Goal: Task Accomplishment & Management: Use online tool/utility

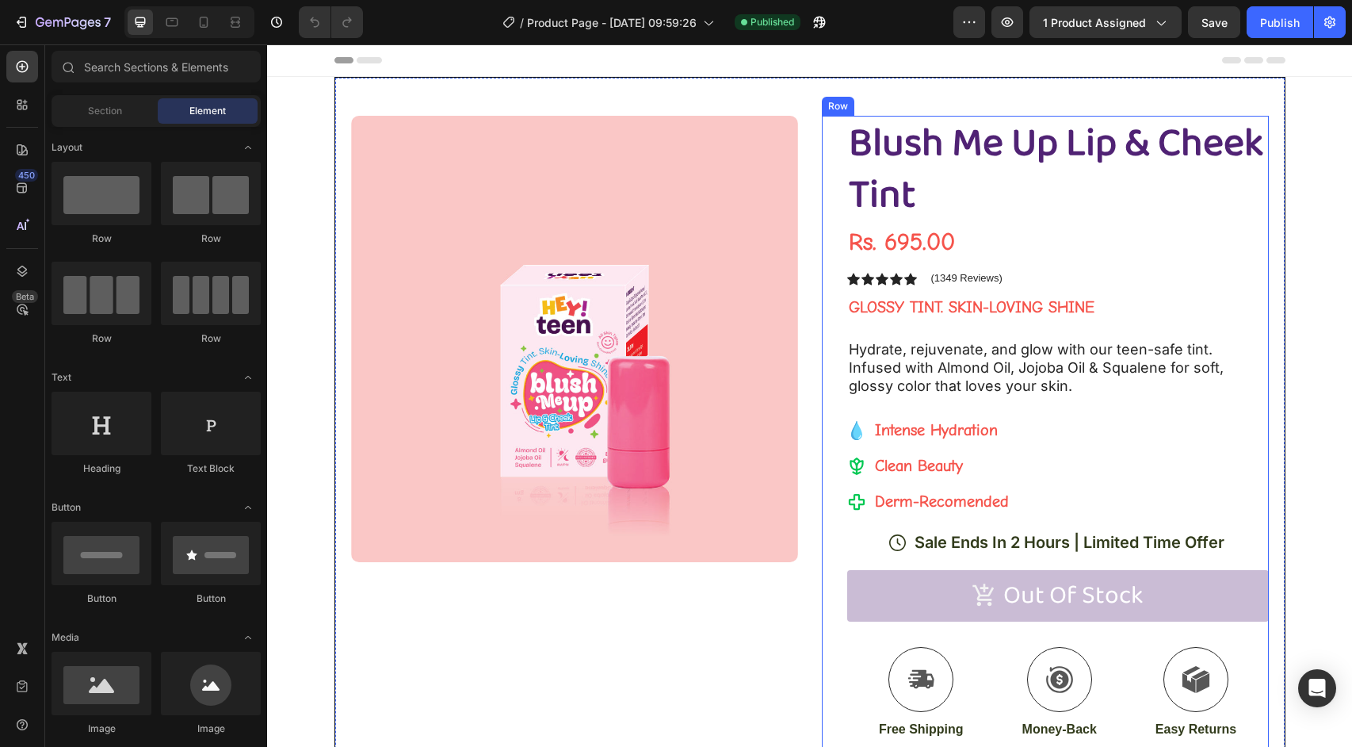
click at [921, 262] on div "Blush Me Up Lip & Cheek Tint Product Title Rs. 695.00 Product Price Product Pri…" at bounding box center [1058, 541] width 422 height 850
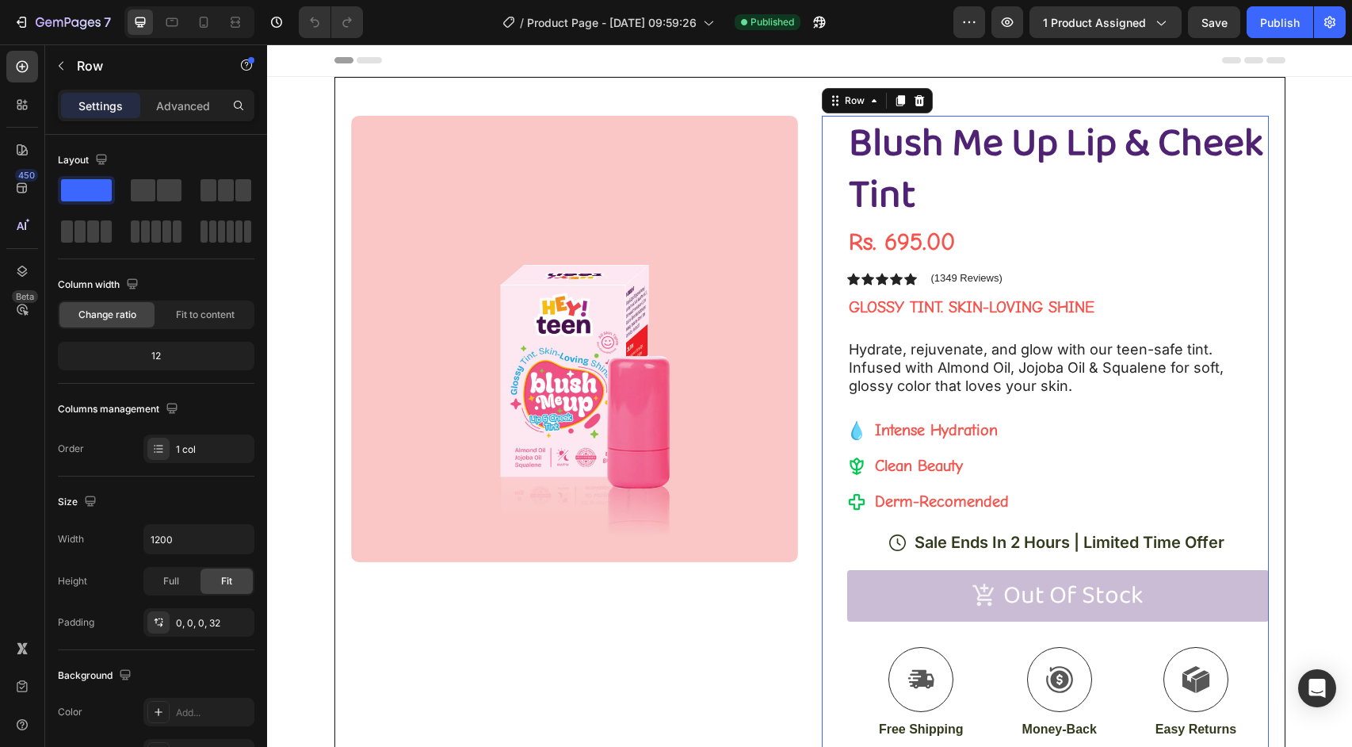
click at [1063, 68] on div "Header" at bounding box center [809, 60] width 951 height 32
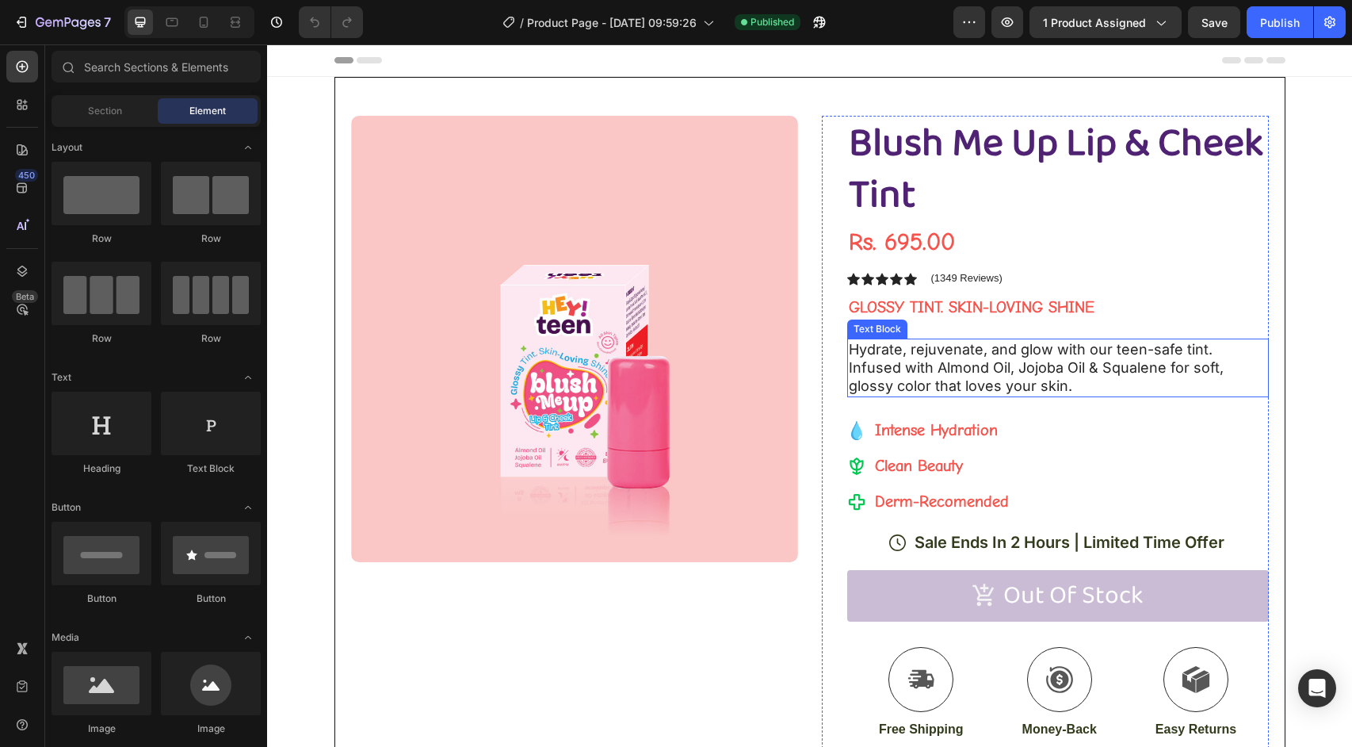
click at [974, 373] on p "Hydrate, rejuvenate, and glow with our teen-safe tint. Infused with Almond Oil,…" at bounding box center [1058, 367] width 419 height 55
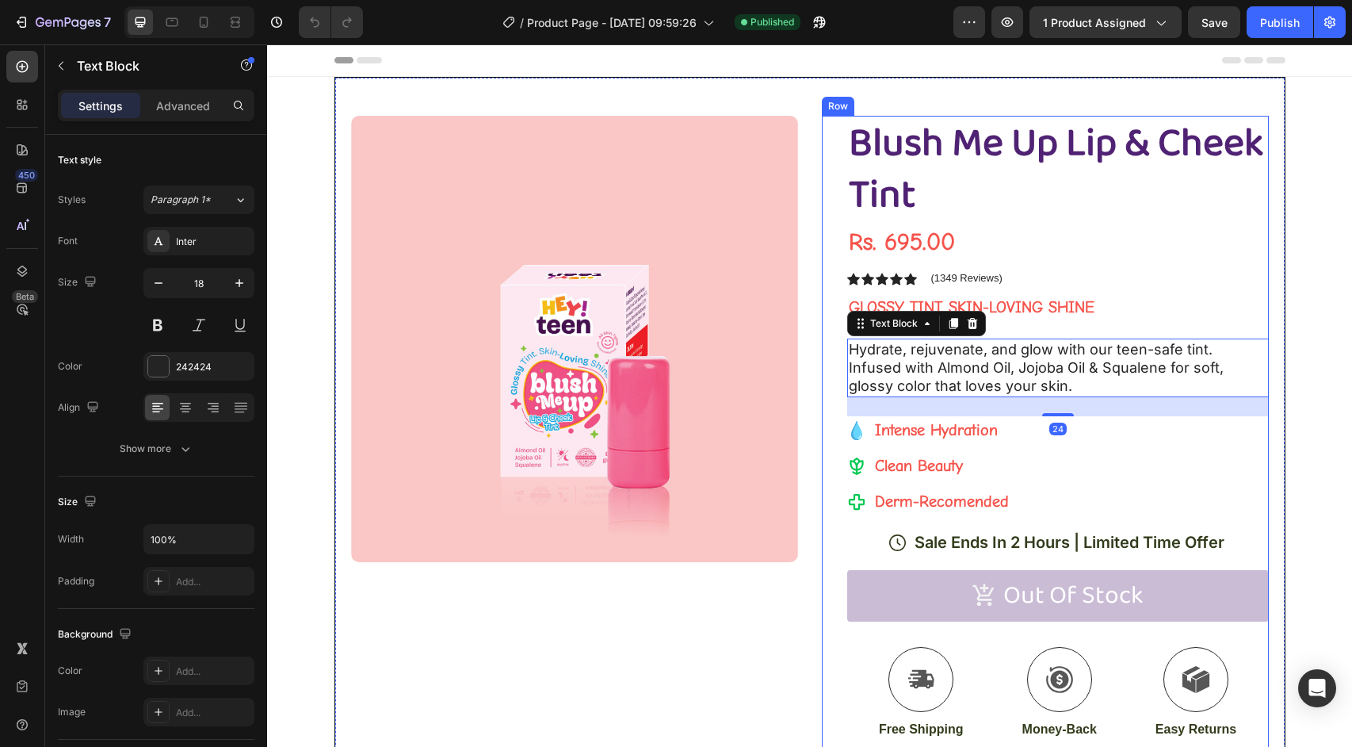
click at [966, 290] on div "Blush Me Up Lip & Cheek Tint Product Title Rs. 695.00 Product Price Product Pri…" at bounding box center [1058, 541] width 422 height 850
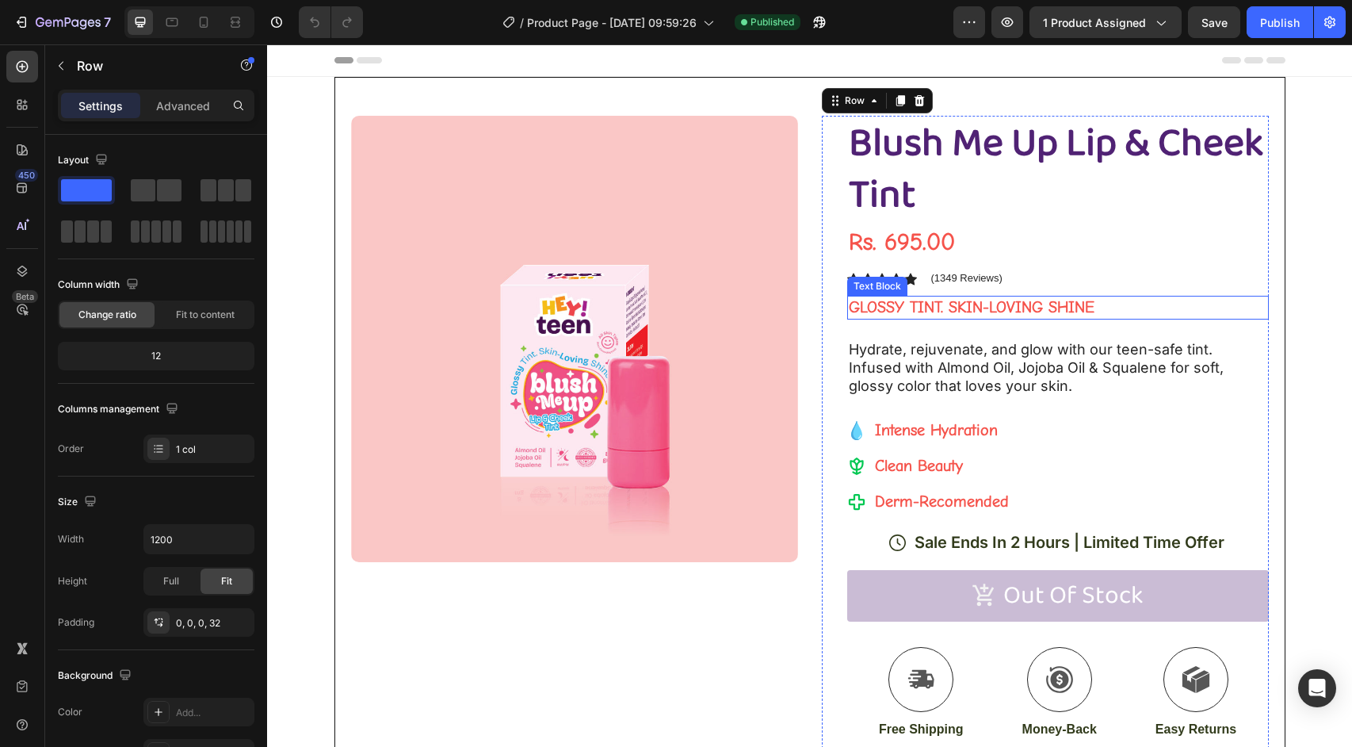
click at [957, 308] on p "Glossy Tint. Skin-Loving Shine" at bounding box center [1058, 307] width 419 height 21
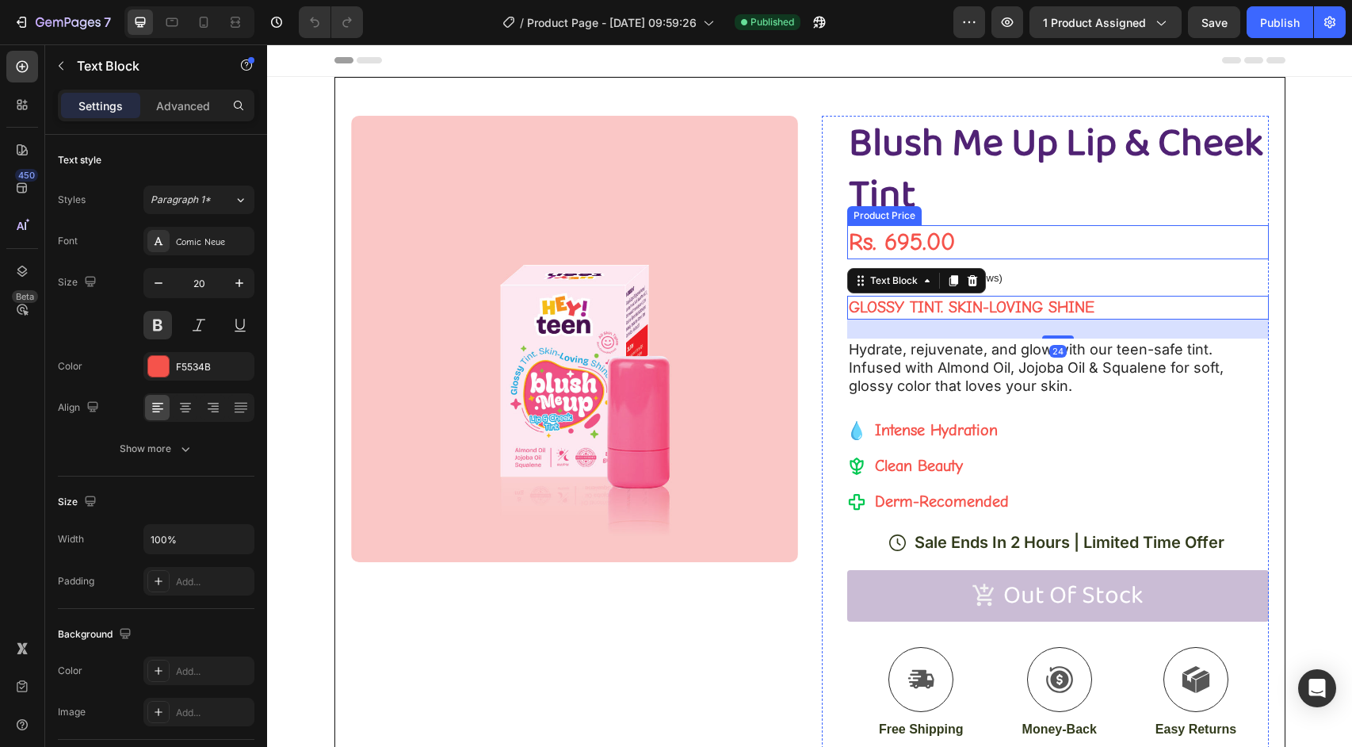
click at [913, 227] on div "Rs. 695.00" at bounding box center [1058, 242] width 422 height 34
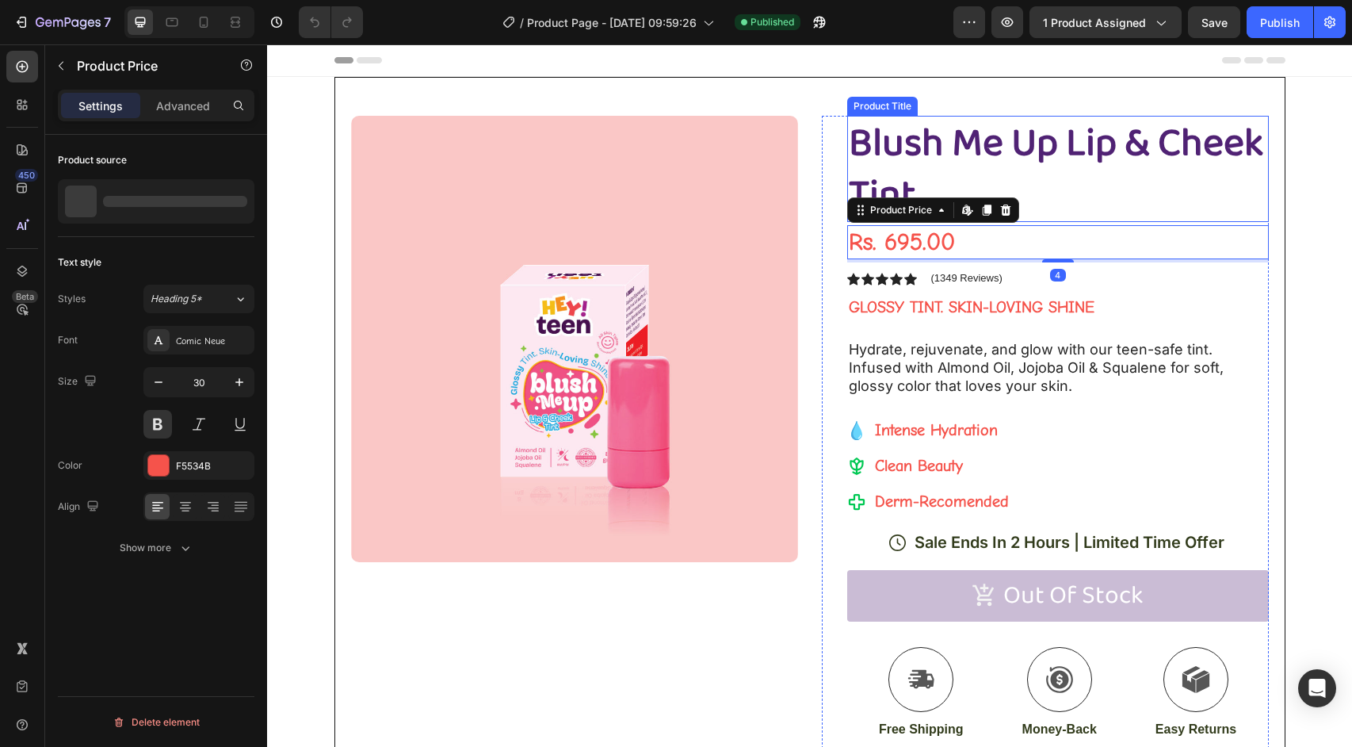
click at [941, 160] on h1 "Blush Me Up Lip & Cheek Tint" at bounding box center [1058, 169] width 422 height 106
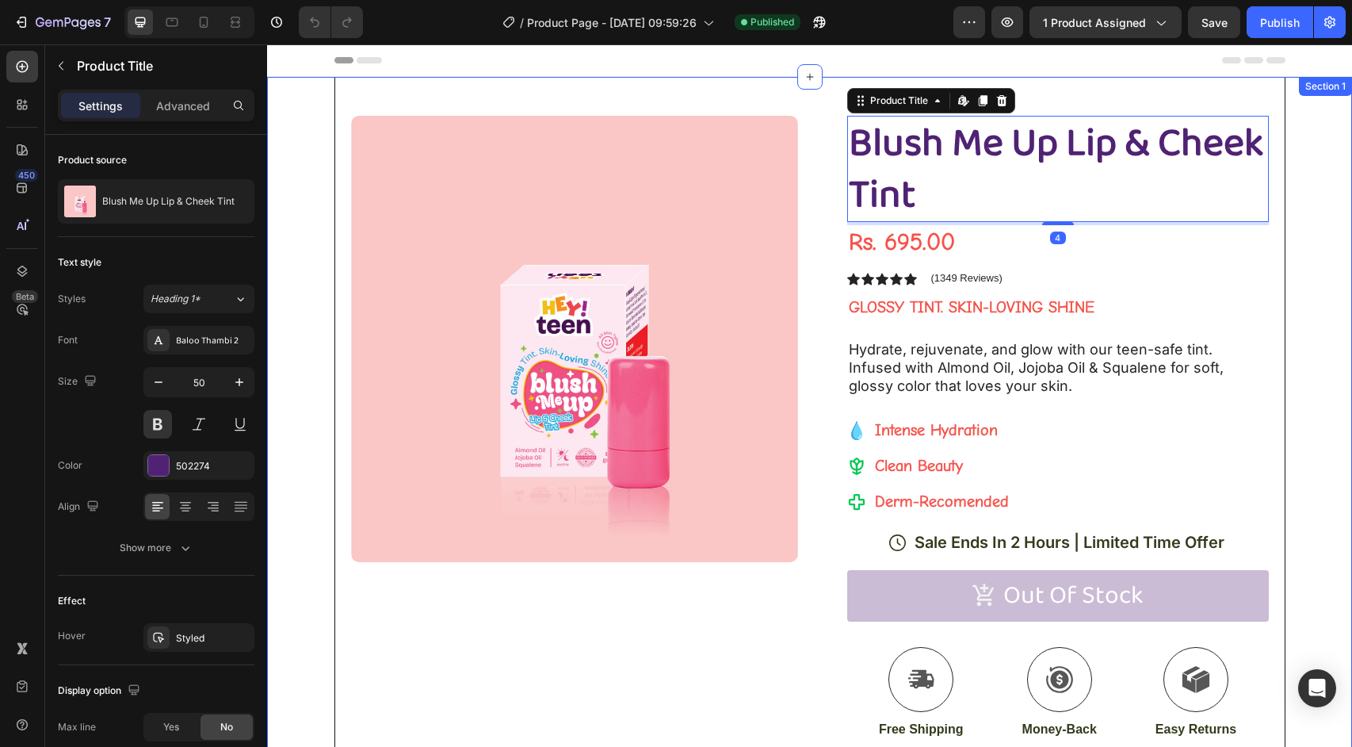
click at [1288, 296] on div "Product Images Row Blush Me Up Lip & Cheek Tint Product Title Edit content in S…" at bounding box center [809, 522] width 1085 height 890
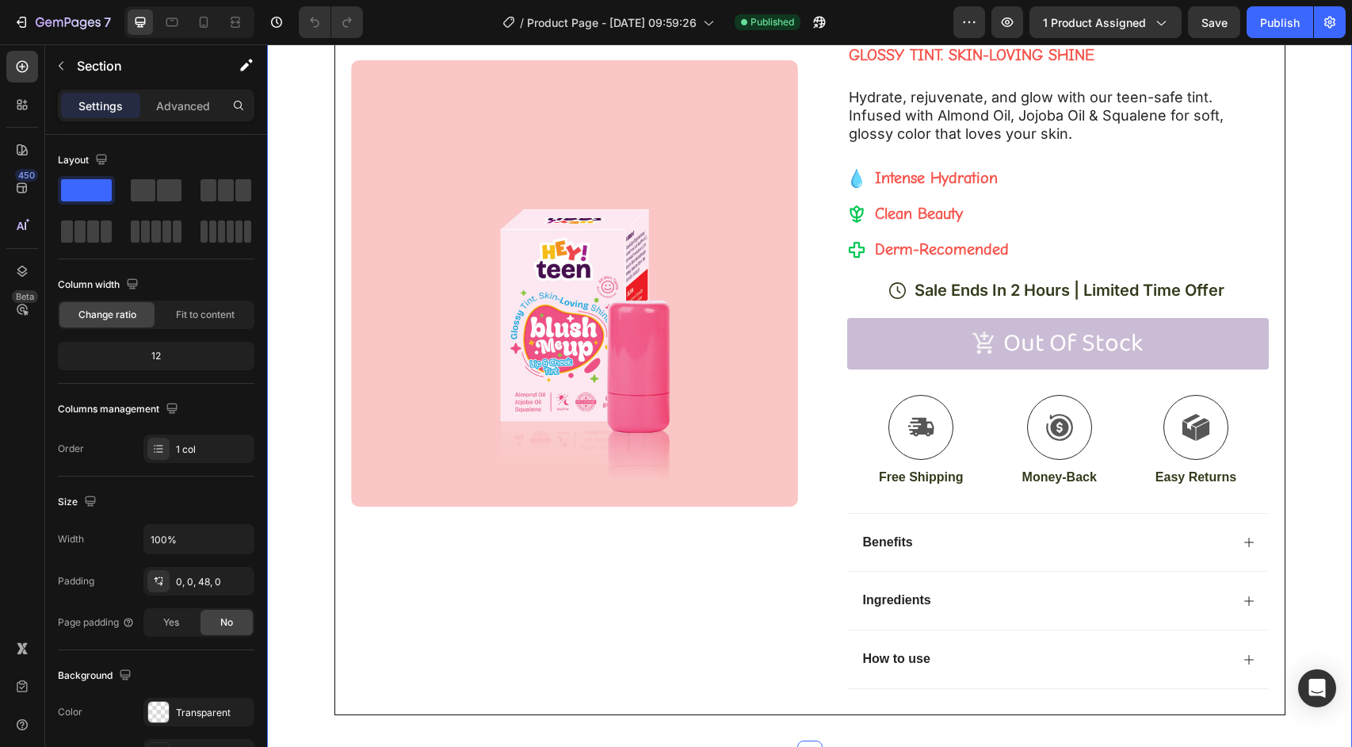
scroll to position [266, 0]
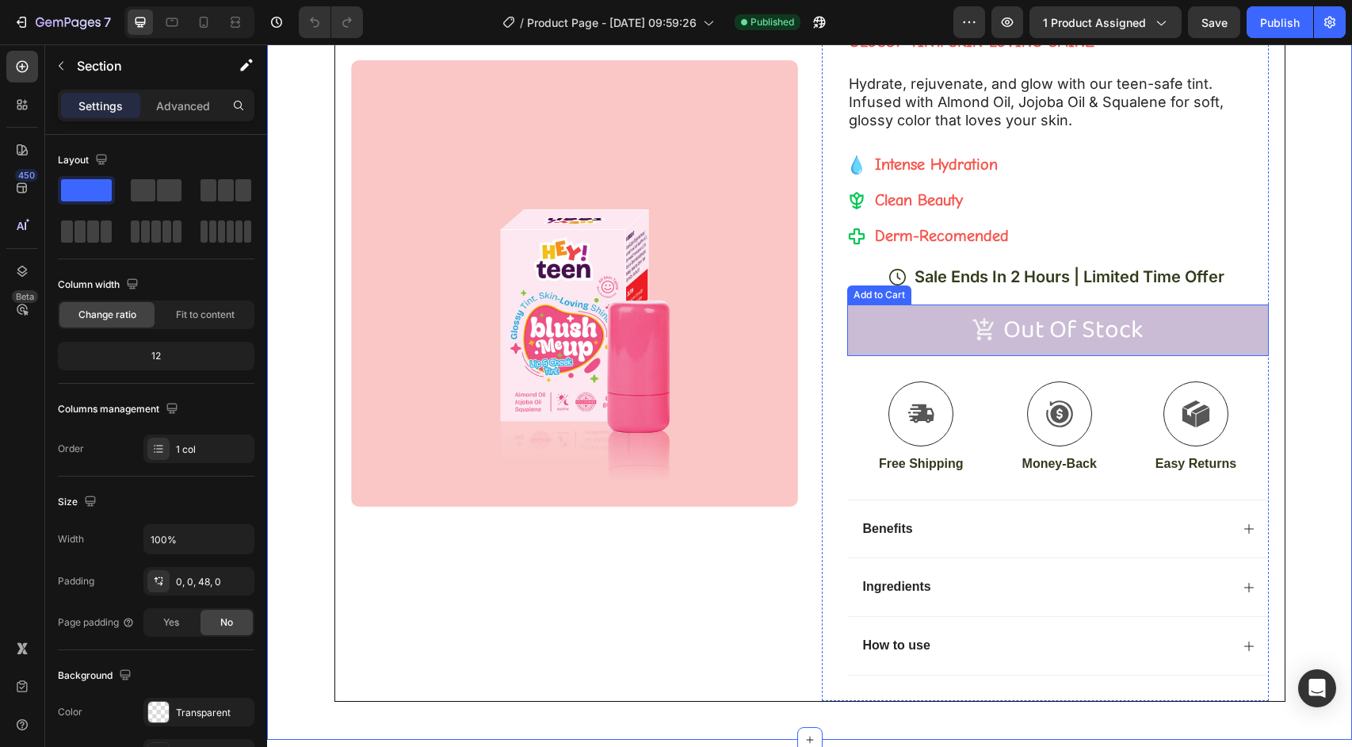
click at [1149, 338] on button "Out of stock" at bounding box center [1058, 330] width 422 height 52
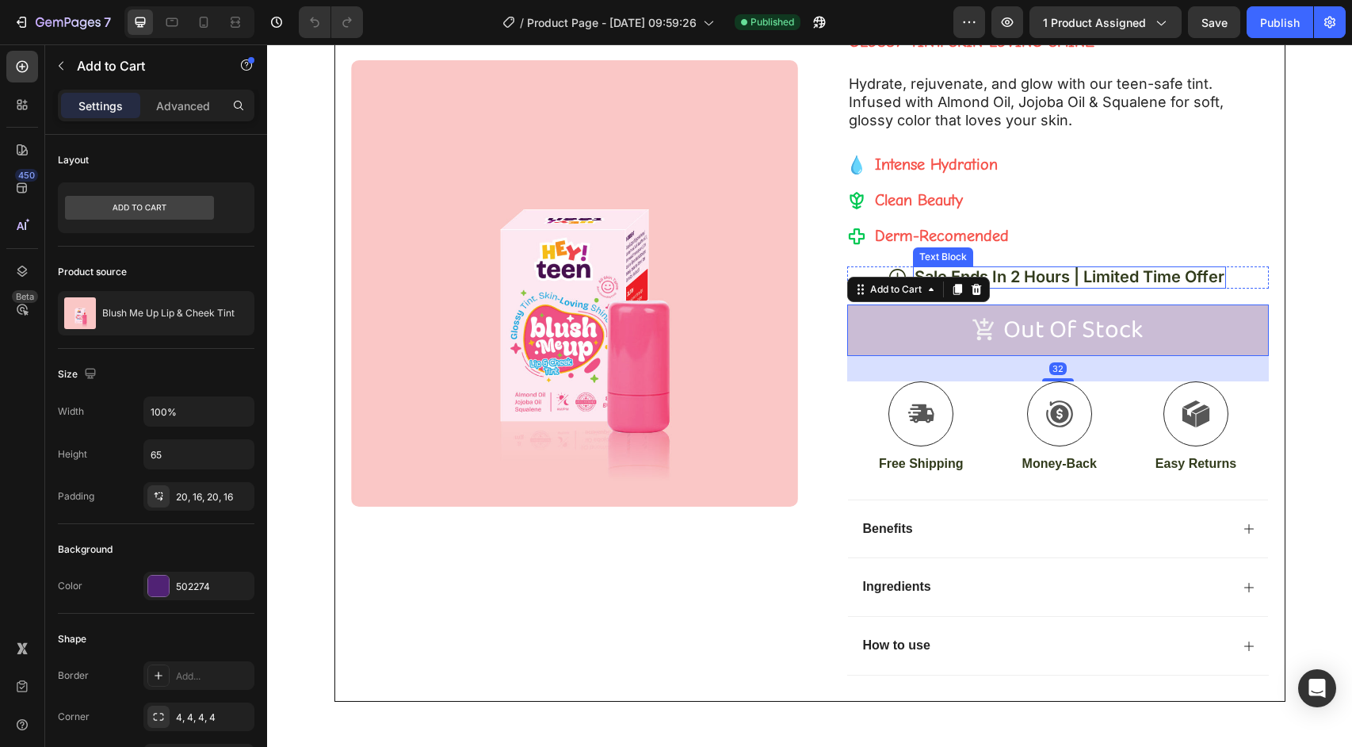
click at [1216, 285] on p "Sale Ends In 2 Hours | Limited Time Offer" at bounding box center [1070, 276] width 310 height 21
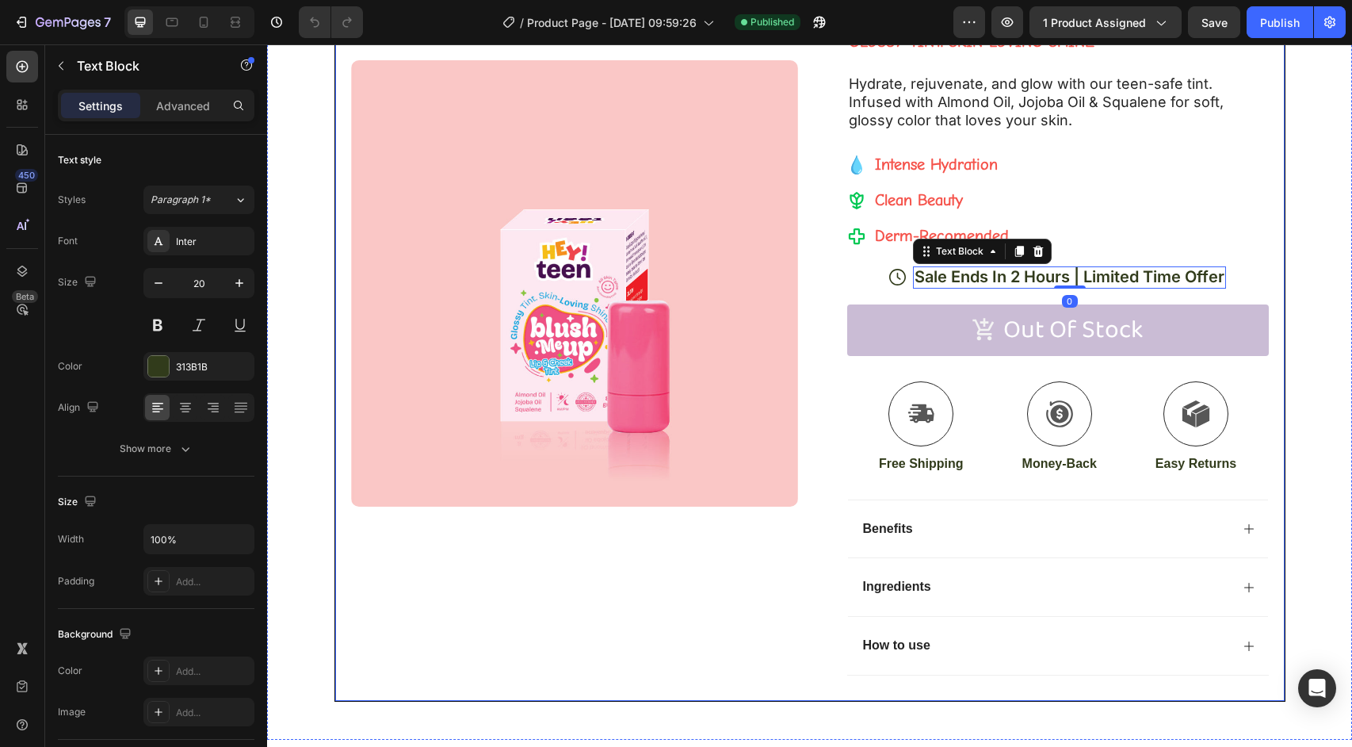
click at [1271, 224] on div "Product Images Row Blush Me Up Lip & Cheek Tint Product Title Rs. 695.00 Produc…" at bounding box center [809, 256] width 951 height 890
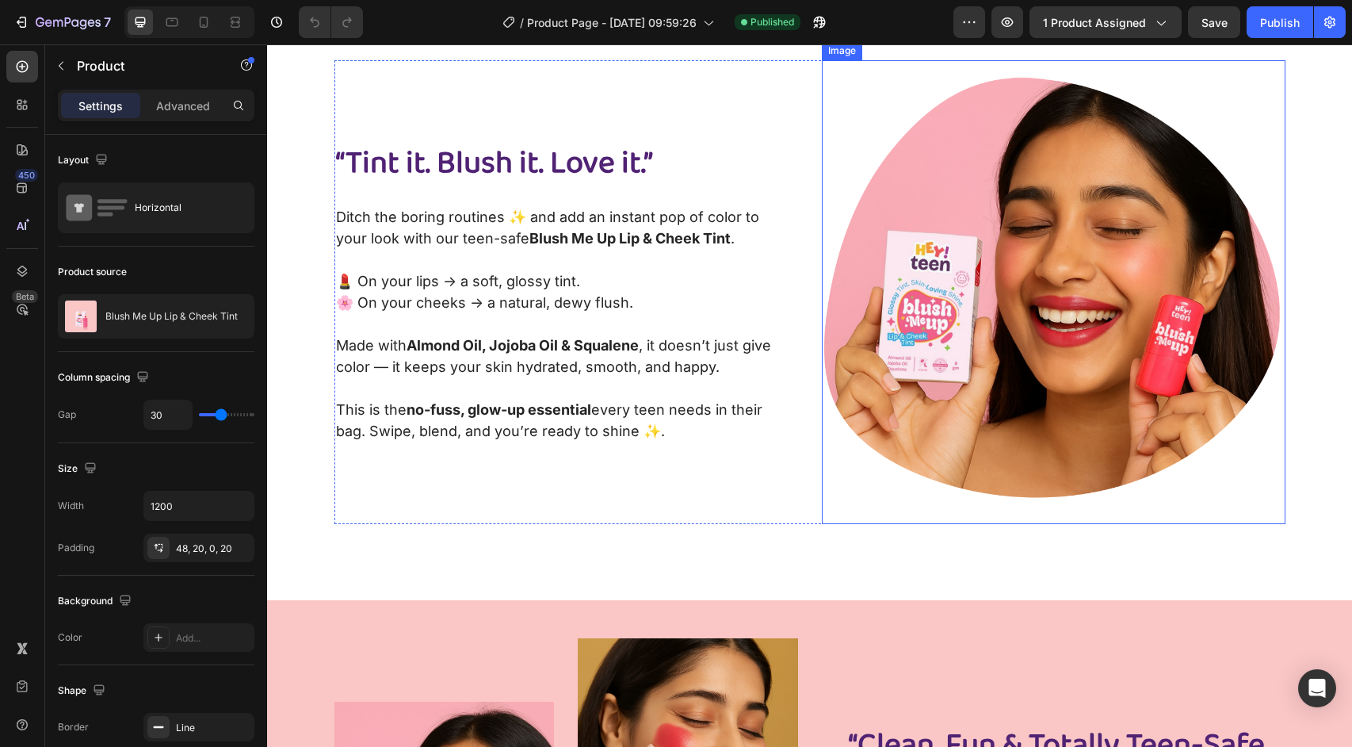
scroll to position [924, 0]
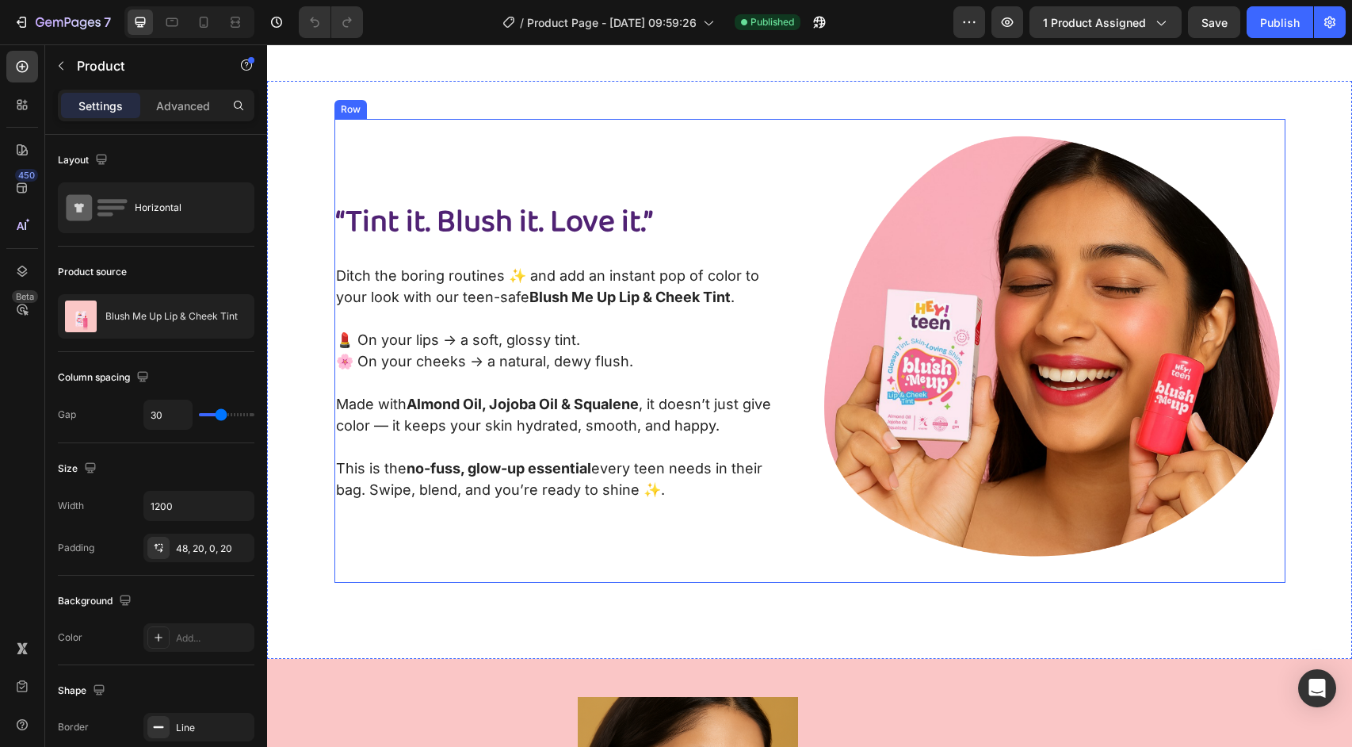
click at [742, 181] on div "“Tint it. Blush it. Love it.” Heading Ditch the boring routines ✨ and add an in…" at bounding box center [566, 351] width 464 height 464
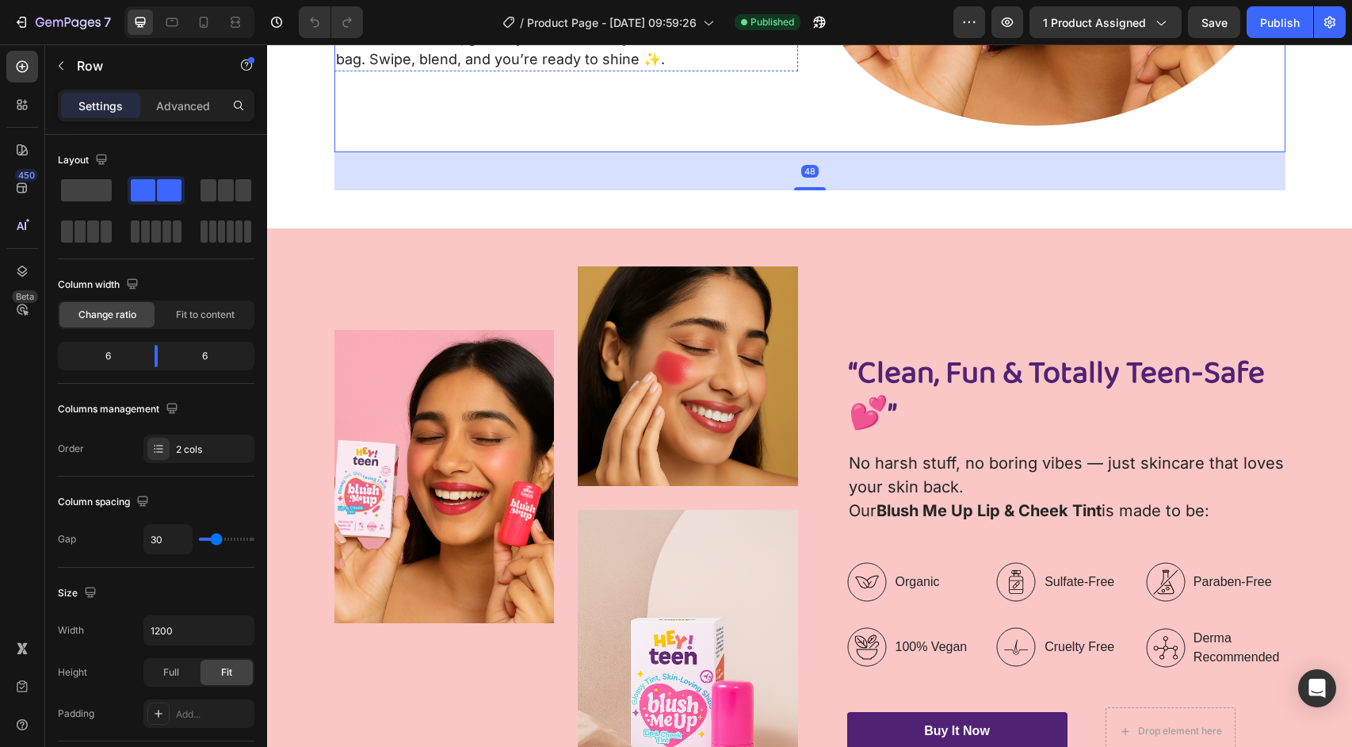
scroll to position [1381, 0]
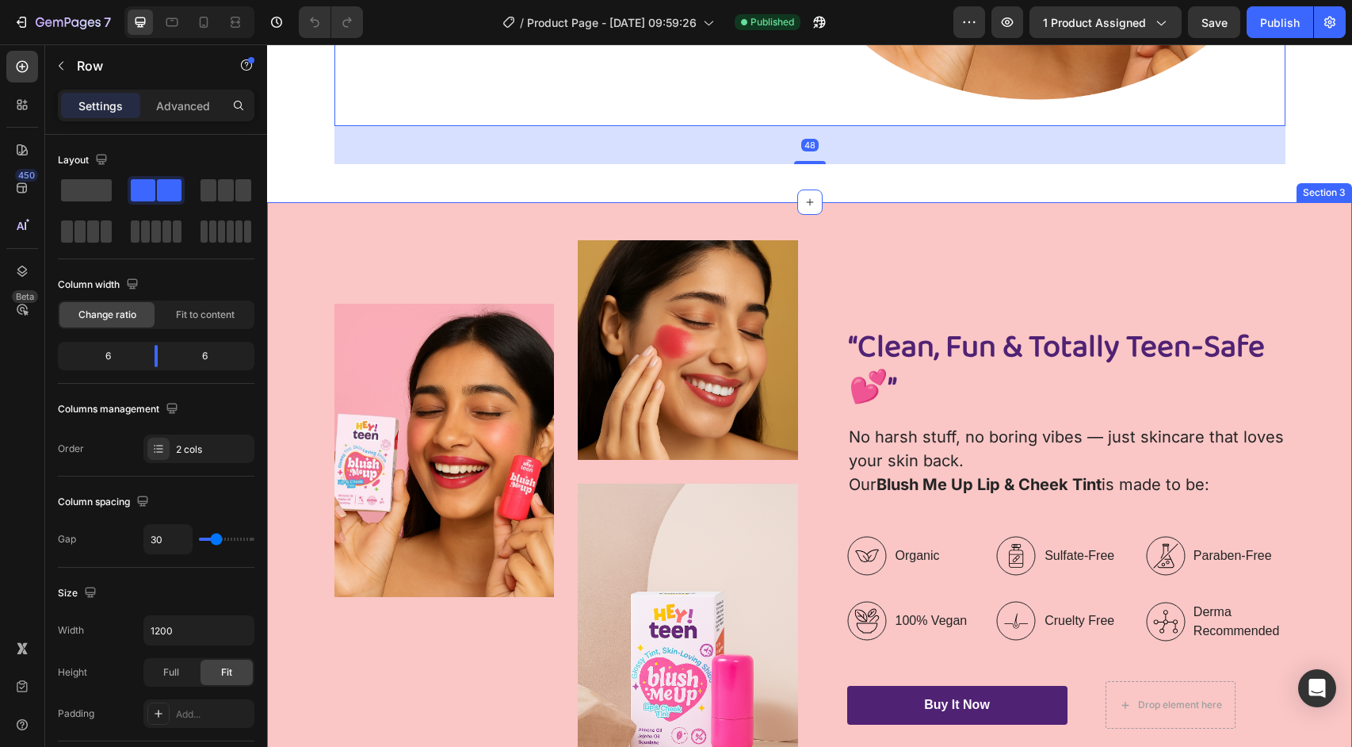
click at [821, 226] on div "Image Image Image Row “Clean, Fun & Totally Teen-Safe 💕” Heading No harsh stuff…" at bounding box center [809, 527] width 1085 height 650
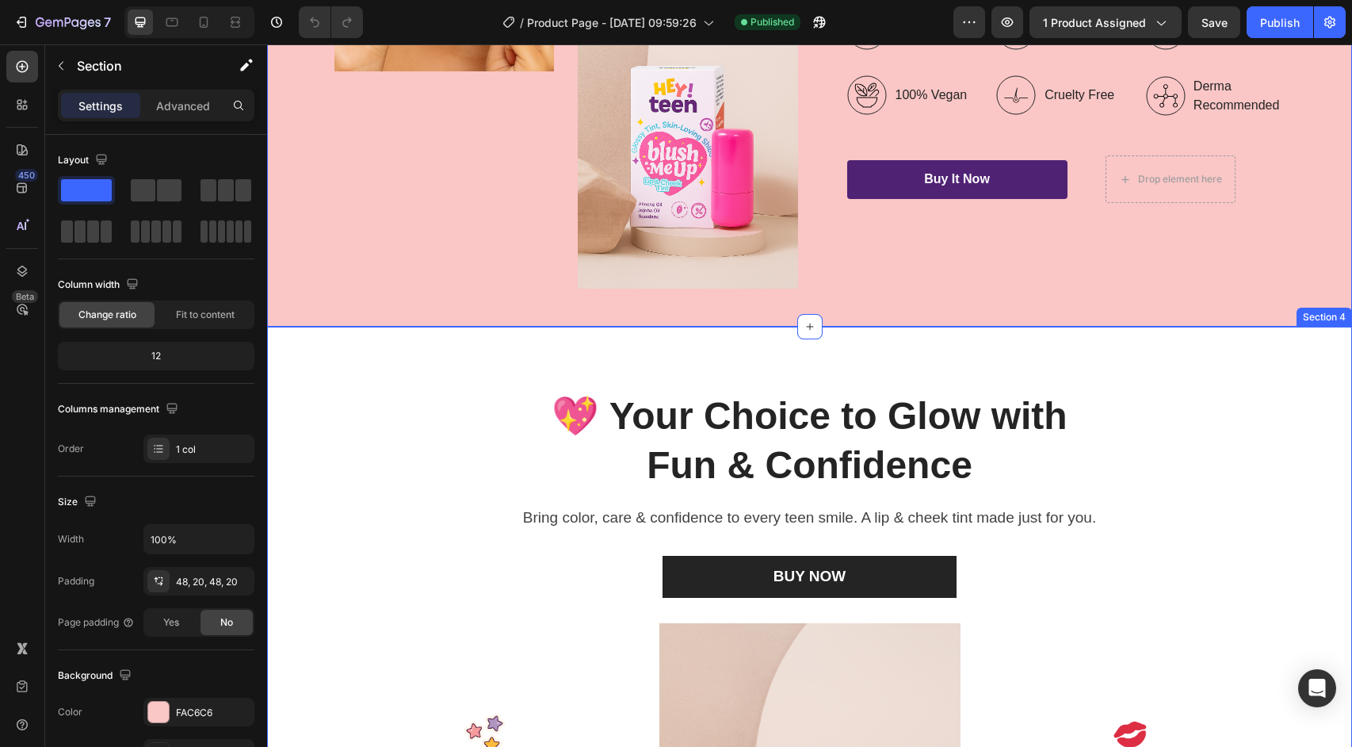
click at [767, 363] on div "💖 Your Choice to Glow with Fun & Confidence Heading Bring color, care & confide…" at bounding box center [809, 733] width 1085 height 812
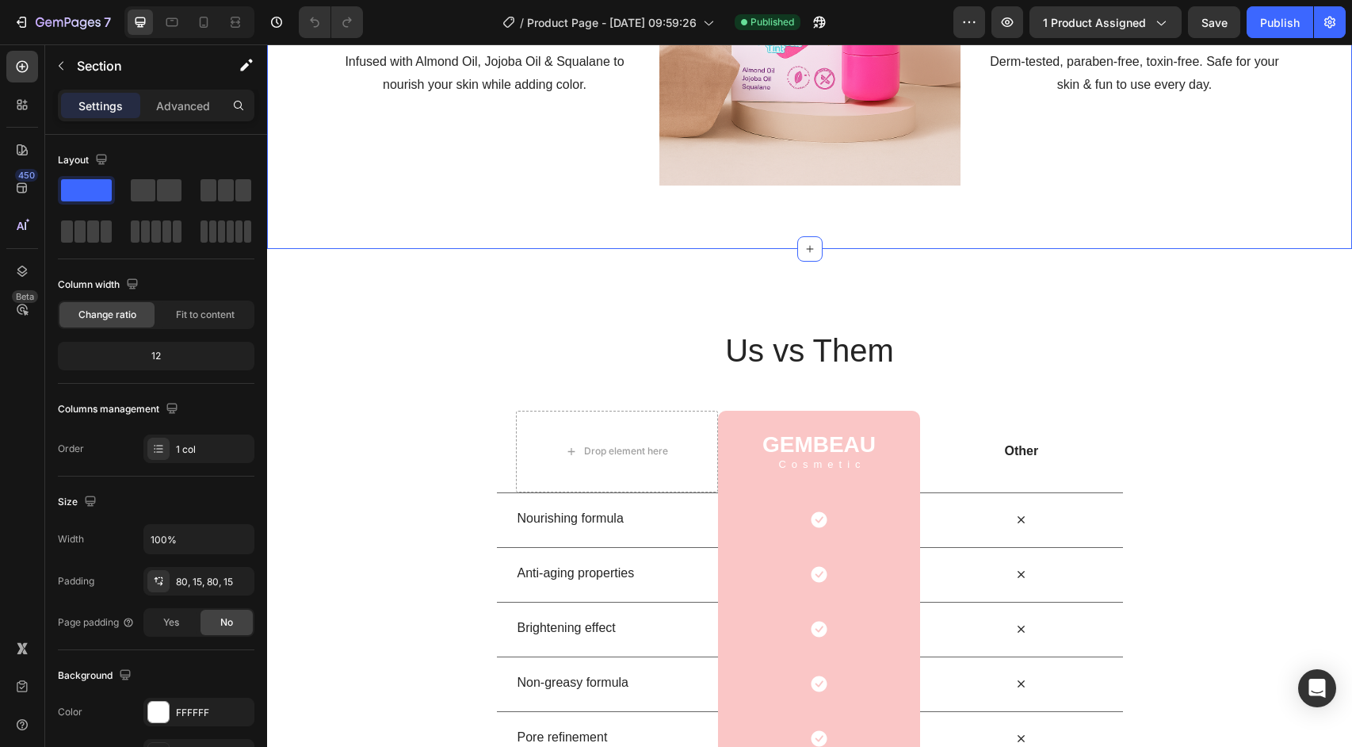
scroll to position [2937, 0]
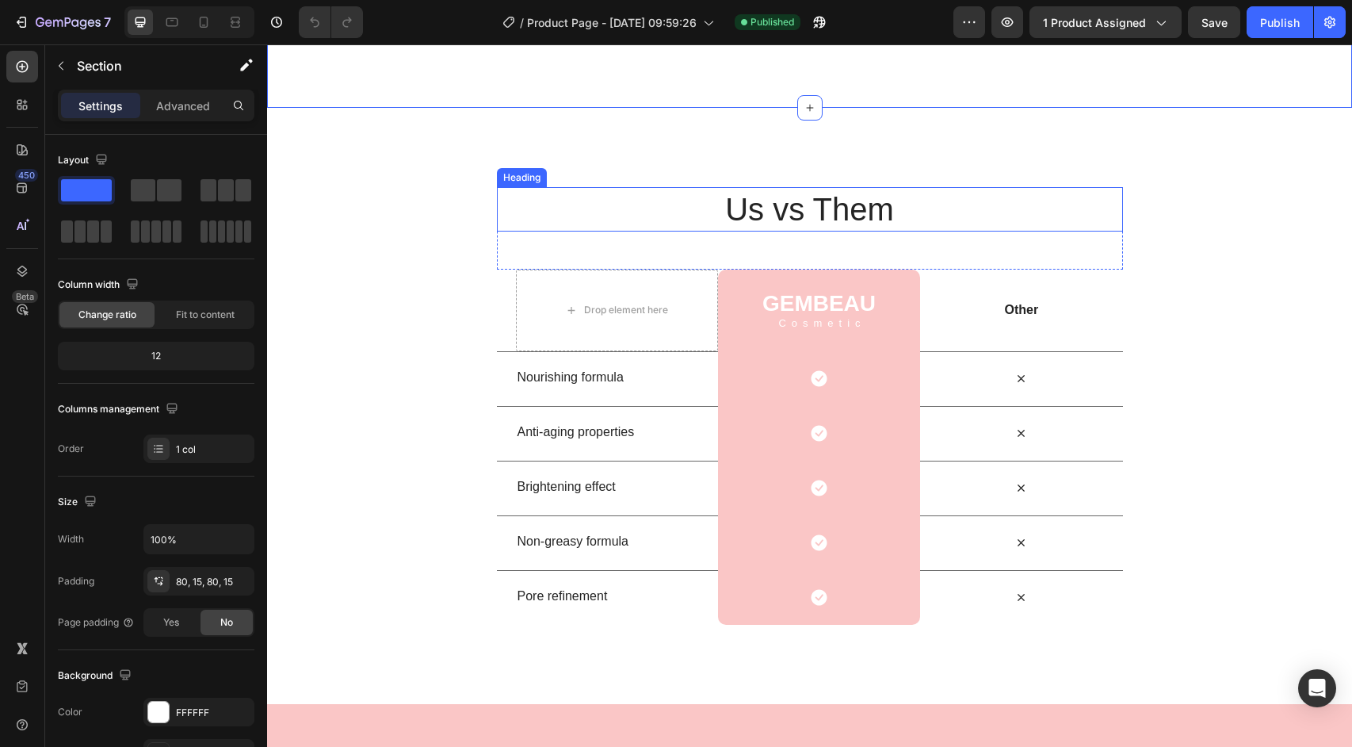
click at [771, 218] on h2 "Us vs Them" at bounding box center [810, 209] width 626 height 44
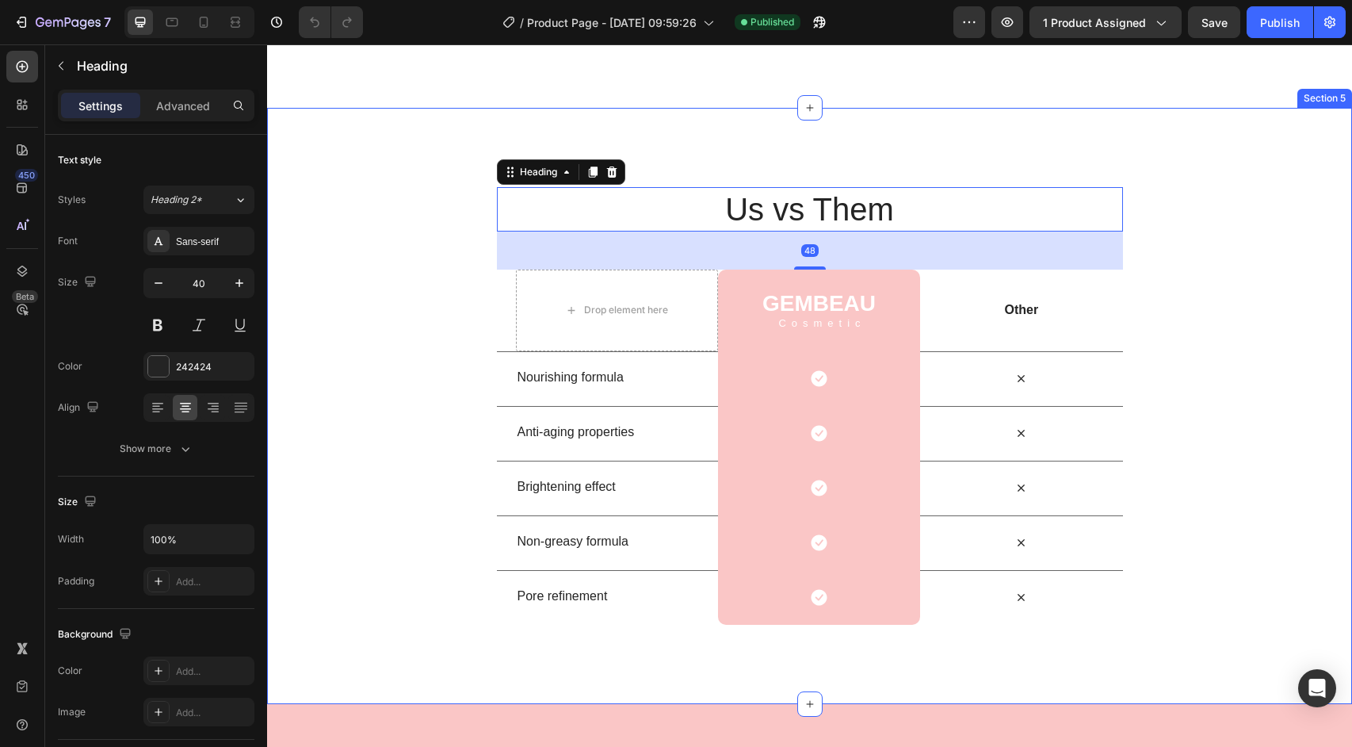
click at [756, 136] on div "Us vs Them Heading 48 Row Drop element here GEMBEAU Heading Cosmetic Text Block…" at bounding box center [809, 406] width 1085 height 596
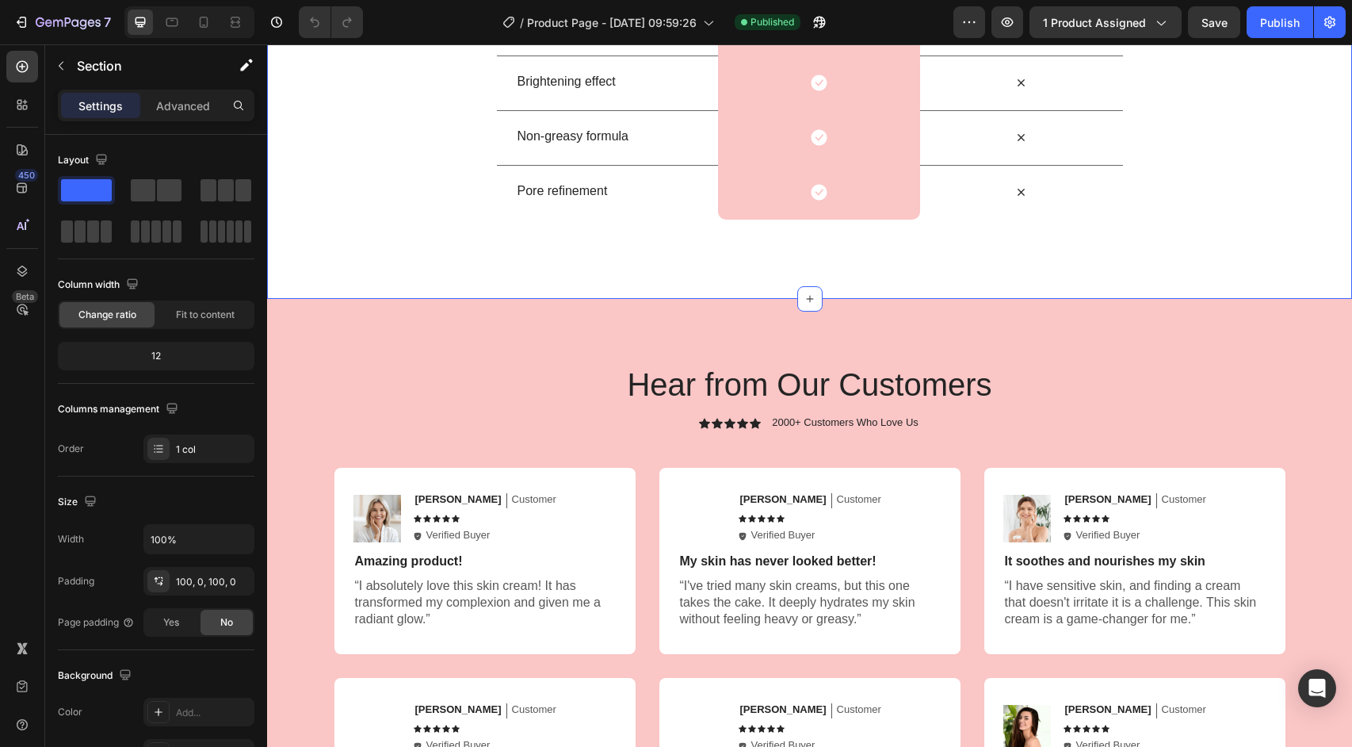
scroll to position [3346, 0]
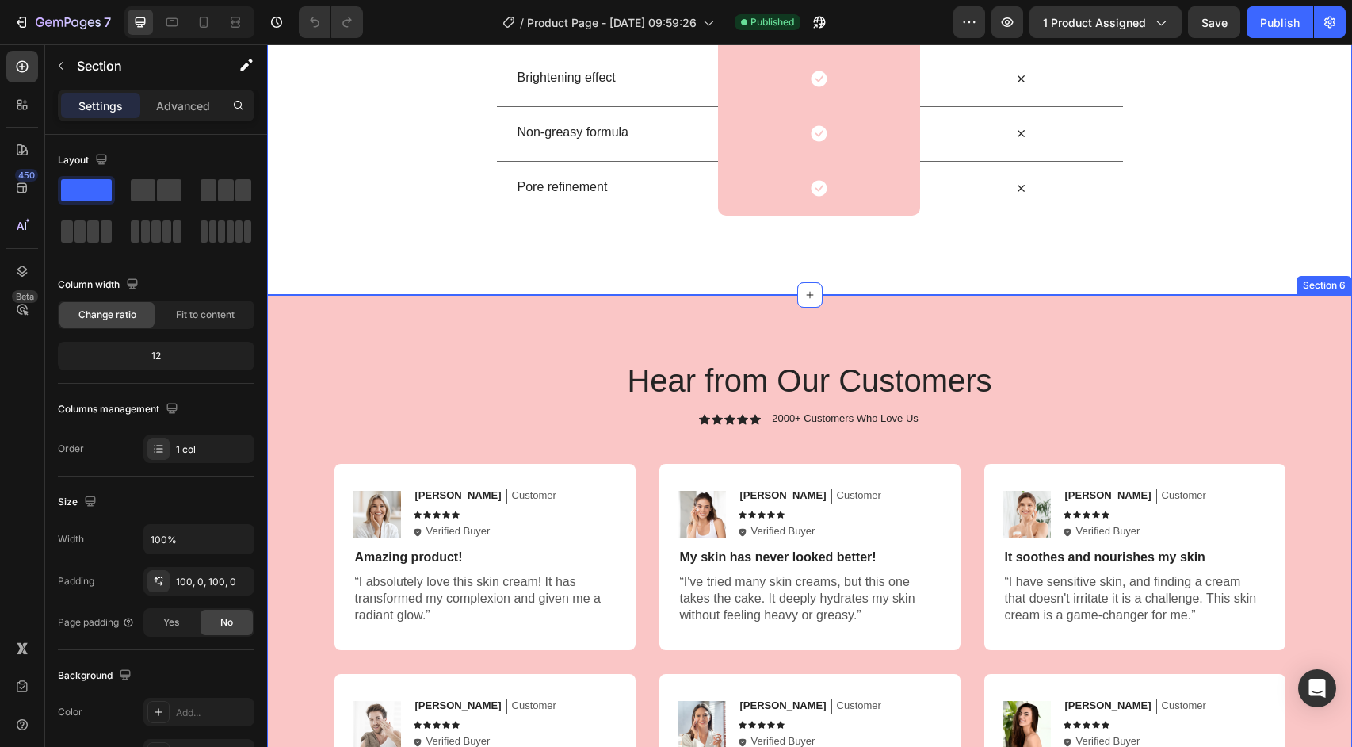
click at [655, 312] on div "Hear from Our Customers Heading Icon Icon Icon Icon Icon Icon List 2000+ Custom…" at bounding box center [809, 609] width 1085 height 629
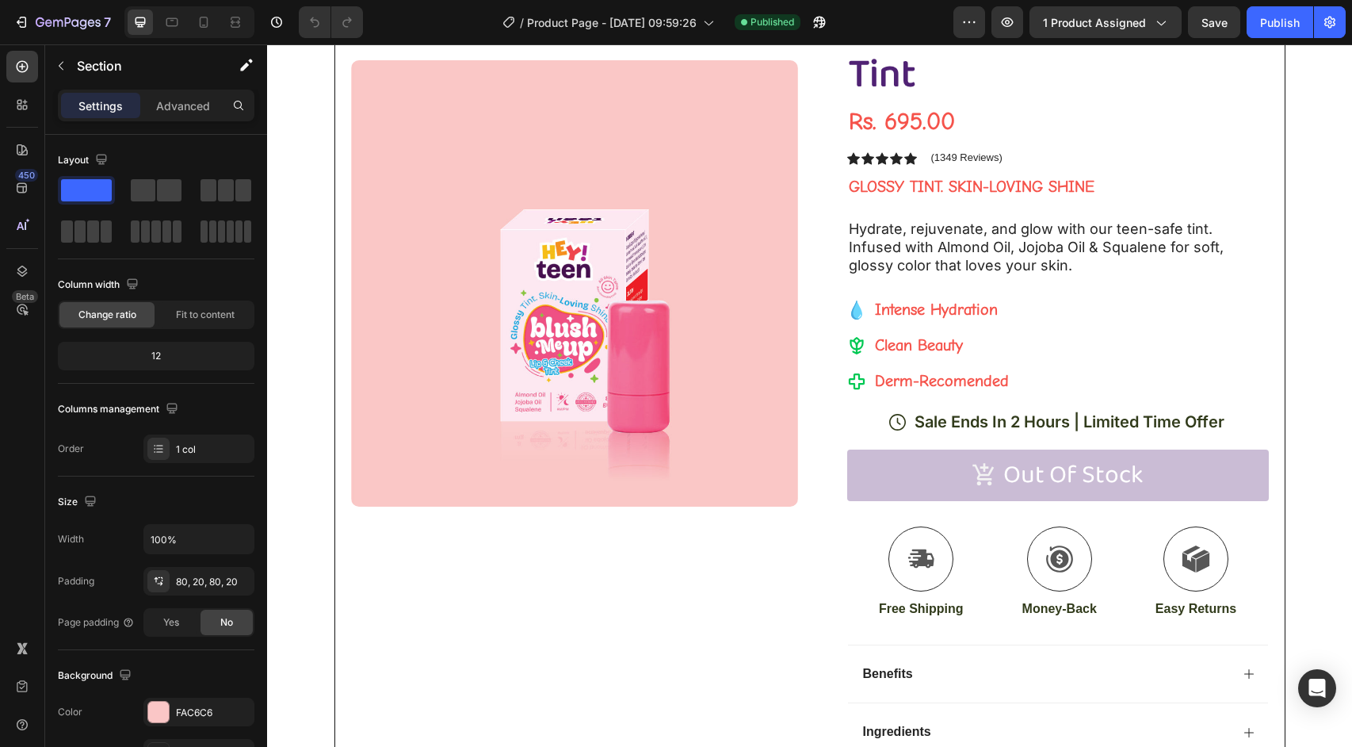
scroll to position [0, 0]
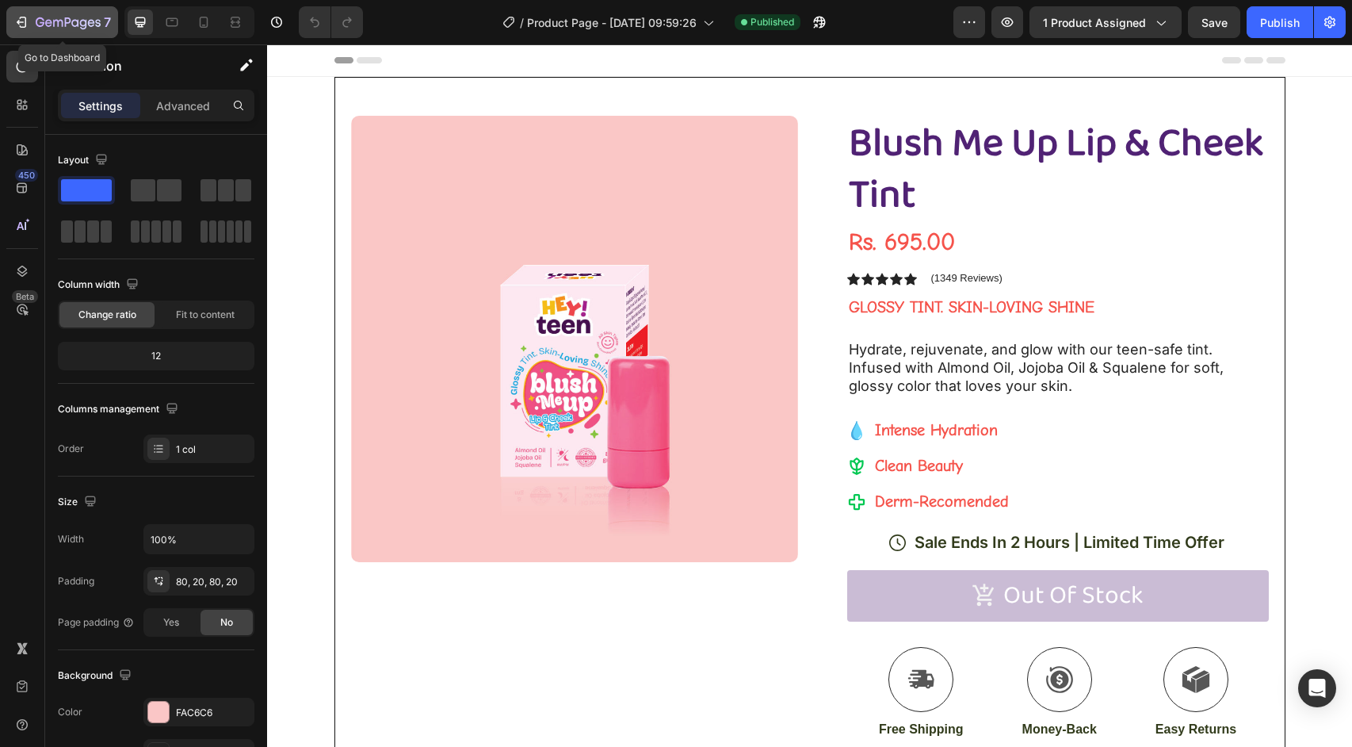
click at [38, 23] on icon "button" at bounding box center [68, 23] width 65 height 13
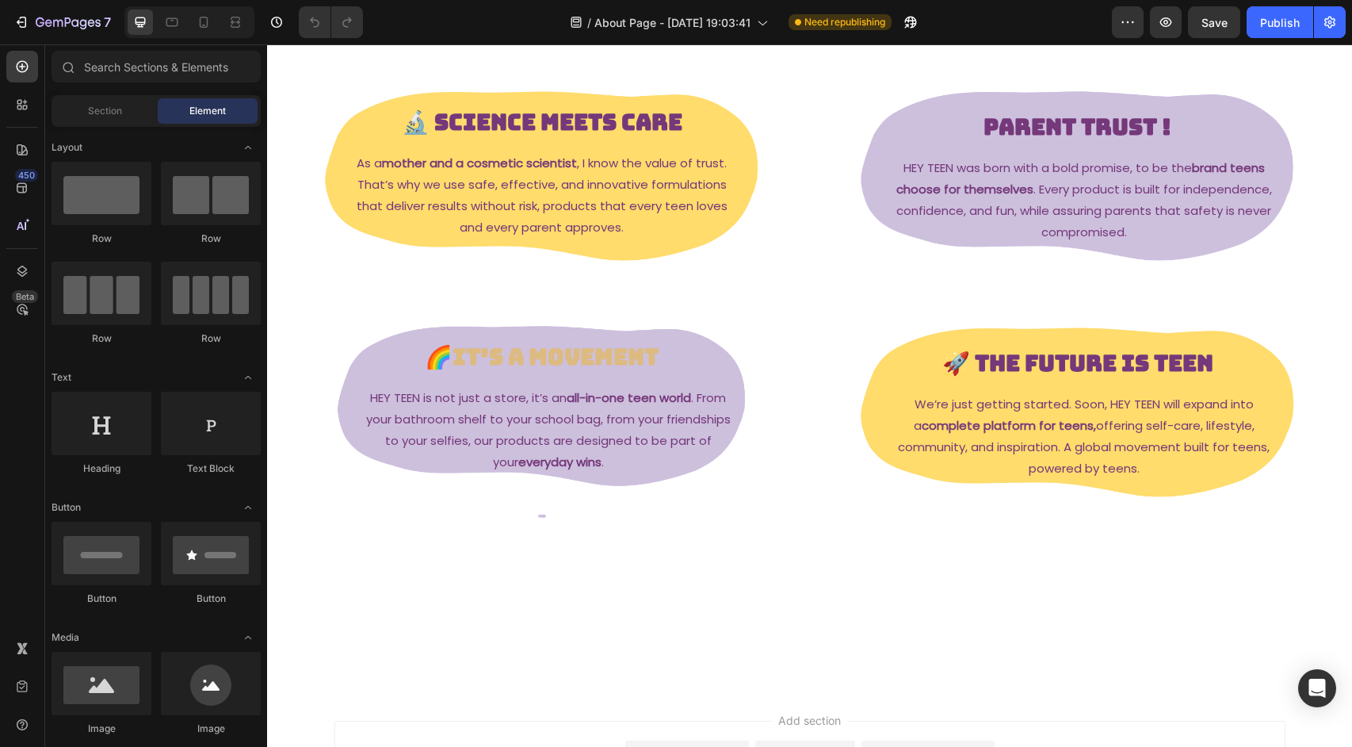
scroll to position [293, 0]
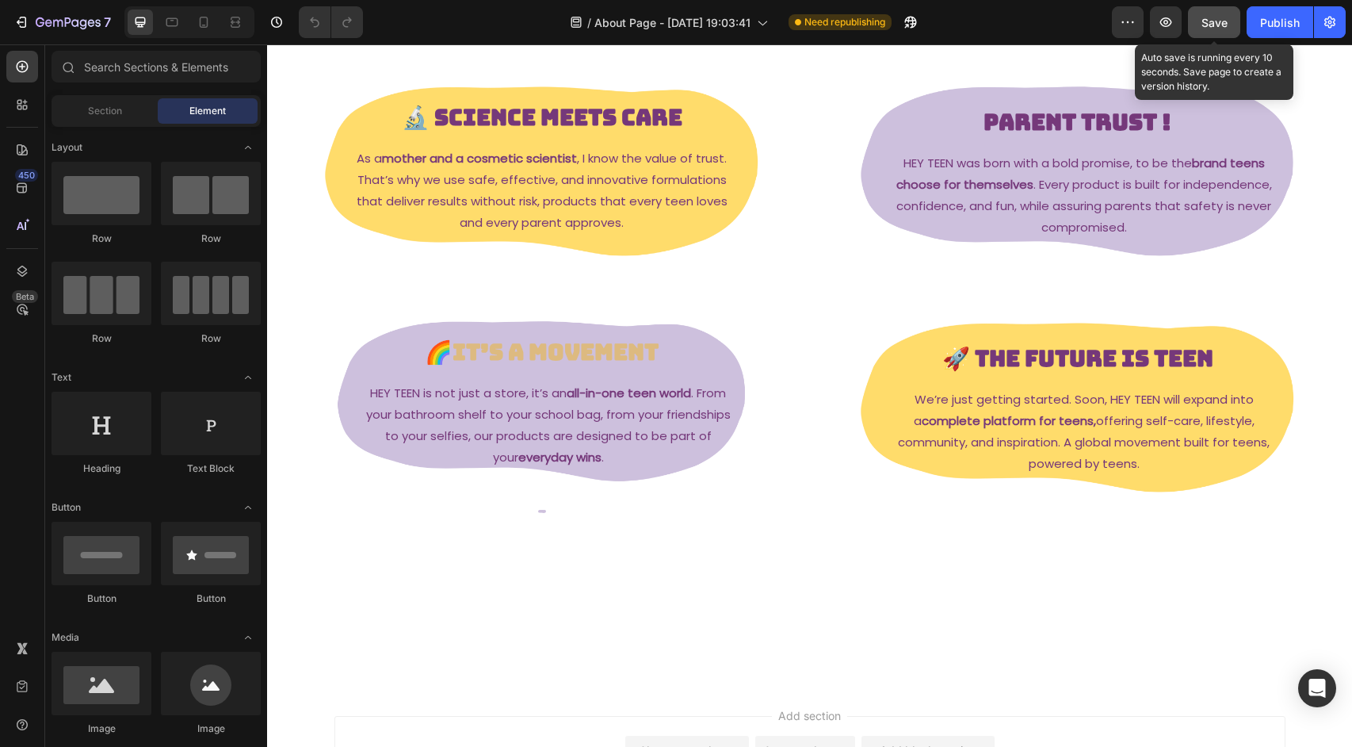
click at [1210, 17] on span "Save" at bounding box center [1215, 22] width 26 height 13
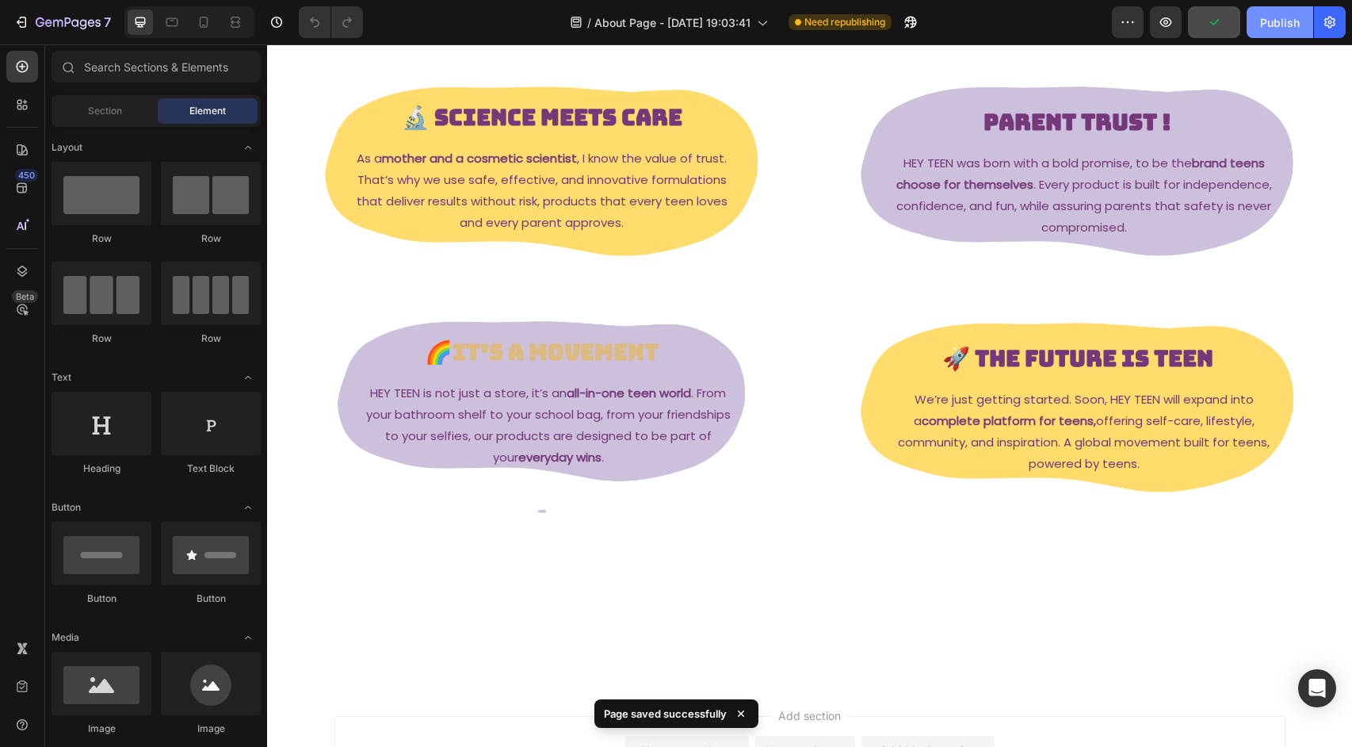
click at [1264, 17] on div "Publish" at bounding box center [1280, 22] width 40 height 17
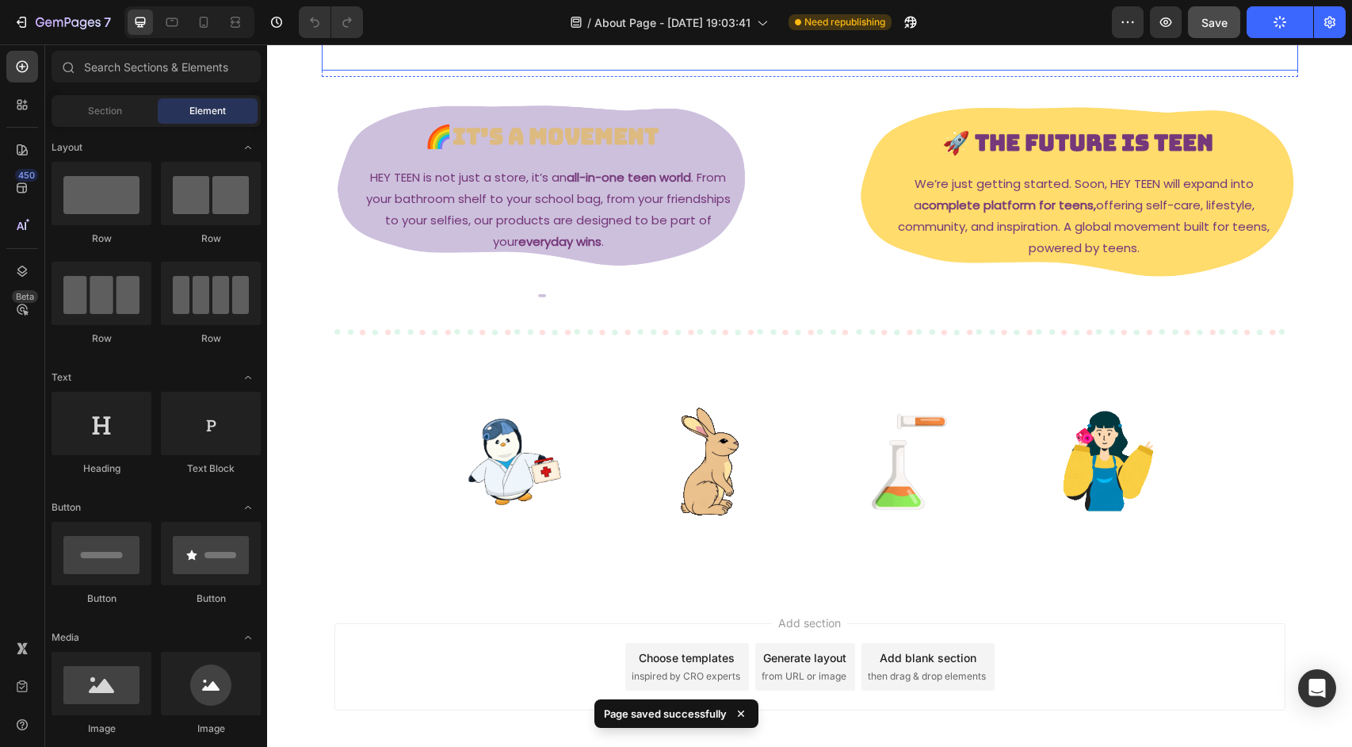
scroll to position [512, 0]
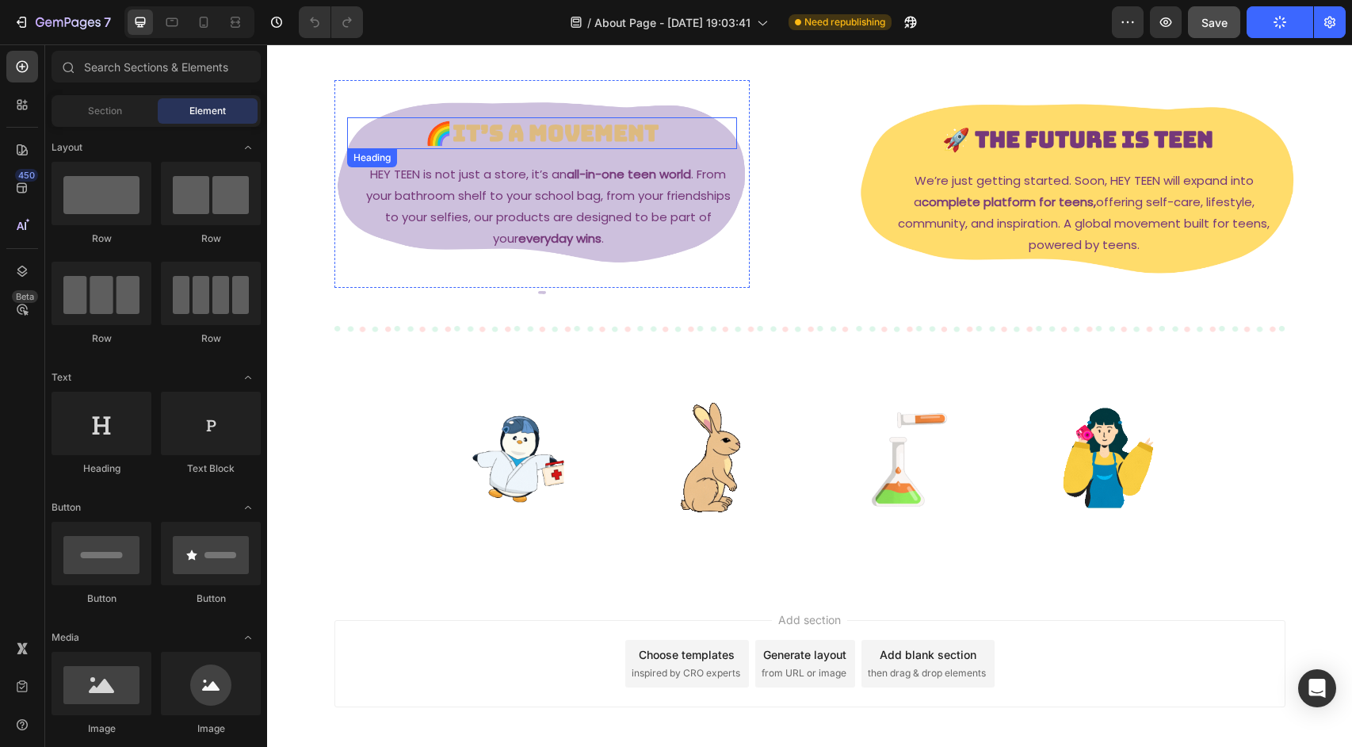
click at [595, 147] on strong "🌈It’s a Movement" at bounding box center [542, 132] width 234 height 29
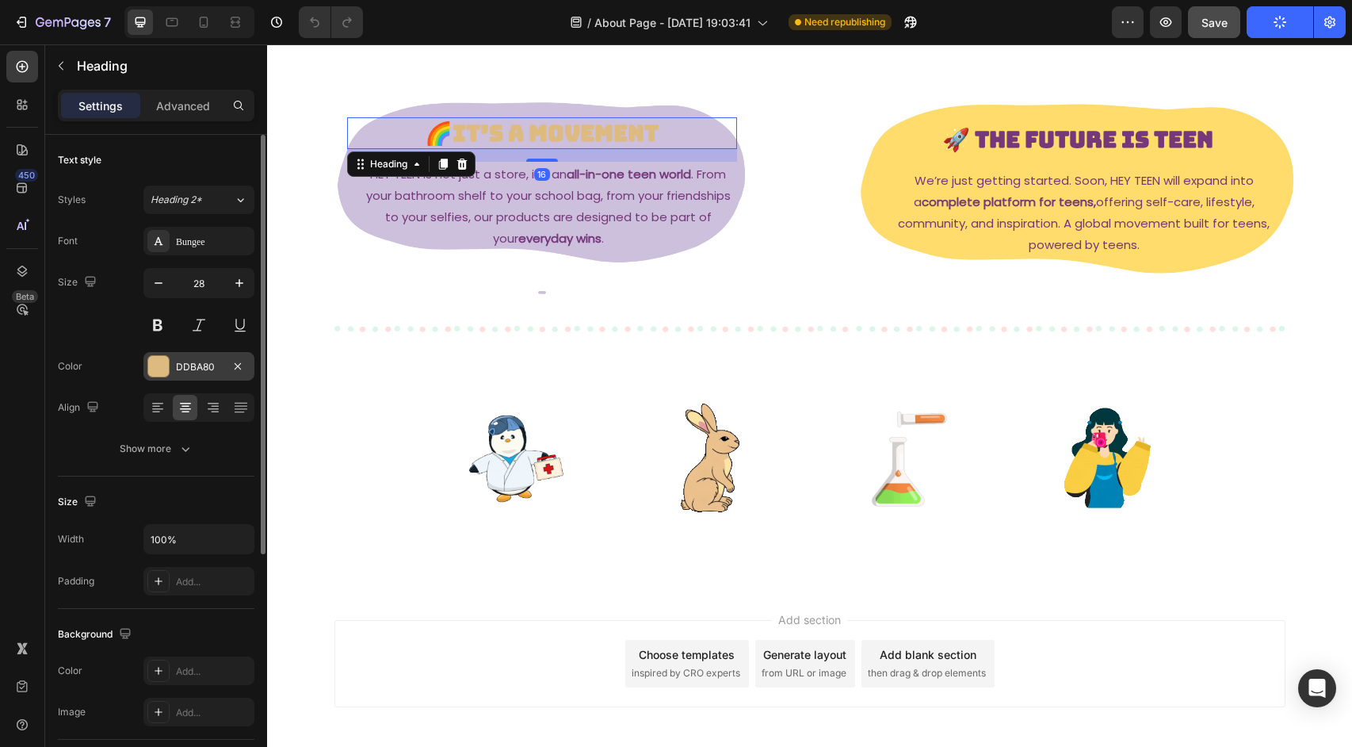
click at [197, 376] on div "DDBA80" at bounding box center [198, 366] width 111 height 29
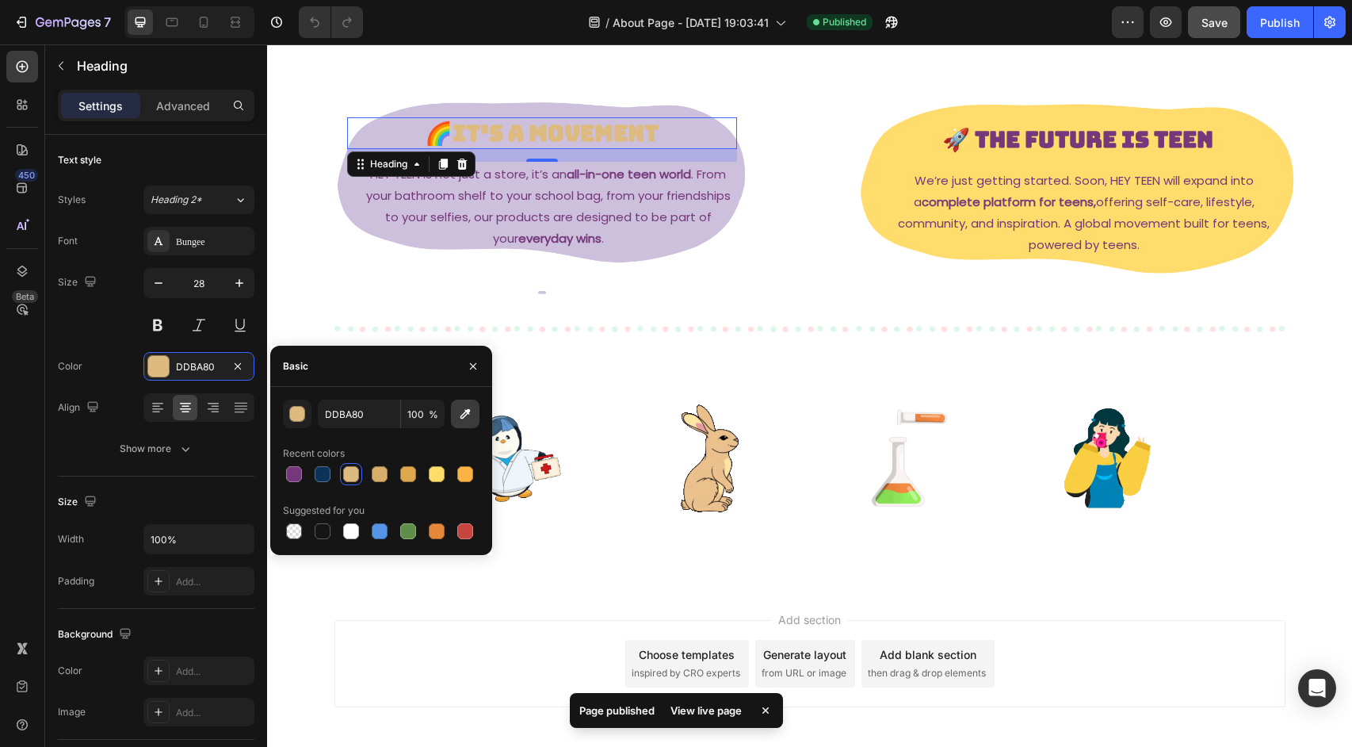
click at [468, 414] on icon "button" at bounding box center [465, 414] width 16 height 16
type input "FFDD6A"
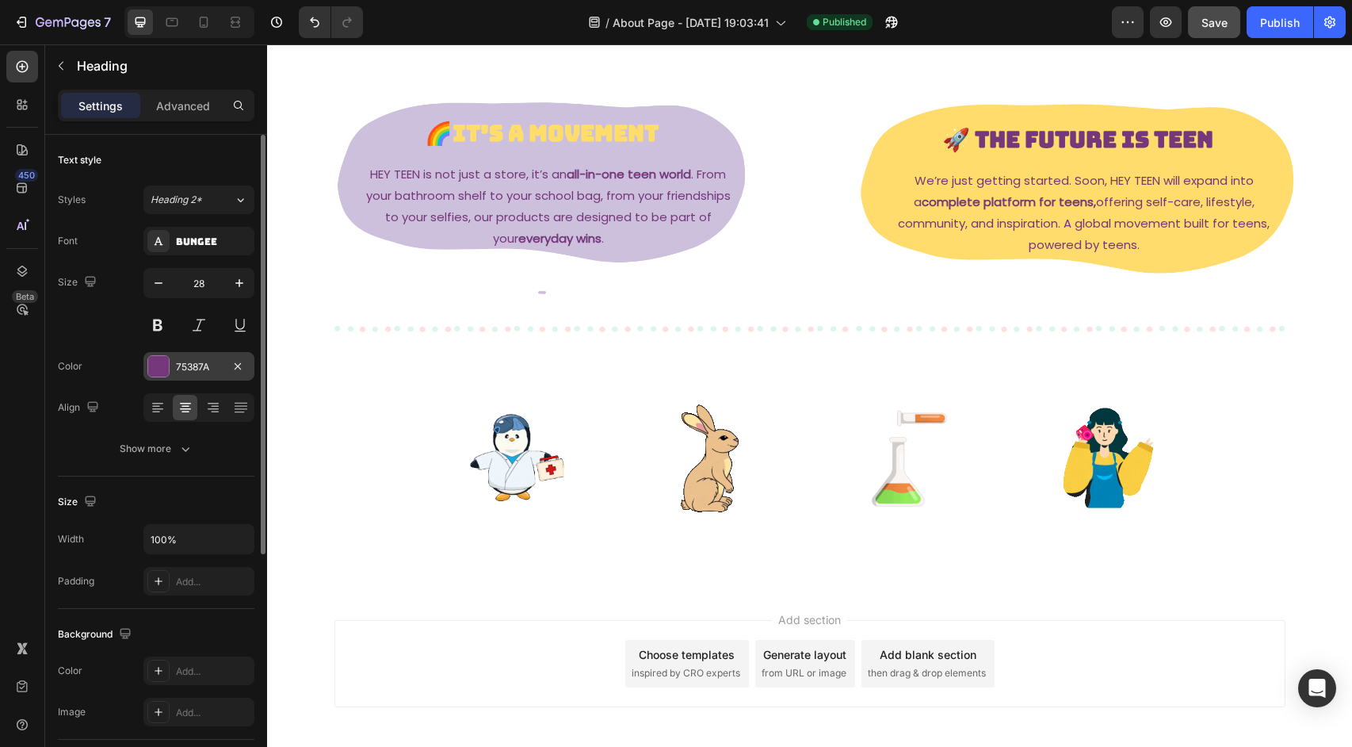
click at [196, 357] on div "75387A" at bounding box center [198, 366] width 111 height 29
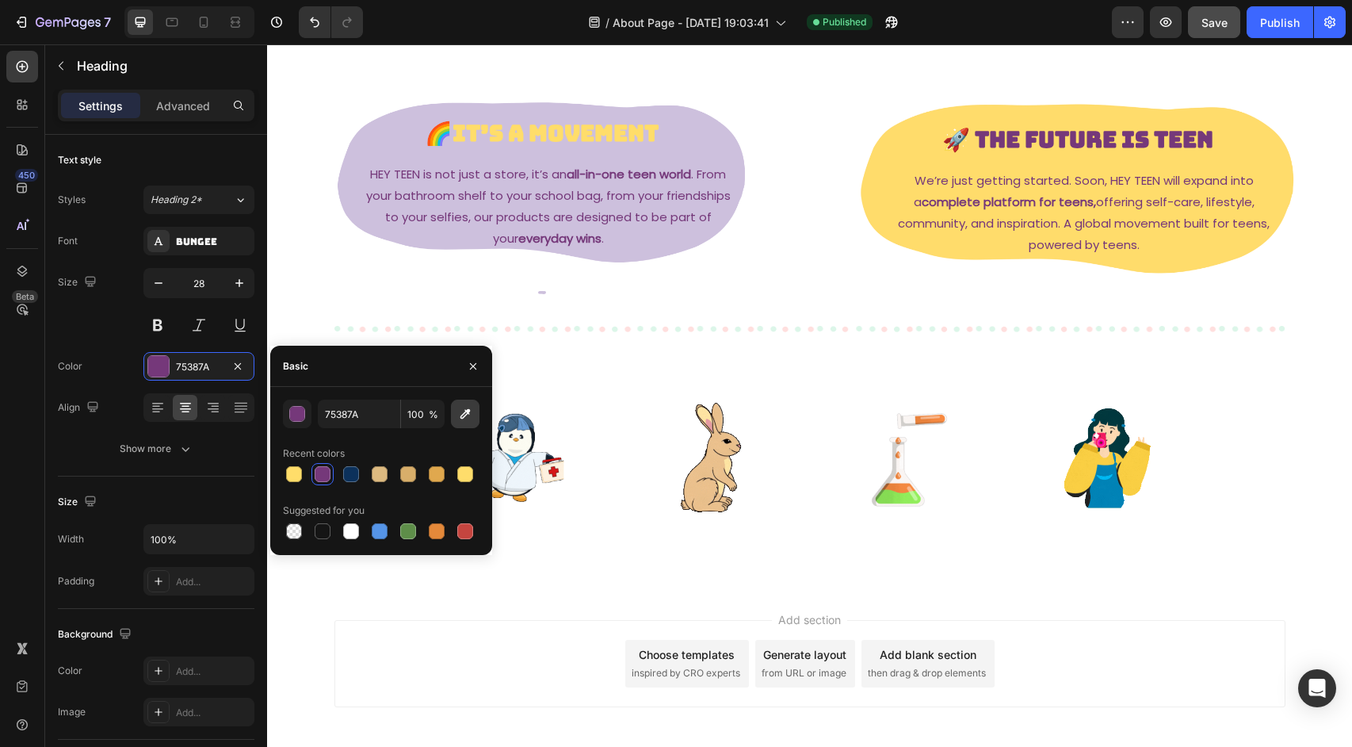
click at [464, 419] on icon "button" at bounding box center [465, 414] width 16 height 16
type input "FFDD6A"
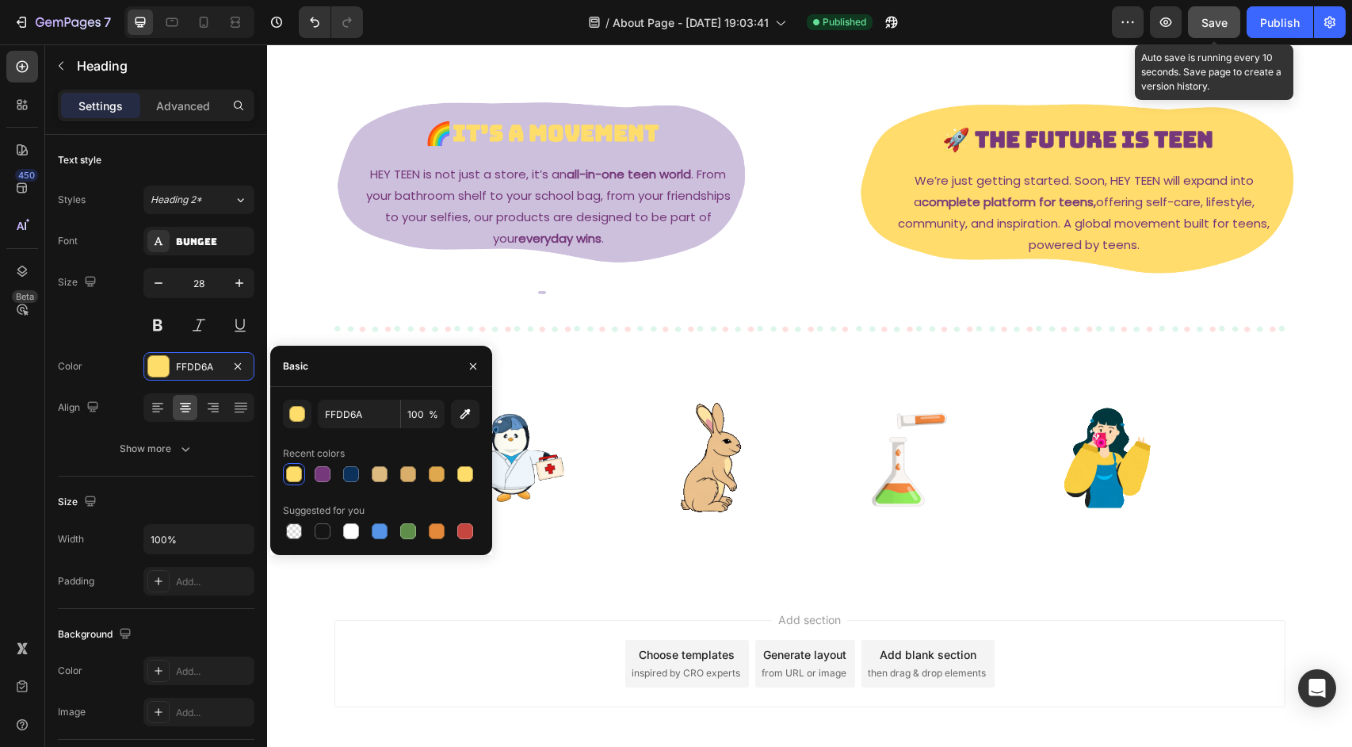
click at [1217, 25] on span "Save" at bounding box center [1215, 22] width 26 height 13
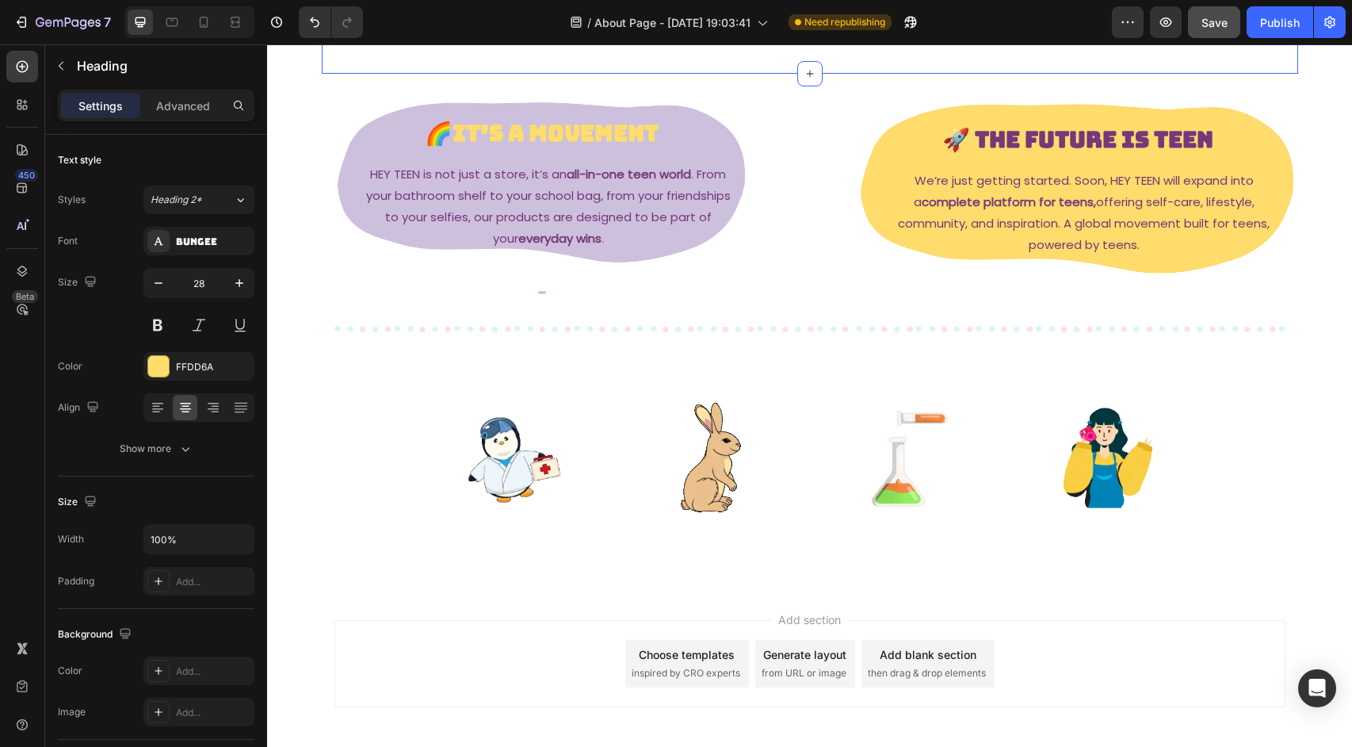
click at [1020, 300] on div "Background Image" at bounding box center [1078, 190] width 441 height 220
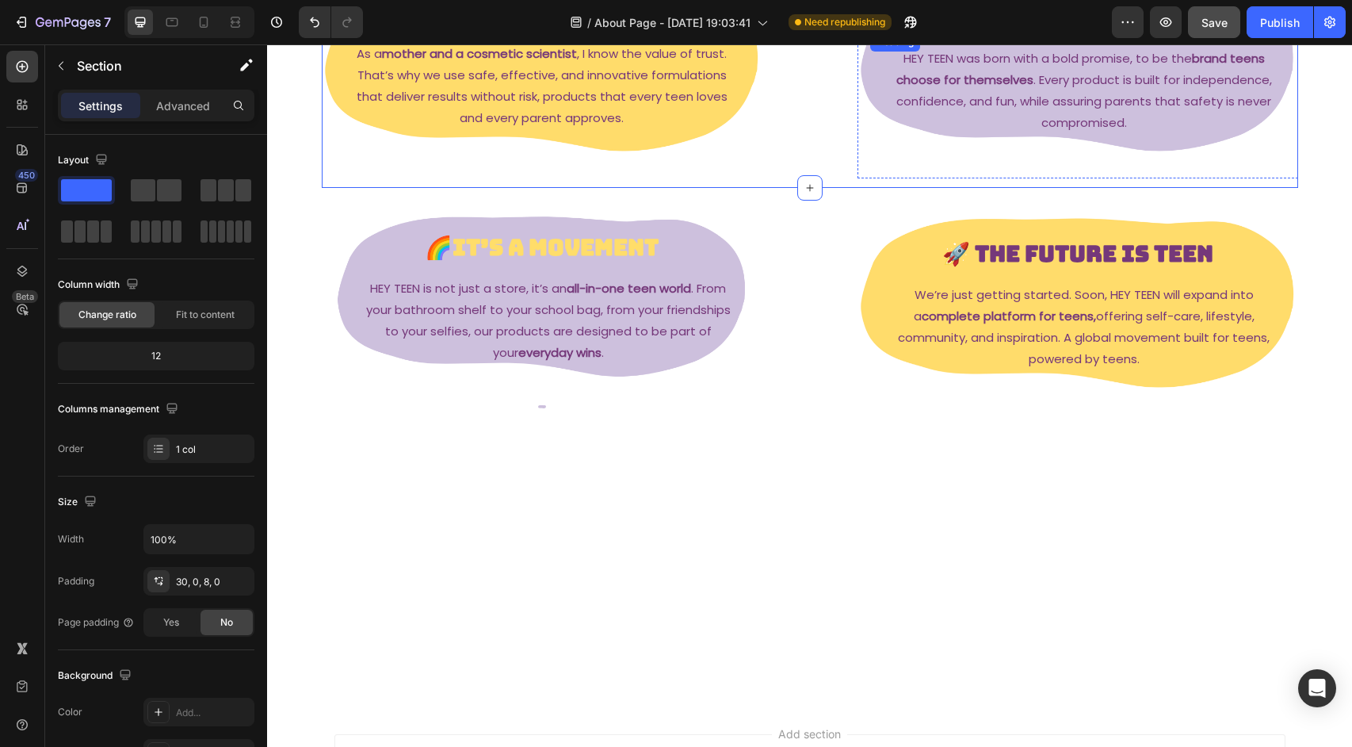
scroll to position [358, 0]
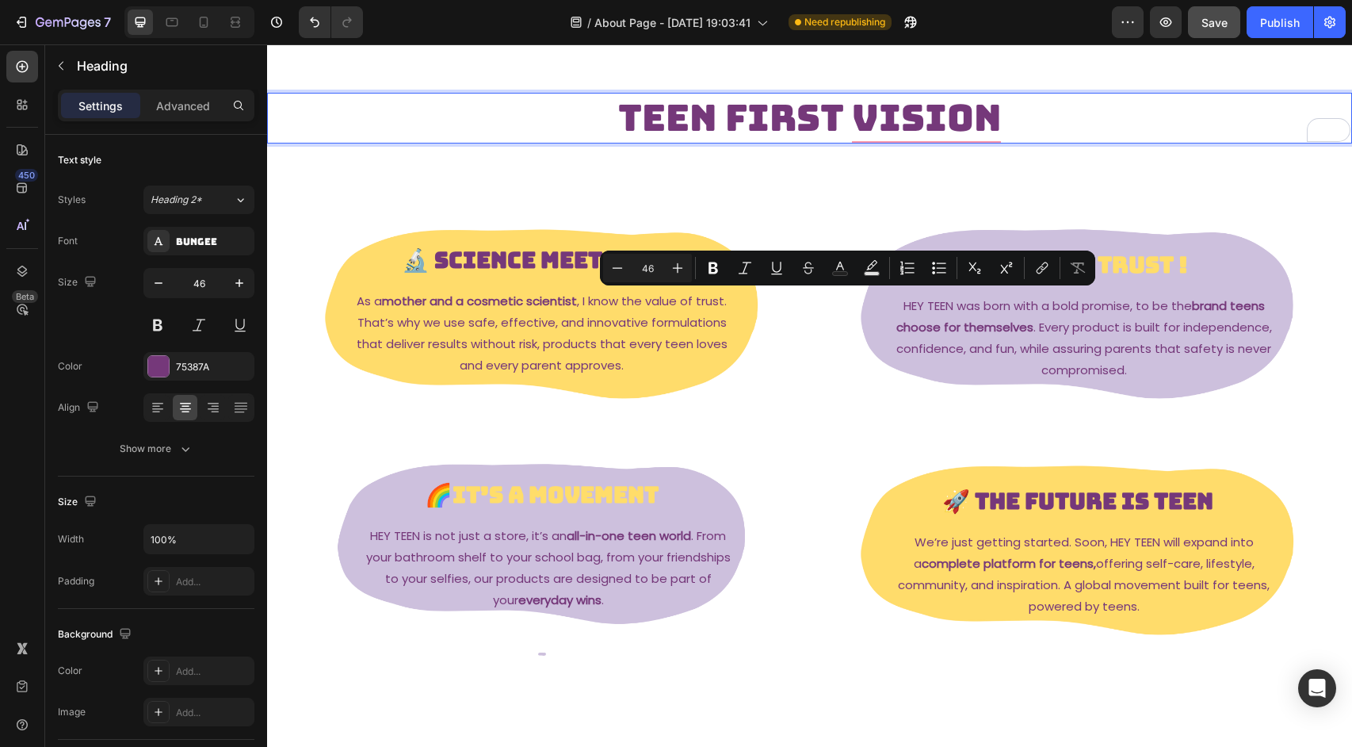
scroll to position [0, 0]
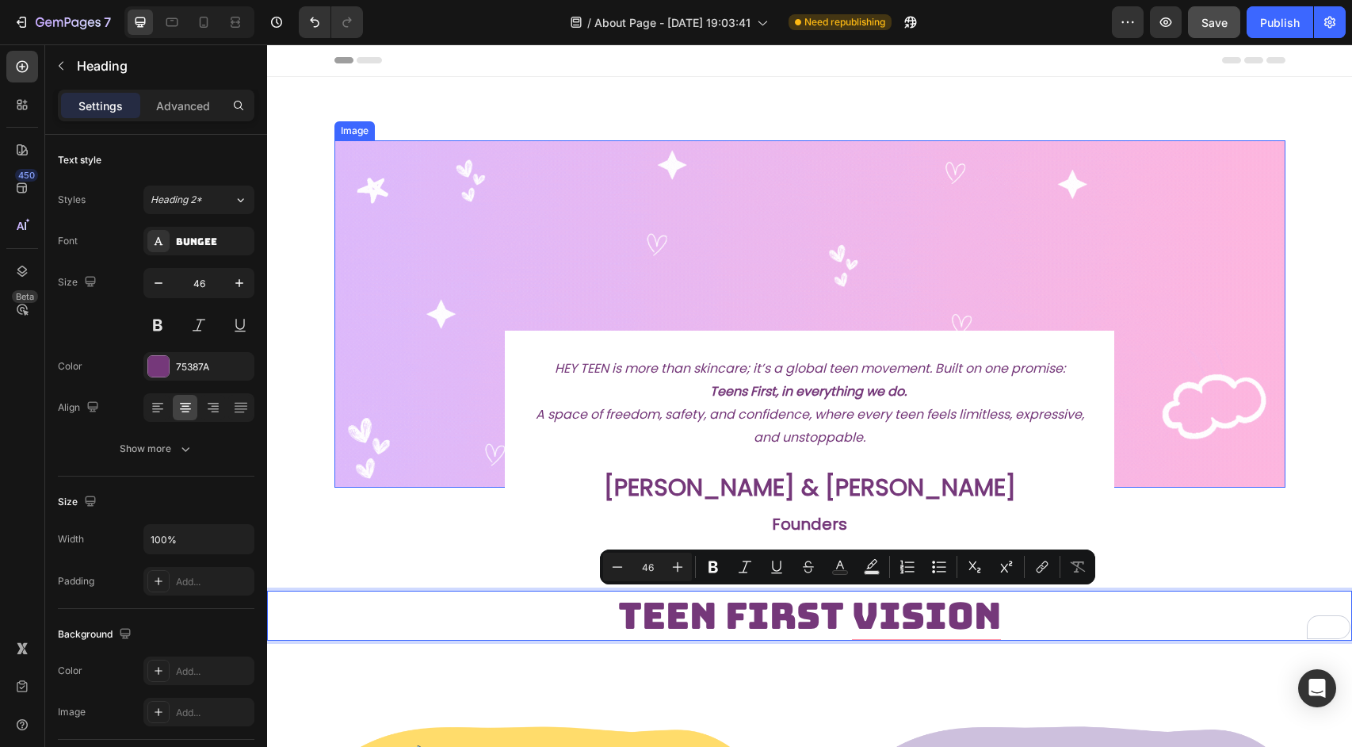
click at [832, 239] on img at bounding box center [809, 313] width 951 height 347
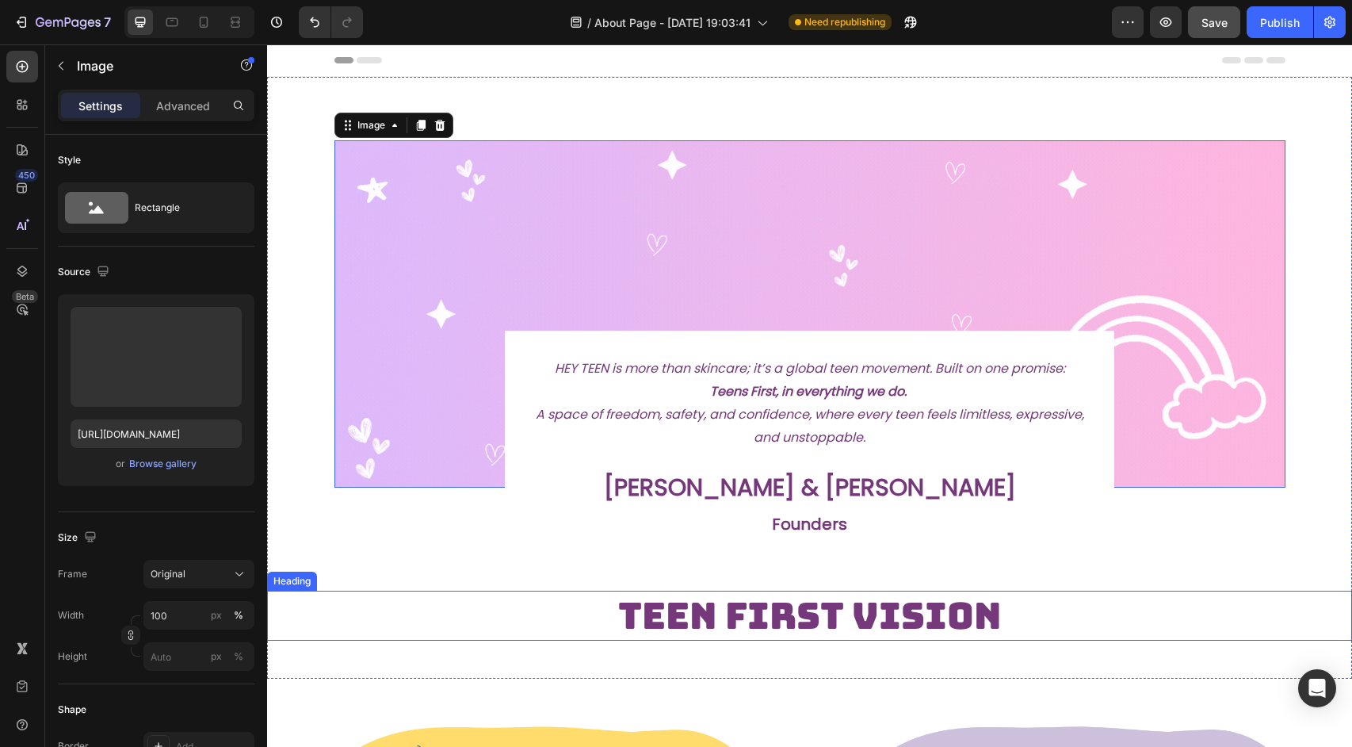
click at [315, 633] on p "Teen First vision" at bounding box center [810, 616] width 1082 height 48
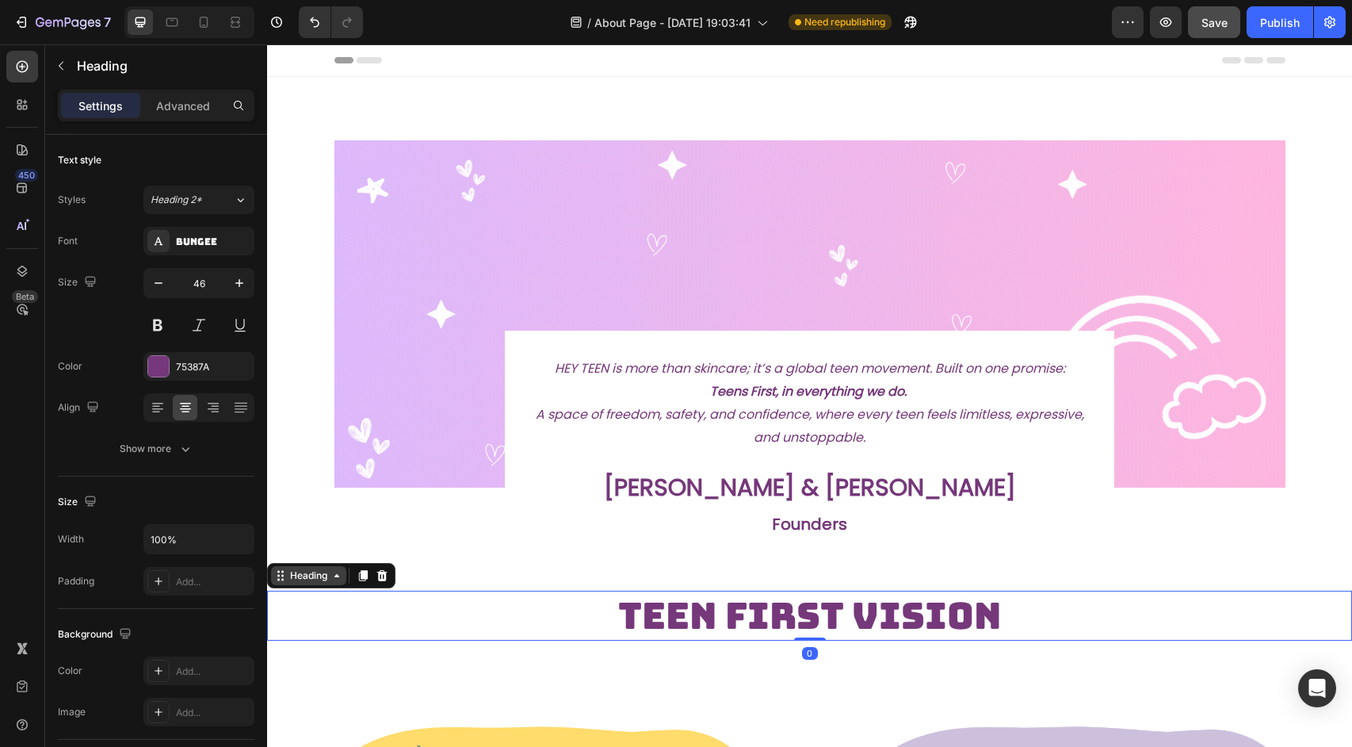
click at [346, 573] on div "Heading" at bounding box center [308, 575] width 75 height 19
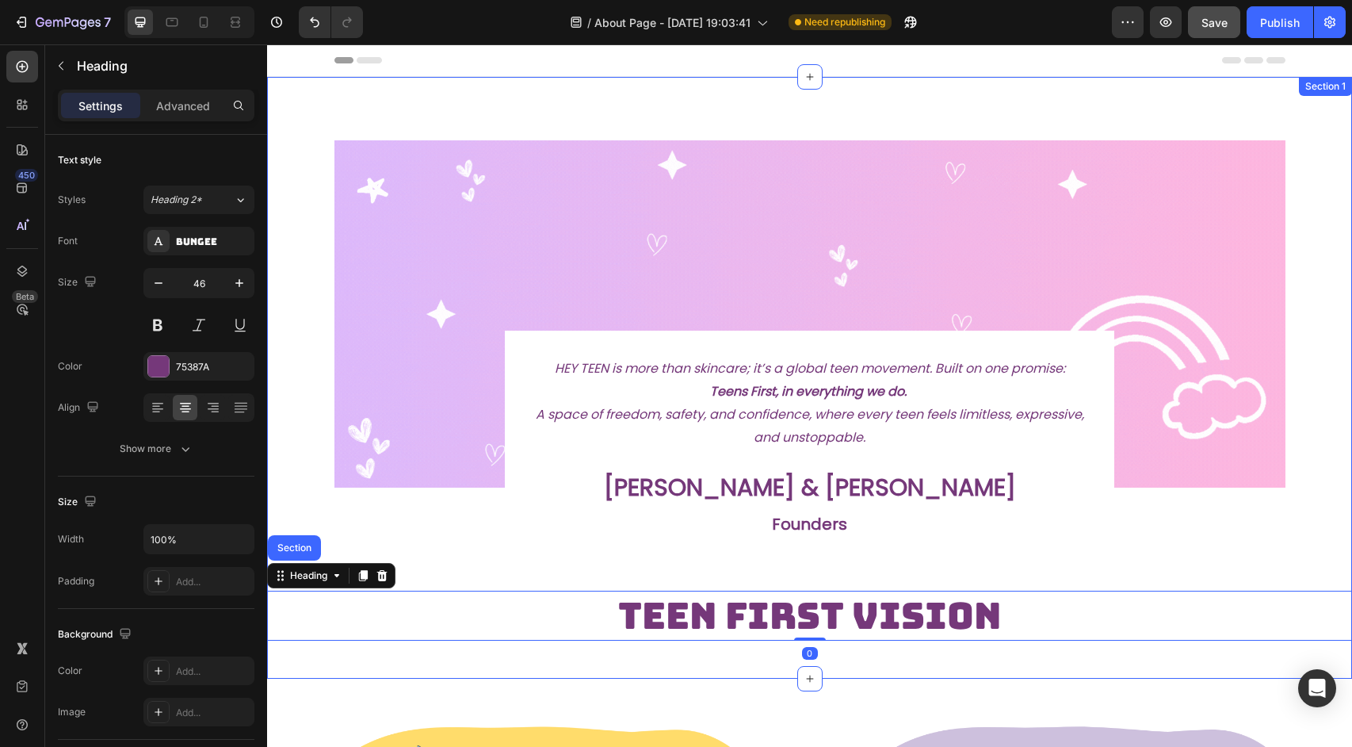
click at [362, 544] on div "Image HEY TEEN is more than skincare; it’s a global teen movement. Built on one…" at bounding box center [809, 390] width 1085 height 500
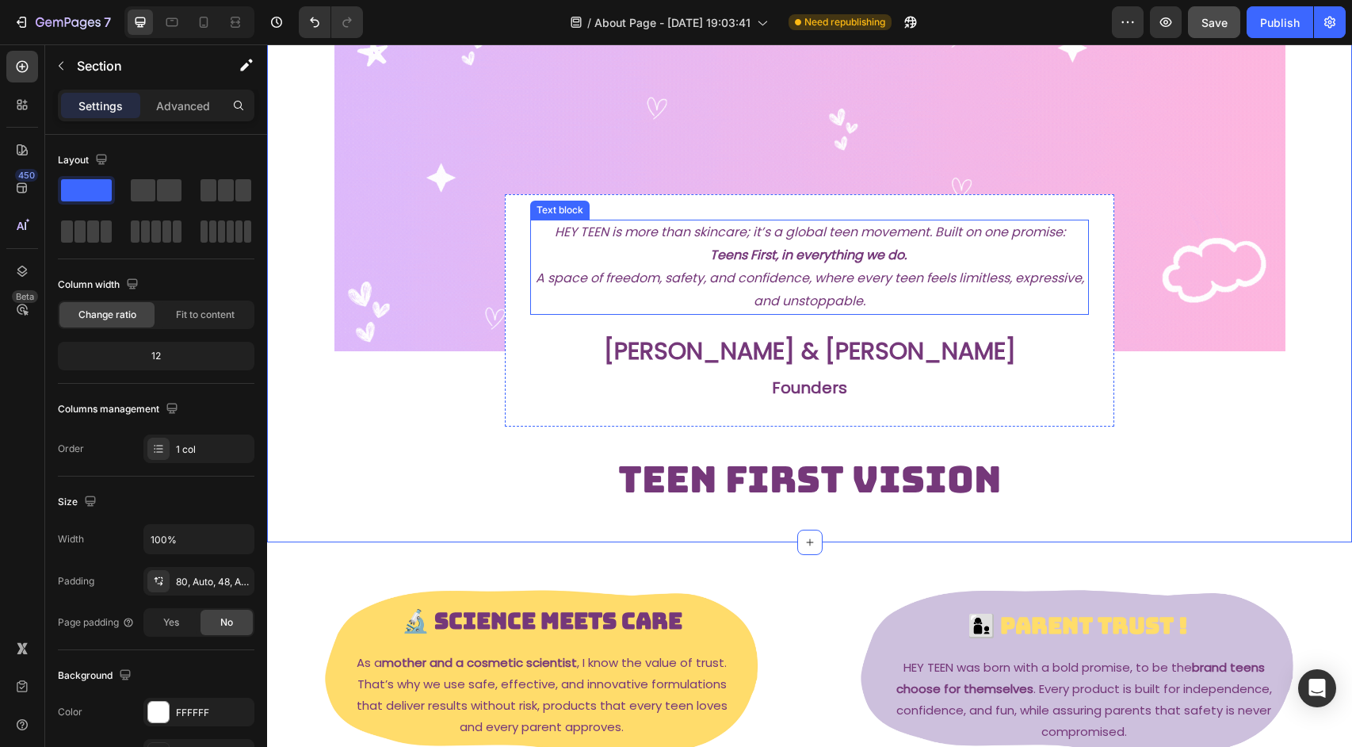
scroll to position [131, 0]
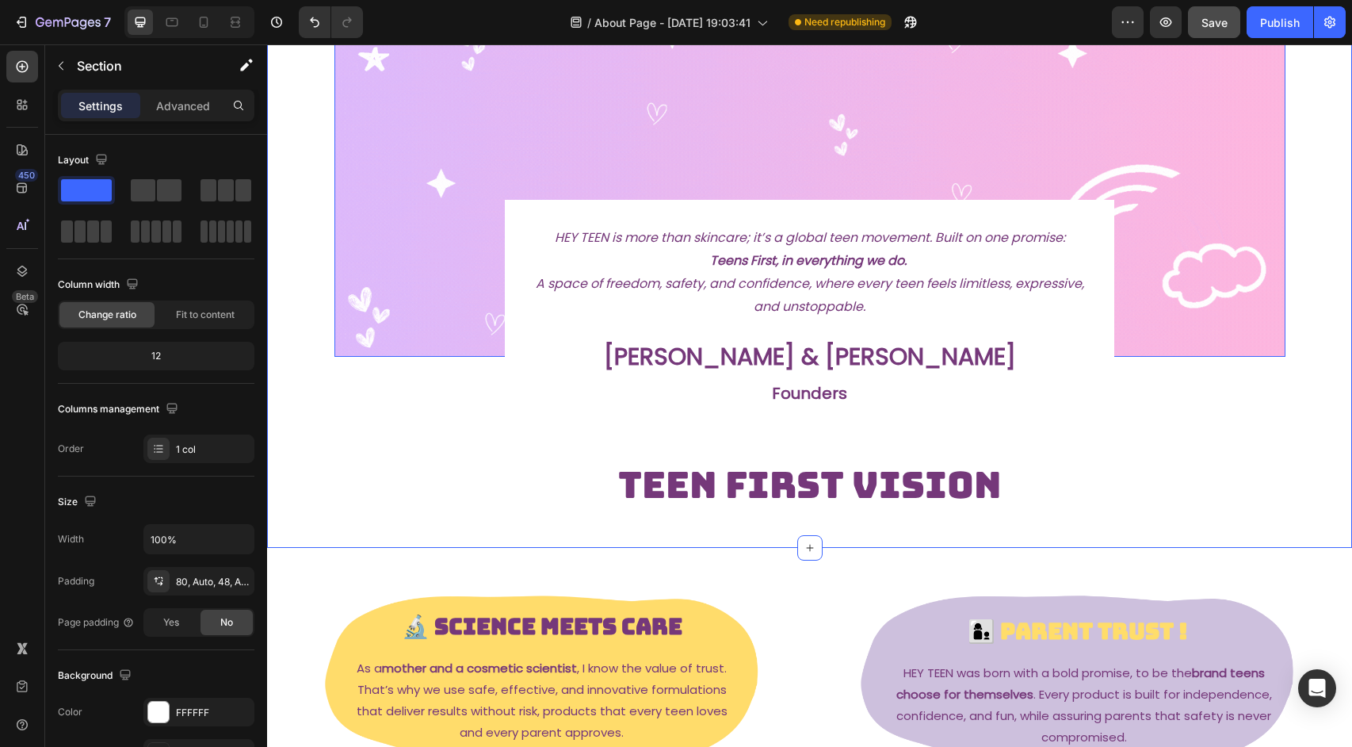
click at [411, 127] on img at bounding box center [809, 183] width 951 height 347
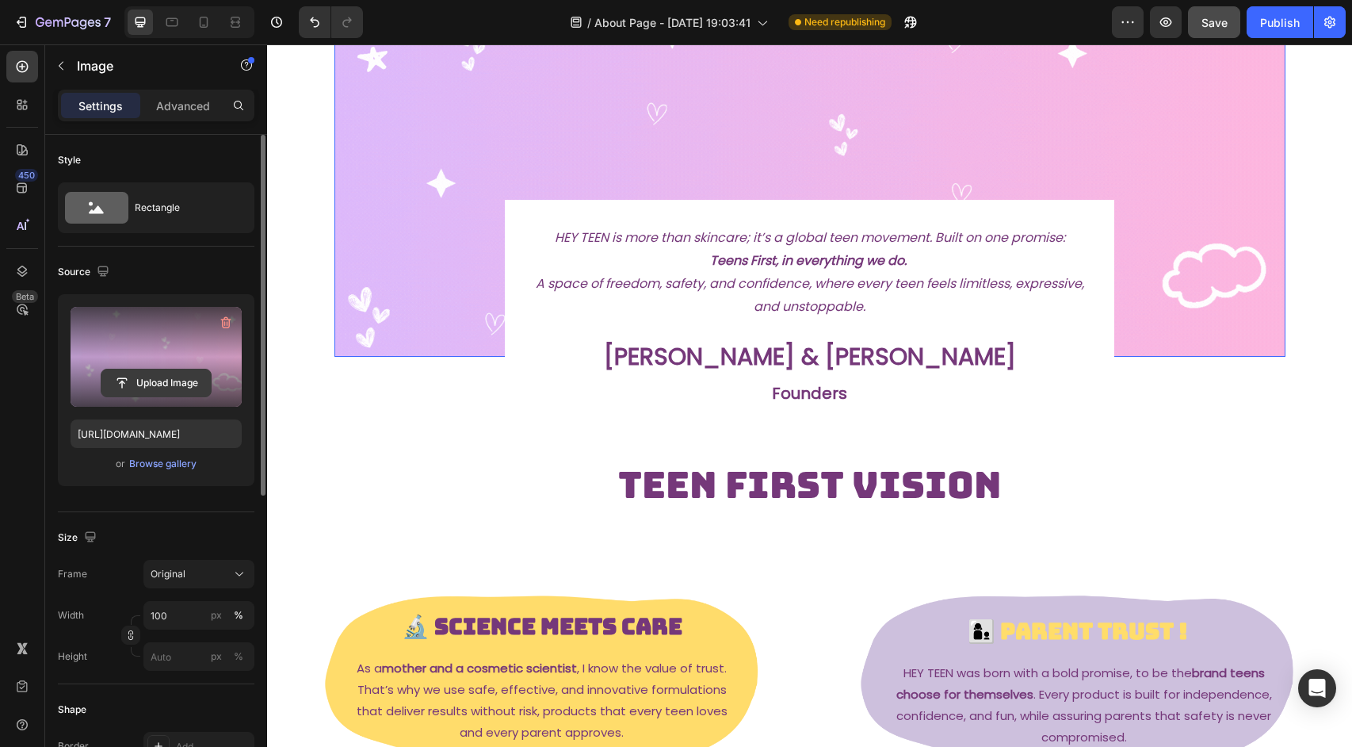
click at [163, 383] on input "file" at bounding box center [155, 382] width 109 height 27
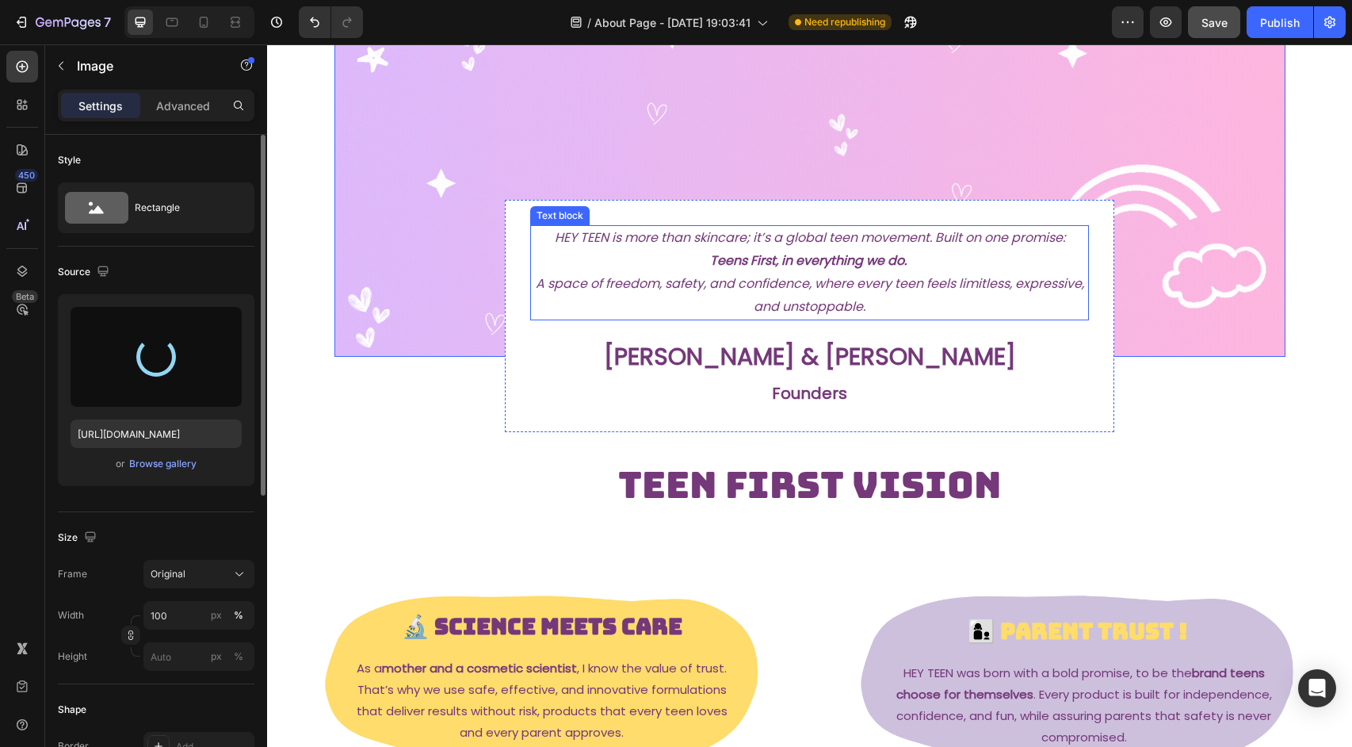
type input "[URL][DOMAIN_NAME]"
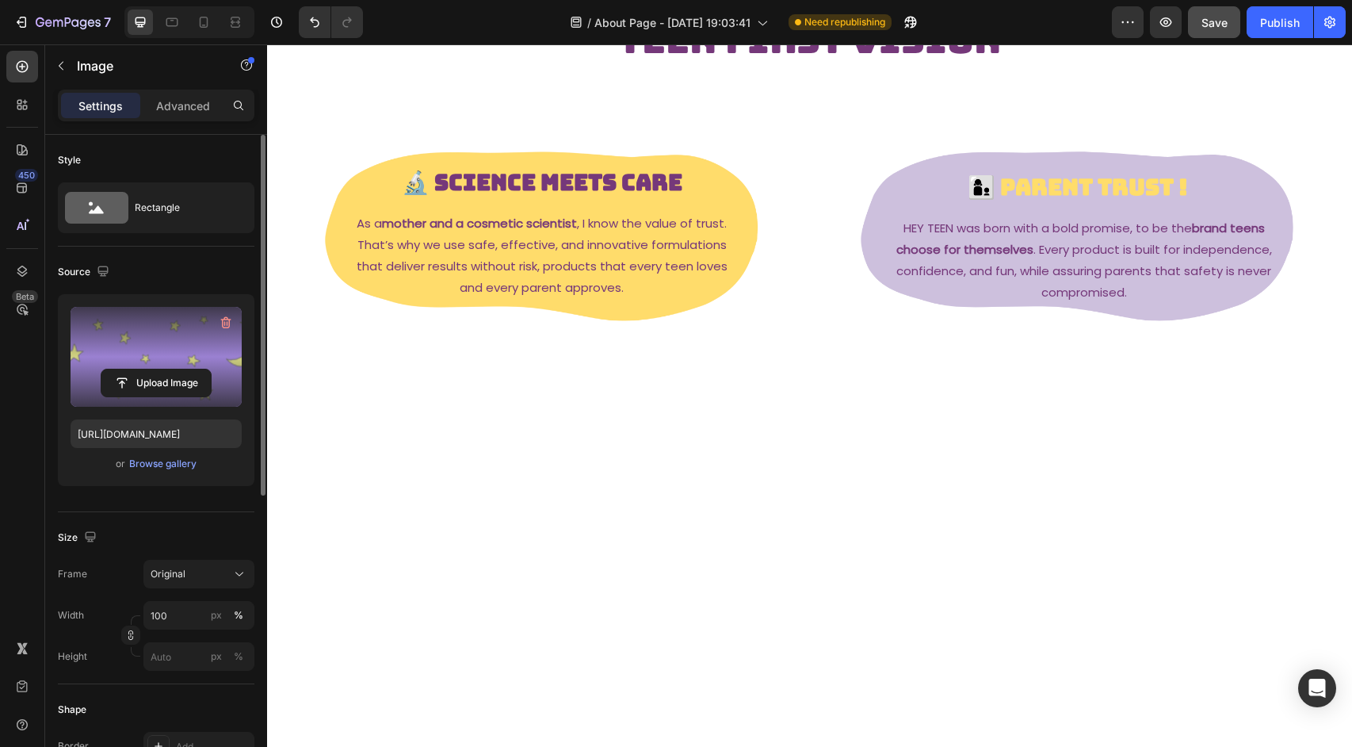
scroll to position [227, 0]
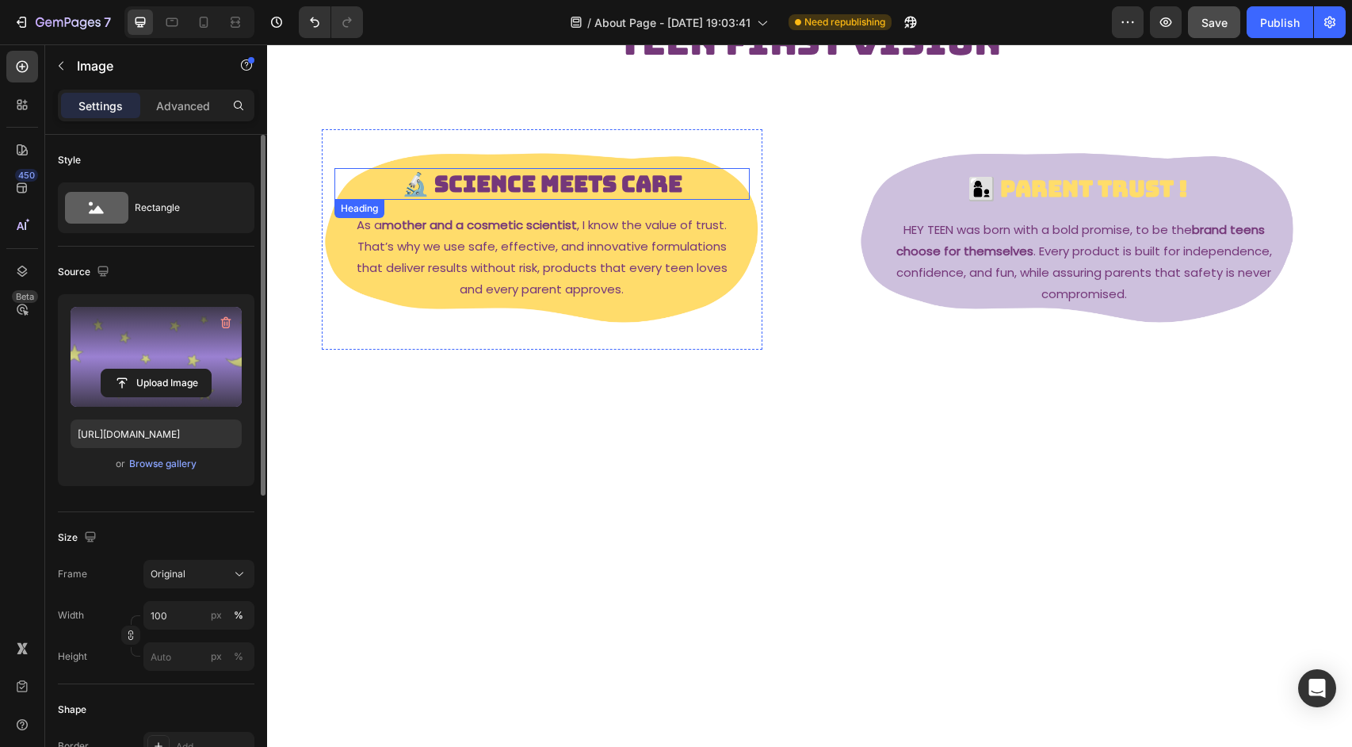
click at [721, 200] on h2 "🔬 Science Meets Care" at bounding box center [541, 184] width 415 height 32
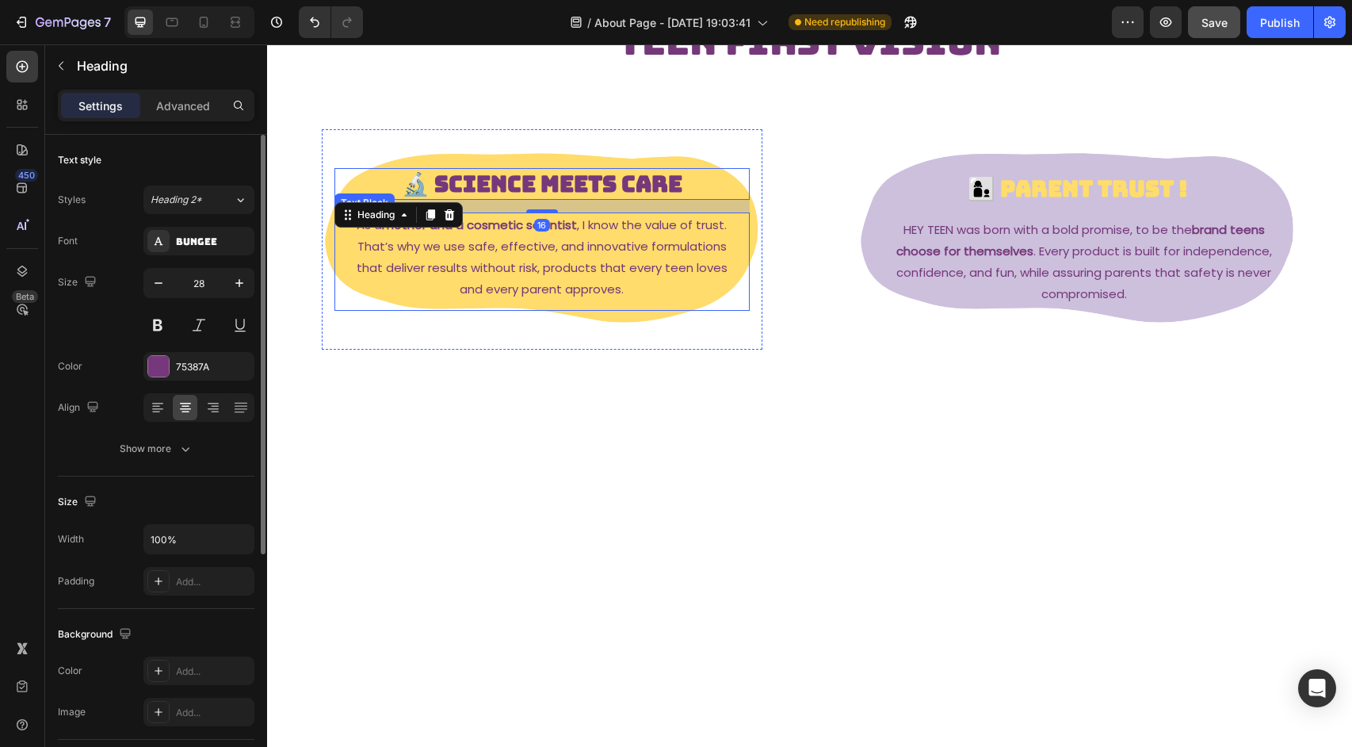
click at [745, 311] on div "As a mother and a cosmetic scientist , I know the value of trust. That’s why we…" at bounding box center [541, 261] width 415 height 98
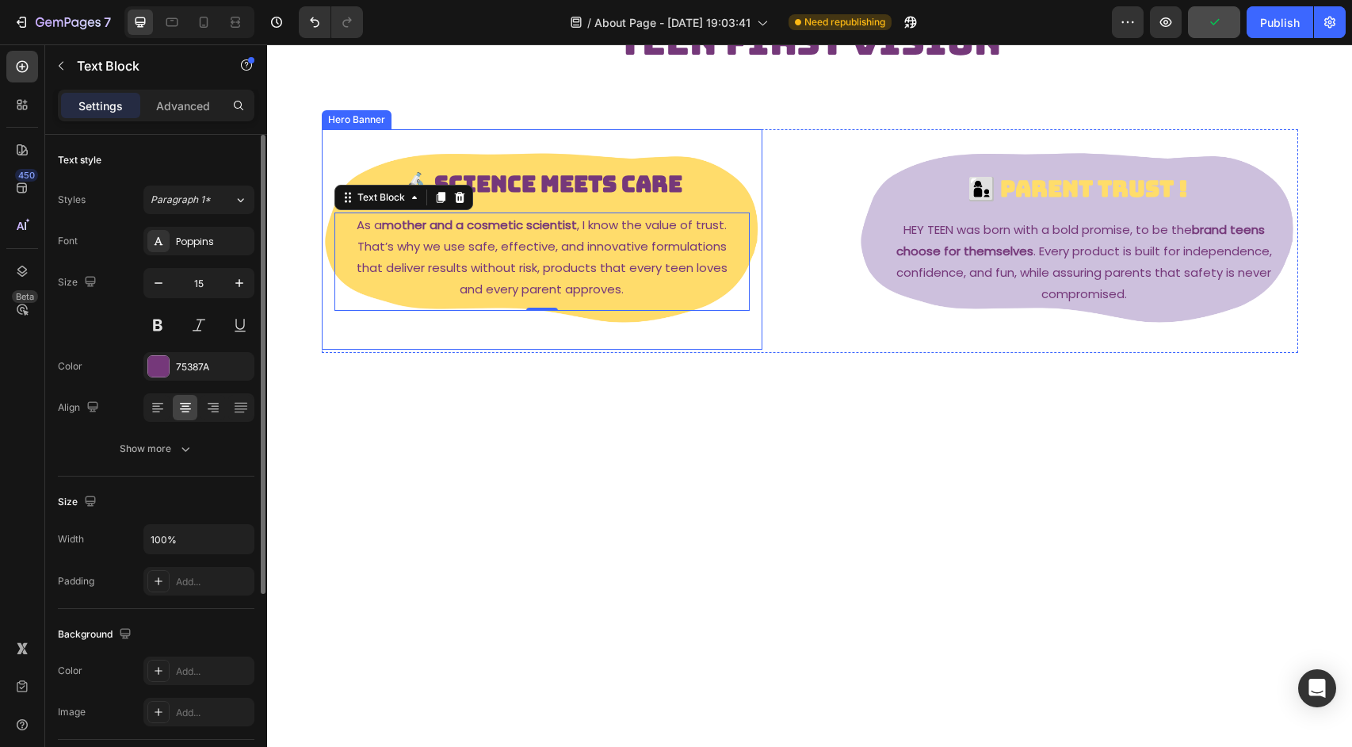
click at [672, 350] on div "Background Image" at bounding box center [542, 239] width 441 height 220
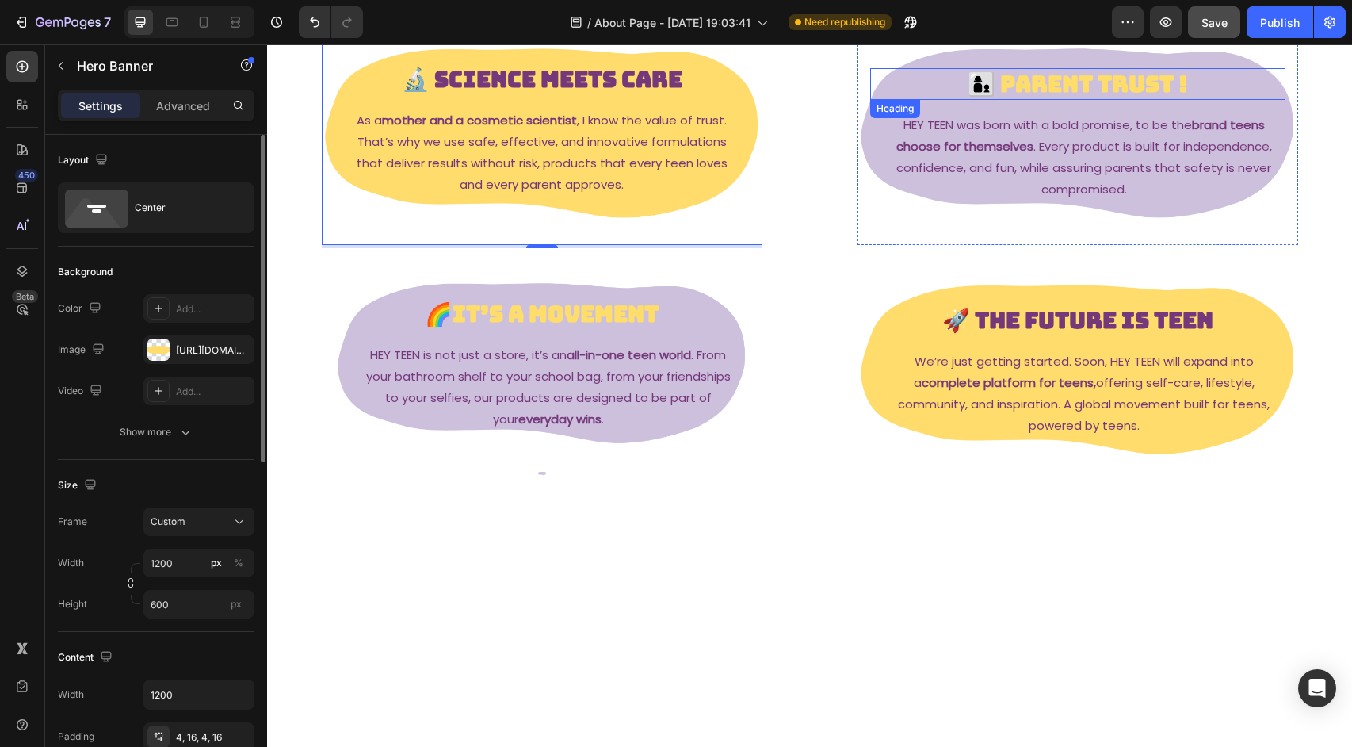
scroll to position [403, 0]
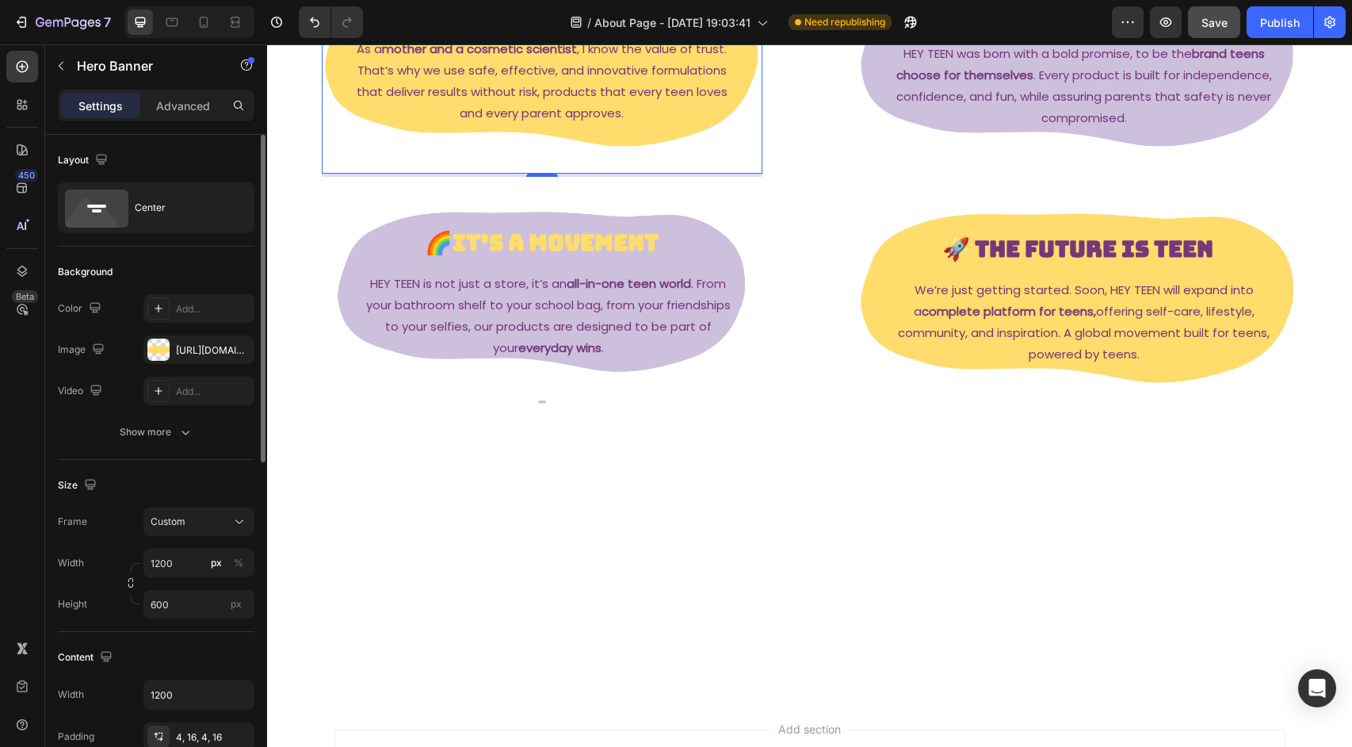
click at [634, 174] on div "Background Image" at bounding box center [542, 63] width 441 height 220
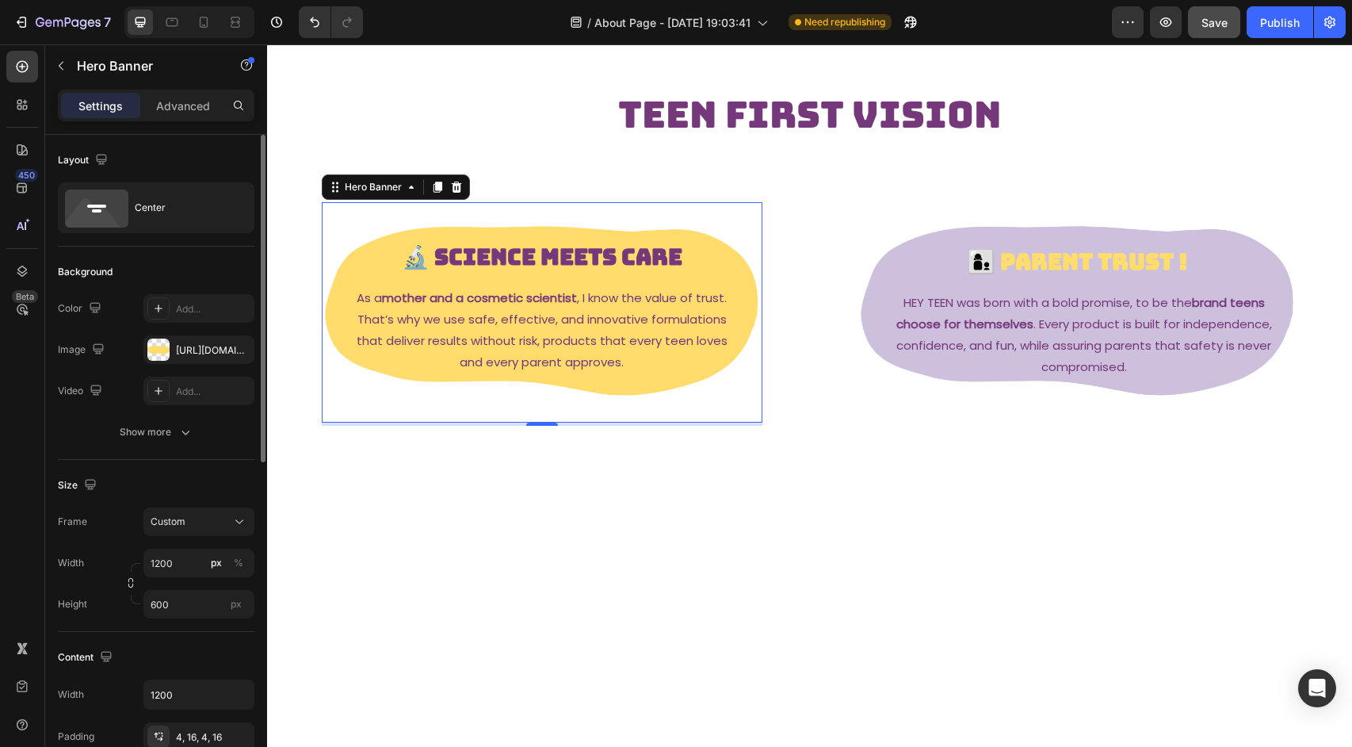
scroll to position [343, 0]
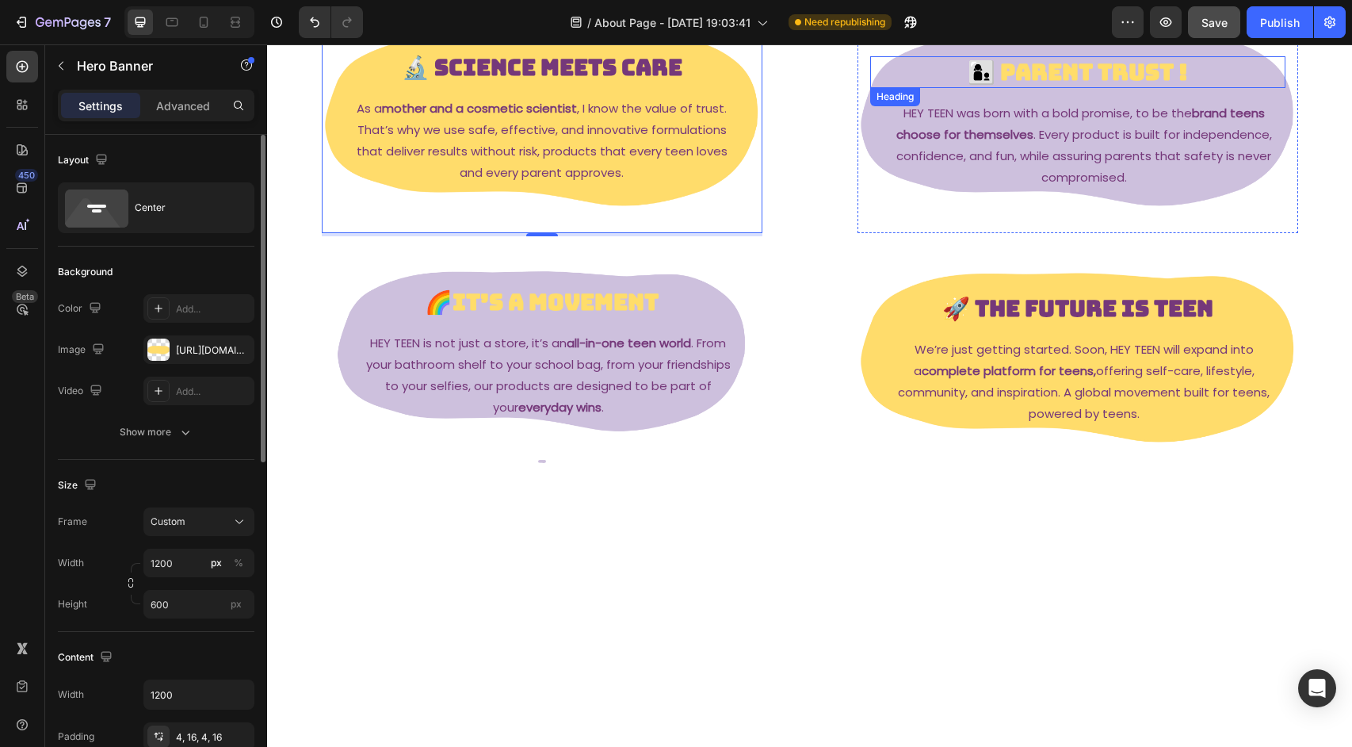
click at [1066, 86] on strong "👩‍👦 Parent Trust !" at bounding box center [1078, 71] width 220 height 29
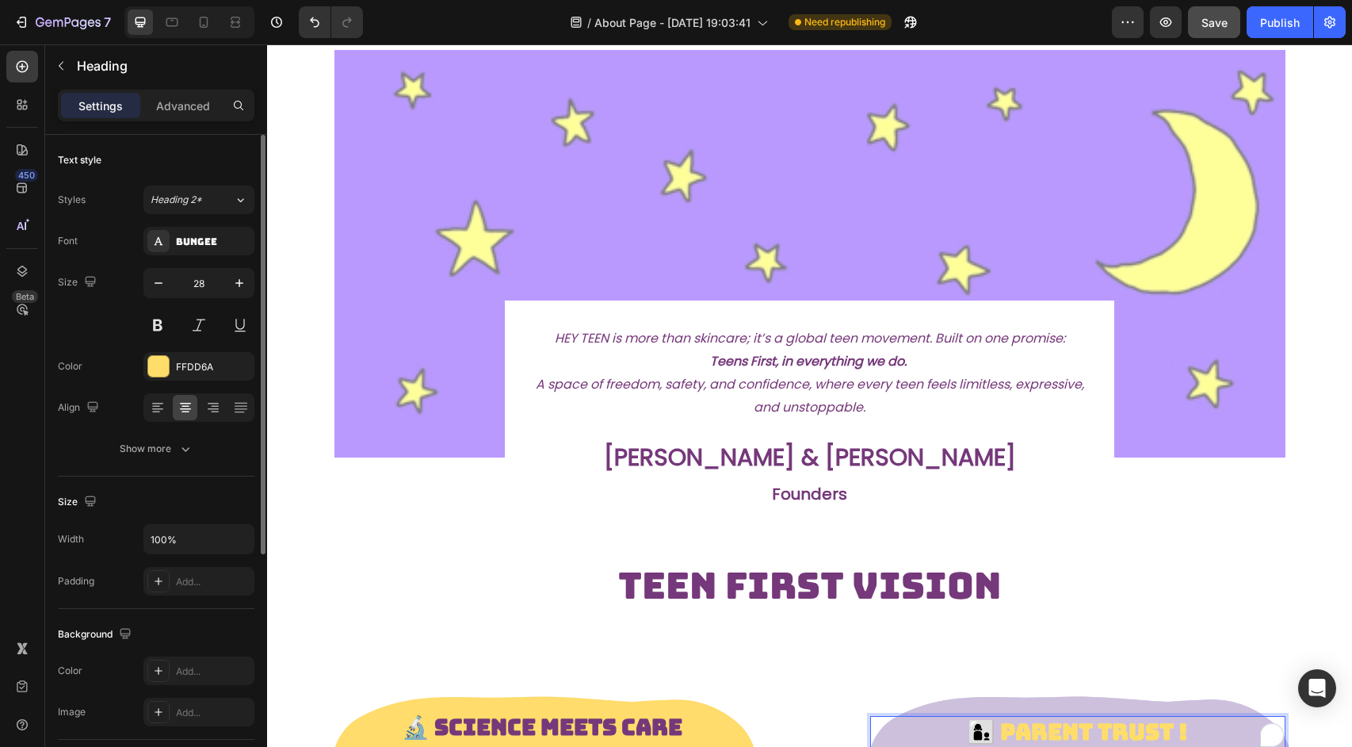
scroll to position [0, 0]
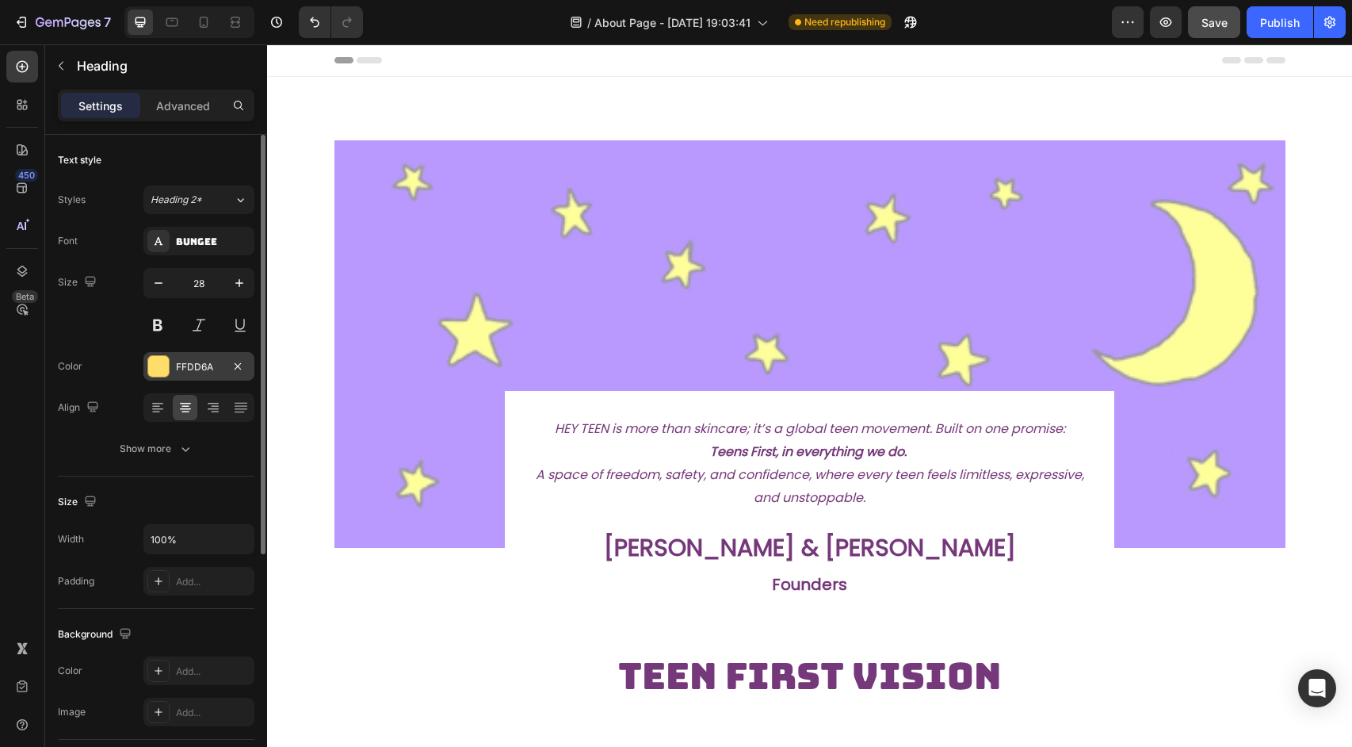
click at [209, 367] on div "FFDD6A" at bounding box center [199, 367] width 46 height 14
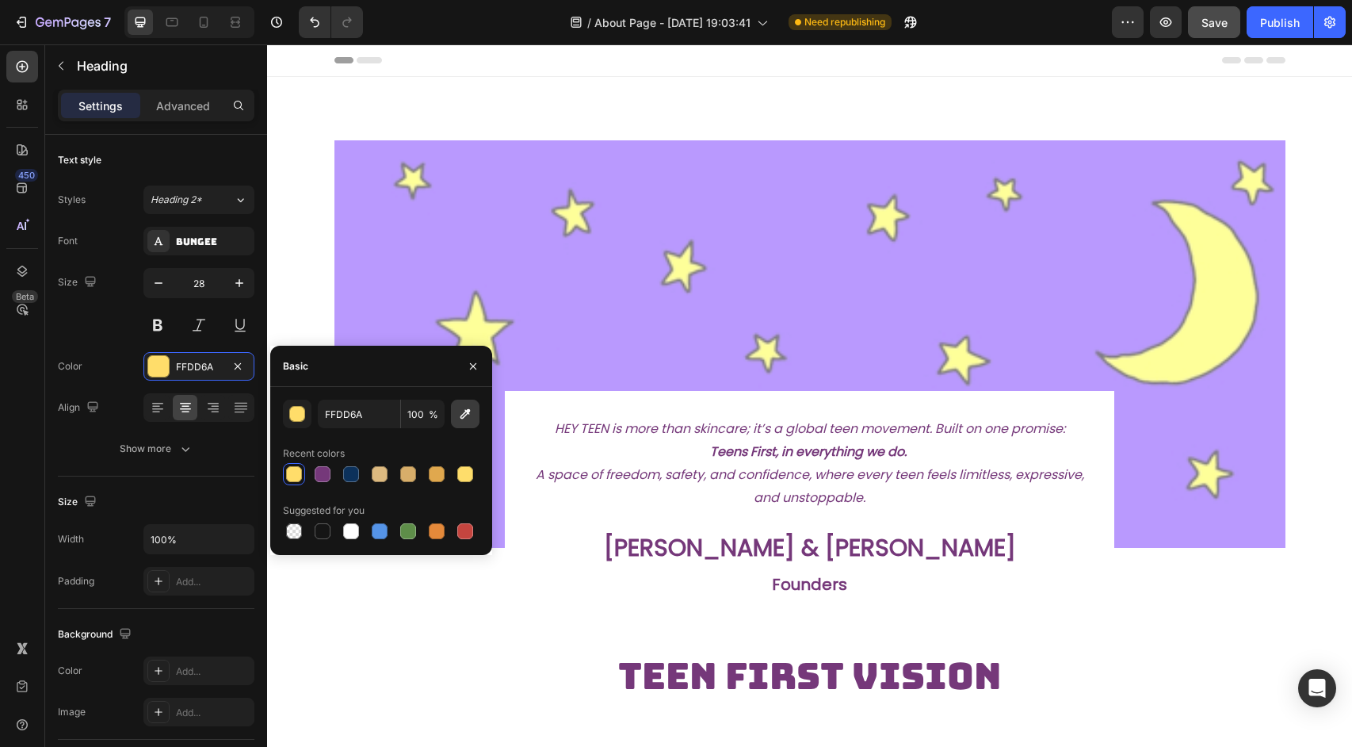
click at [472, 415] on icon "button" at bounding box center [465, 414] width 16 height 16
type input "FEFF99"
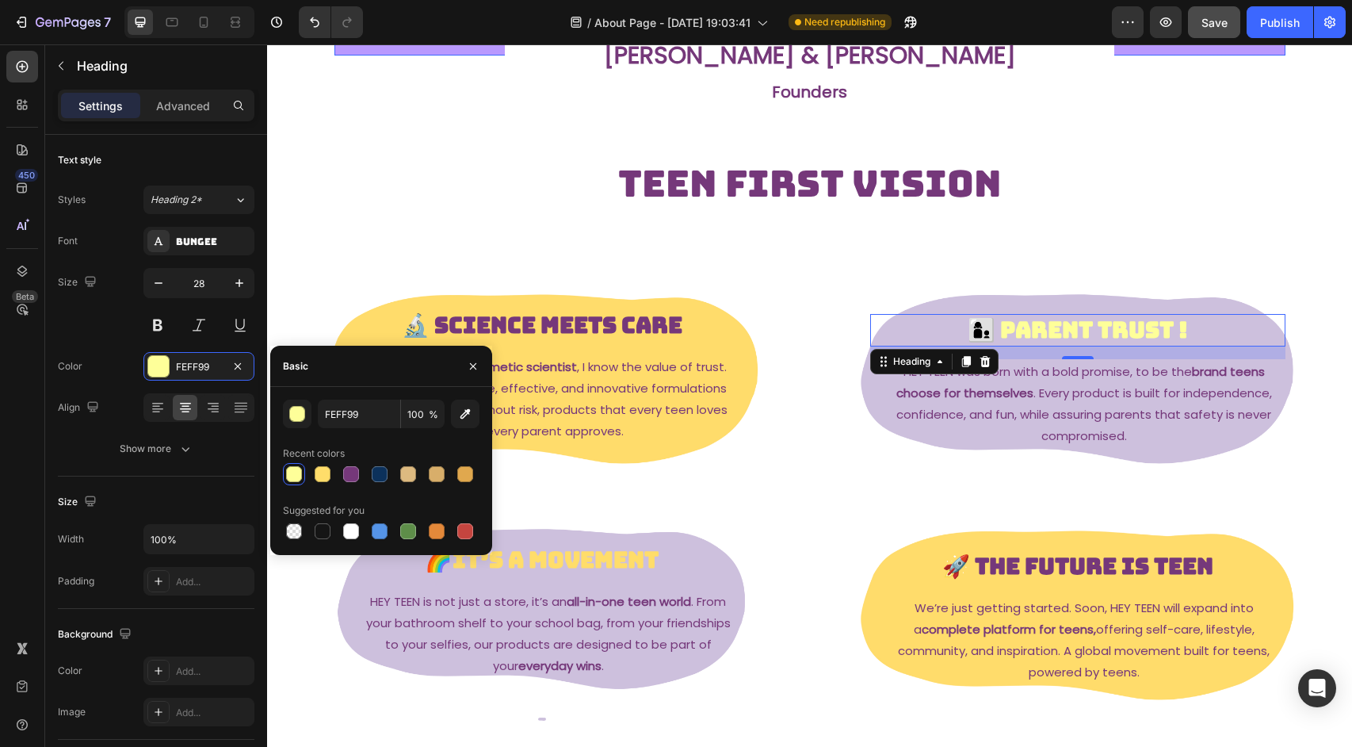
scroll to position [500, 0]
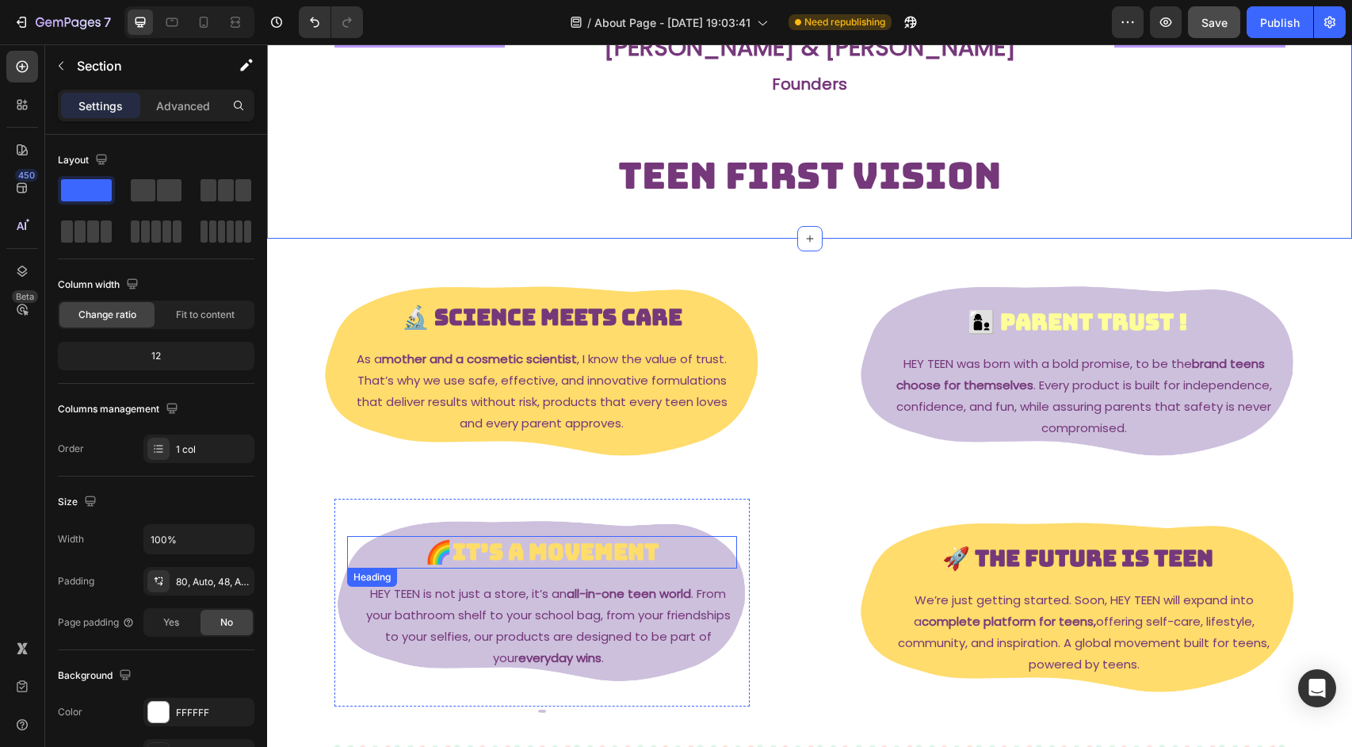
click at [541, 558] on strong "🌈It’s a Movement" at bounding box center [542, 551] width 234 height 29
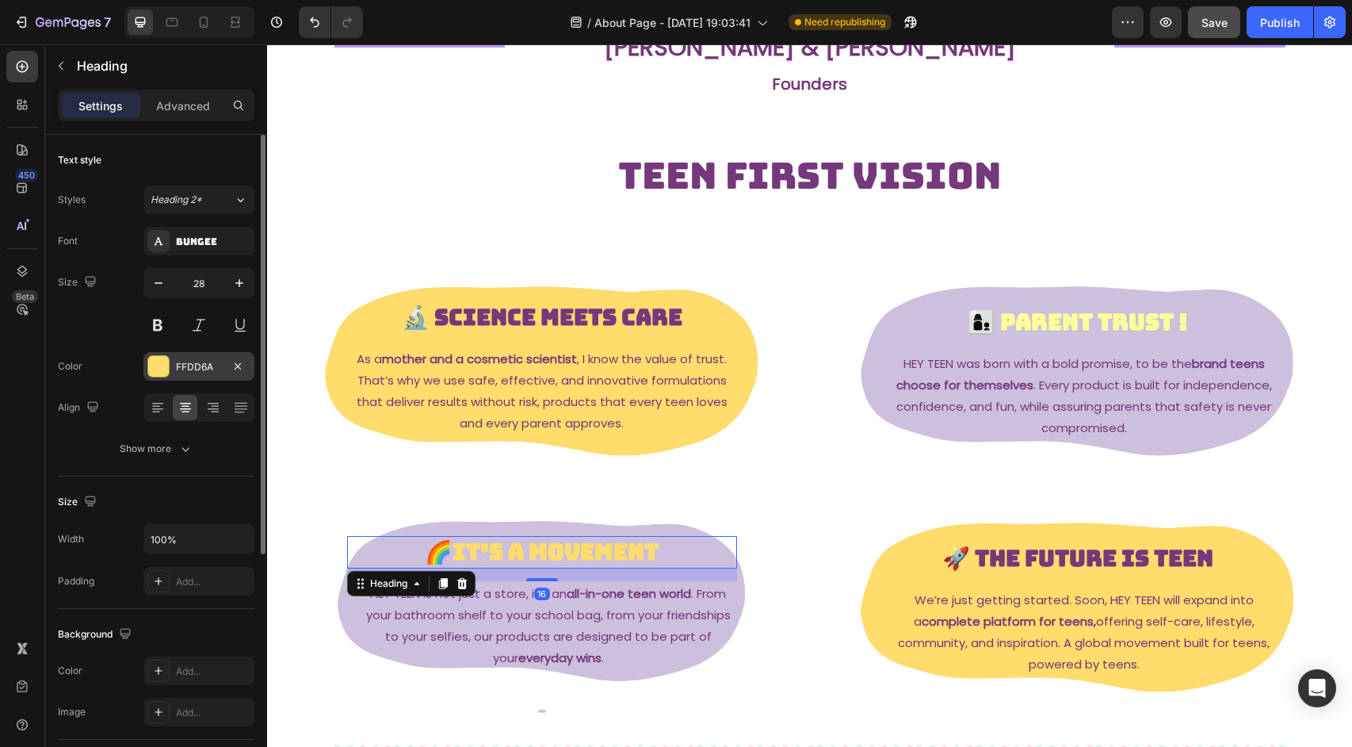
click at [216, 373] on div "FFDD6A" at bounding box center [199, 367] width 46 height 14
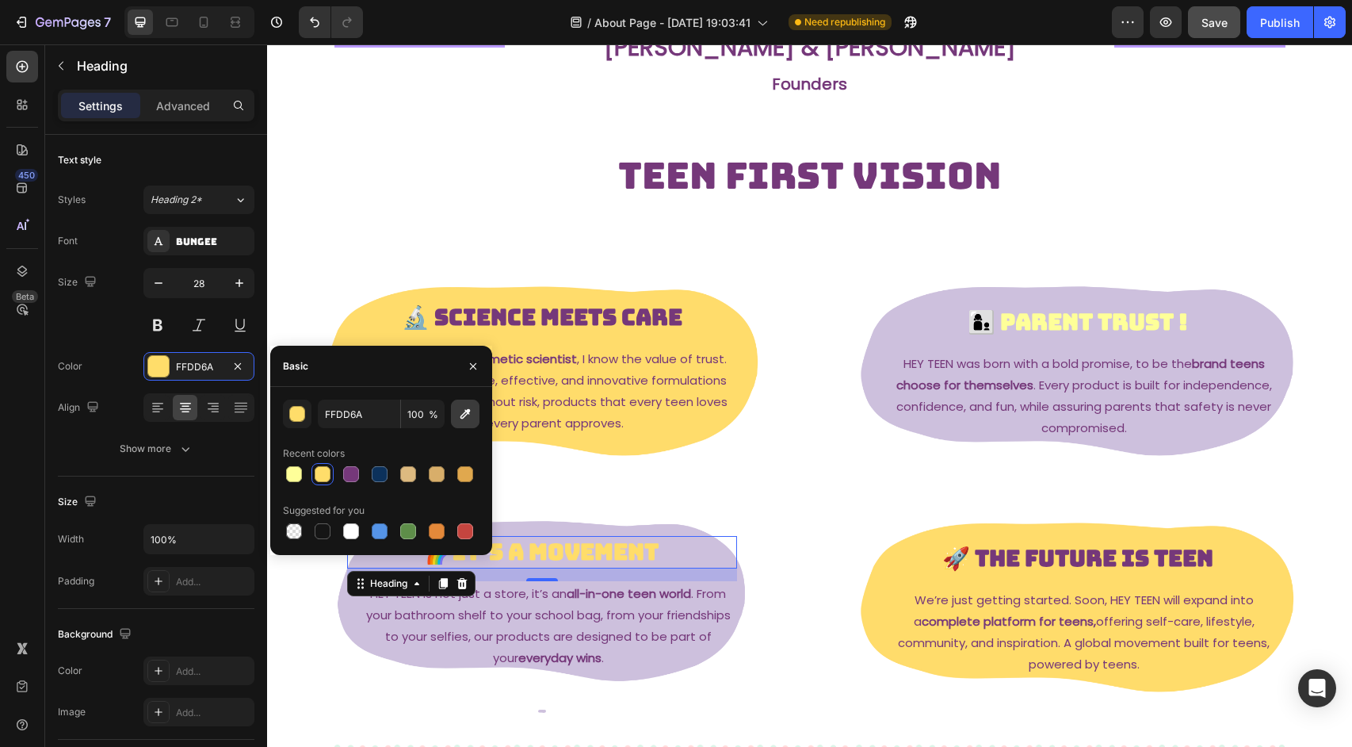
click at [469, 412] on icon "button" at bounding box center [465, 414] width 16 height 16
type input "FEFF99"
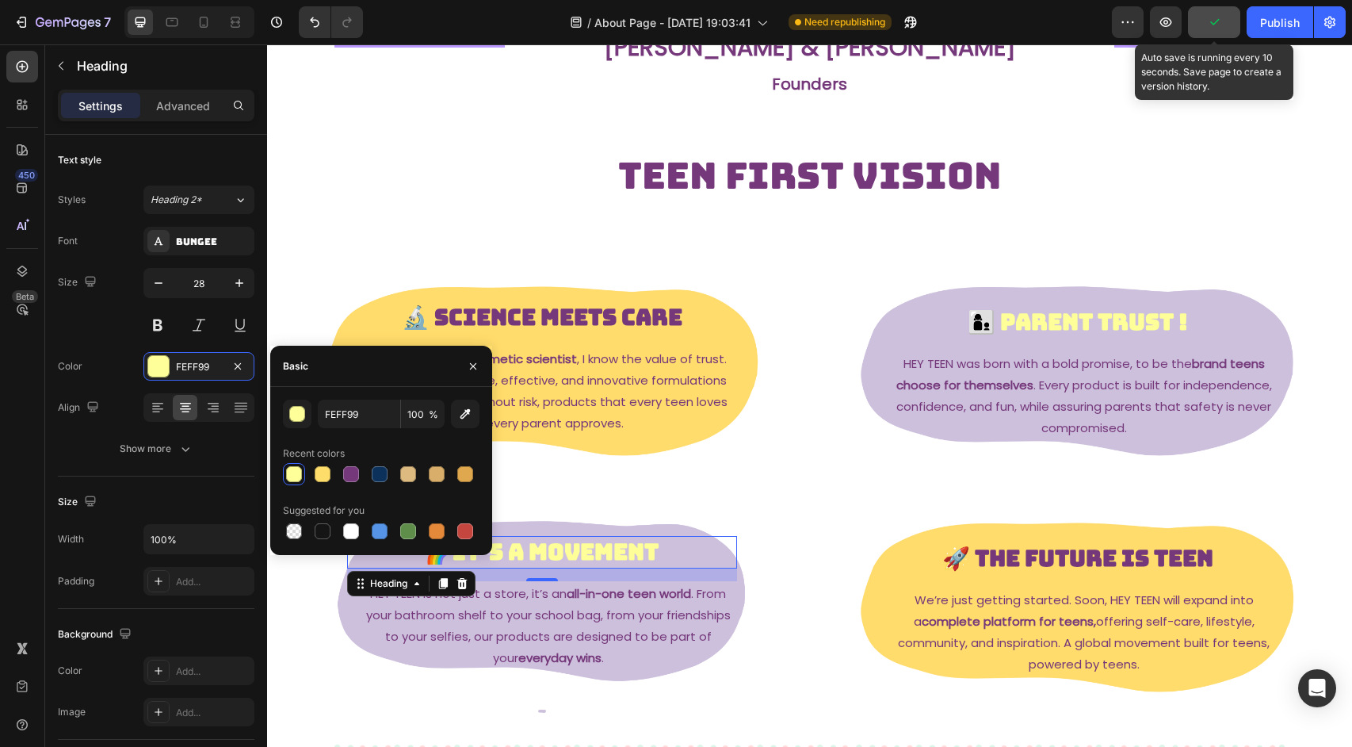
click at [1209, 21] on icon "button" at bounding box center [1214, 22] width 16 height 16
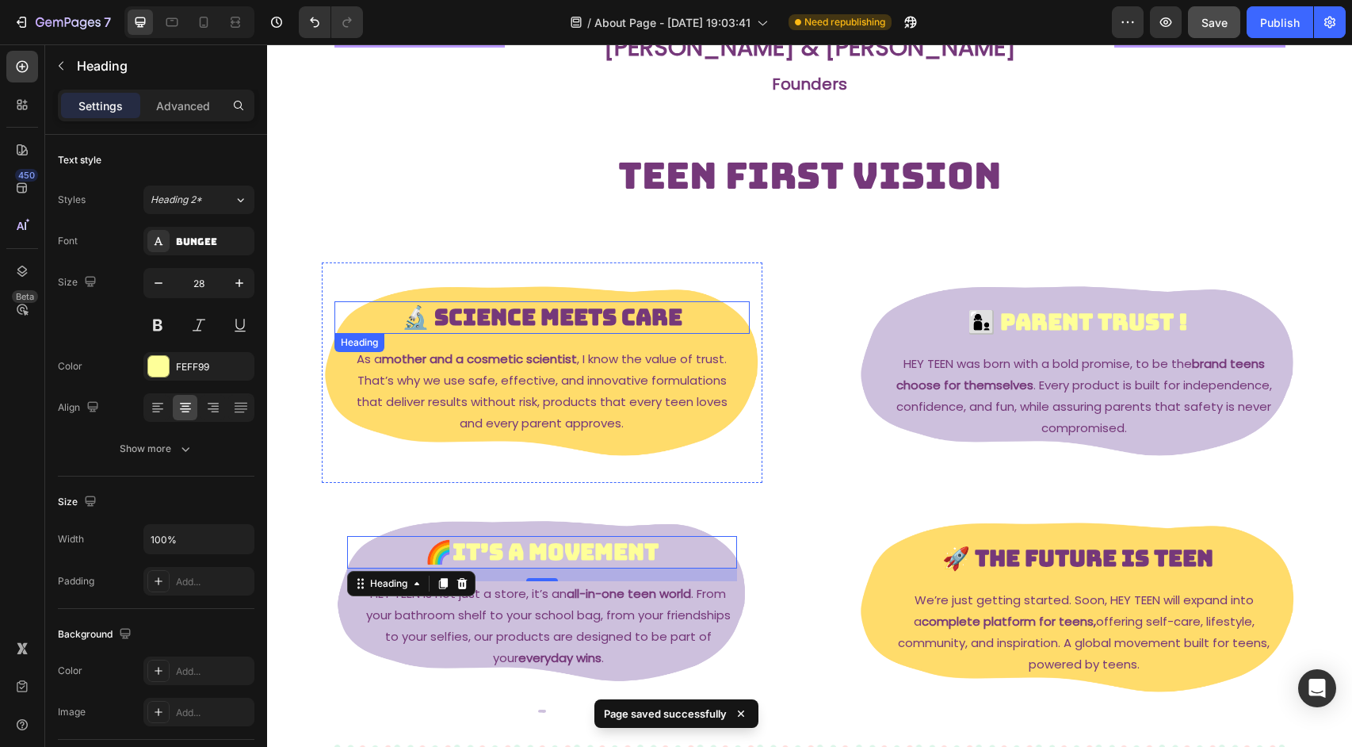
click at [718, 328] on h2 "🔬 Science Meets Care" at bounding box center [541, 317] width 415 height 32
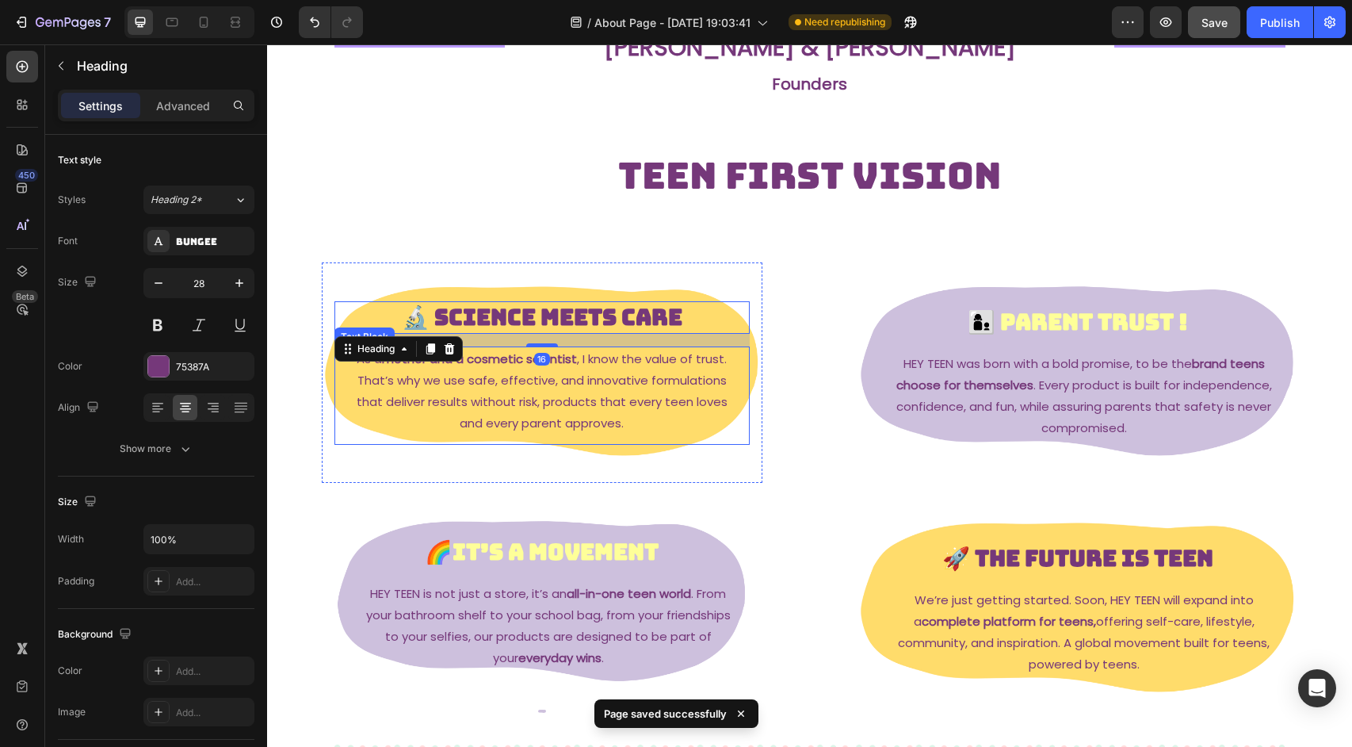
click at [742, 380] on div "As a mother and a cosmetic scientist , I know the value of trust. That’s why we…" at bounding box center [541, 395] width 415 height 98
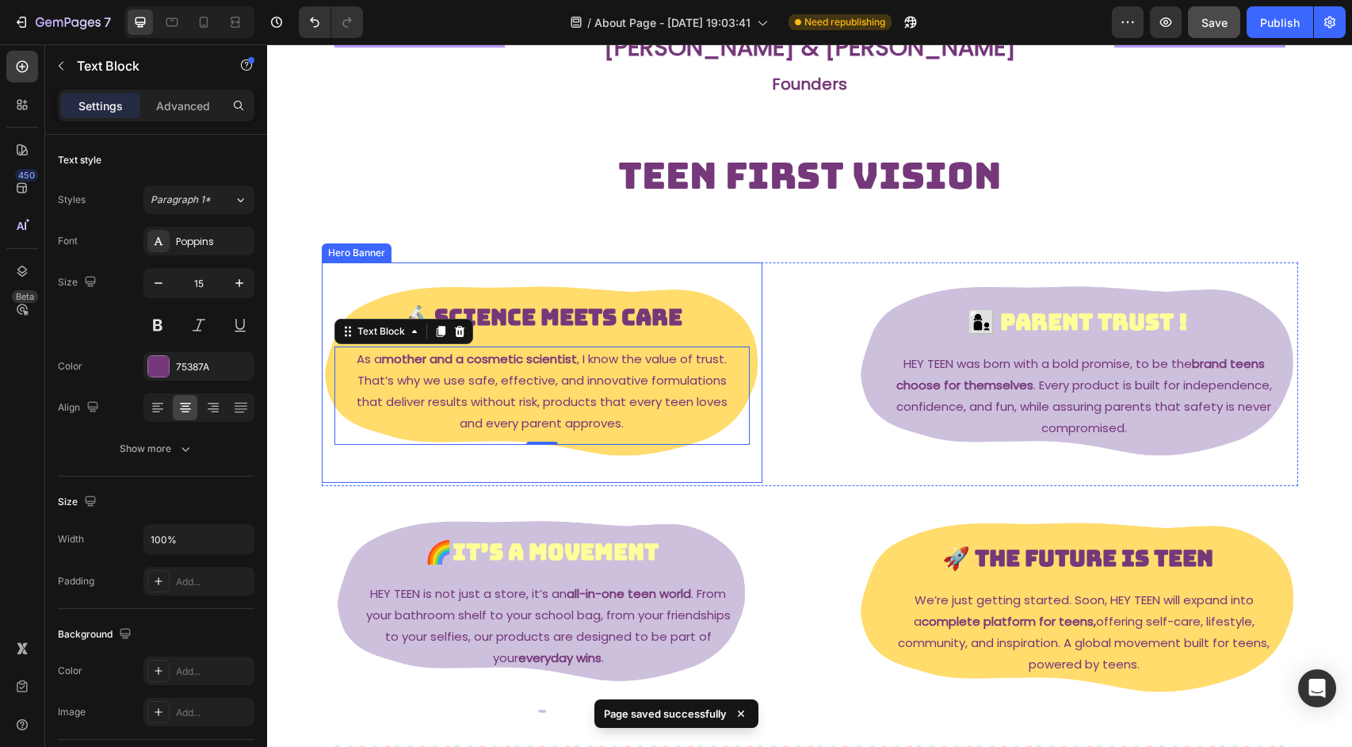
click at [759, 369] on div "🔬 Science Meets Care Heading As a mother and a cosmetic scientist , I know the …" at bounding box center [542, 372] width 441 height 149
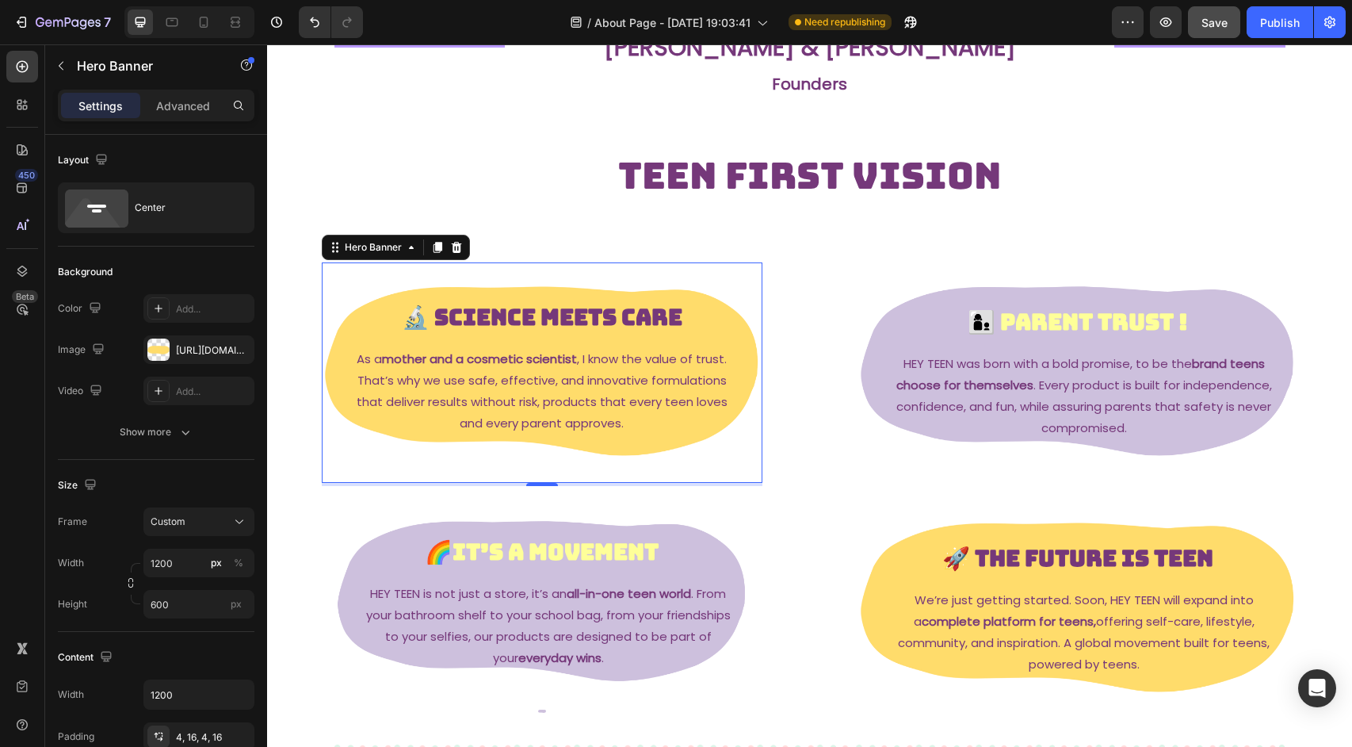
click at [752, 318] on div "🔬 Science Meets Care Heading As a mother and a cosmetic scientist , I know the …" at bounding box center [542, 372] width 441 height 149
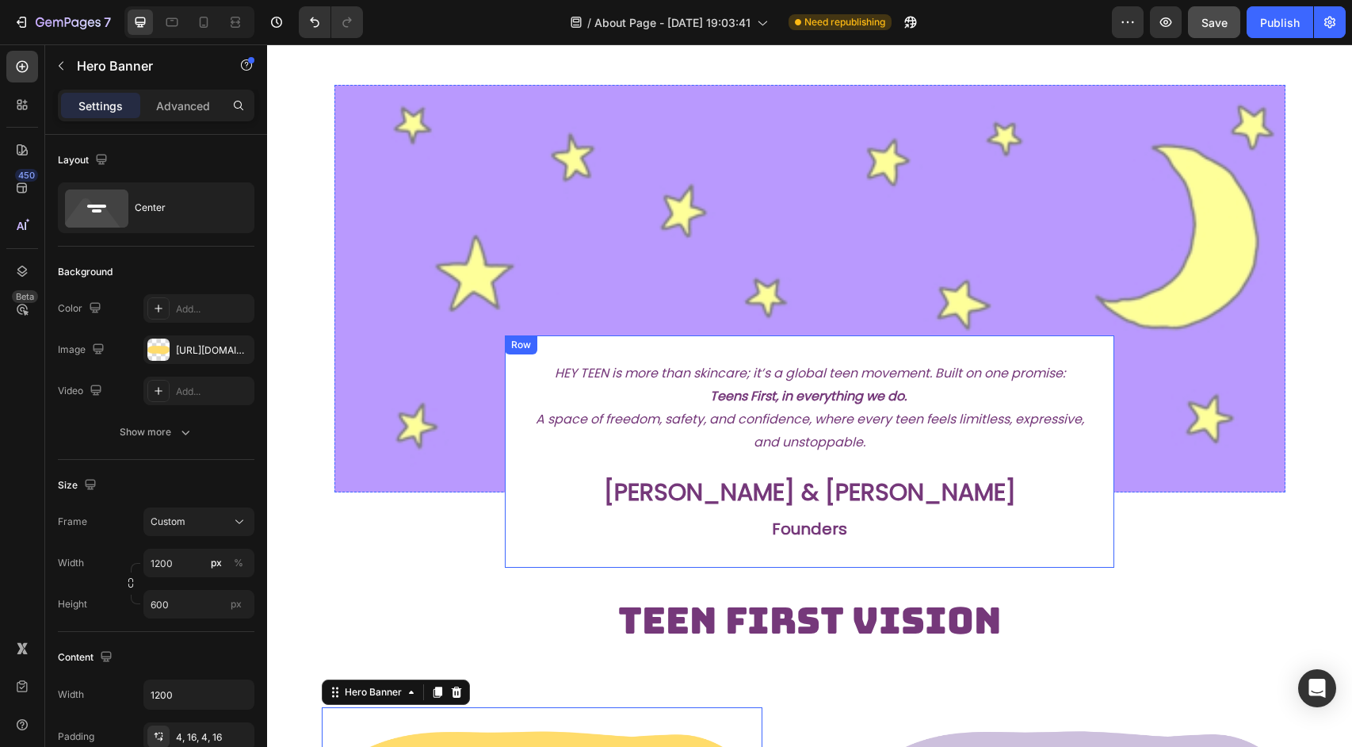
scroll to position [0, 0]
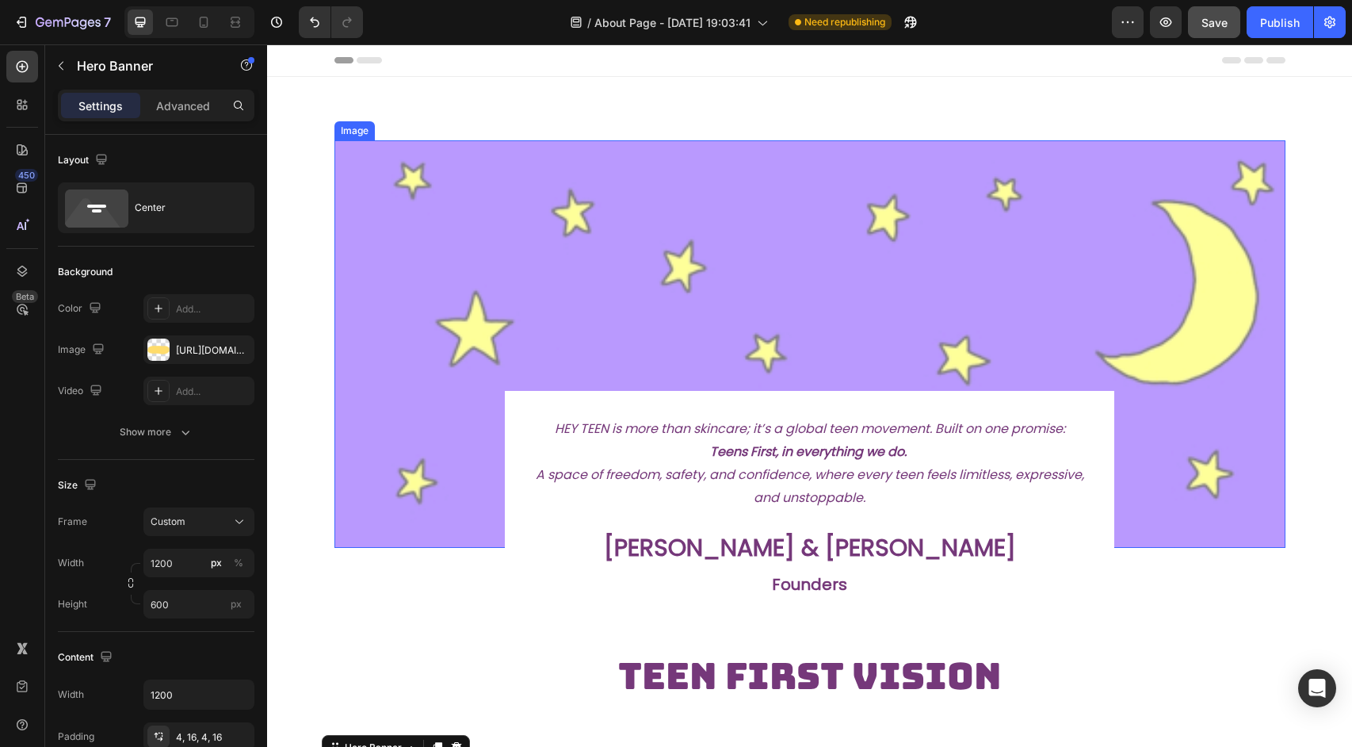
click at [740, 167] on img at bounding box center [809, 343] width 951 height 407
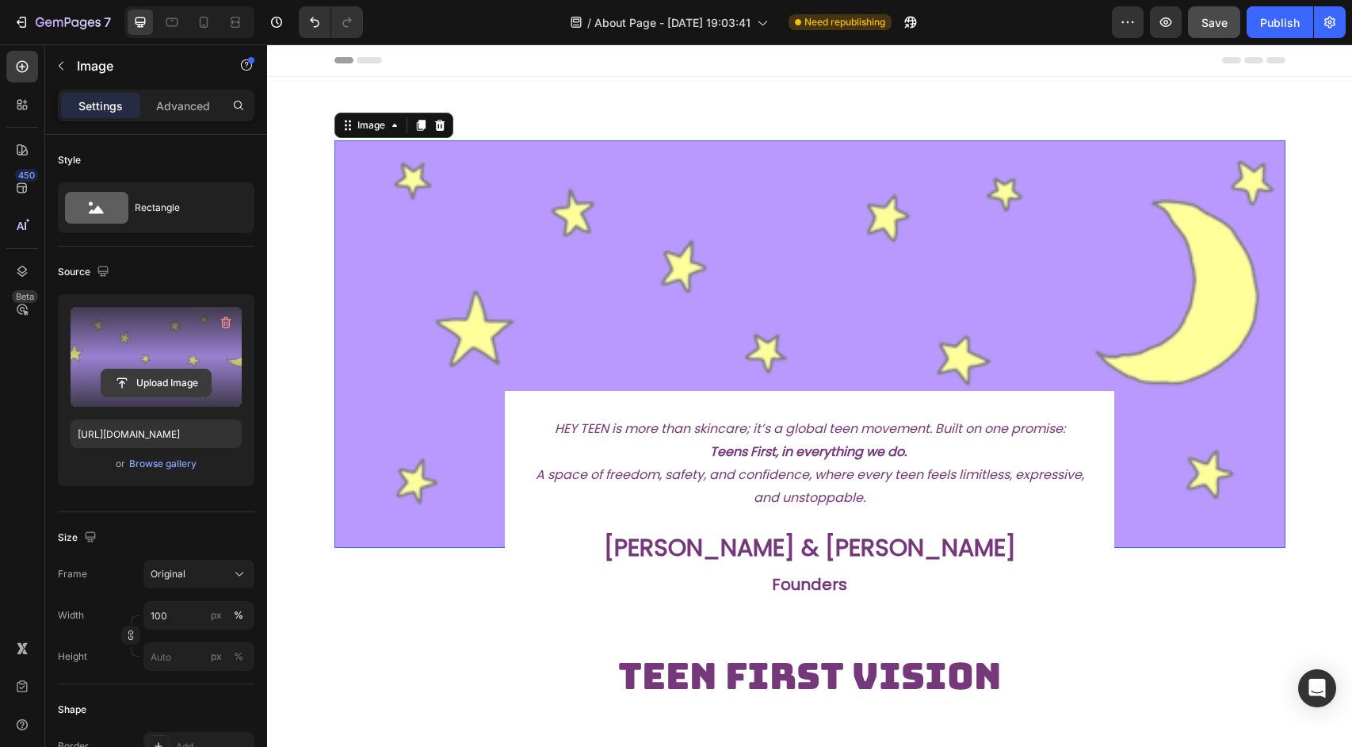
click at [164, 380] on input "file" at bounding box center [155, 382] width 109 height 27
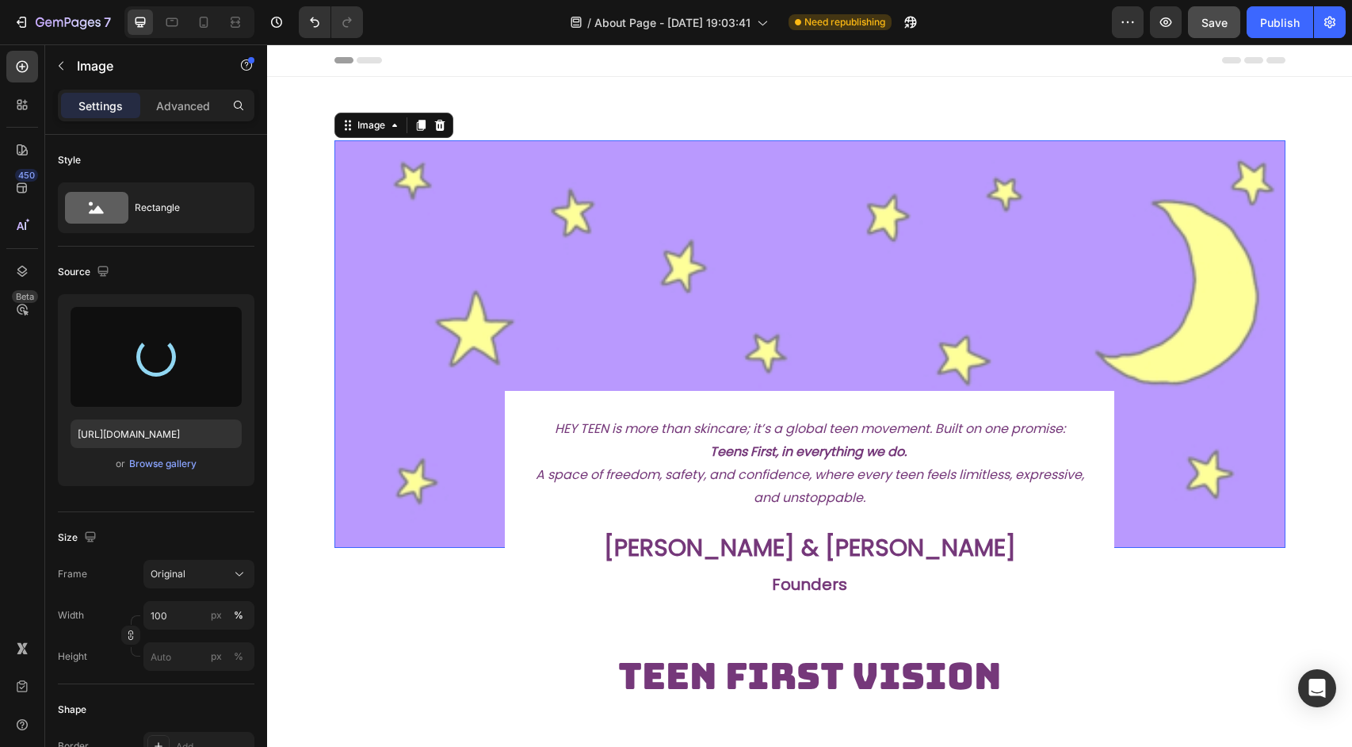
type input "[URL][DOMAIN_NAME]"
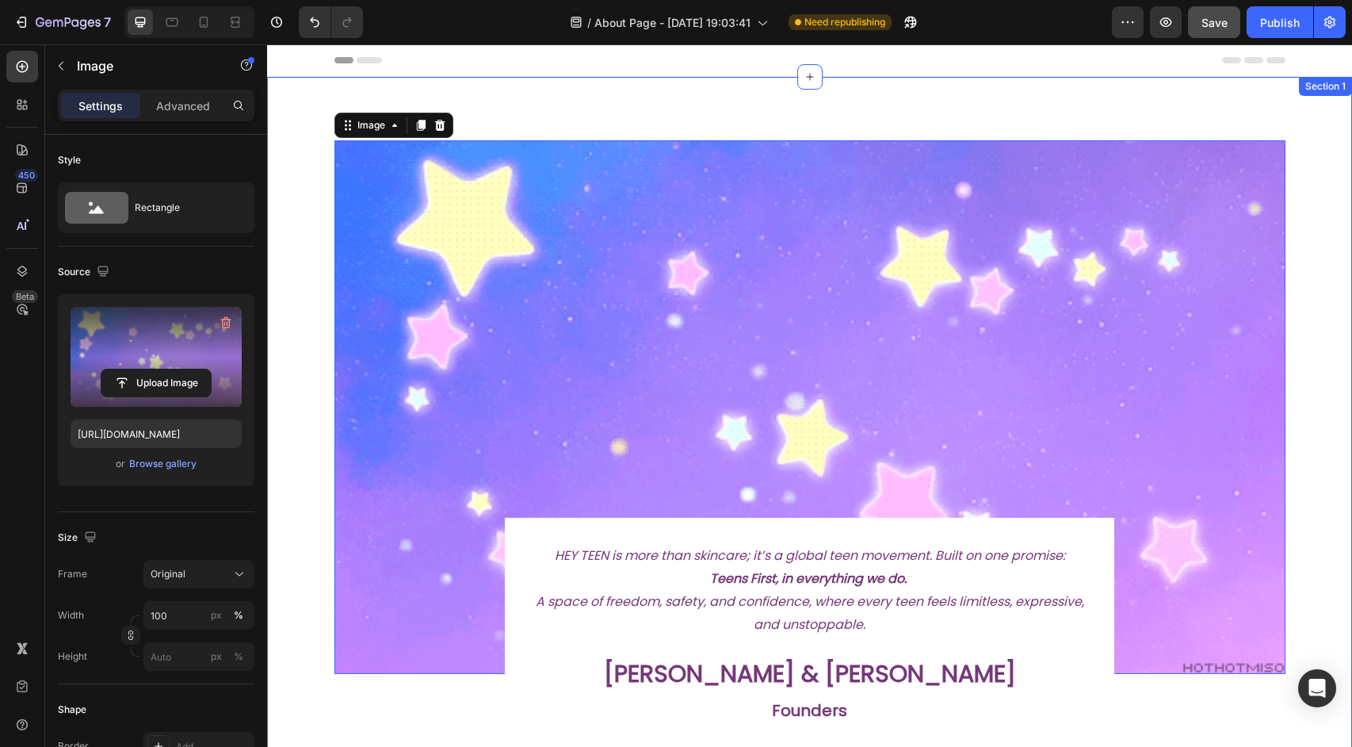
click at [706, 101] on div "Image 0 HEY TEEN is more than skincare; it’s a global teen movement. Built on o…" at bounding box center [809, 471] width 1085 height 789
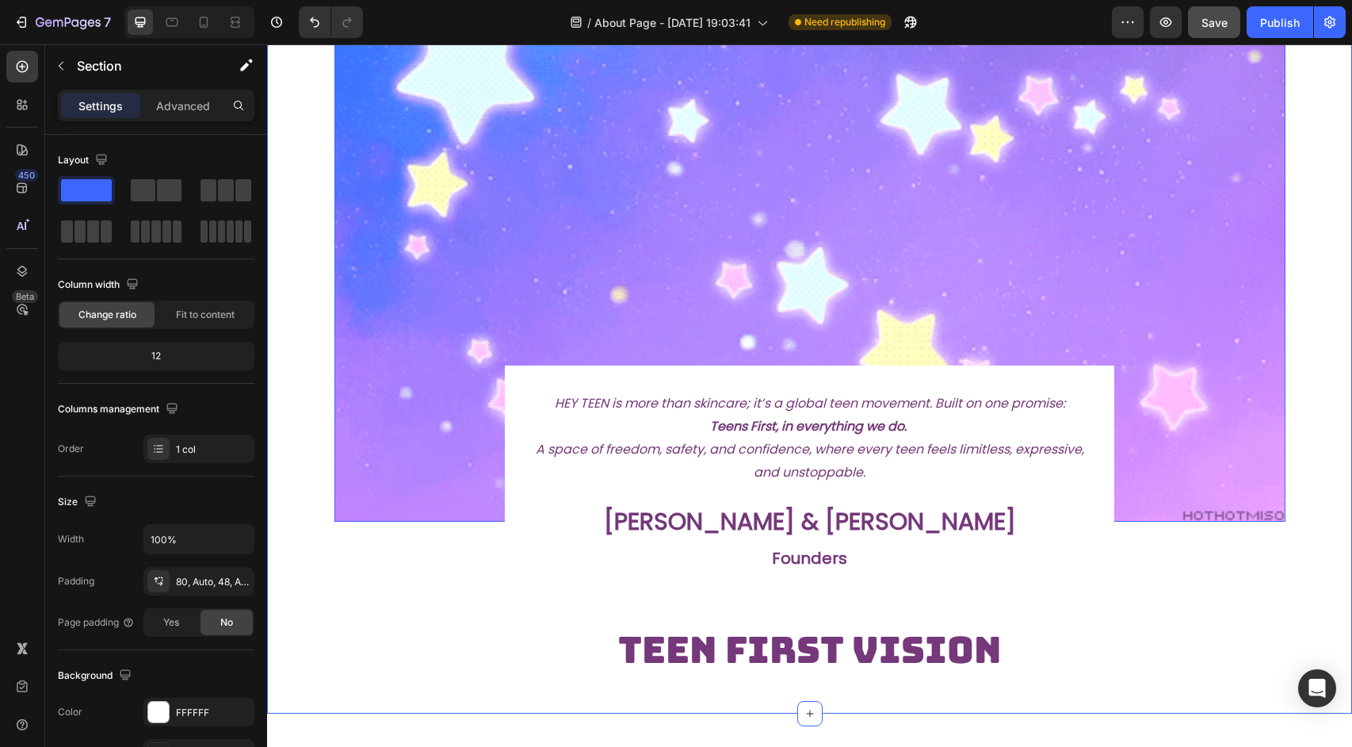
scroll to position [39, 0]
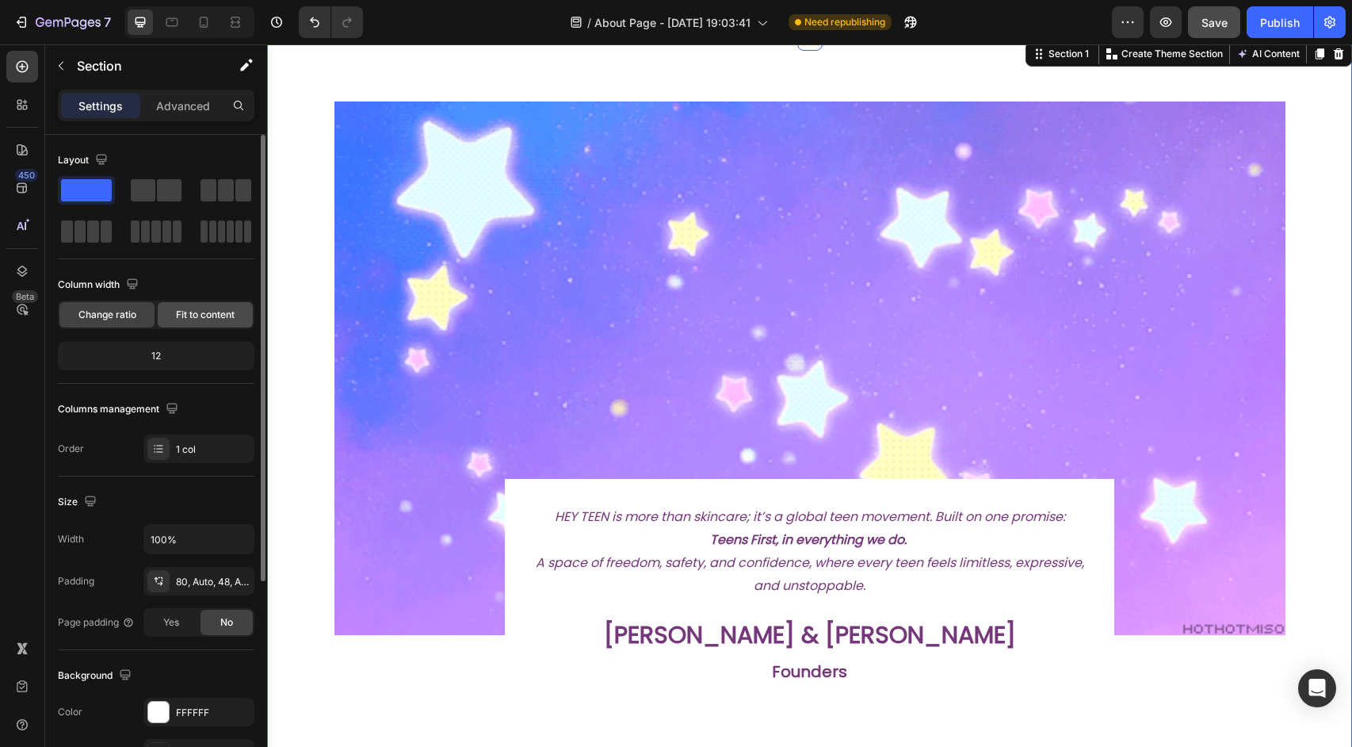
click at [229, 319] on span "Fit to content" at bounding box center [205, 315] width 59 height 14
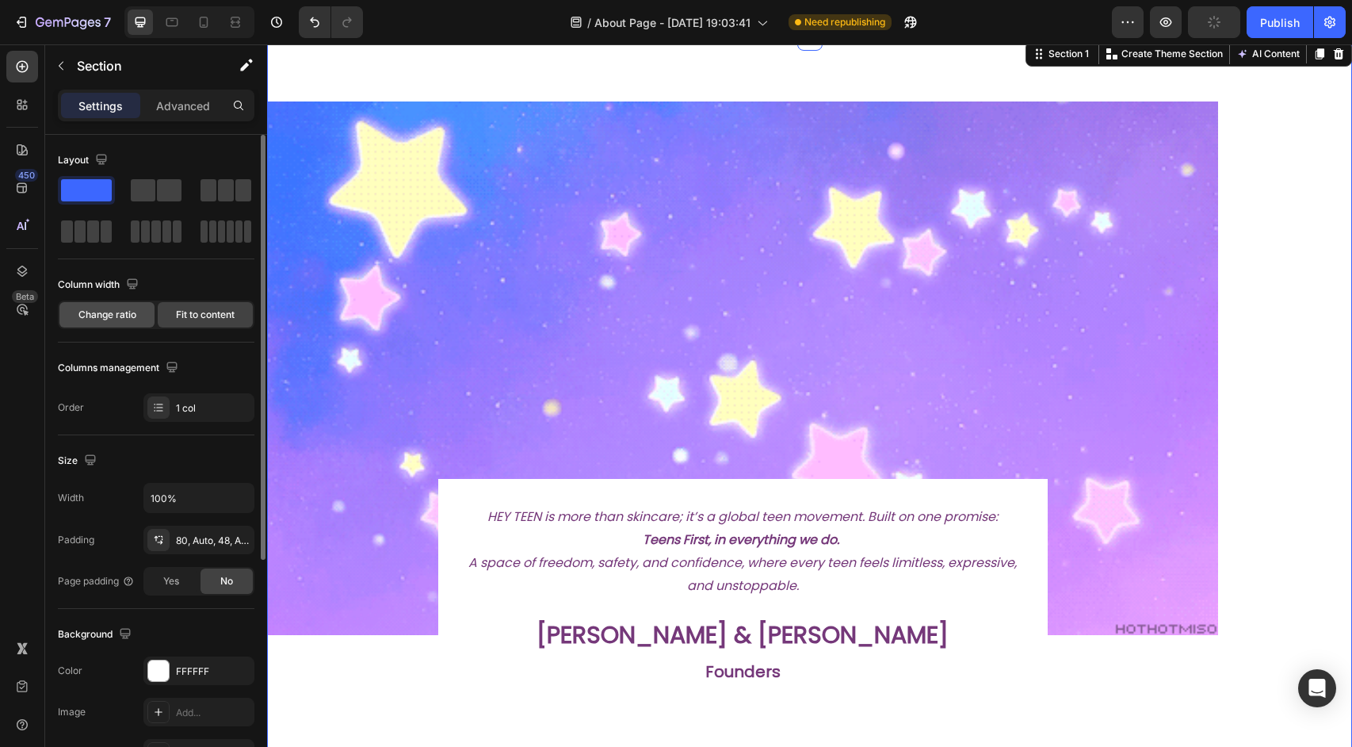
click at [136, 306] on div "Change ratio" at bounding box center [106, 314] width 95 height 25
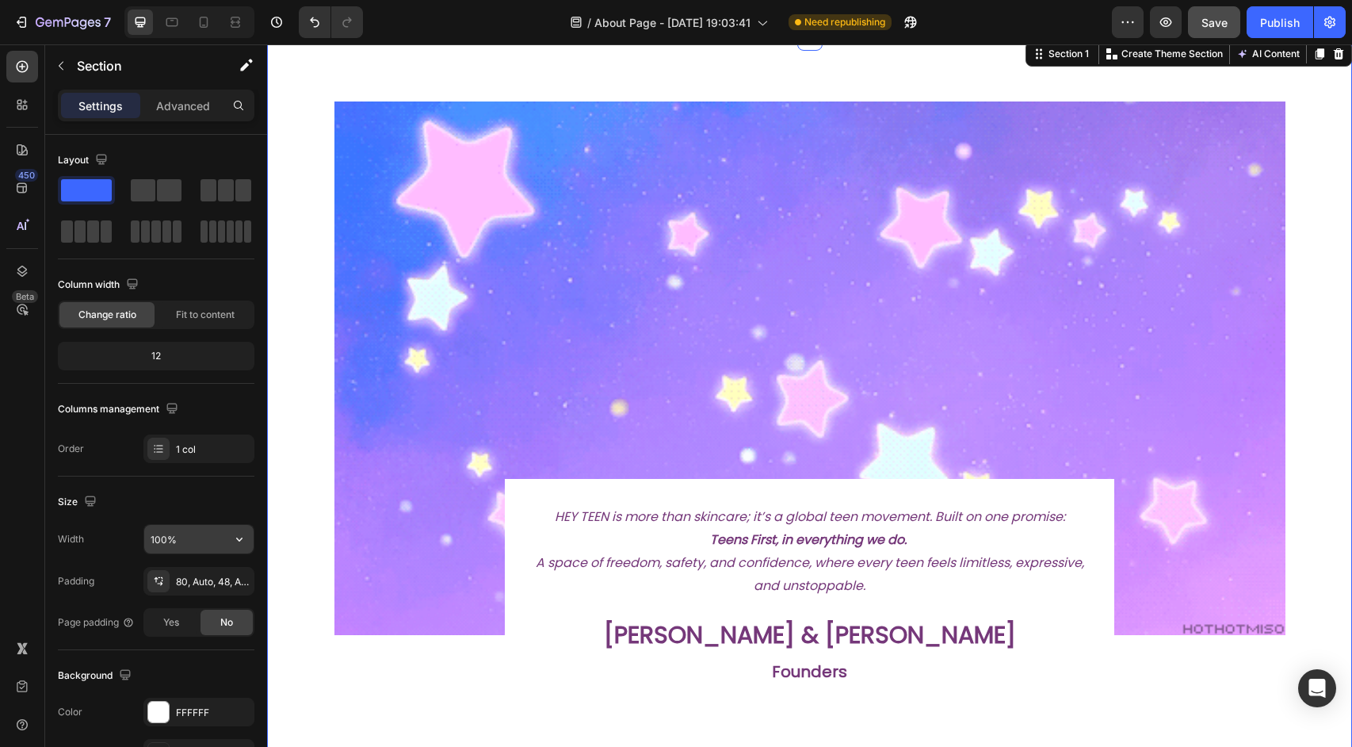
click at [197, 545] on input "100%" at bounding box center [198, 539] width 109 height 29
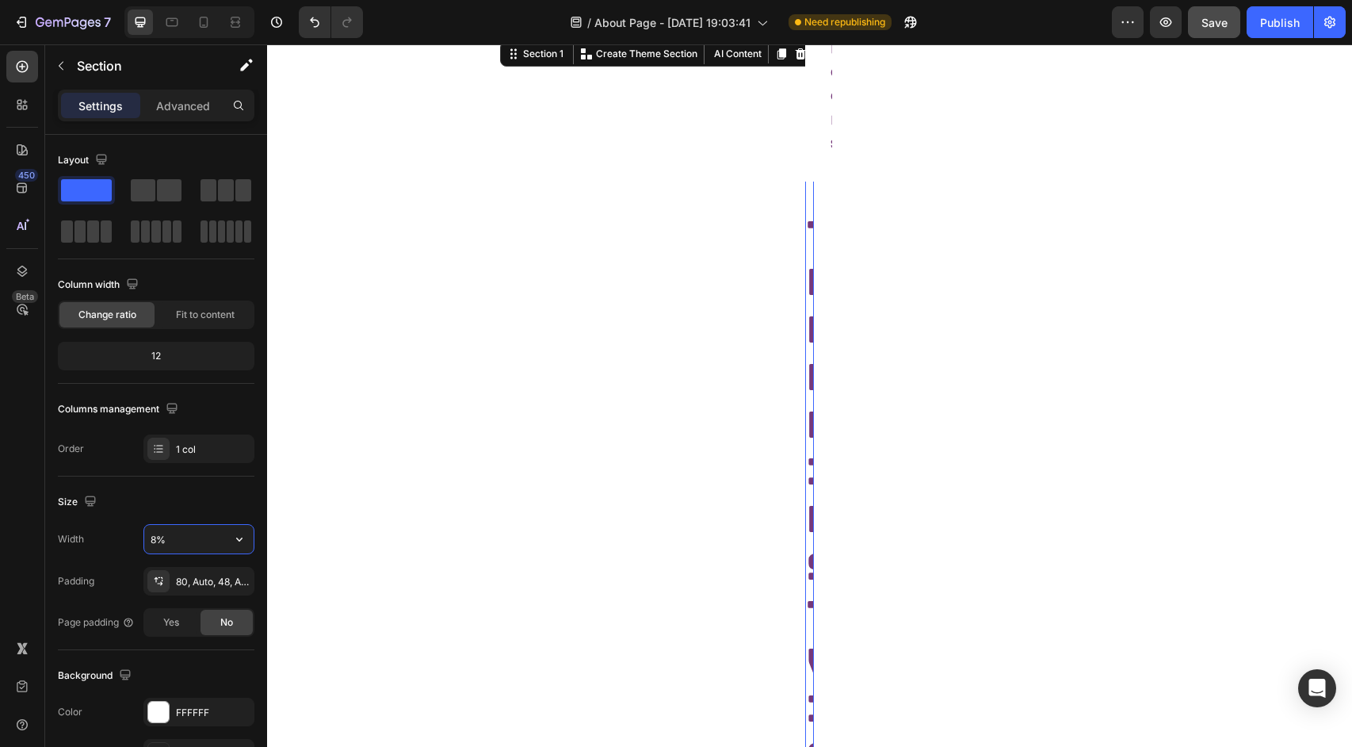
type input "80%"
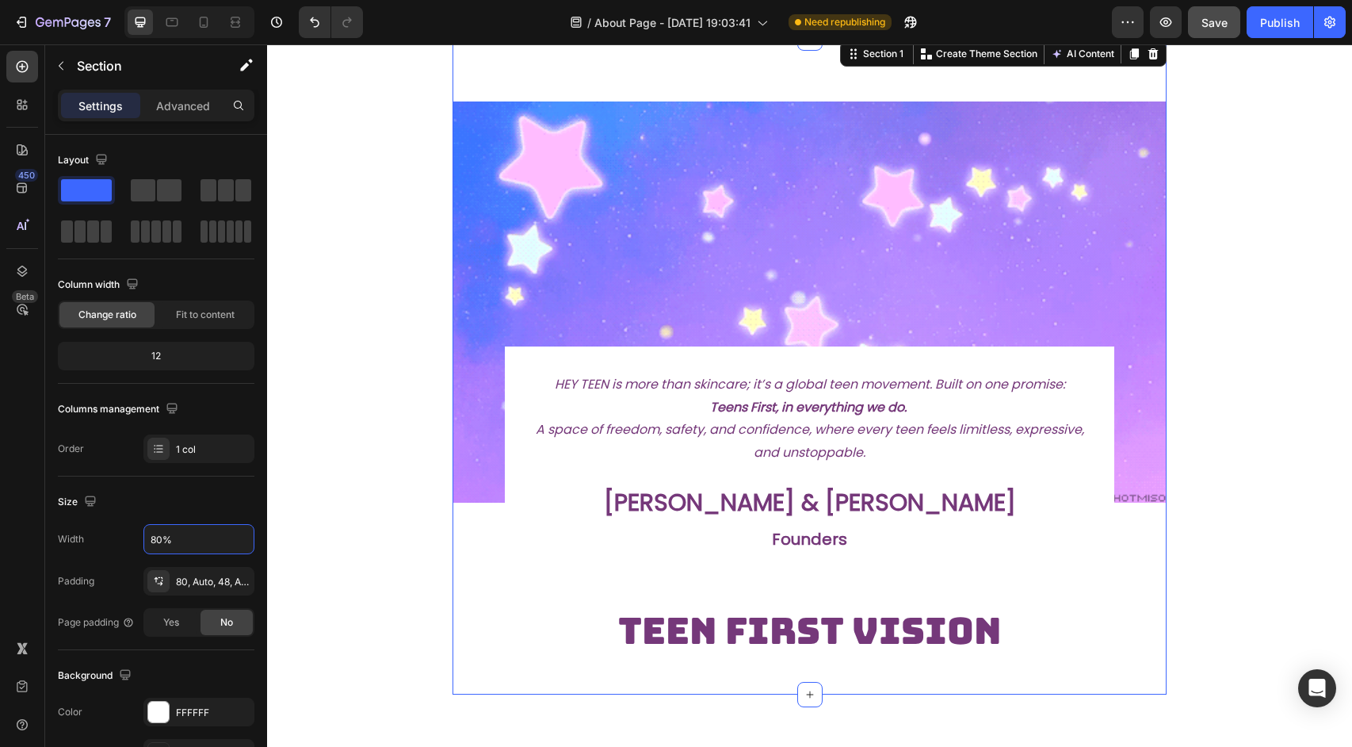
click at [1240, 302] on section "Image HEY TEEN is more than skincare; it’s a global teen movement. Built on one…" at bounding box center [809, 366] width 893 height 656
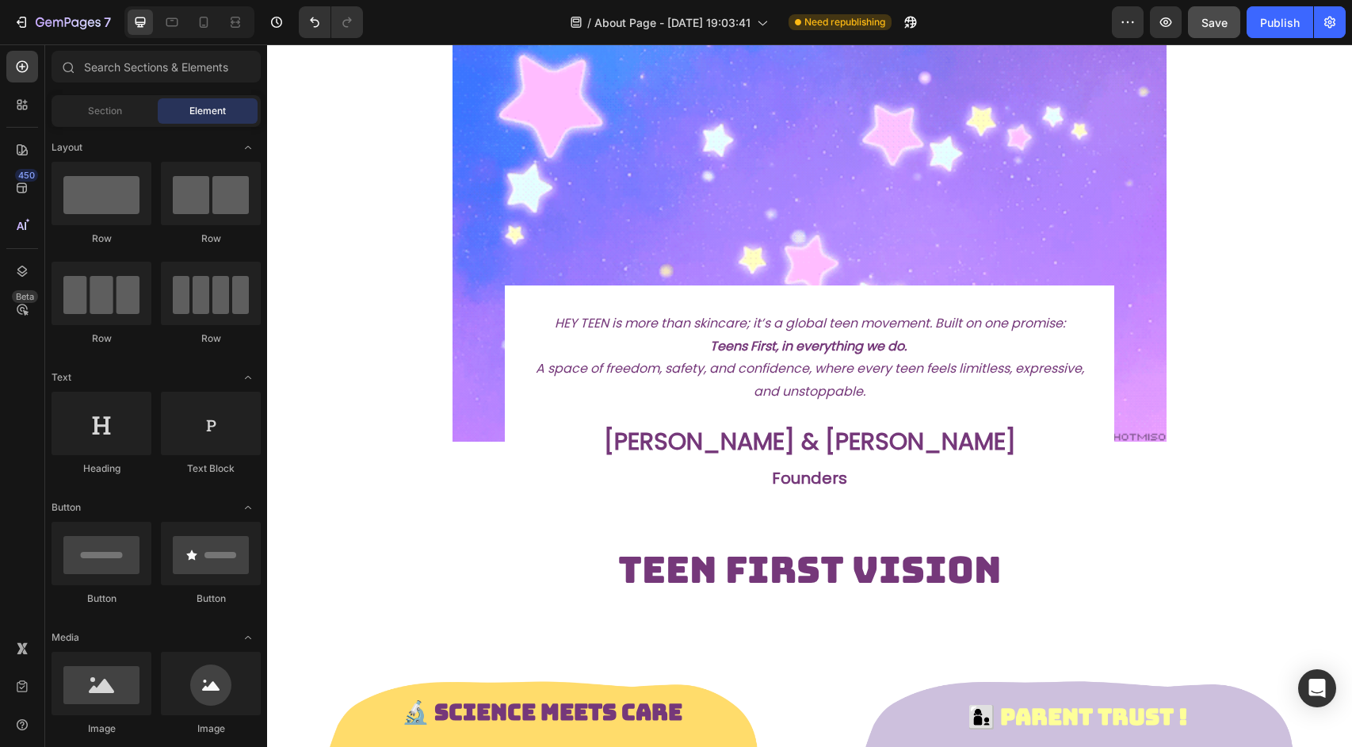
scroll to position [99, 0]
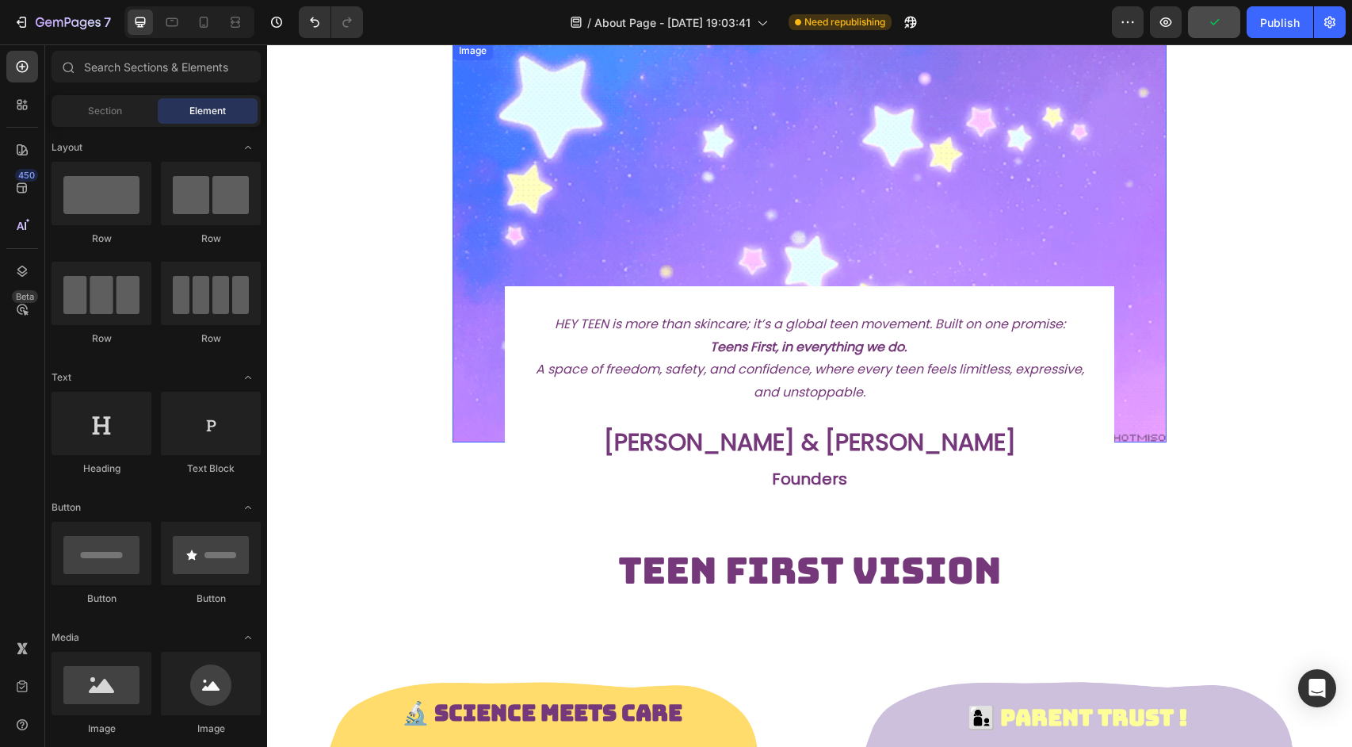
click at [865, 171] on img at bounding box center [810, 241] width 715 height 401
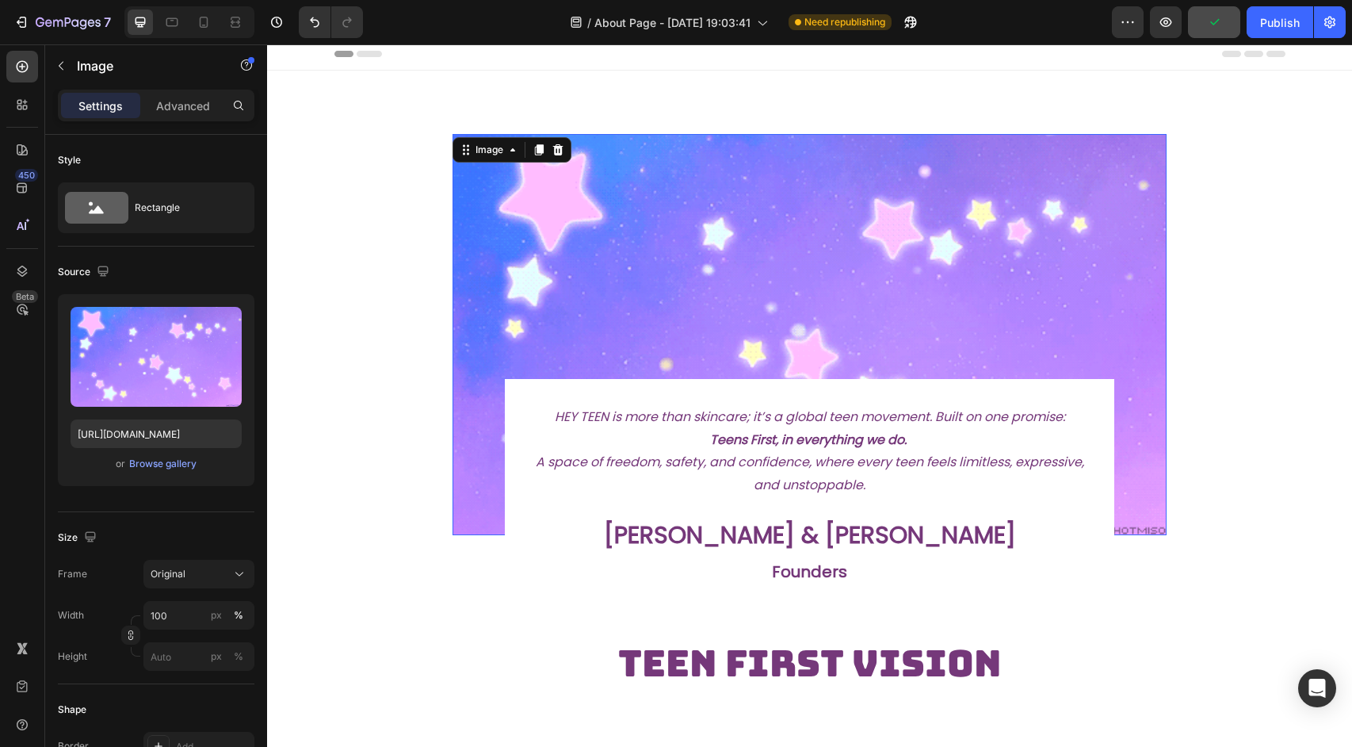
scroll to position [0, 0]
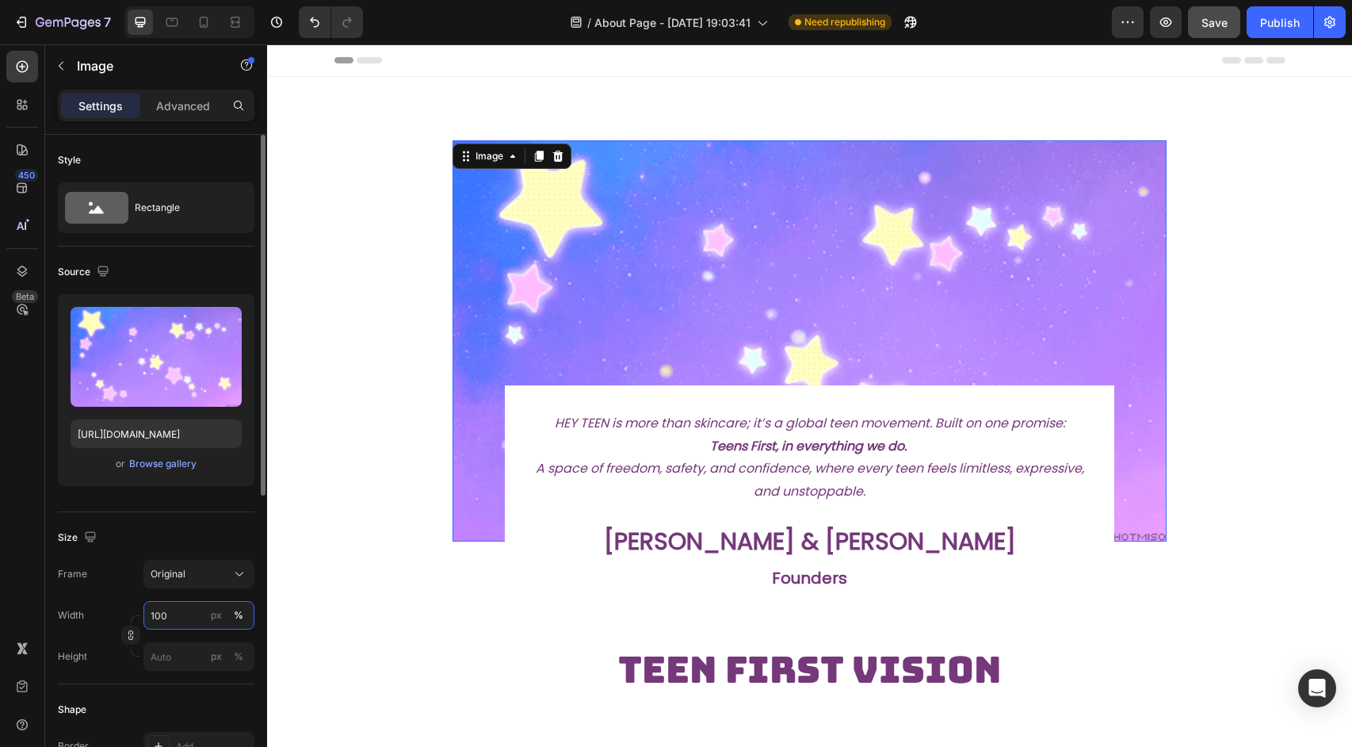
click at [186, 615] on input "100" at bounding box center [198, 615] width 111 height 29
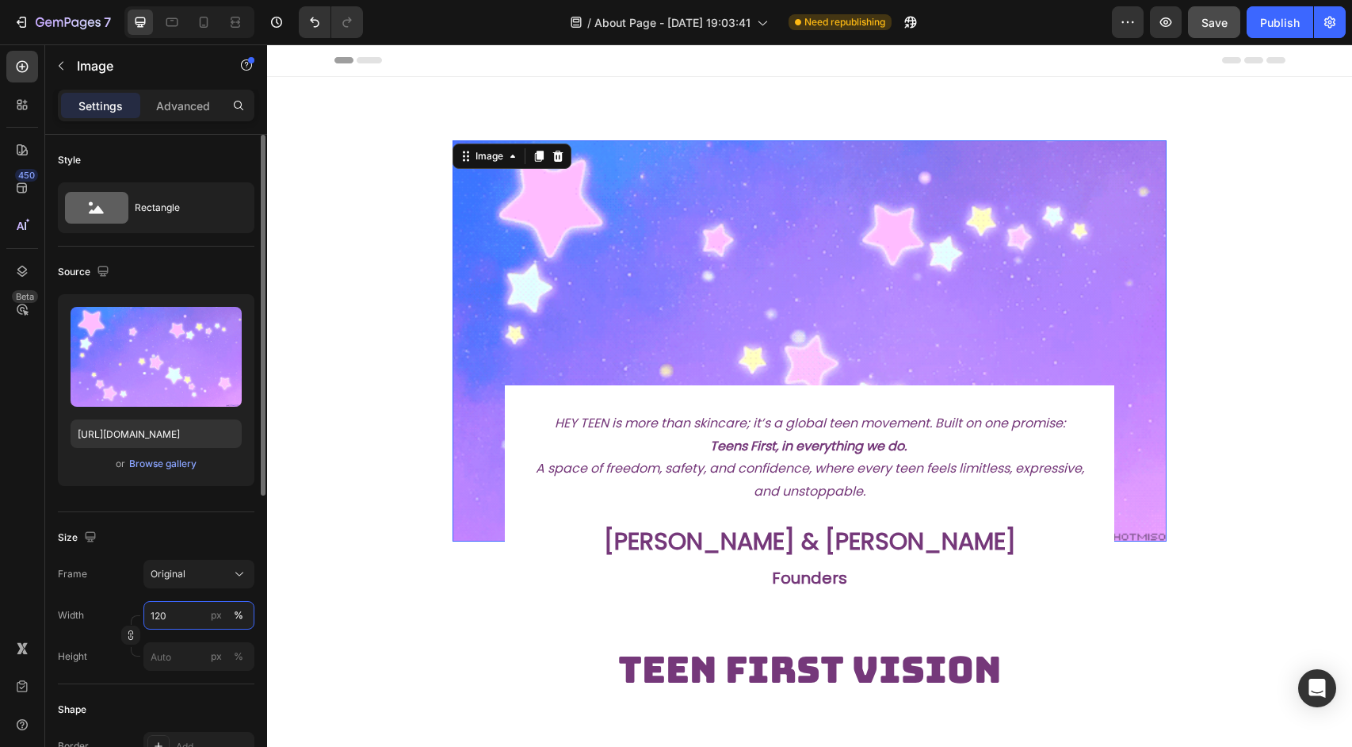
type input "120"
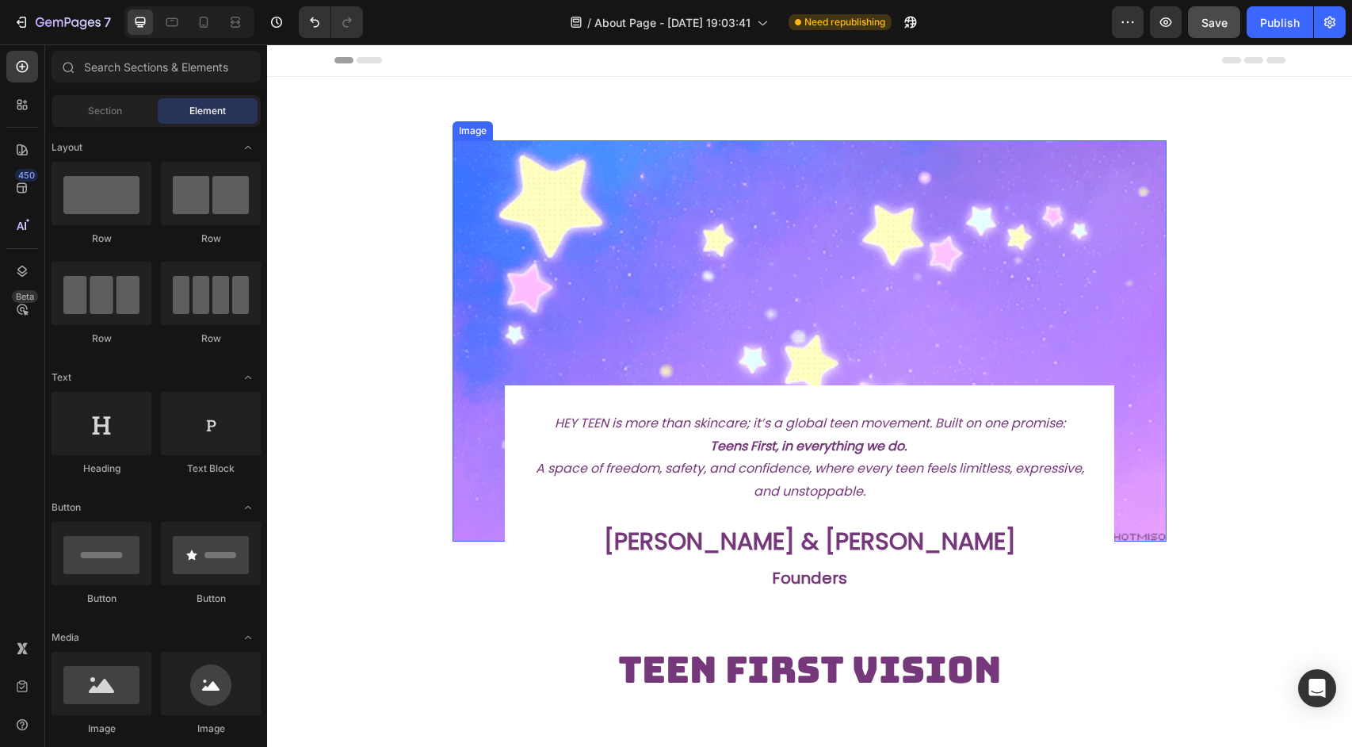
click at [493, 221] on img at bounding box center [810, 340] width 715 height 401
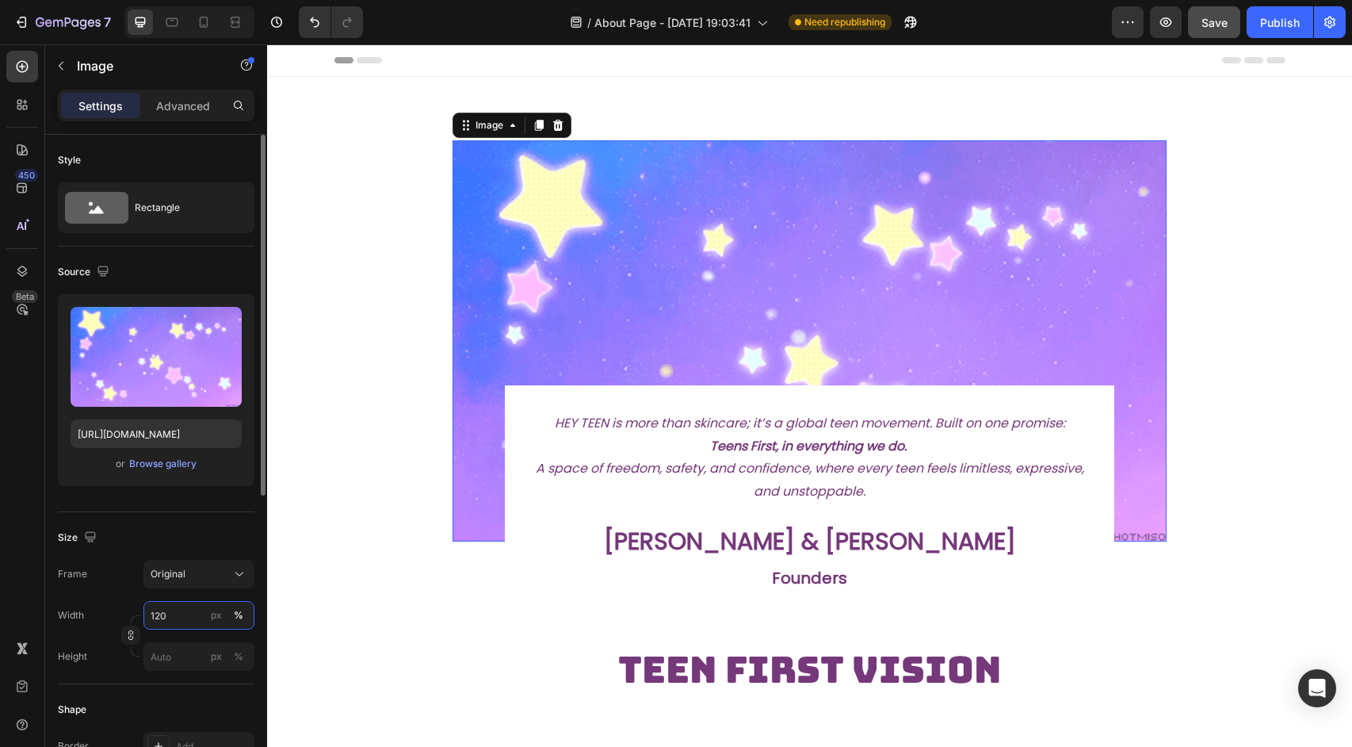
click at [189, 619] on input "120" at bounding box center [198, 615] width 111 height 29
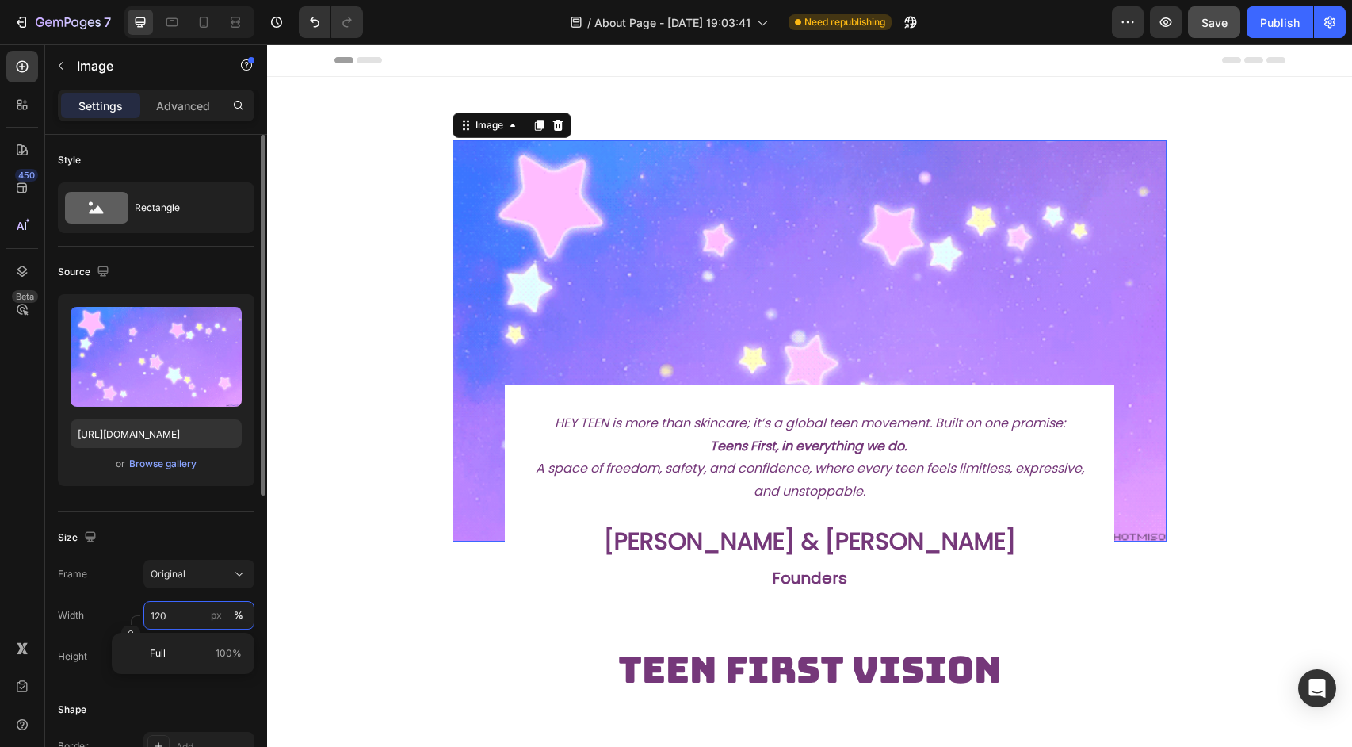
click at [189, 619] on input "120" at bounding box center [198, 615] width 111 height 29
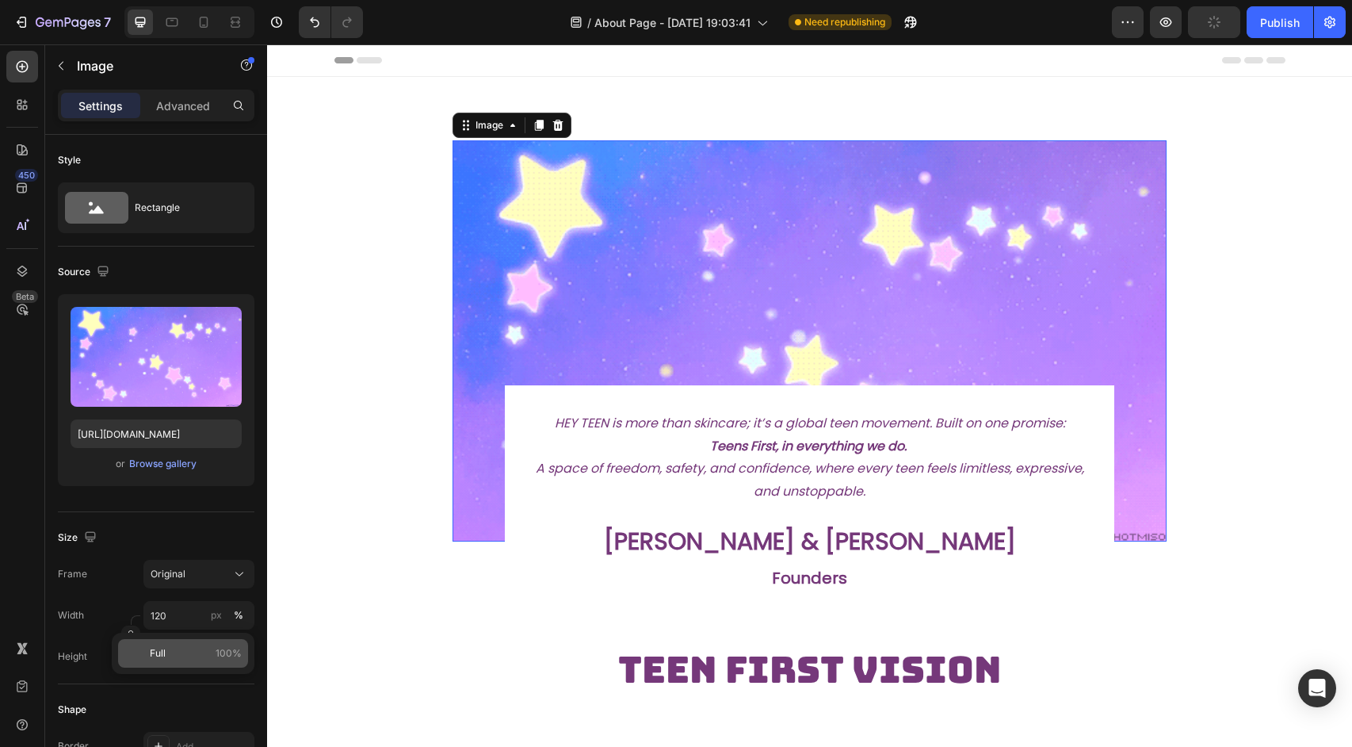
click at [209, 652] on p "Full 100%" at bounding box center [196, 653] width 92 height 14
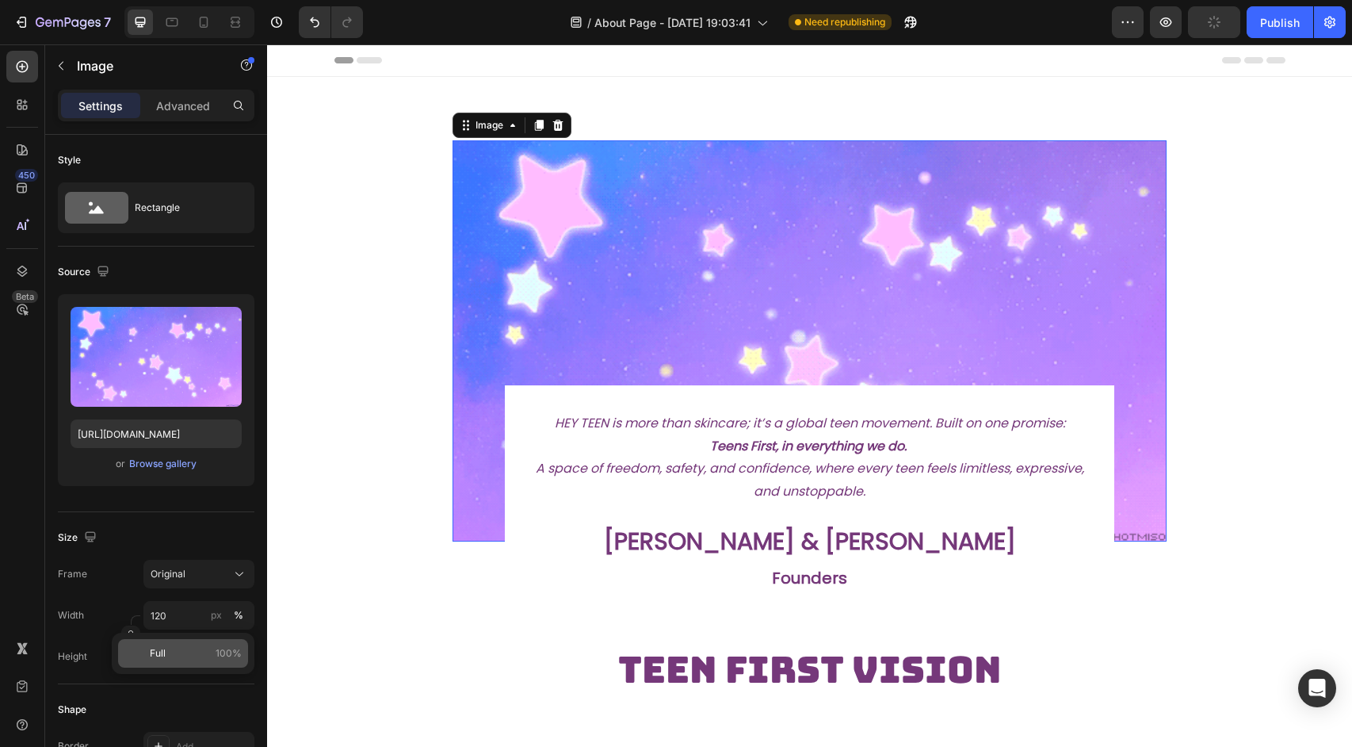
type input "100"
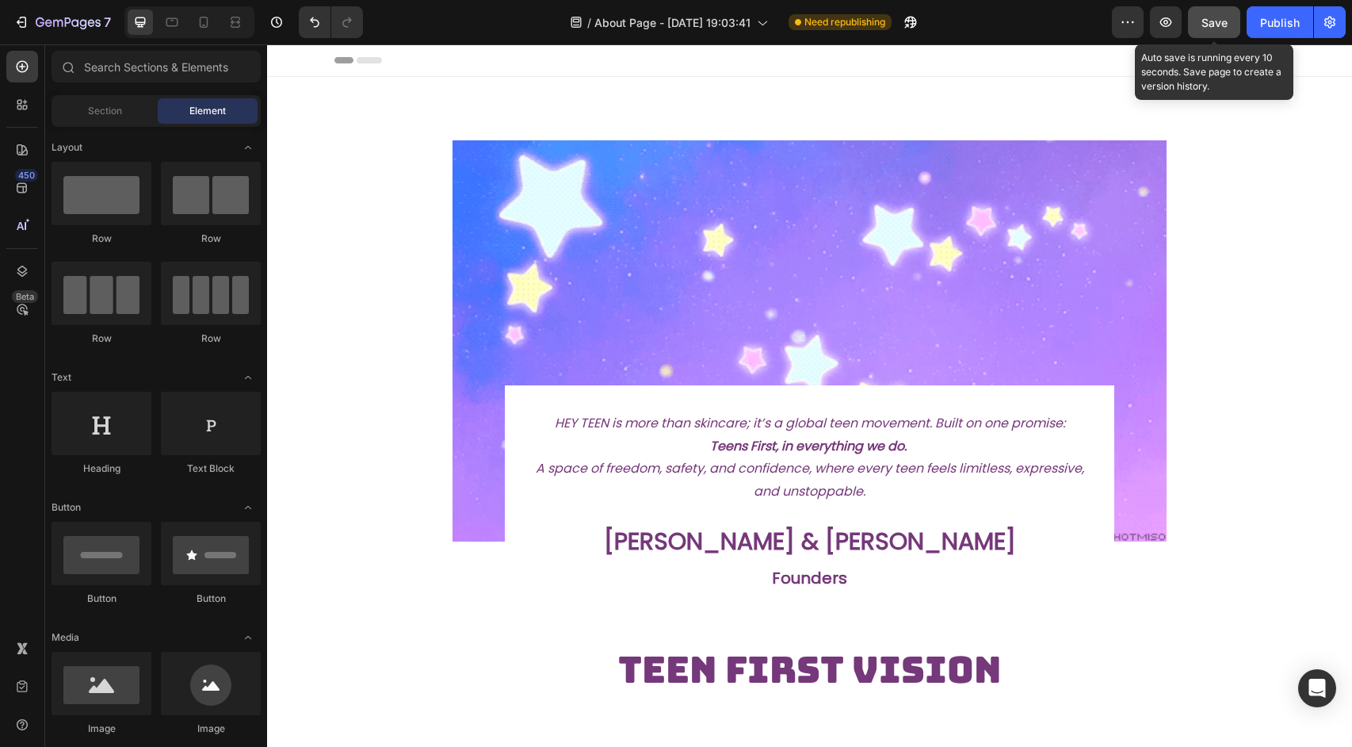
click at [1209, 20] on span "Save" at bounding box center [1215, 22] width 26 height 13
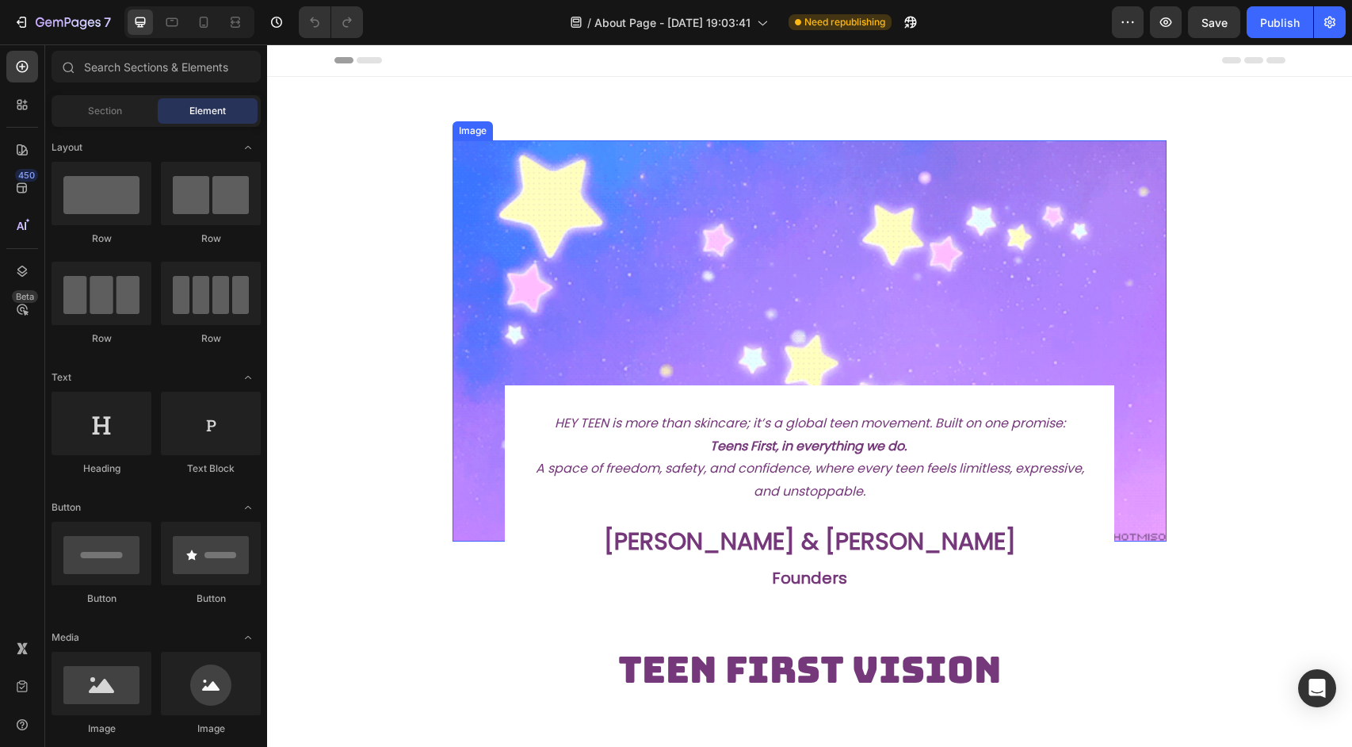
click at [831, 225] on img at bounding box center [810, 340] width 715 height 401
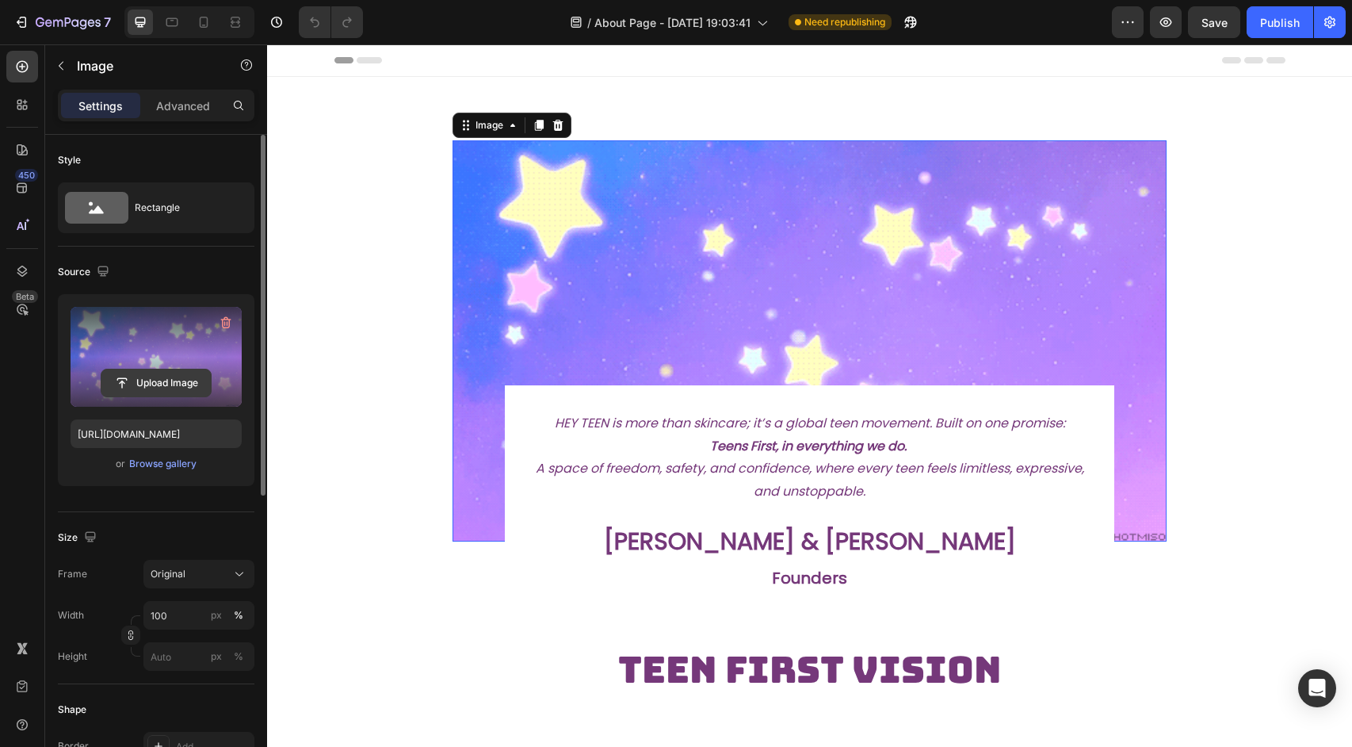
click at [154, 383] on input "file" at bounding box center [155, 382] width 109 height 27
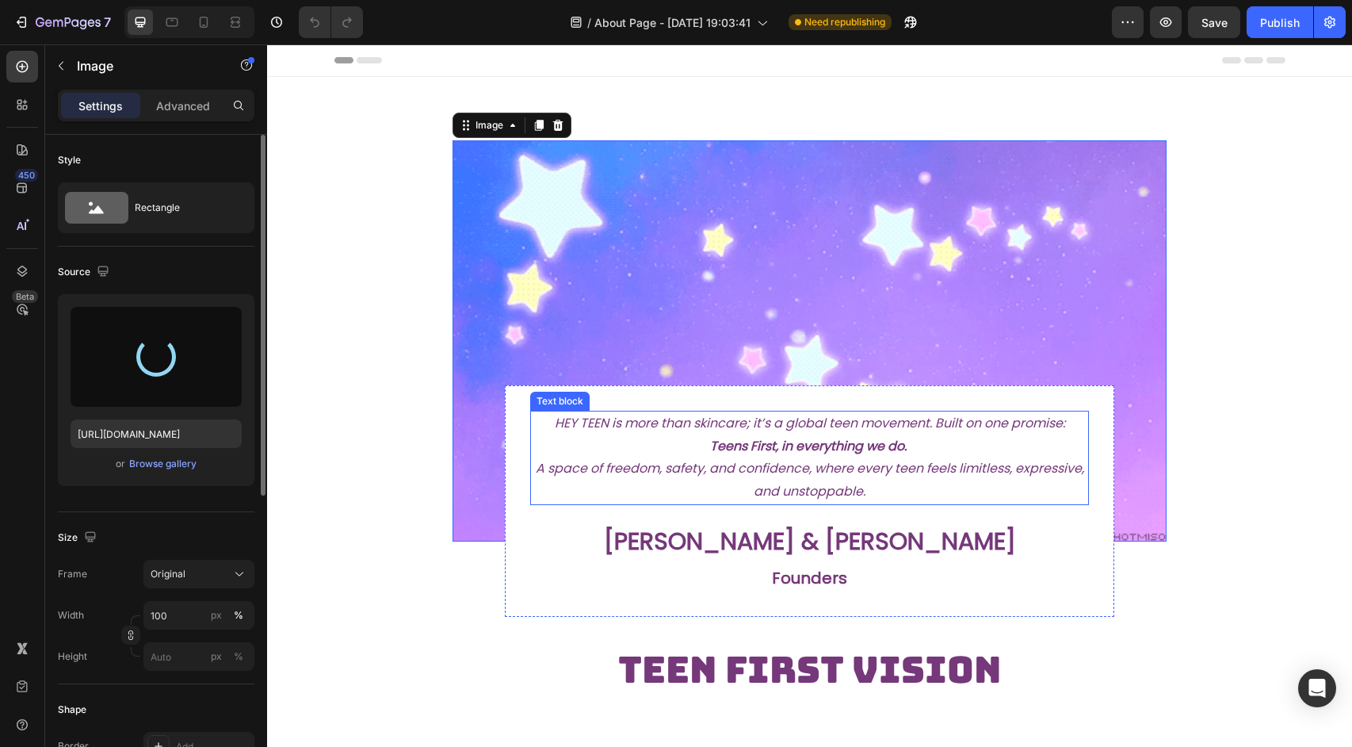
type input "[URL][DOMAIN_NAME]"
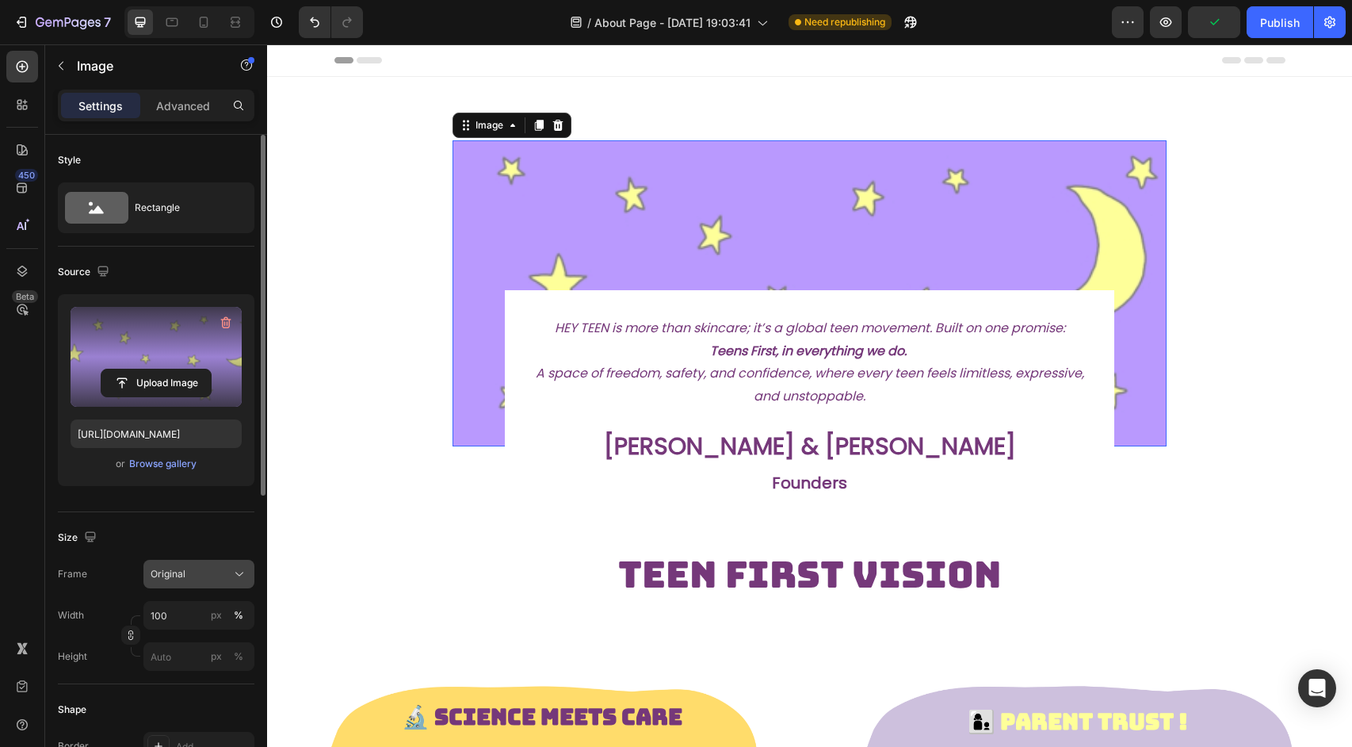
click at [205, 581] on div "Original" at bounding box center [199, 574] width 97 height 16
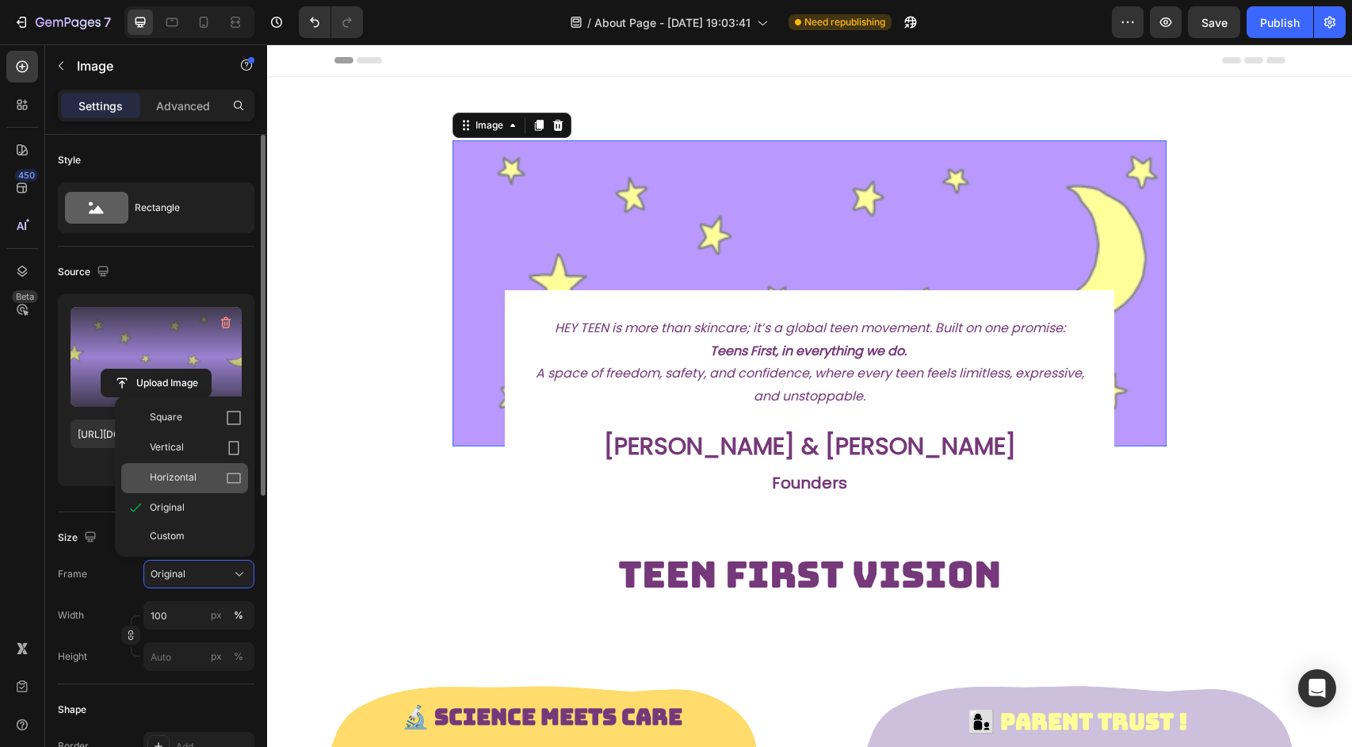
click at [223, 463] on div "Horizontal" at bounding box center [184, 478] width 127 height 30
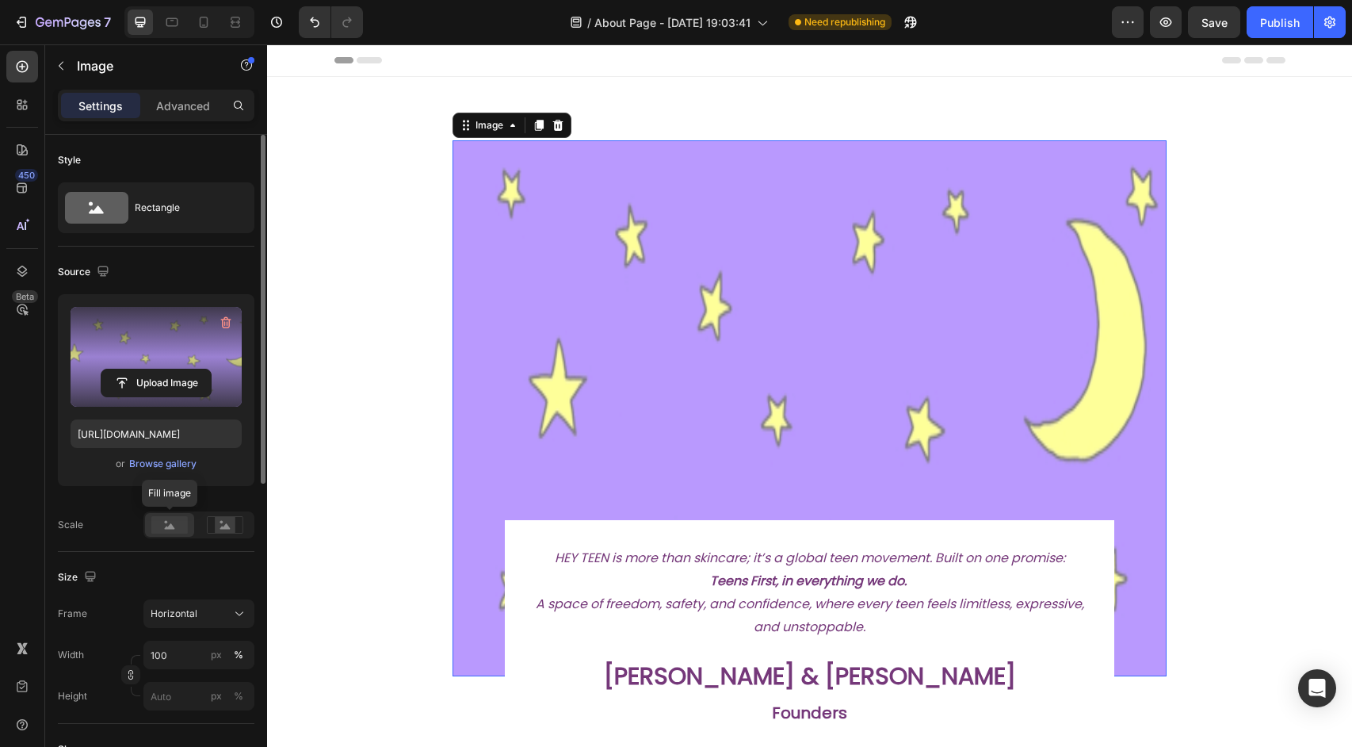
click at [179, 527] on rect at bounding box center [169, 524] width 36 height 17
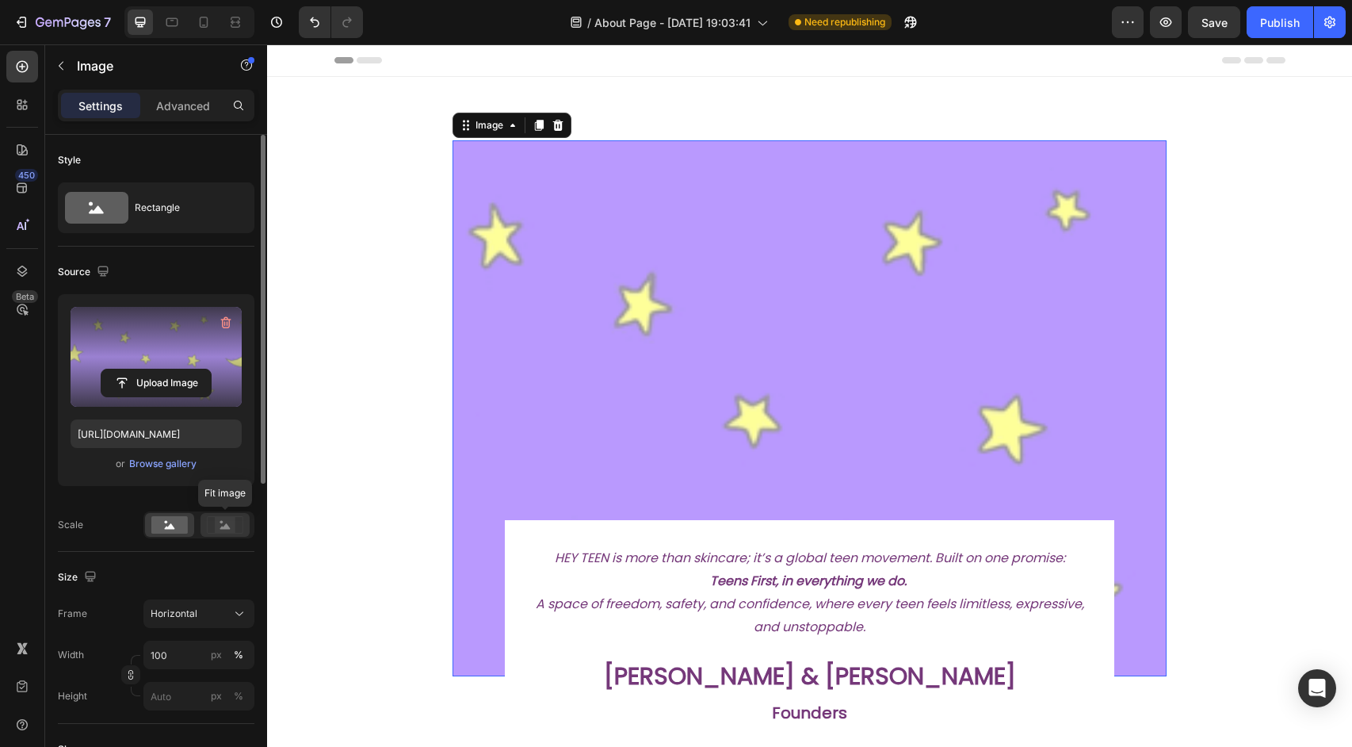
click at [207, 525] on icon at bounding box center [225, 524] width 36 height 17
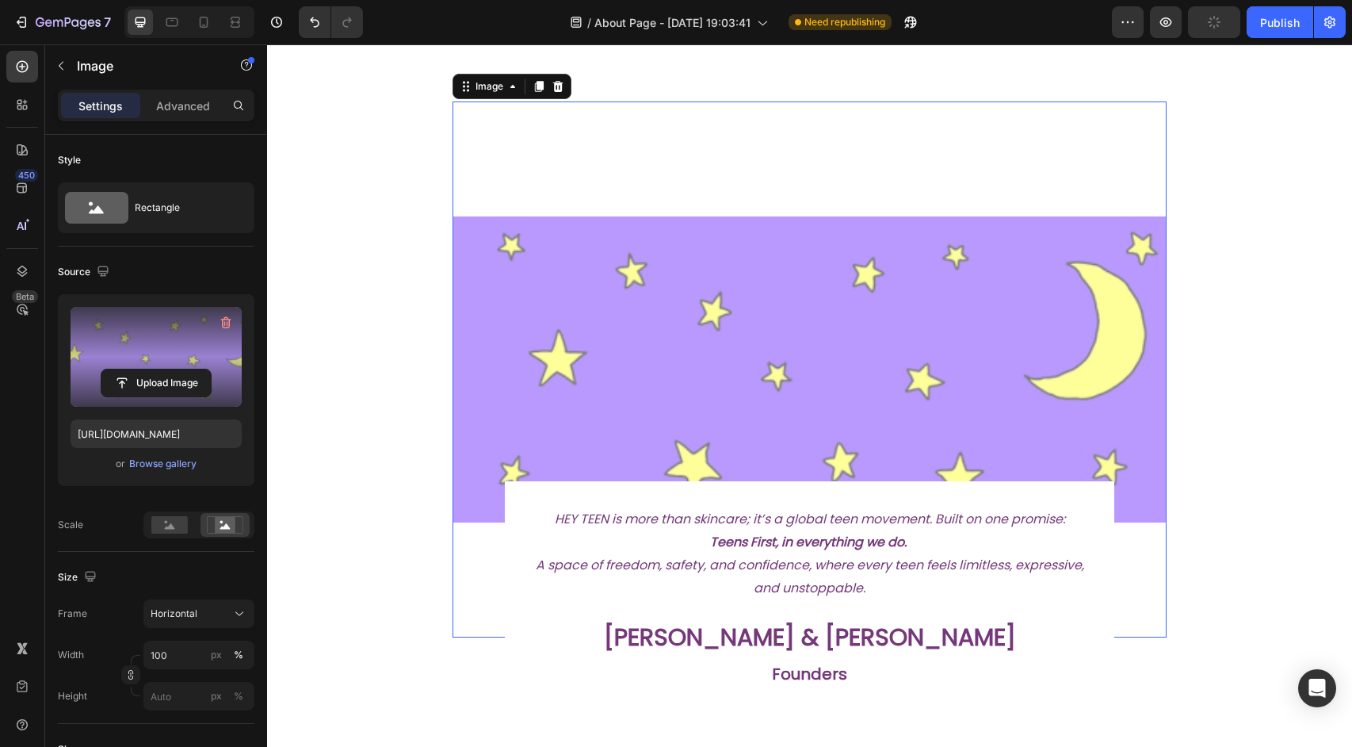
scroll to position [40, 0]
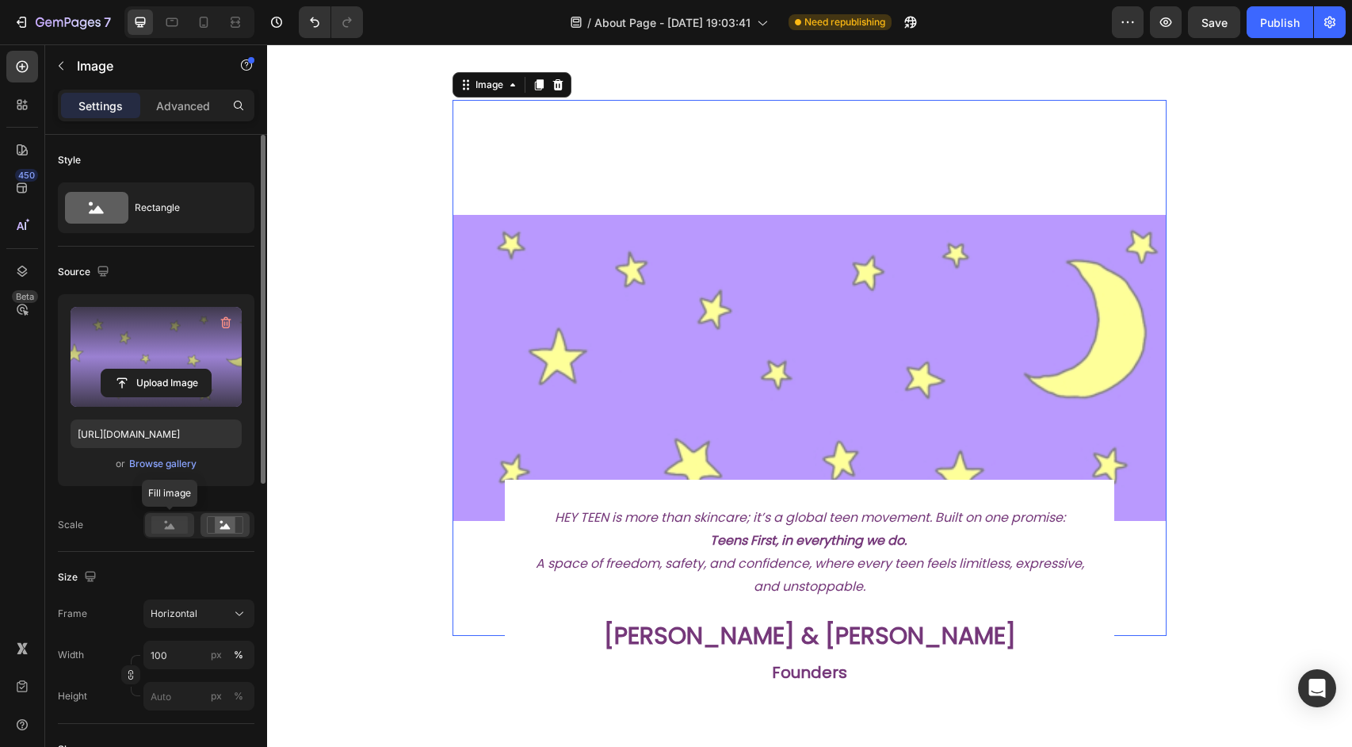
click at [179, 533] on rect at bounding box center [169, 524] width 36 height 17
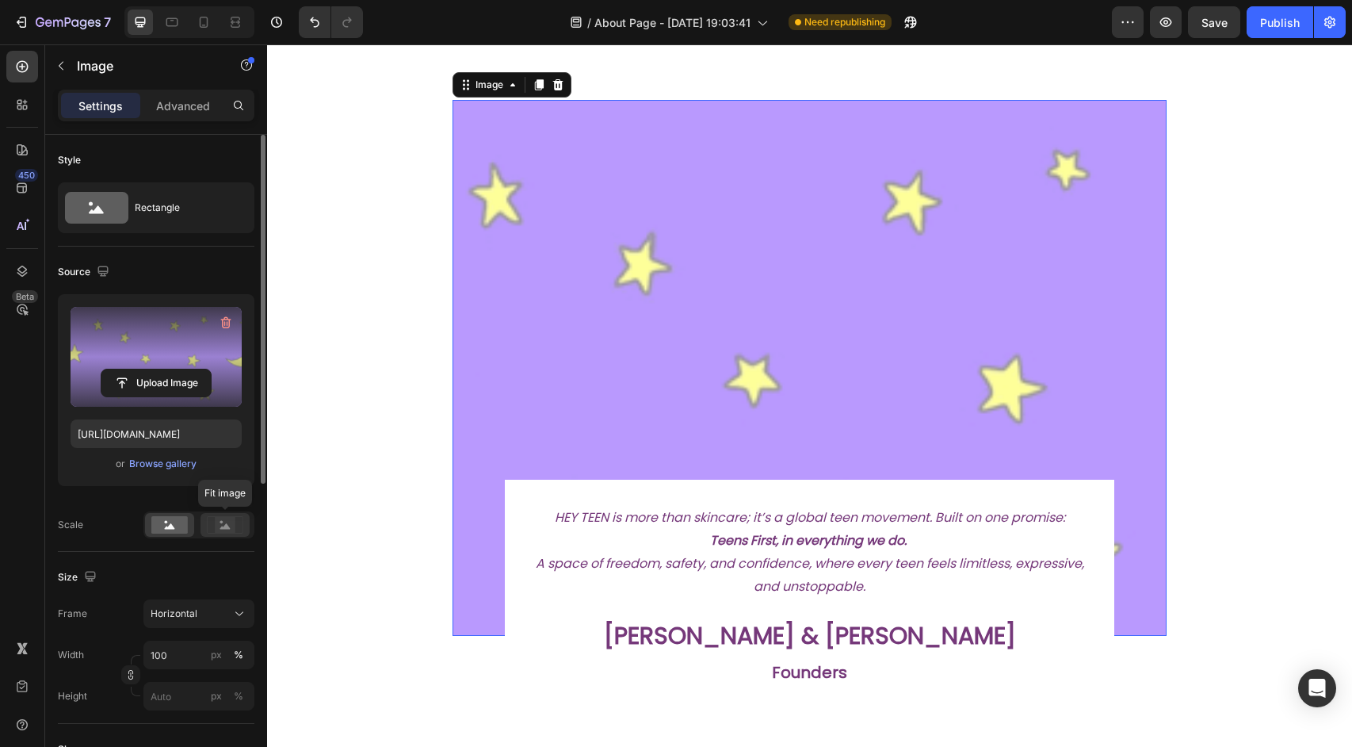
click at [215, 520] on rect at bounding box center [225, 525] width 21 height 16
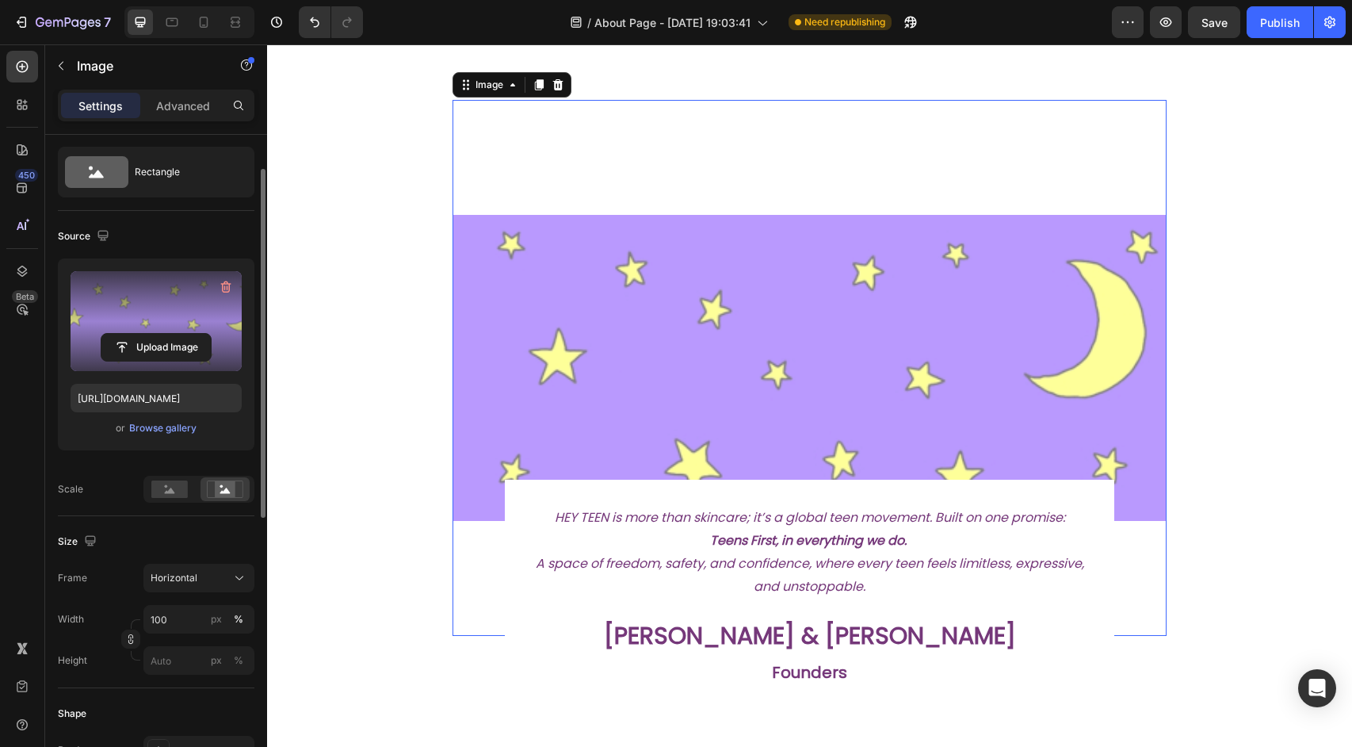
scroll to position [52, 0]
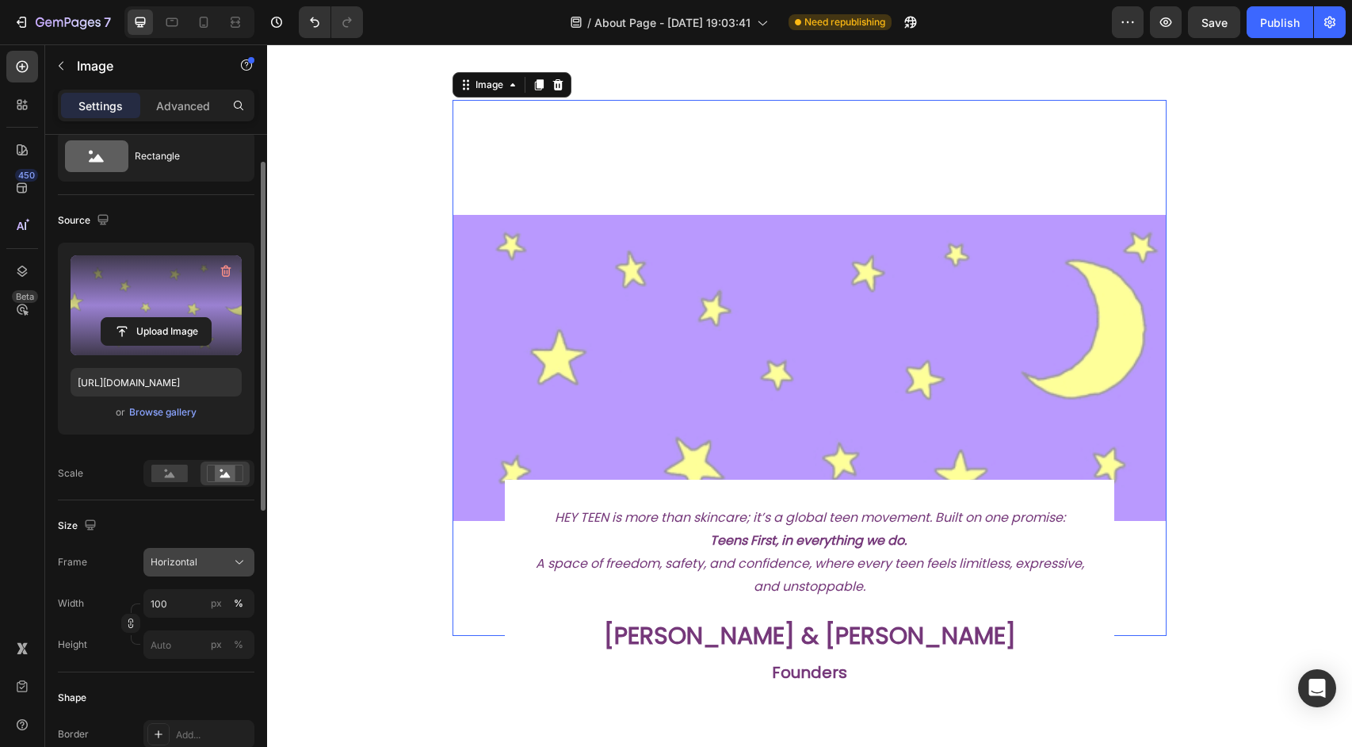
click at [194, 560] on span "Horizontal" at bounding box center [174, 562] width 47 height 14
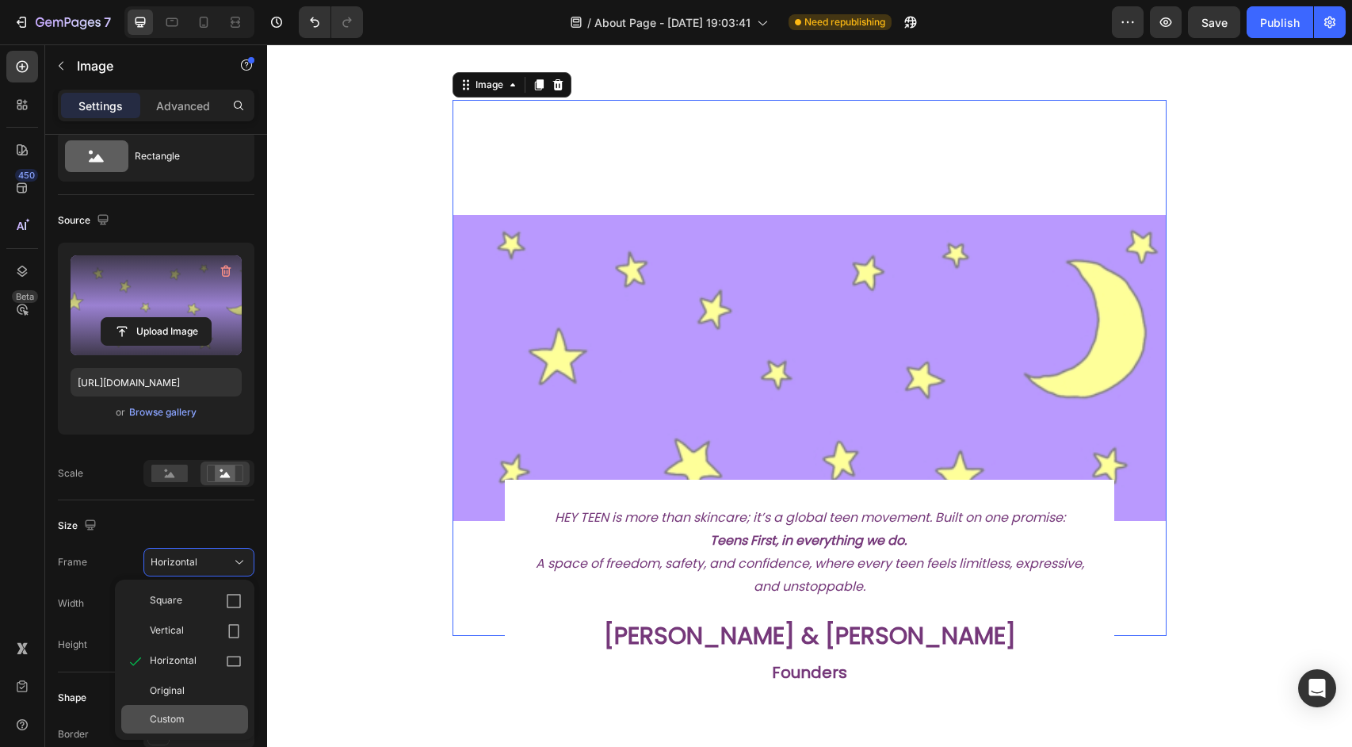
click at [178, 721] on span "Custom" at bounding box center [167, 719] width 35 height 14
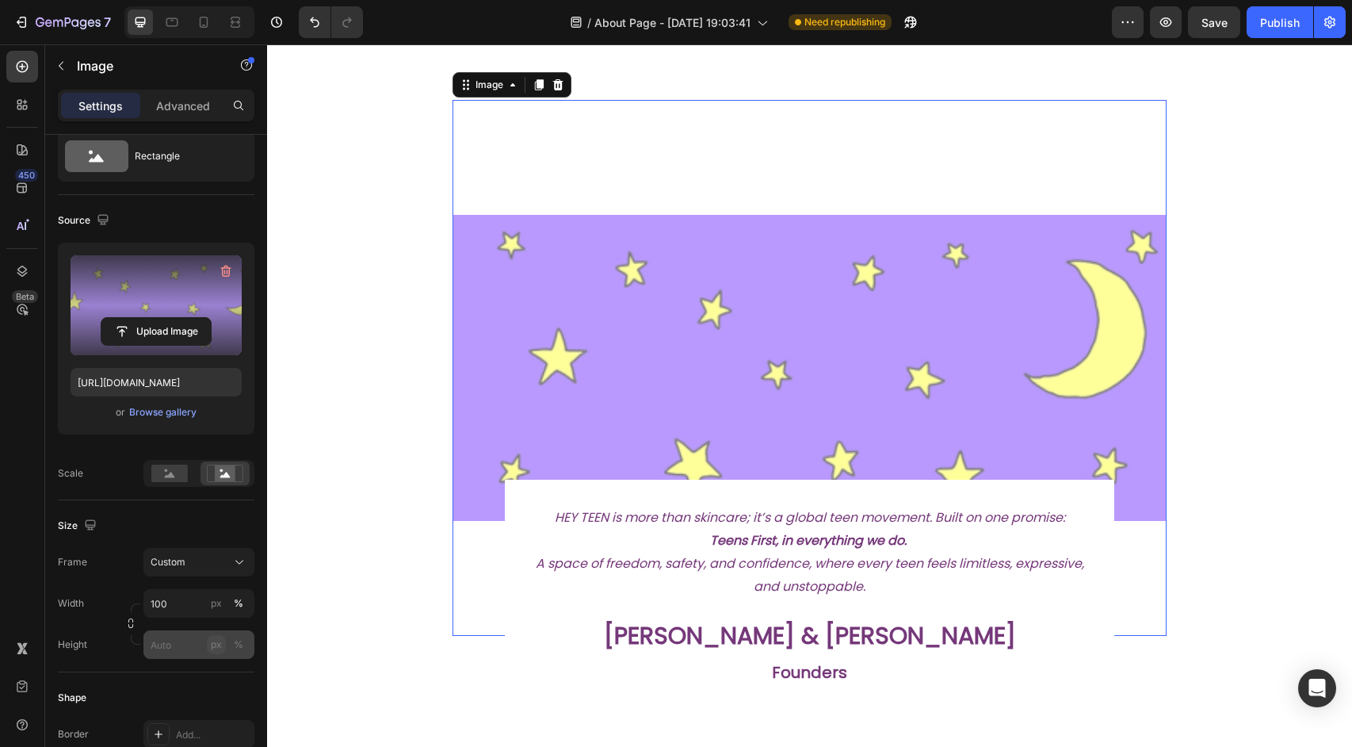
click at [229, 647] on button "px" at bounding box center [238, 644] width 19 height 19
click at [229, 613] on button "px" at bounding box center [238, 603] width 19 height 19
click at [200, 608] on input "100" at bounding box center [198, 603] width 111 height 29
click at [216, 607] on div "px" at bounding box center [216, 603] width 11 height 14
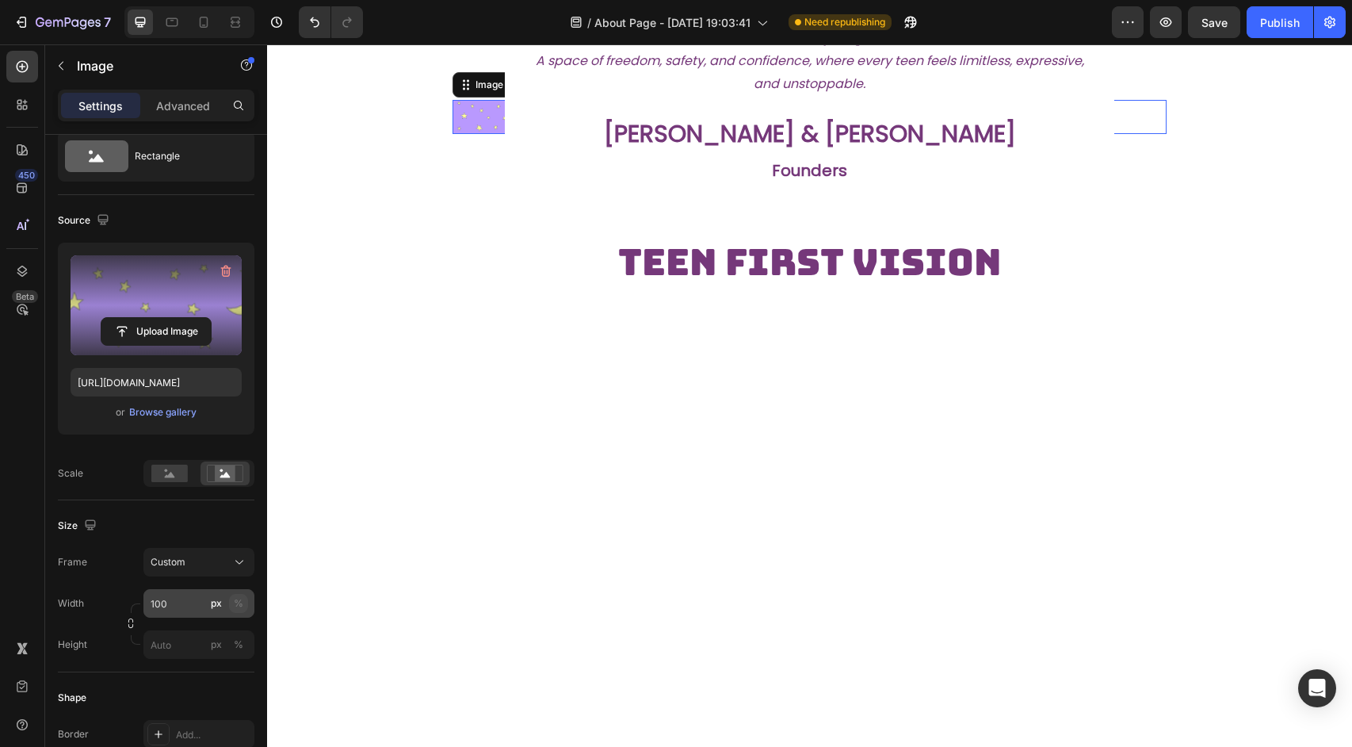
click at [241, 605] on div "%" at bounding box center [239, 603] width 10 height 14
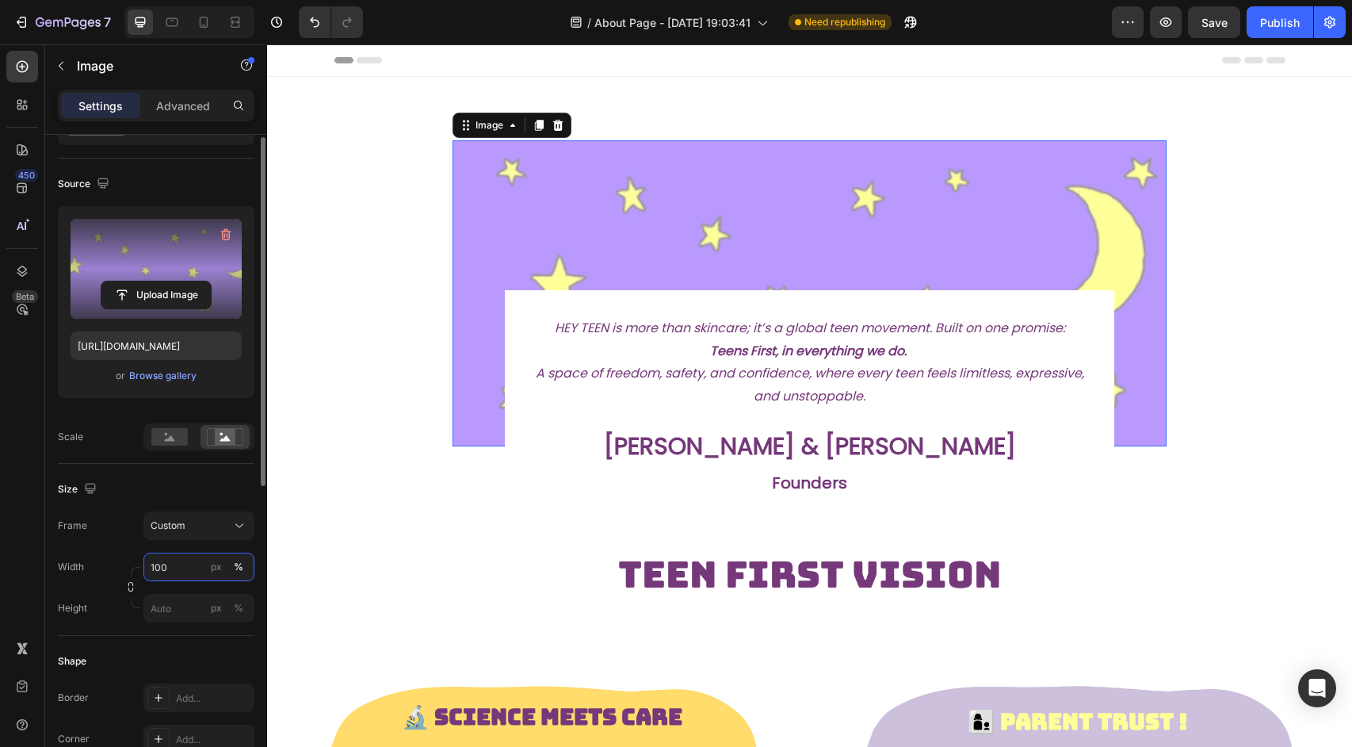
scroll to position [0, 0]
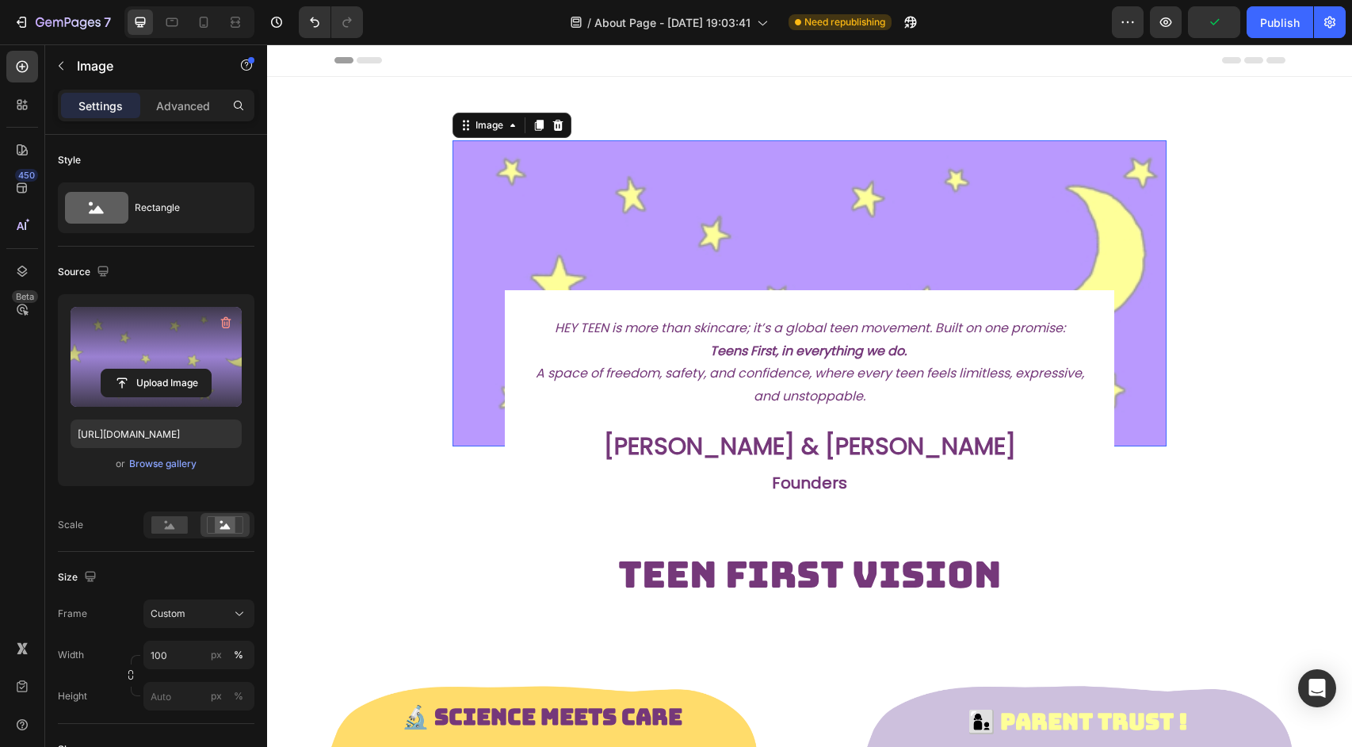
click at [374, 64] on div "Header" at bounding box center [809, 60] width 951 height 32
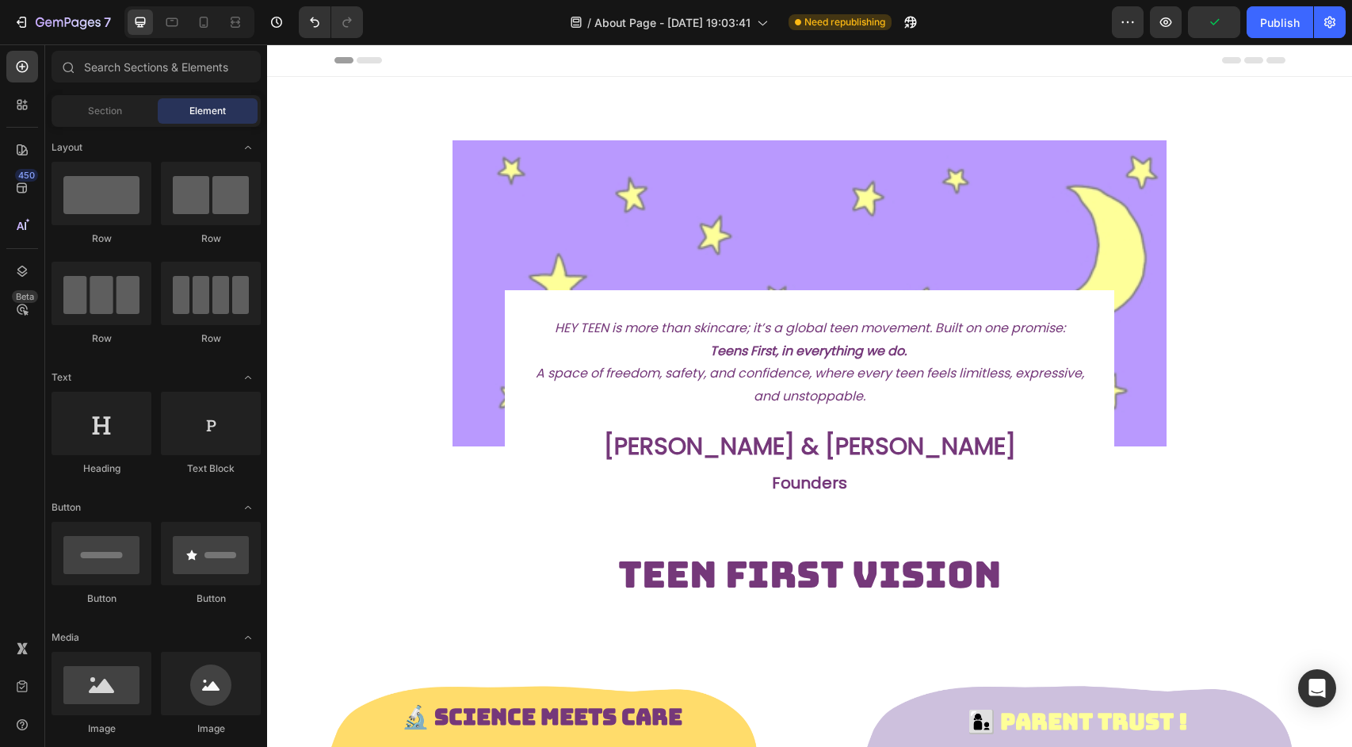
click at [374, 64] on div "Header" at bounding box center [809, 60] width 951 height 32
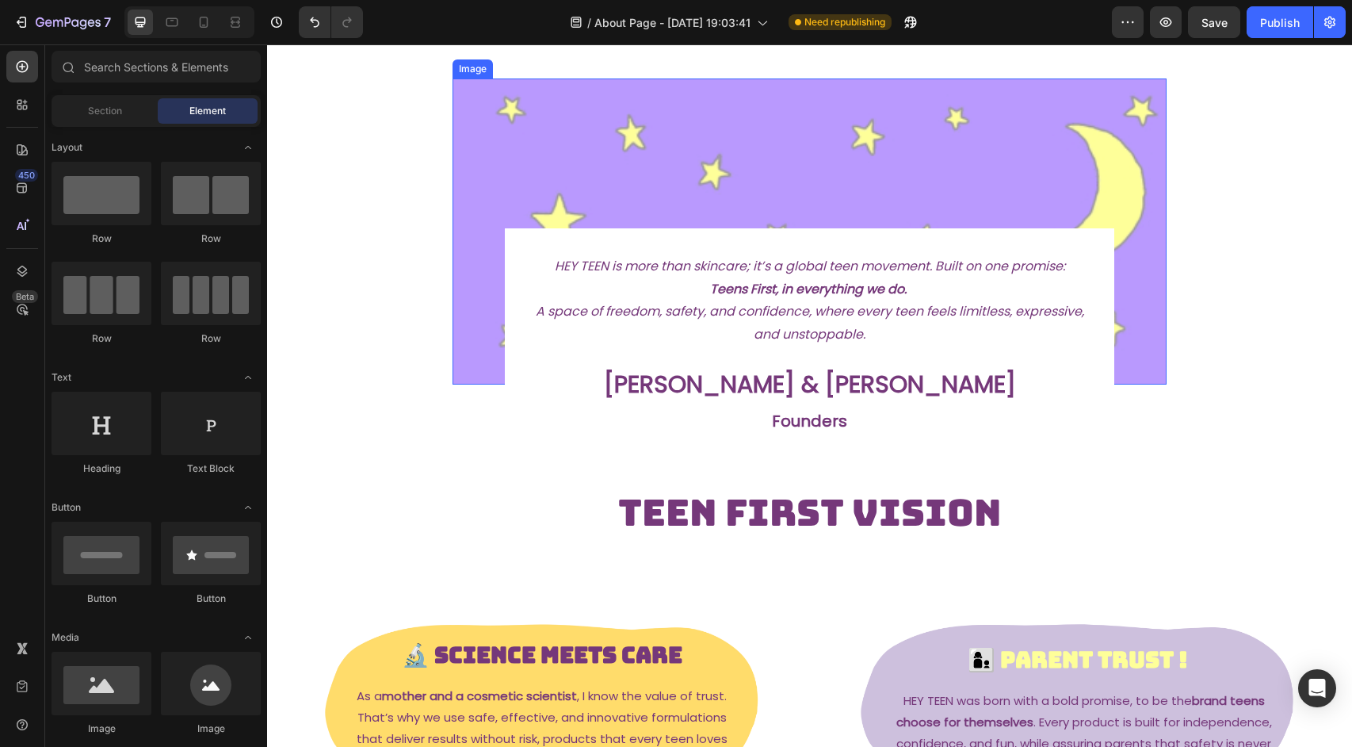
scroll to position [53, 0]
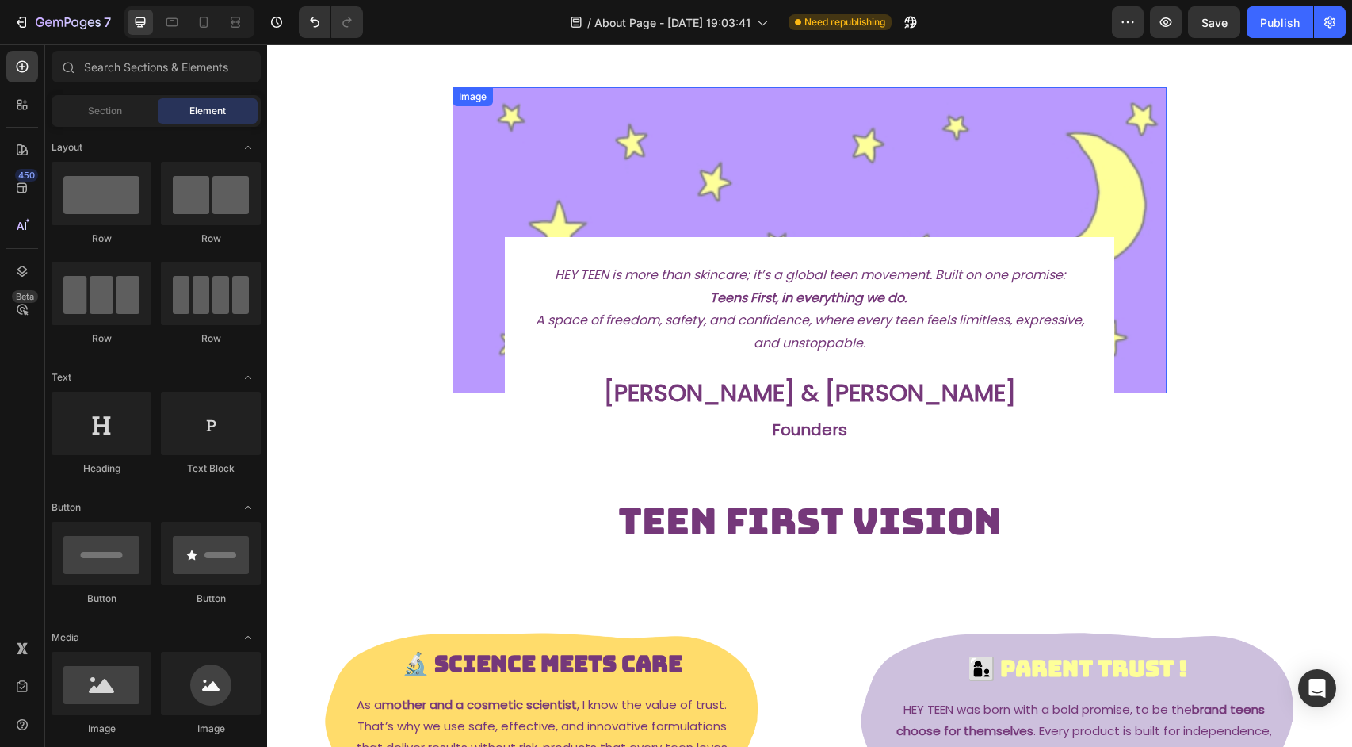
click at [606, 197] on img at bounding box center [810, 240] width 715 height 306
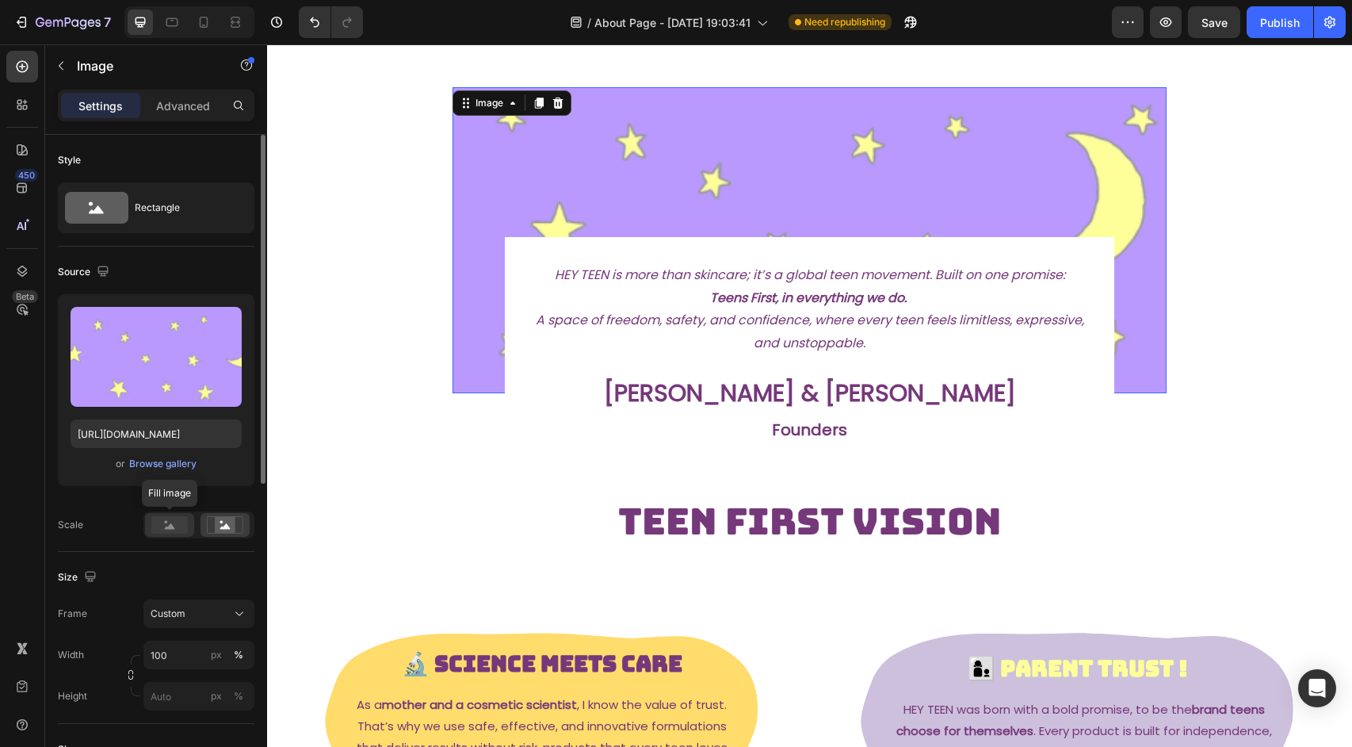
click at [162, 528] on rect at bounding box center [169, 524] width 36 height 17
click at [168, 491] on div "Upload Image https://cdn.shopify.com/s/files/1/0685/0691/0915/files/gempages_58…" at bounding box center [156, 396] width 197 height 205
click at [170, 533] on div at bounding box center [169, 525] width 49 height 24
click at [96, 483] on div "Upload Image https://cdn.shopify.com/s/files/1/0685/0691/0915/files/gempages_58…" at bounding box center [156, 390] width 197 height 192
click at [356, 470] on div "Image 0 HEY TEEN is more than skincare; it’s a global teen movement. Built on o…" at bounding box center [809, 688] width 1085 height 1329
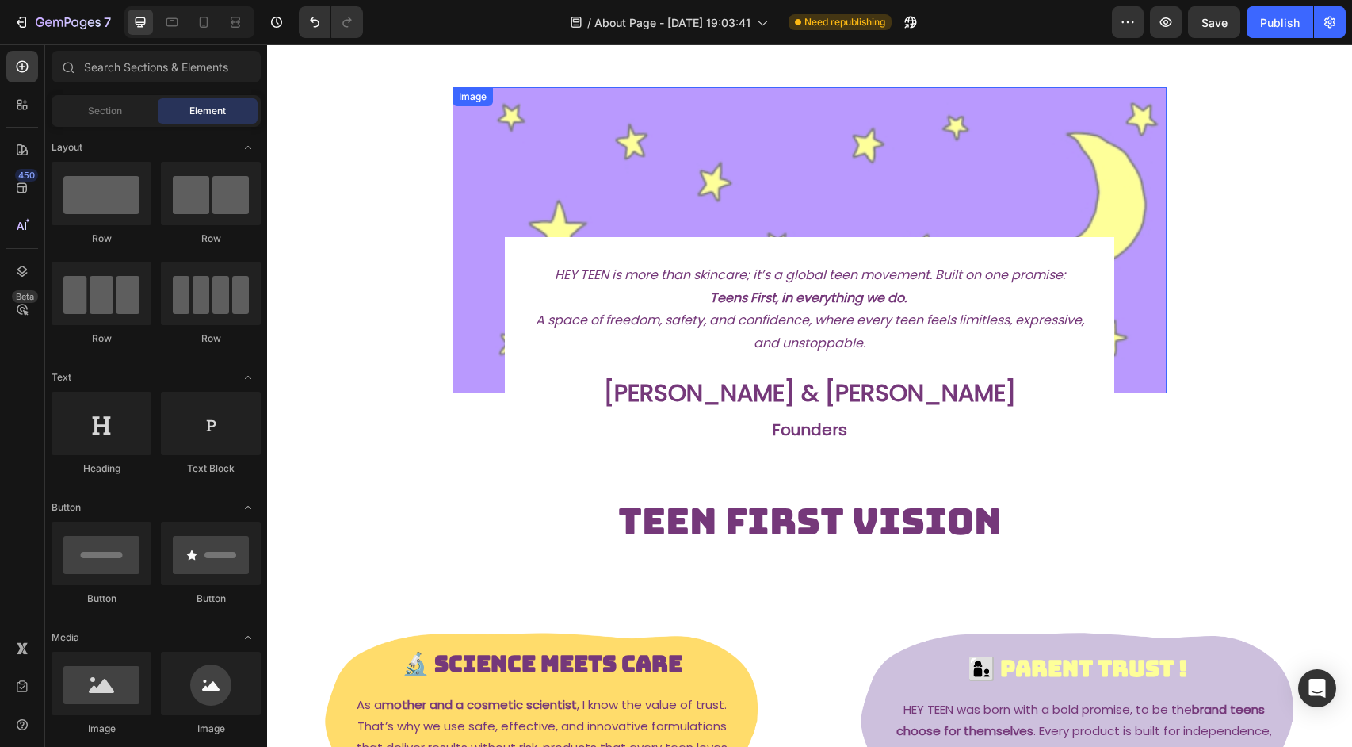
click at [506, 212] on img at bounding box center [810, 240] width 715 height 306
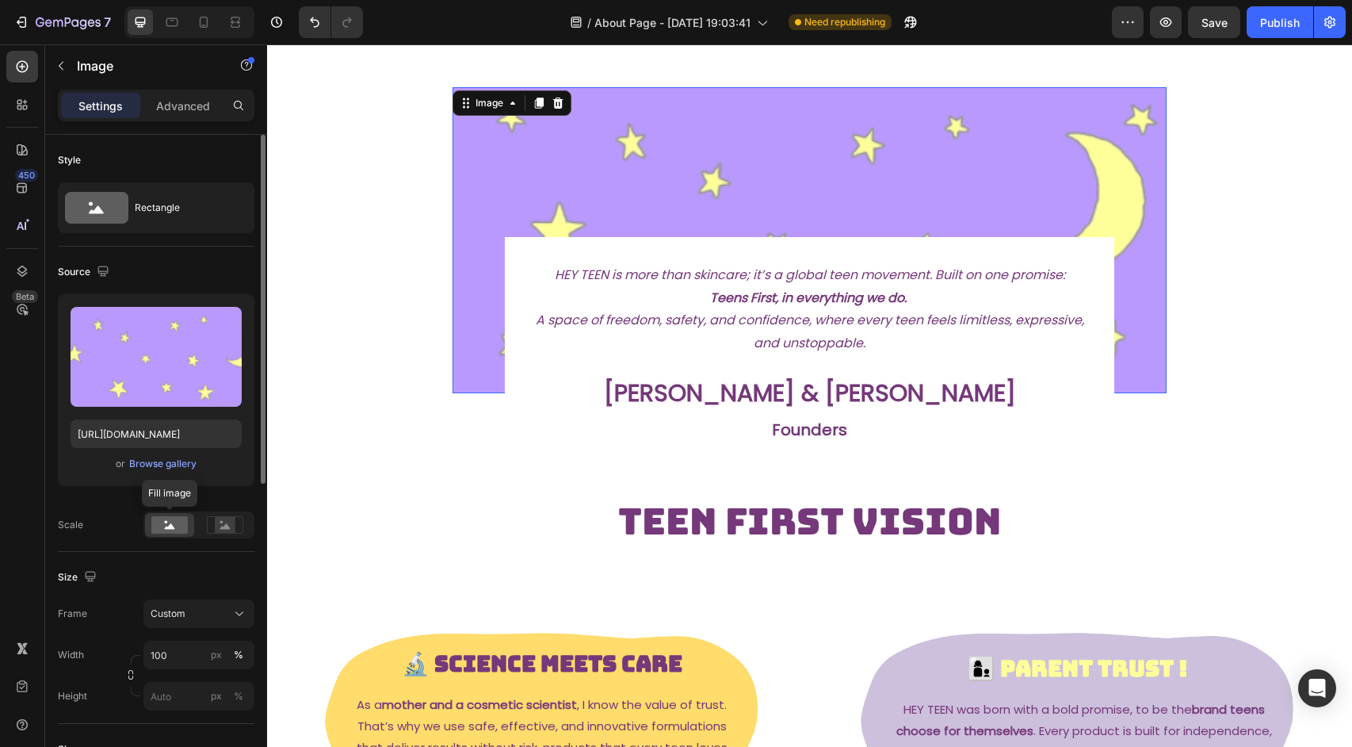
click at [181, 518] on rect at bounding box center [169, 524] width 36 height 17
click at [230, 520] on rect at bounding box center [225, 525] width 21 height 16
click at [178, 529] on rect at bounding box center [169, 524] width 36 height 17
click at [196, 624] on button "Custom" at bounding box center [198, 613] width 111 height 29
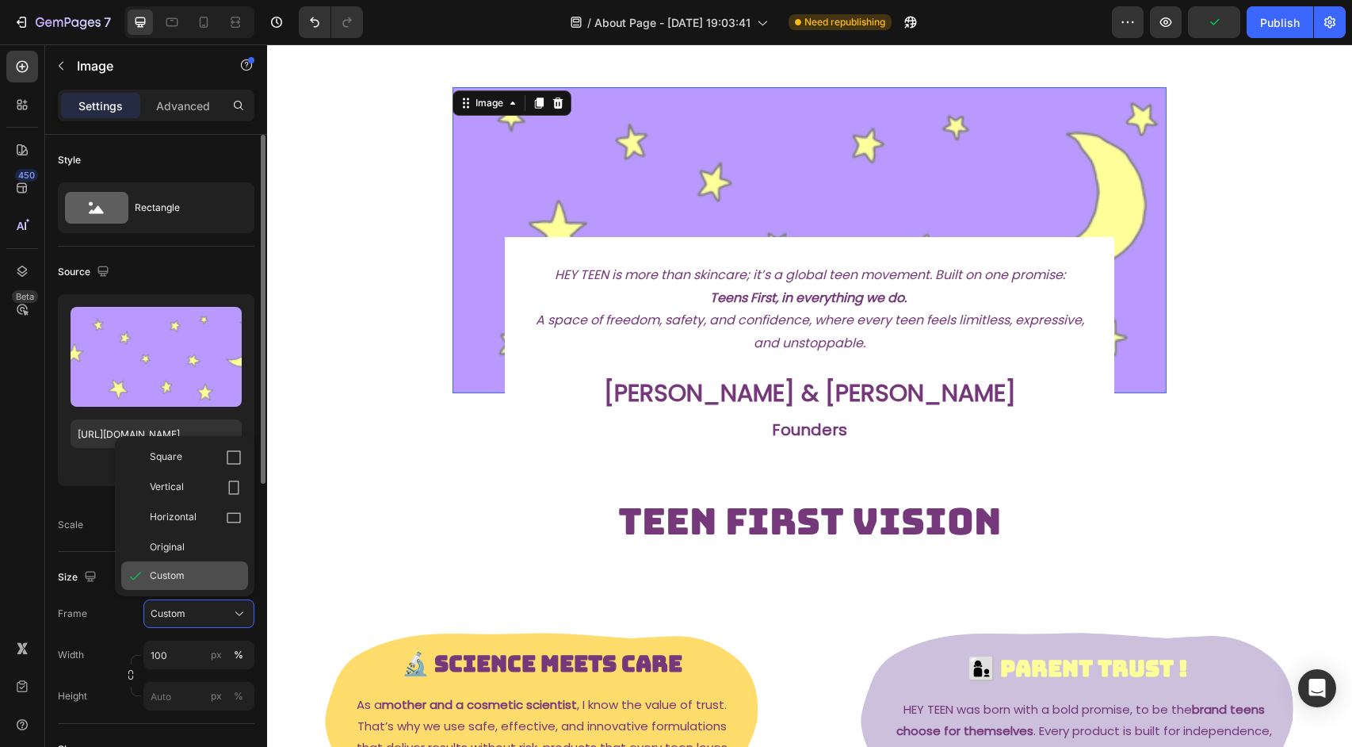
click at [192, 579] on div "Custom" at bounding box center [196, 575] width 92 height 14
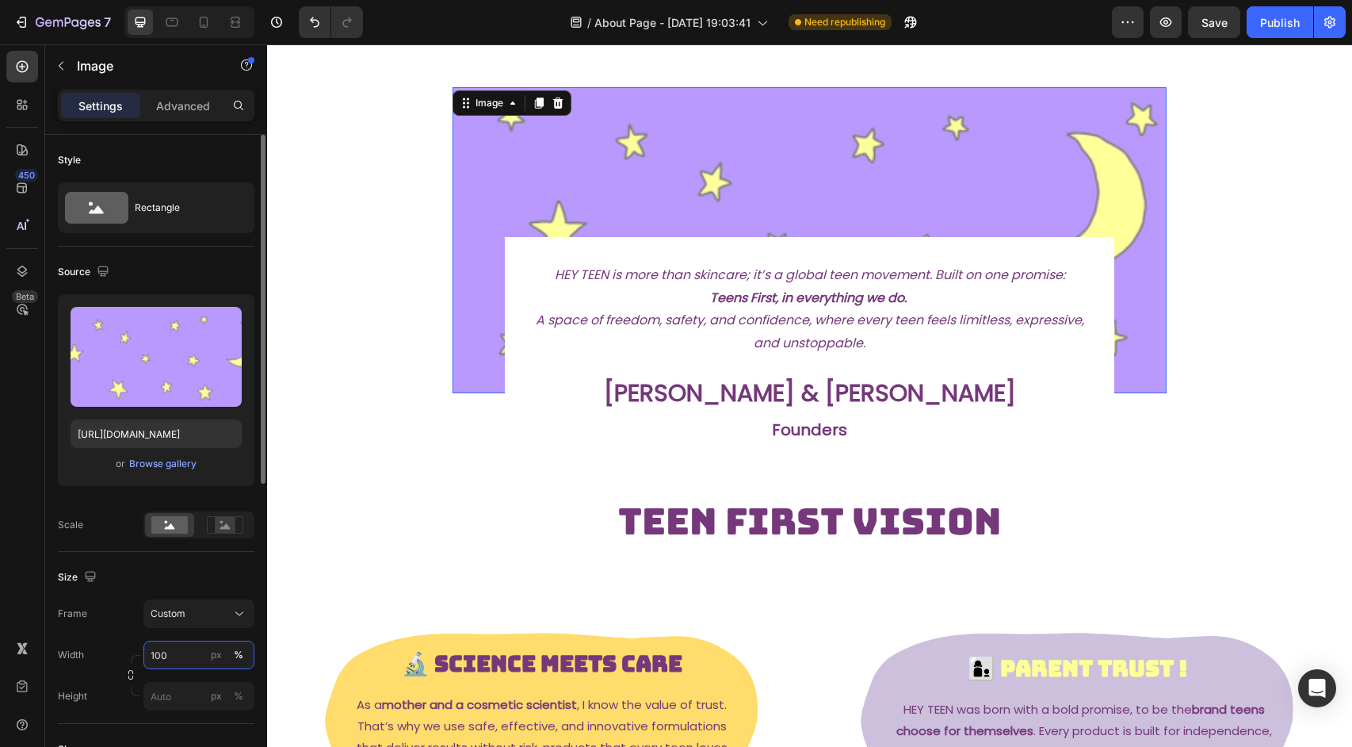
click at [204, 665] on input "100" at bounding box center [198, 654] width 111 height 29
click at [205, 703] on div "Full 100%" at bounding box center [183, 692] width 130 height 29
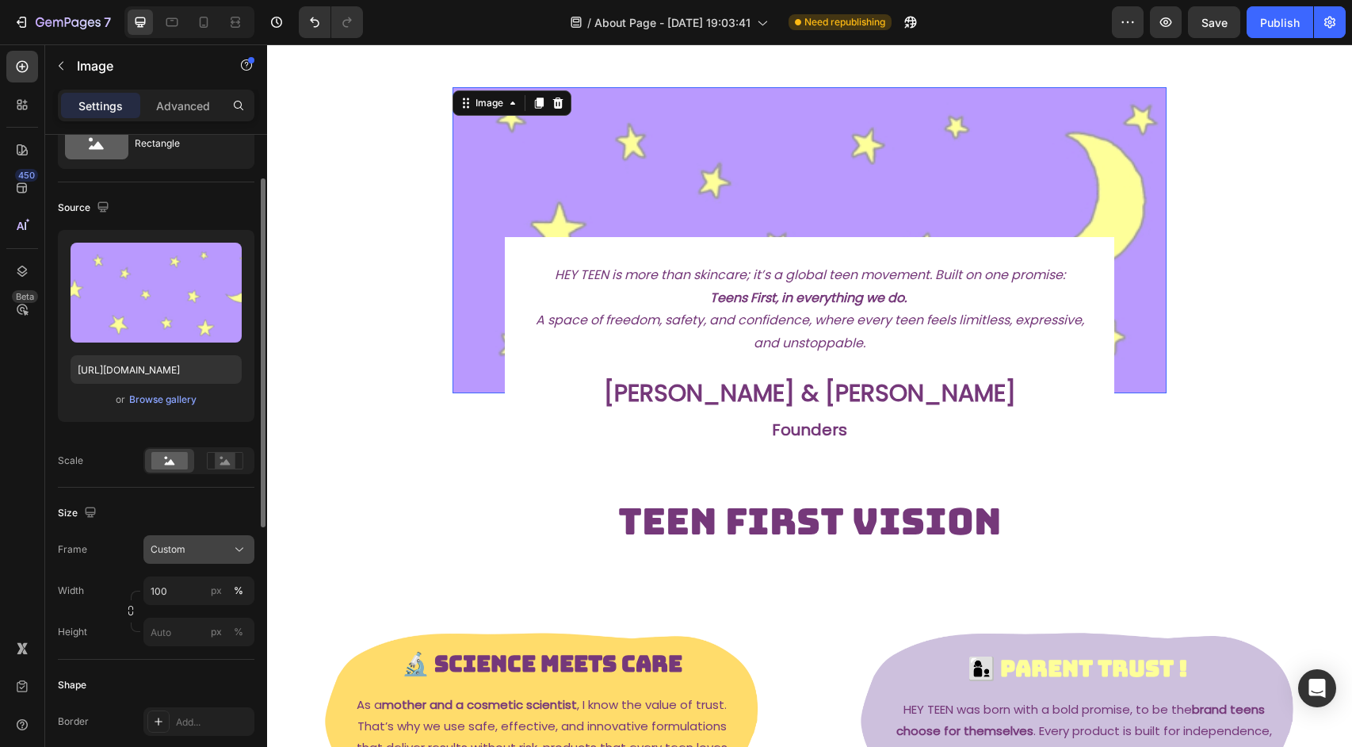
scroll to position [78, 0]
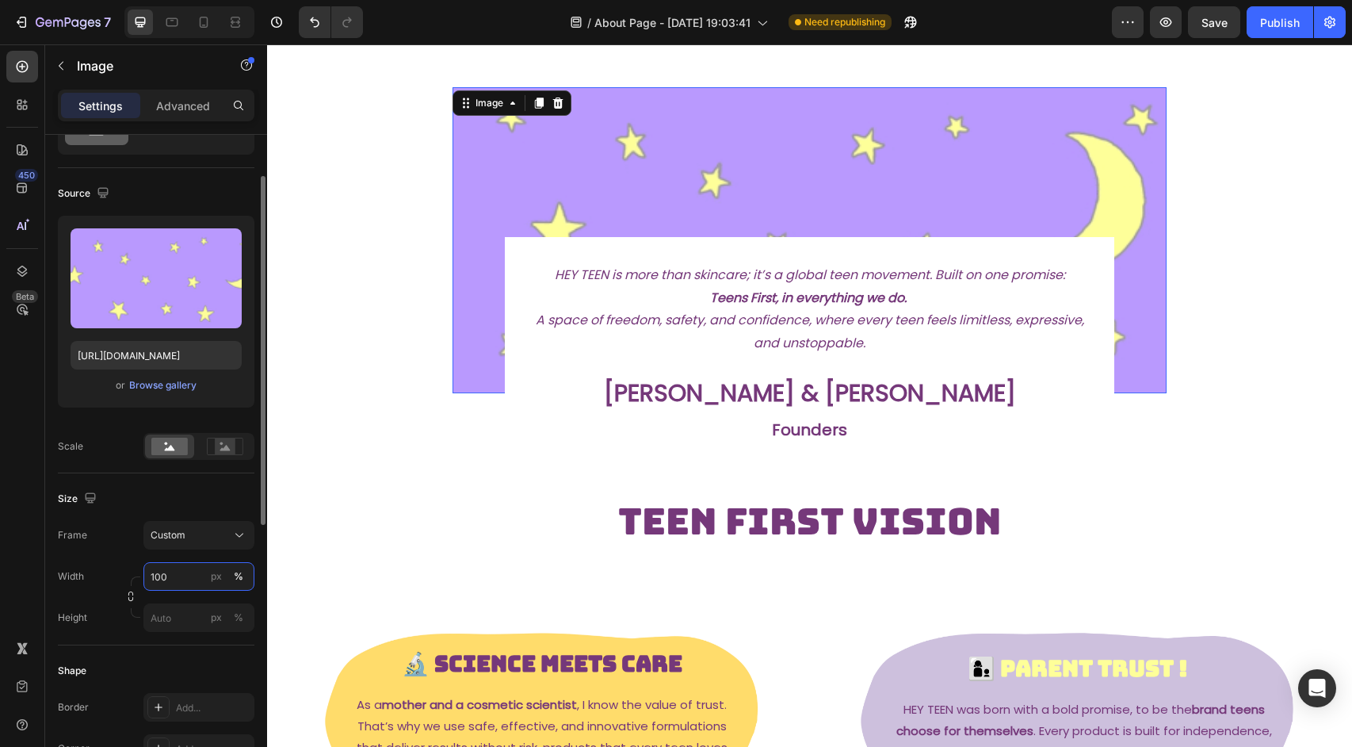
click at [192, 574] on input "100" at bounding box center [198, 576] width 111 height 29
type input "200"
click at [339, 417] on div "Image 0 HEY TEEN is more than skincare; it’s a global teen movement. Built on o…" at bounding box center [809, 688] width 1085 height 1329
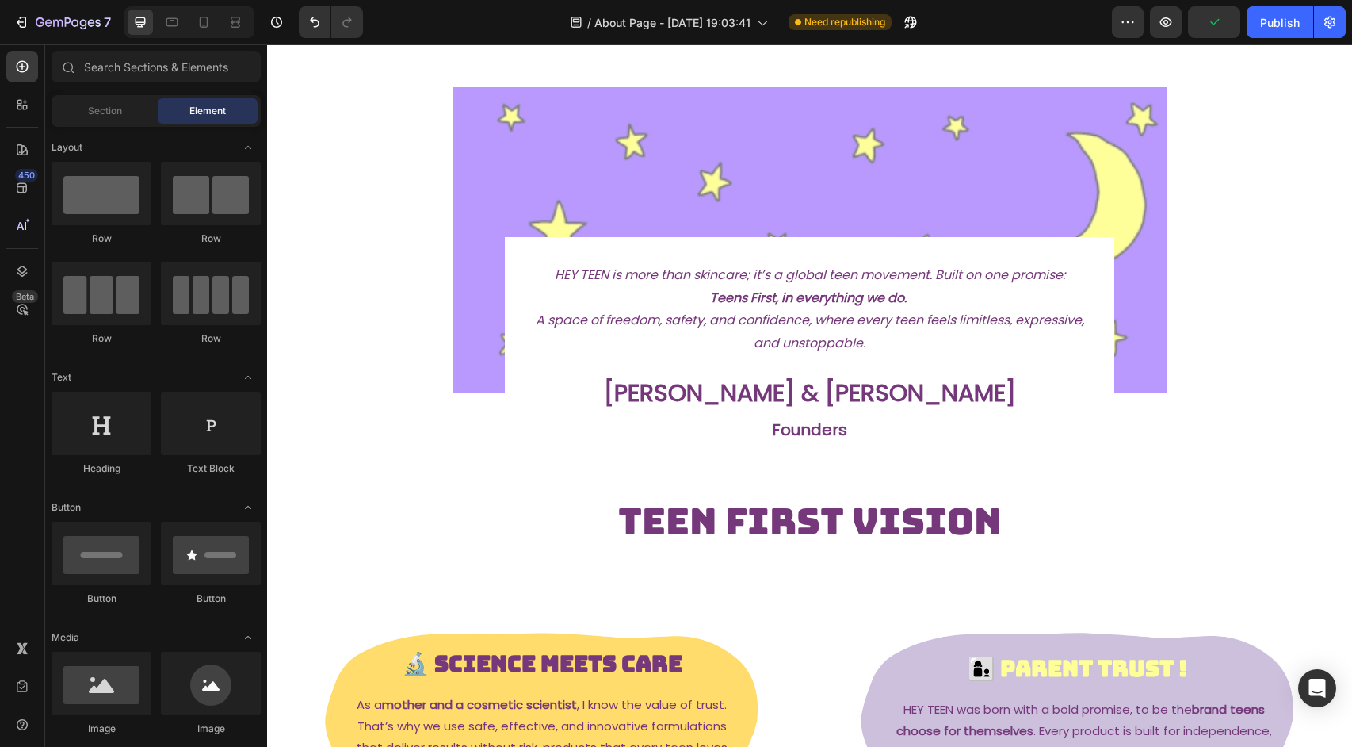
scroll to position [0, 0]
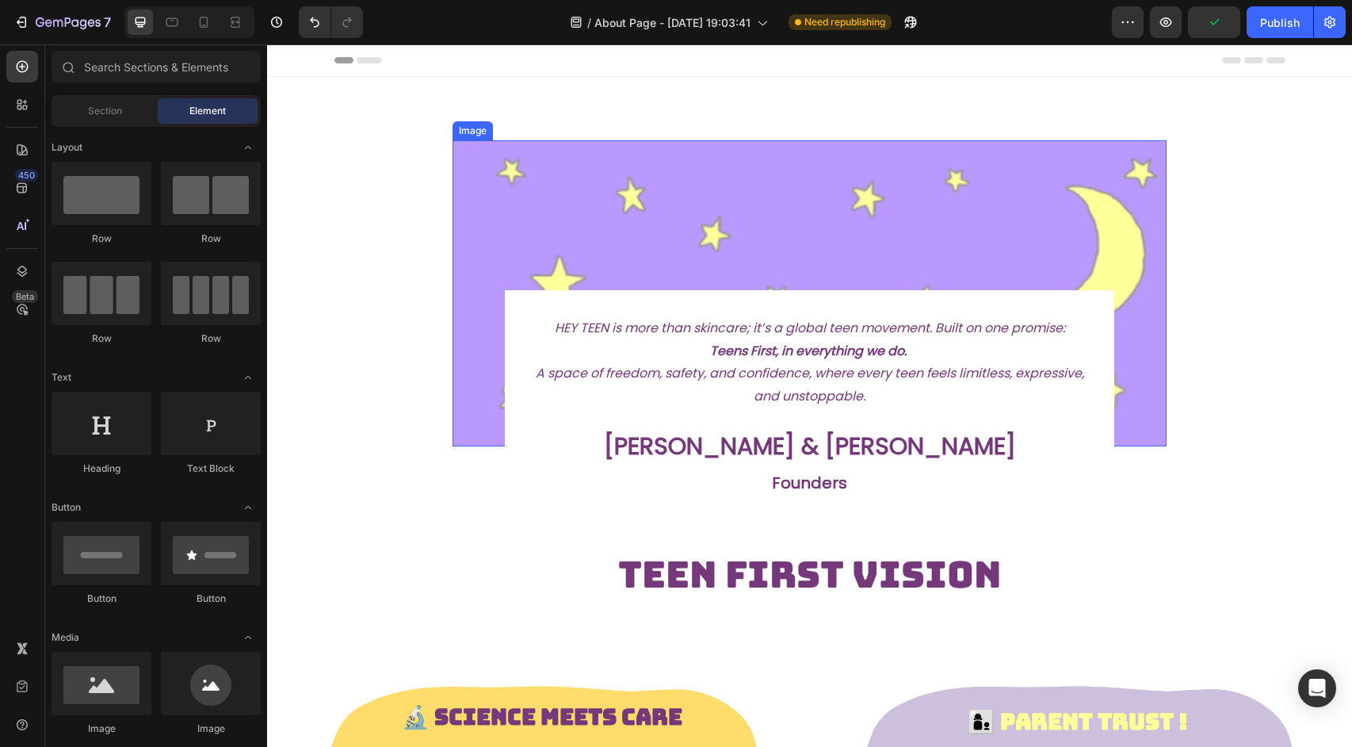
click at [508, 199] on img at bounding box center [810, 293] width 715 height 306
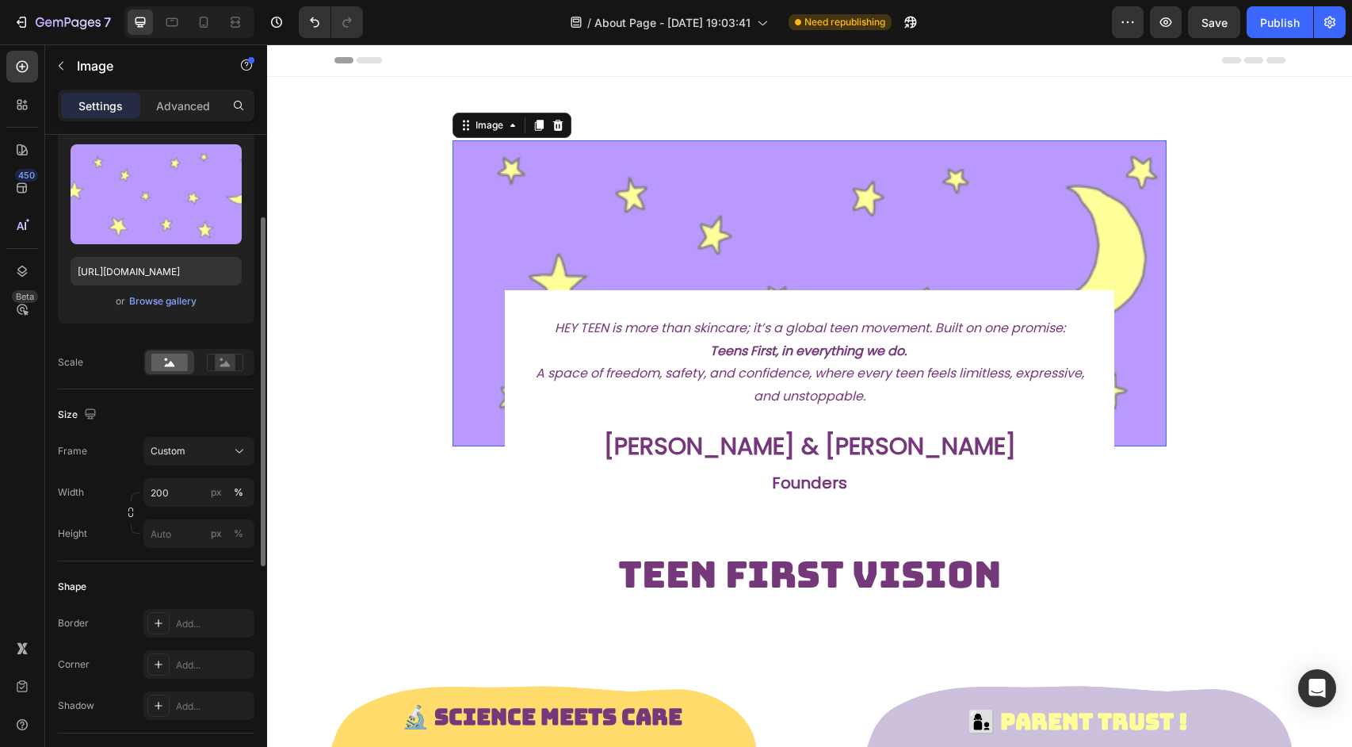
scroll to position [164, 0]
click at [192, 445] on div "Custom" at bounding box center [190, 449] width 78 height 14
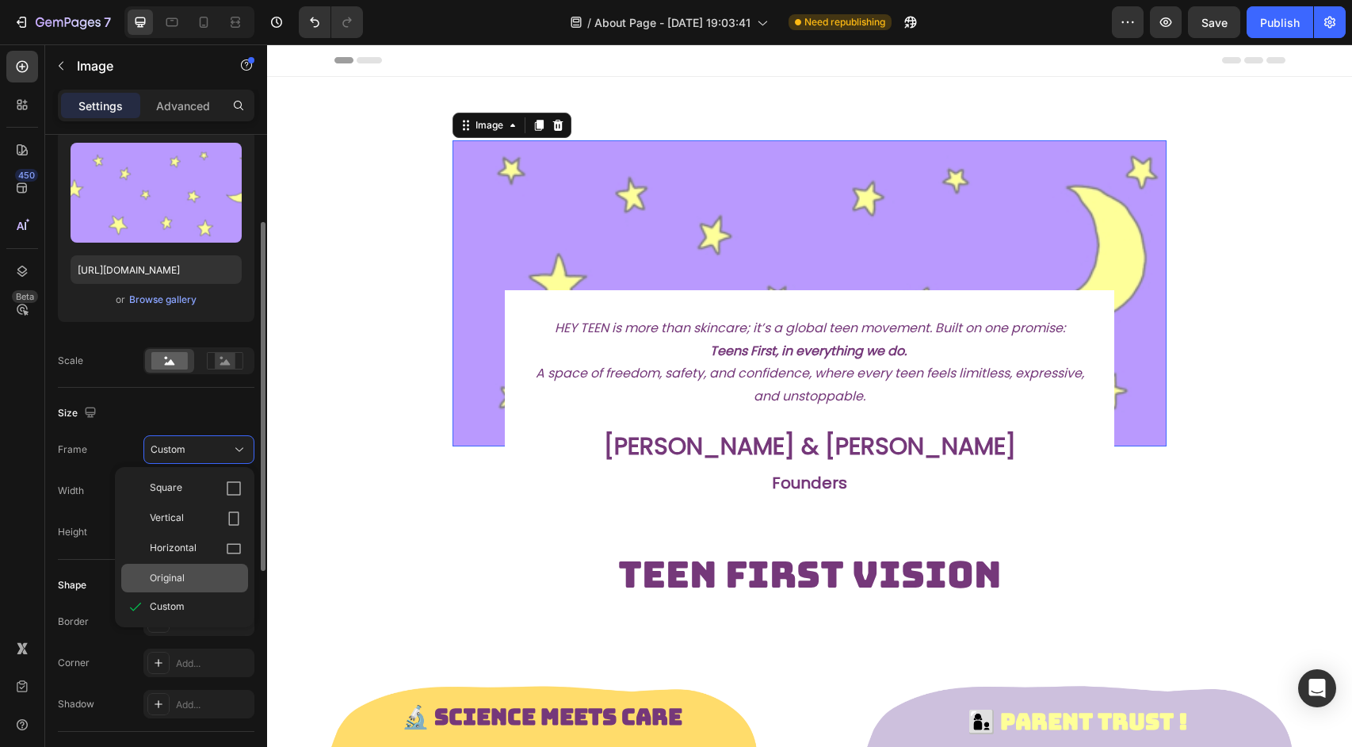
click at [174, 587] on div "Original" at bounding box center [184, 578] width 127 height 29
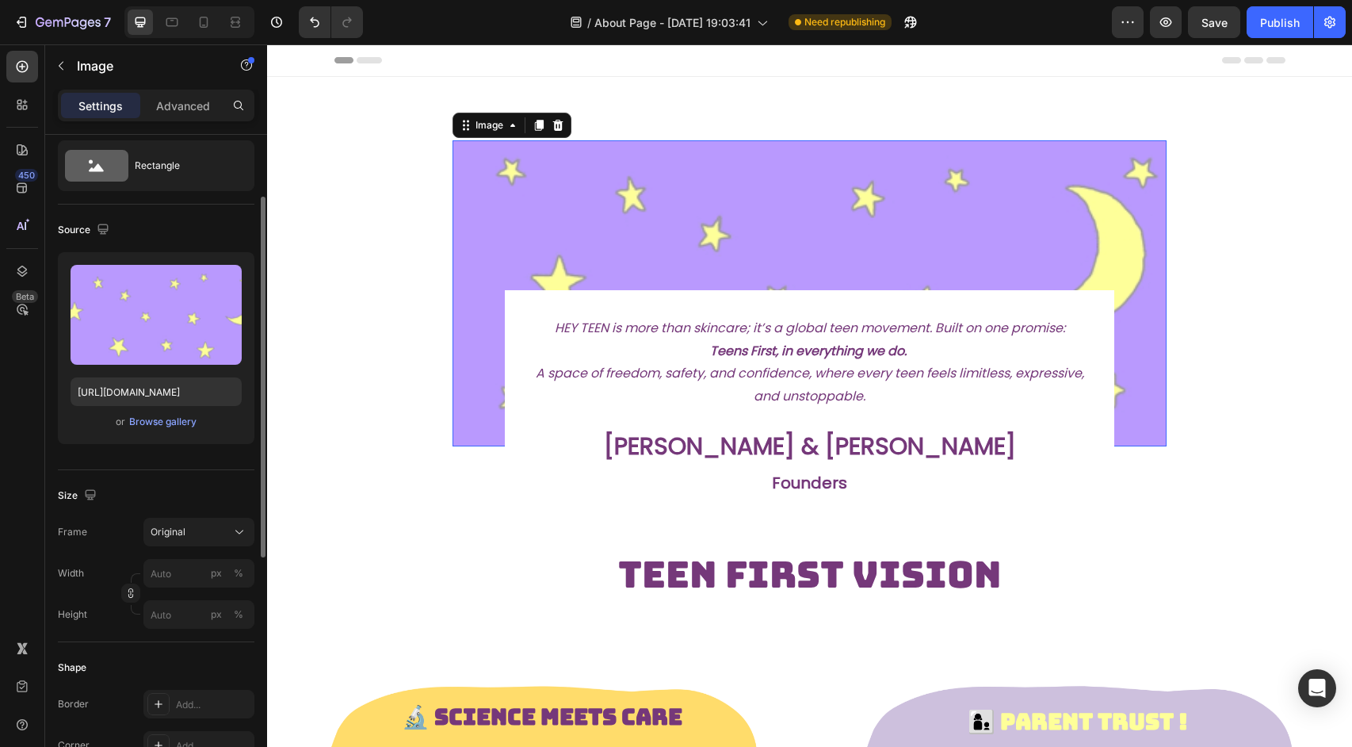
scroll to position [4, 0]
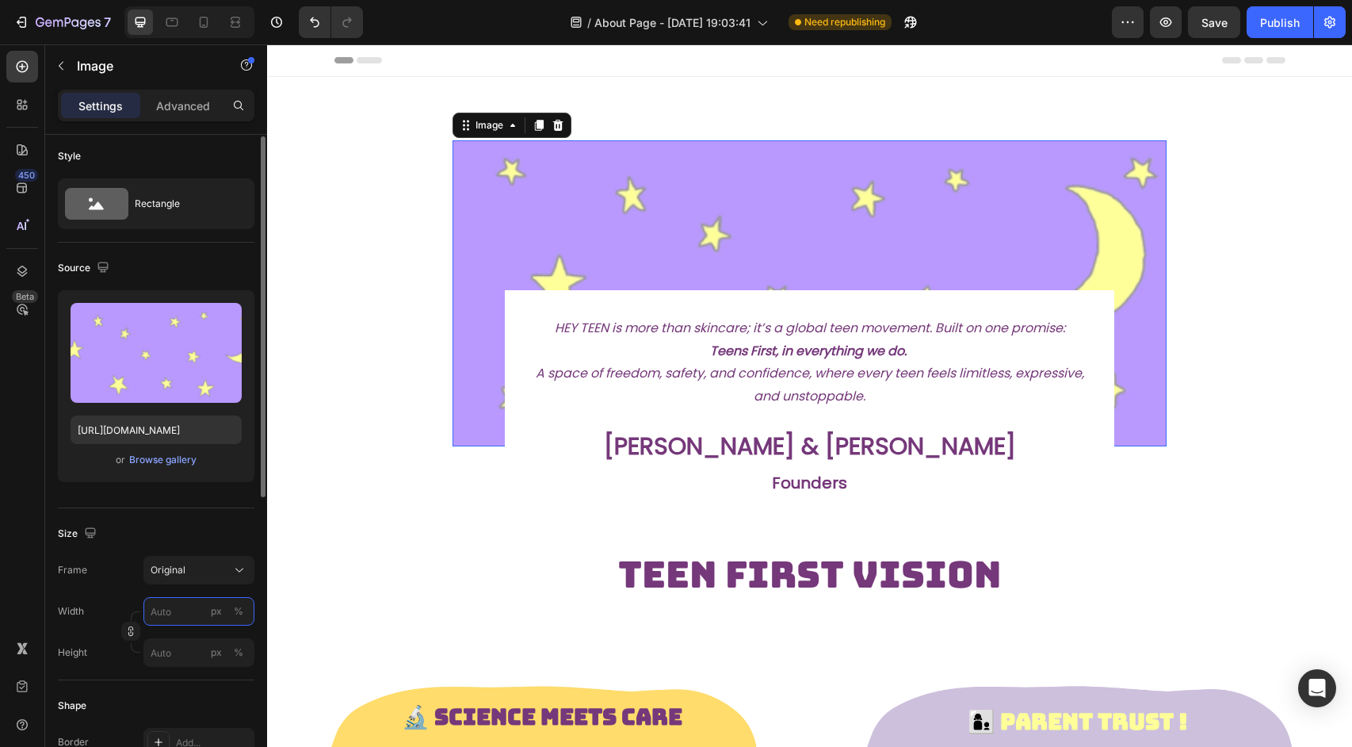
click at [193, 621] on input "px %" at bounding box center [198, 611] width 111 height 29
click at [193, 658] on div "Full 100%" at bounding box center [183, 649] width 130 height 29
type input "100"
click at [193, 658] on input "px %" at bounding box center [198, 652] width 111 height 29
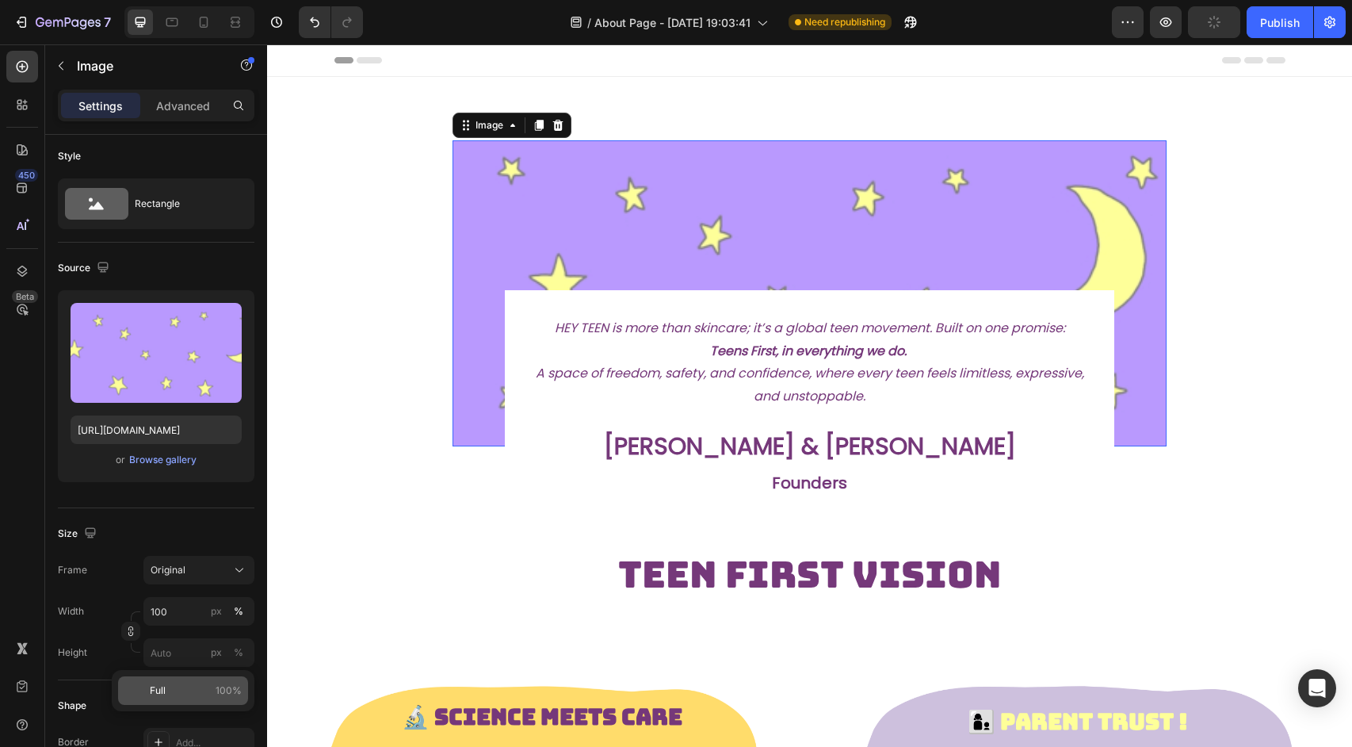
click at [186, 688] on p "Full 100%" at bounding box center [196, 690] width 92 height 14
type input "100"
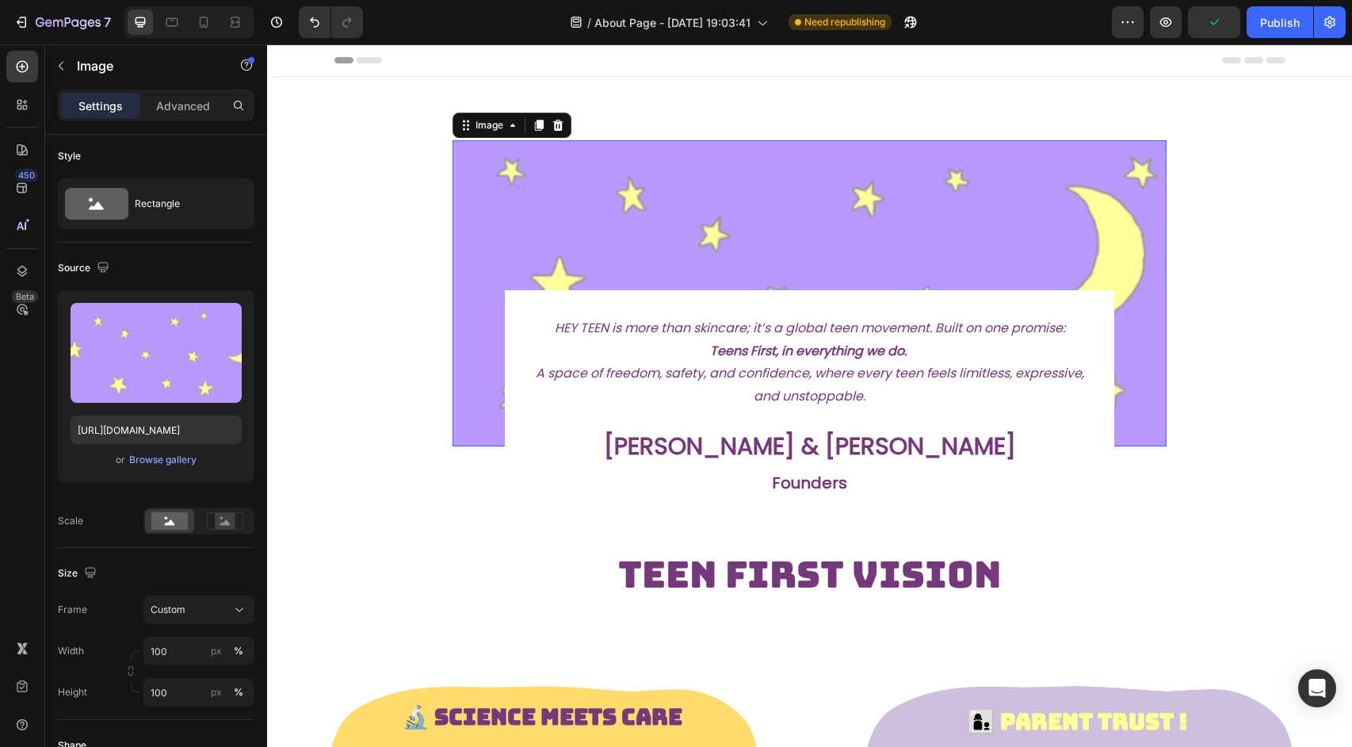
click at [347, 350] on div "Image 0 HEY TEEN is more than skincare; it’s a global teen movement. Built on o…" at bounding box center [809, 741] width 1085 height 1329
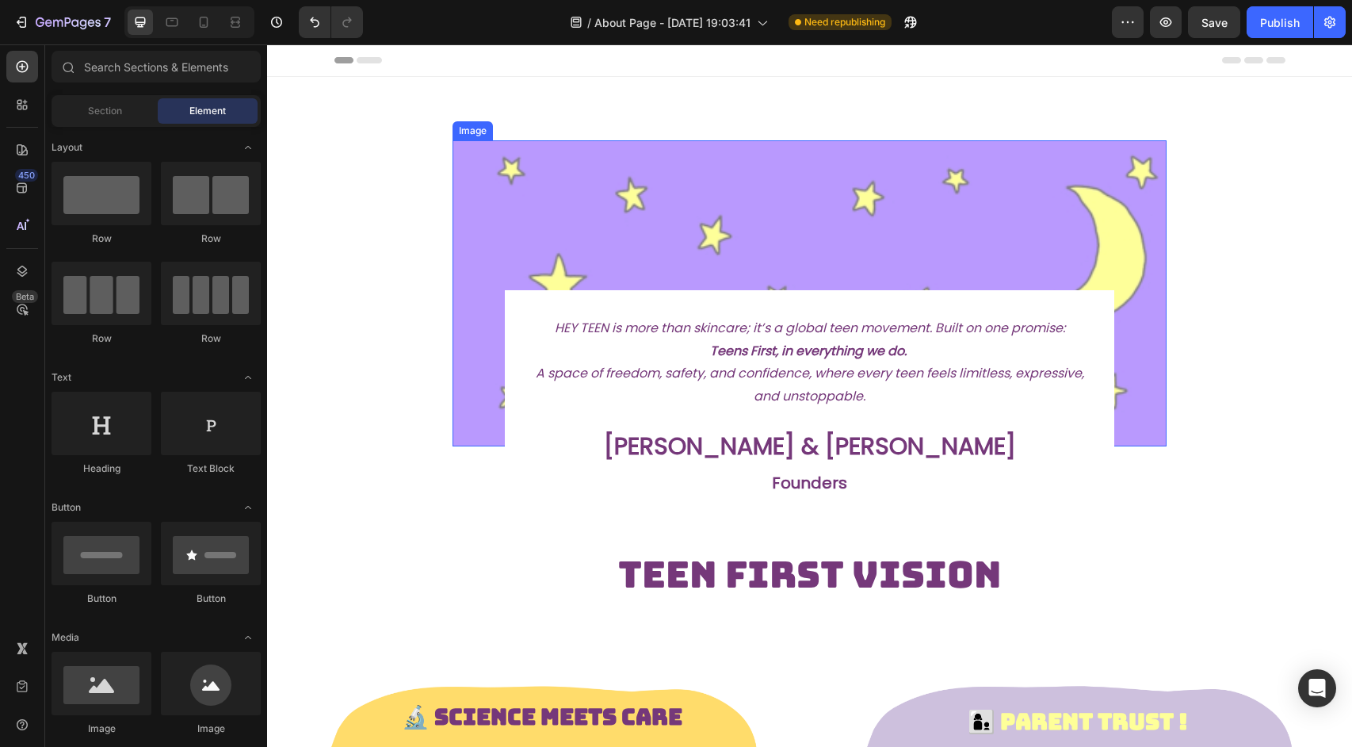
click at [625, 149] on img at bounding box center [810, 293] width 715 height 306
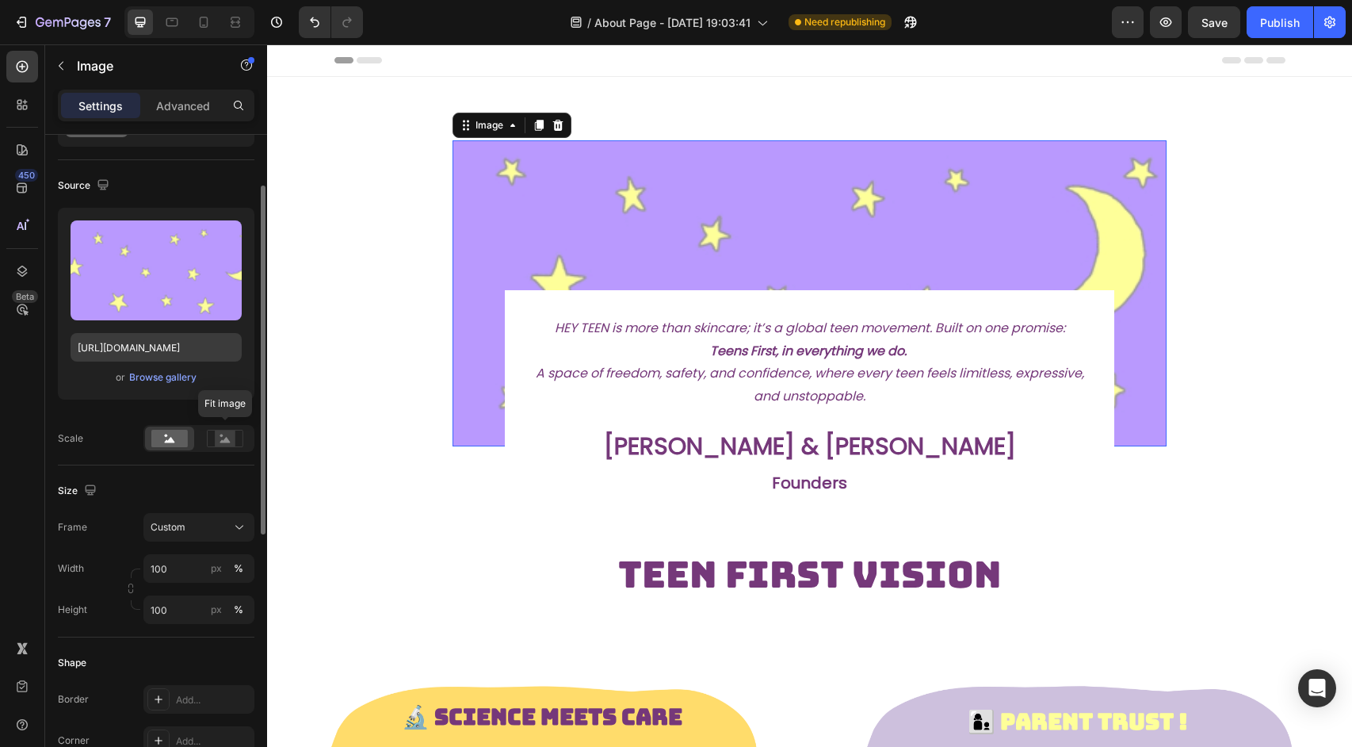
scroll to position [90, 0]
click at [224, 430] on rect at bounding box center [225, 435] width 21 height 16
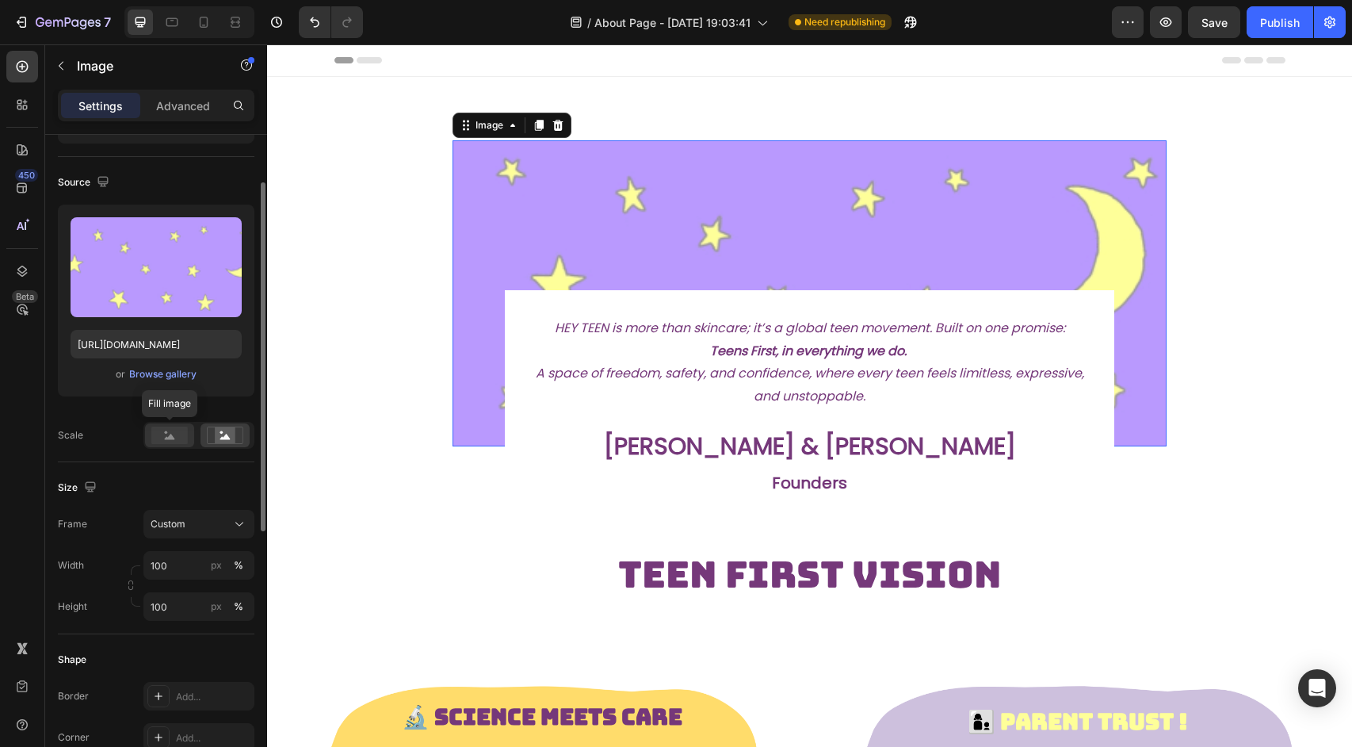
click at [174, 433] on rect at bounding box center [169, 434] width 36 height 17
click at [309, 461] on div "Image 0 HEY TEEN is more than skincare; it’s a global teen movement. Built on o…" at bounding box center [809, 741] width 1085 height 1329
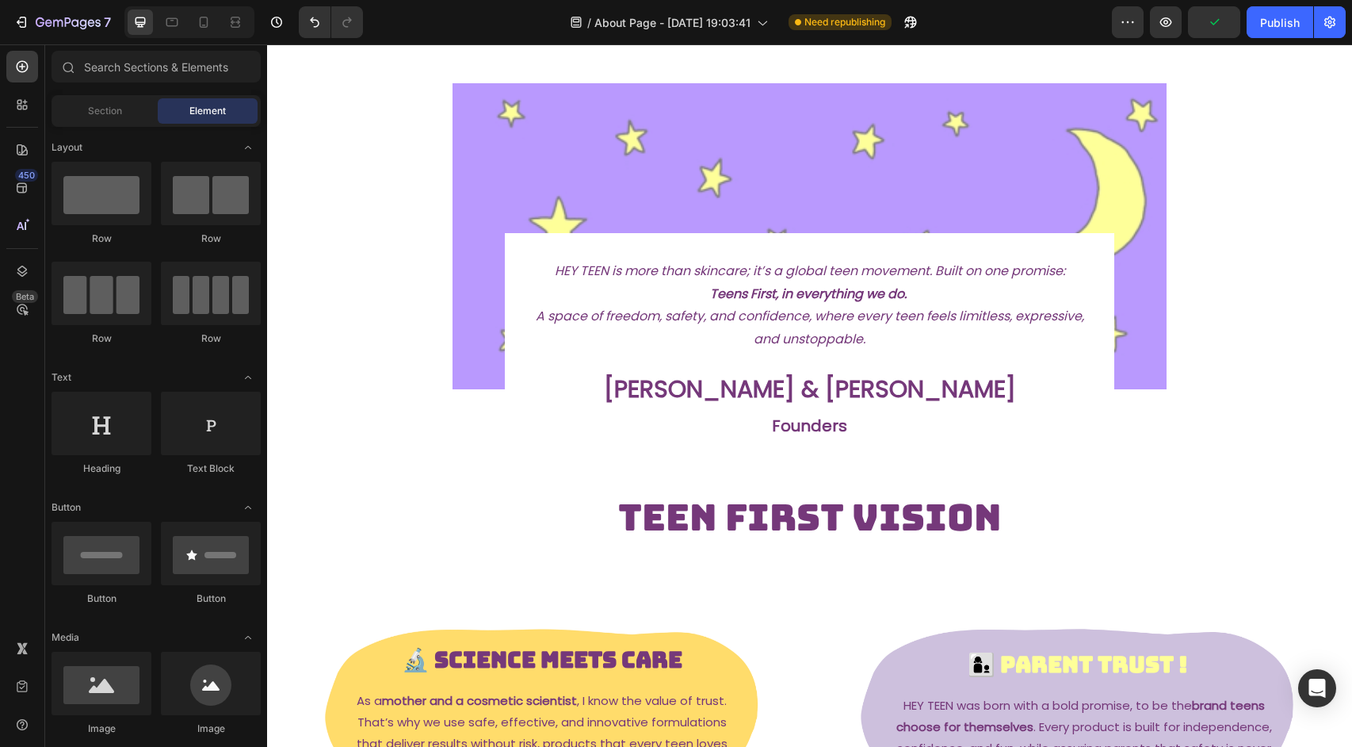
scroll to position [0, 0]
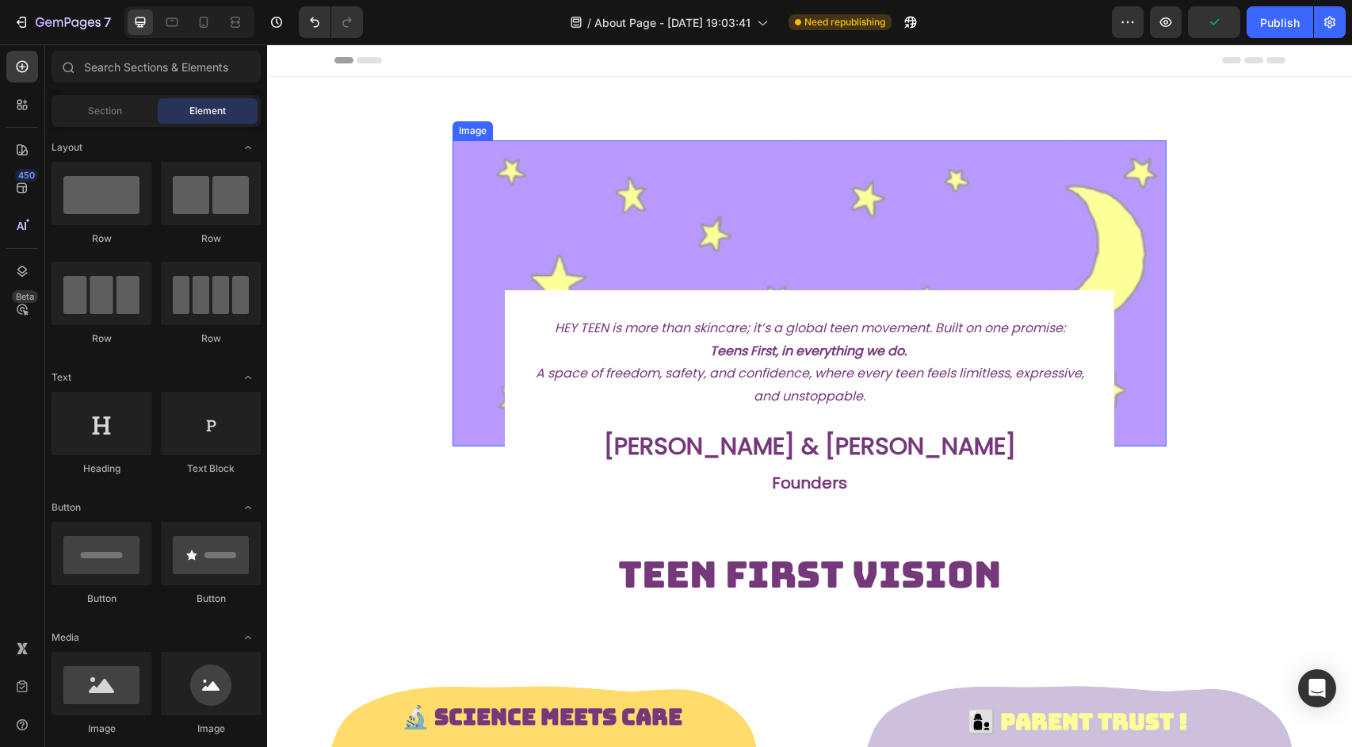
click at [548, 236] on img at bounding box center [810, 293] width 715 height 306
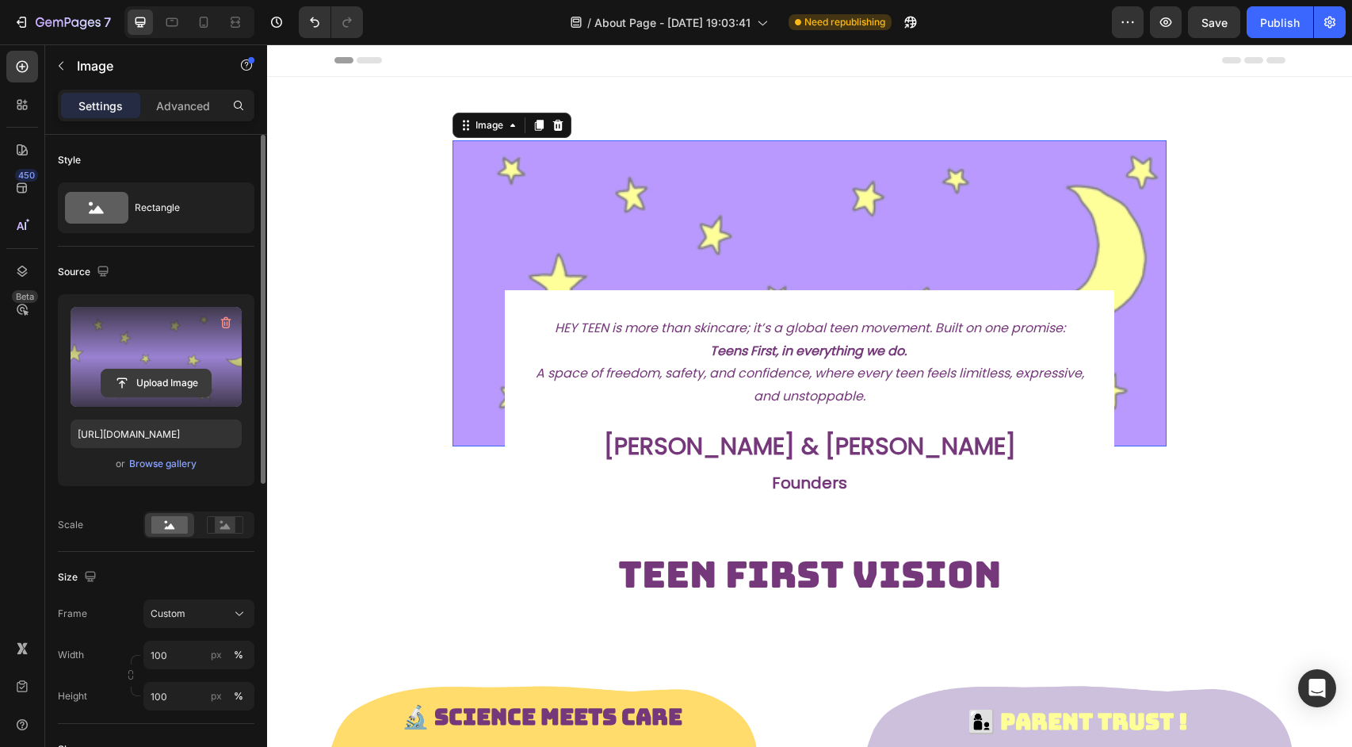
click at [165, 386] on input "file" at bounding box center [155, 382] width 109 height 27
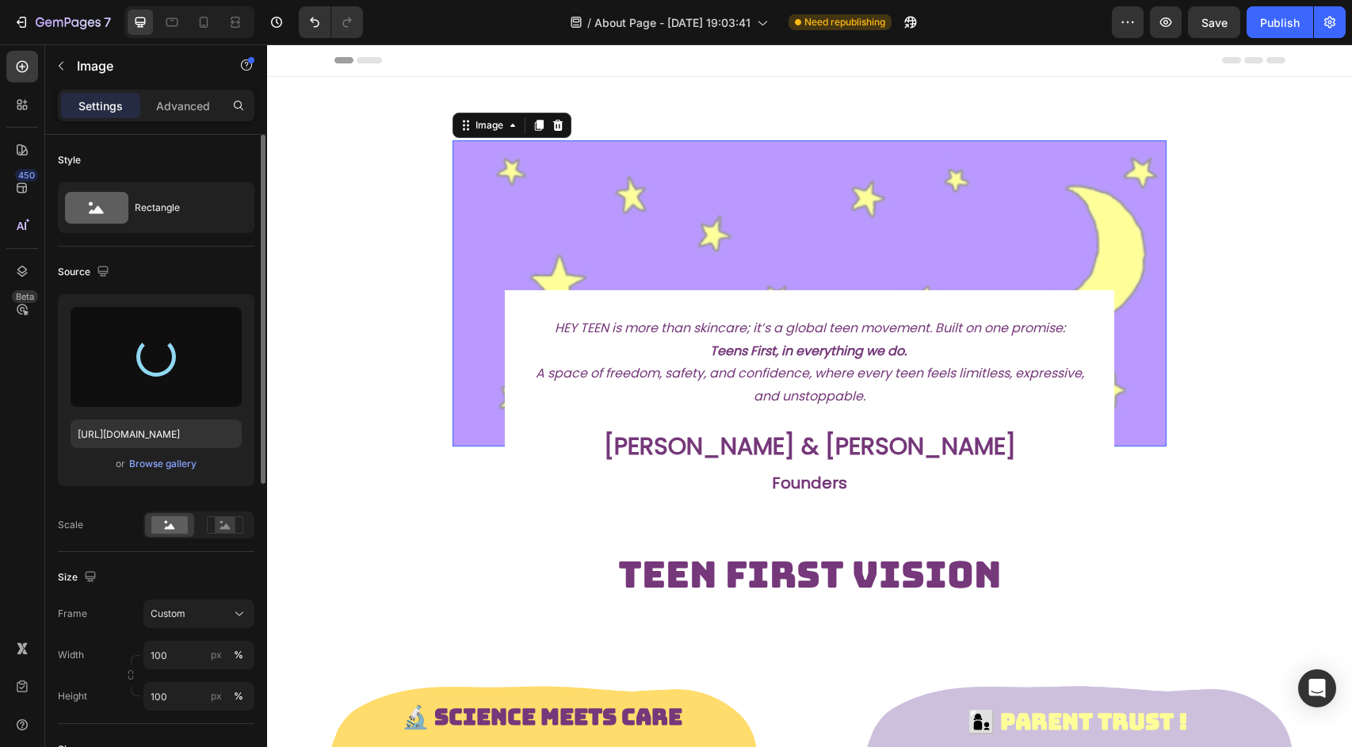
type input "[URL][DOMAIN_NAME]"
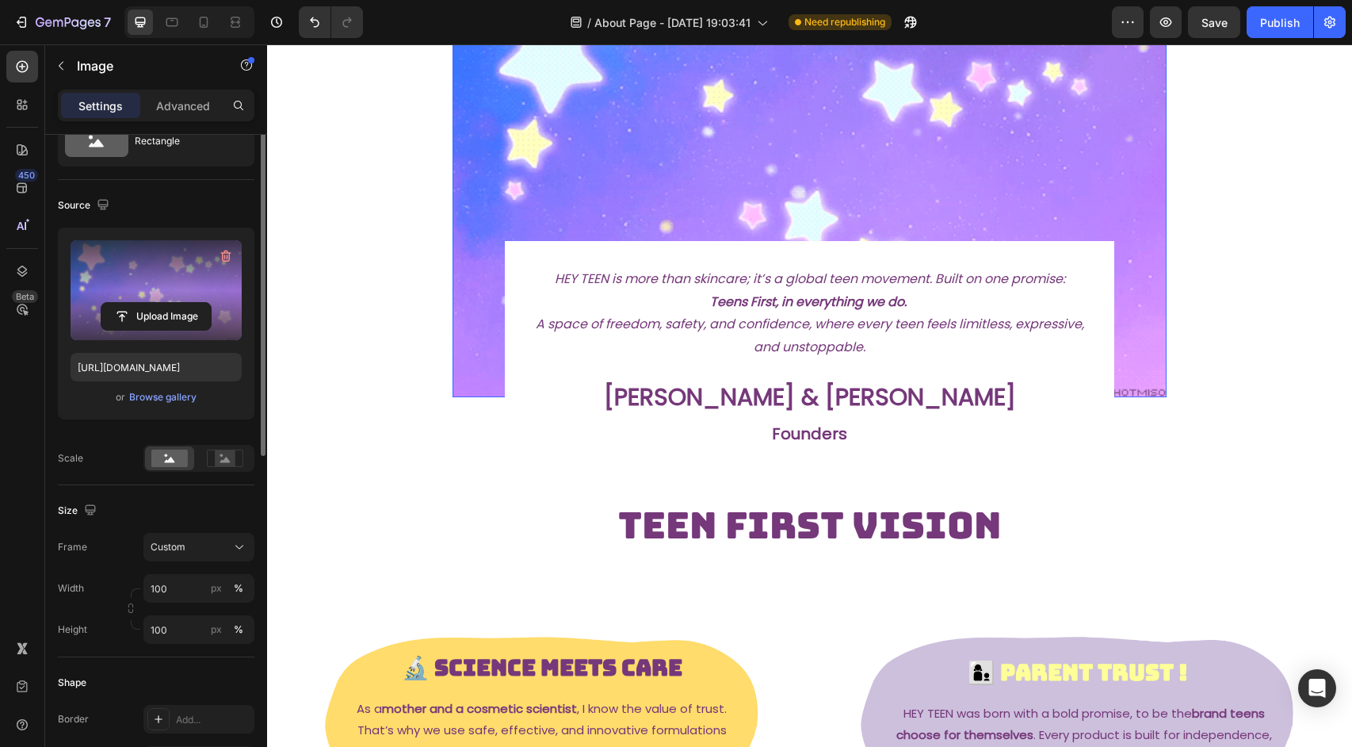
scroll to position [72, 0]
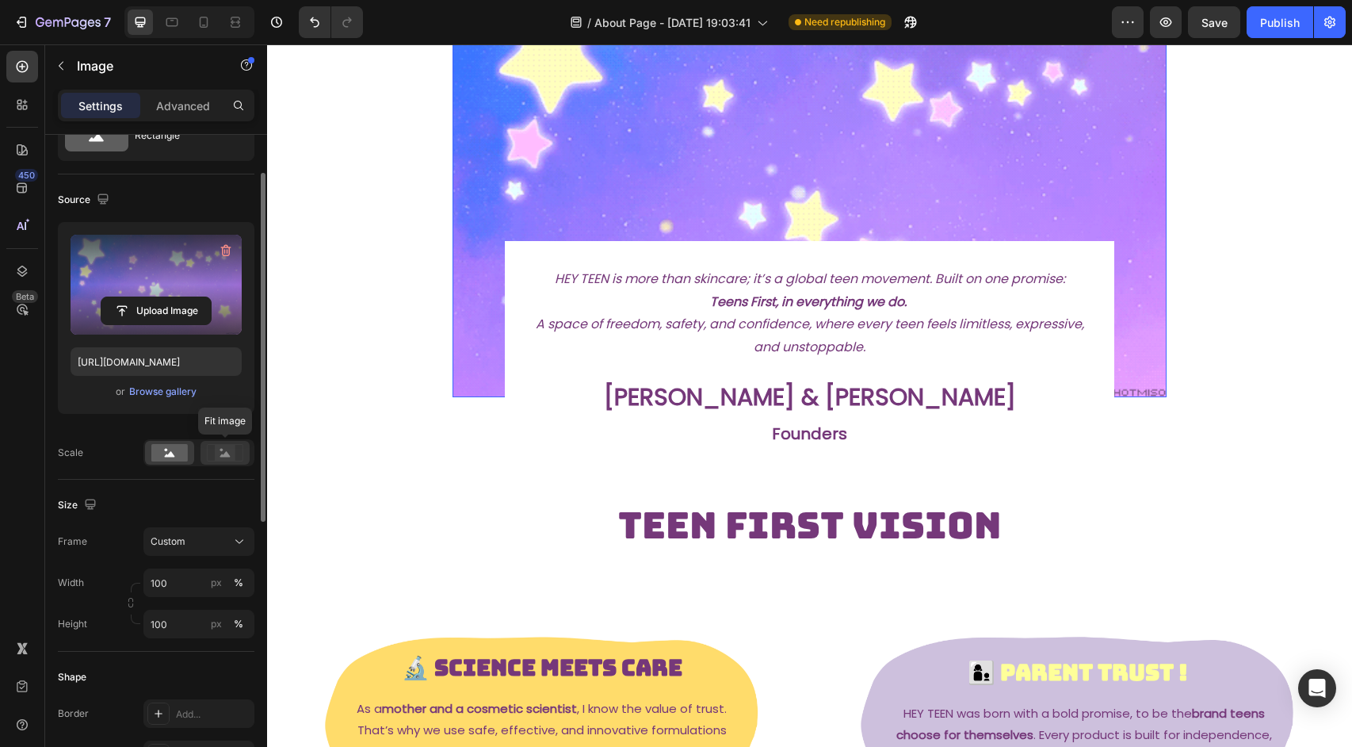
click at [234, 455] on rect at bounding box center [225, 453] width 21 height 16
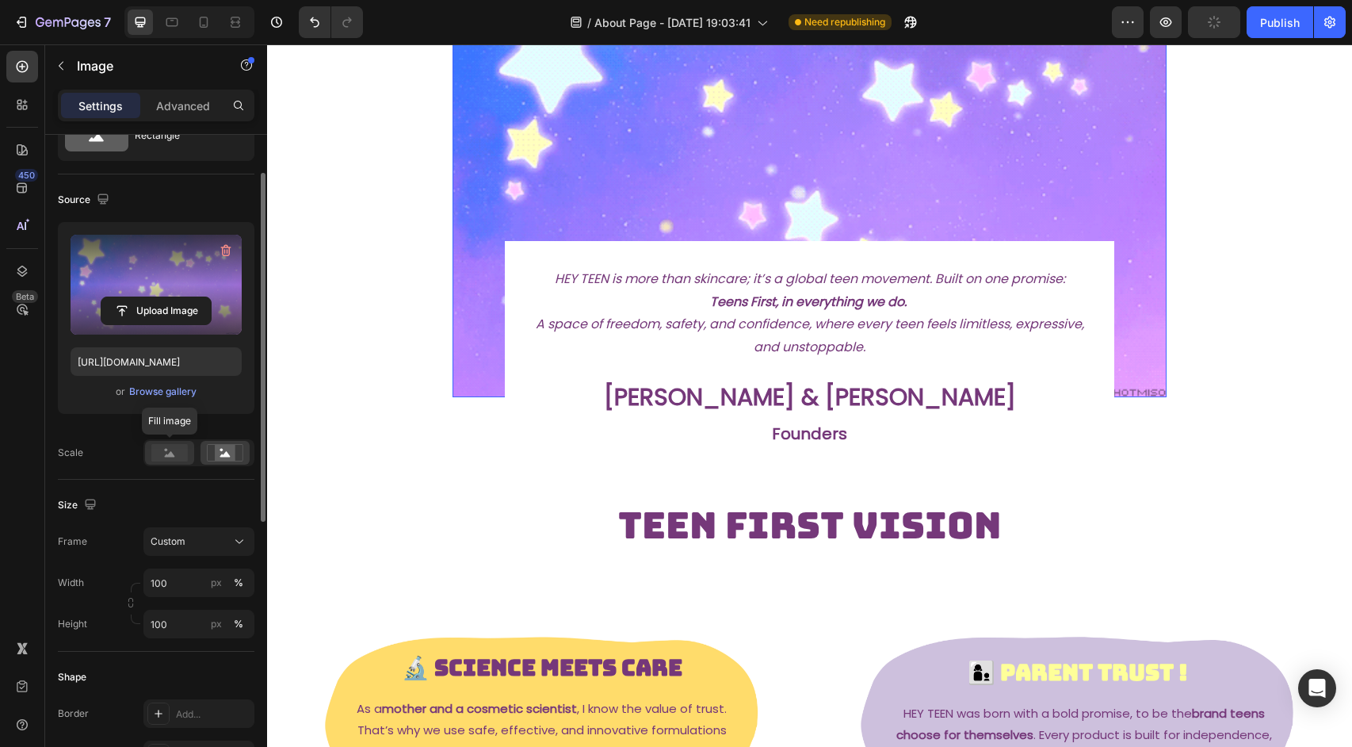
click at [170, 455] on icon at bounding box center [170, 454] width 10 height 6
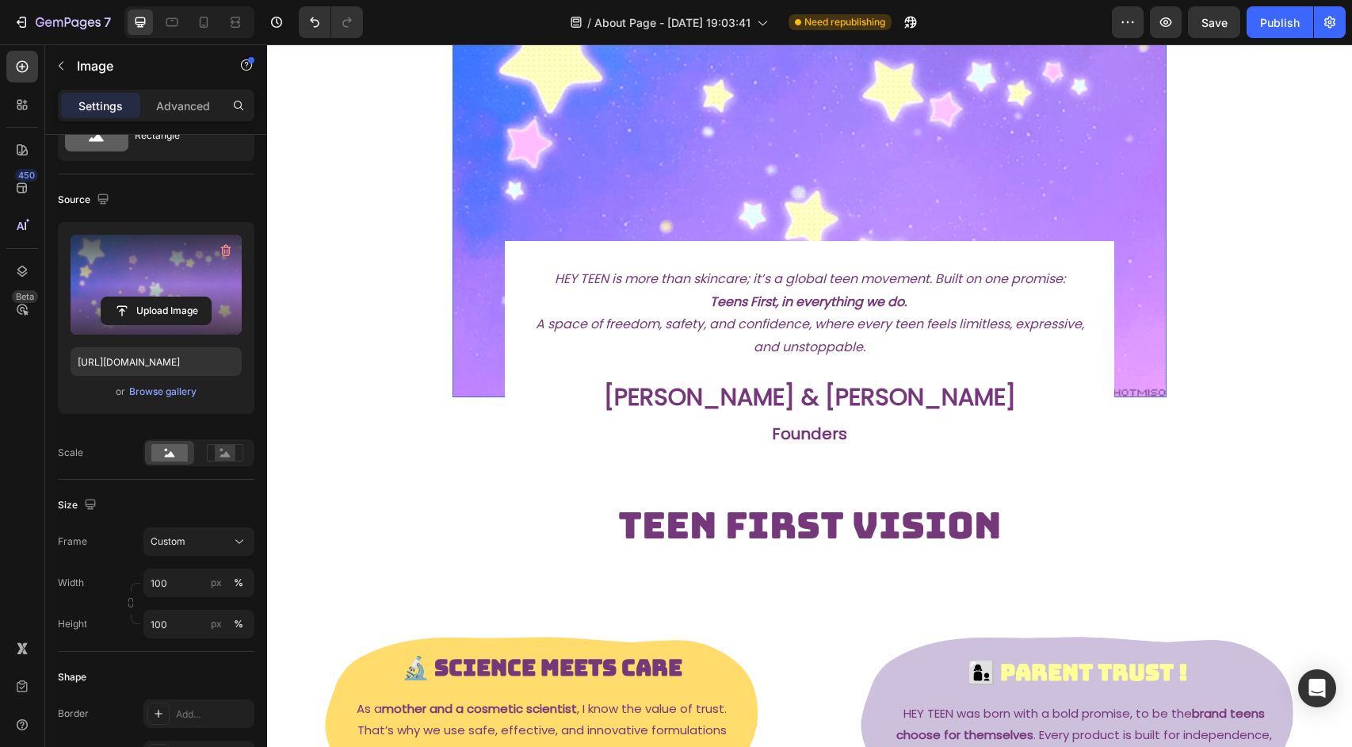
click at [564, 227] on img at bounding box center [810, 196] width 715 height 401
click at [548, 170] on img at bounding box center [810, 196] width 715 height 401
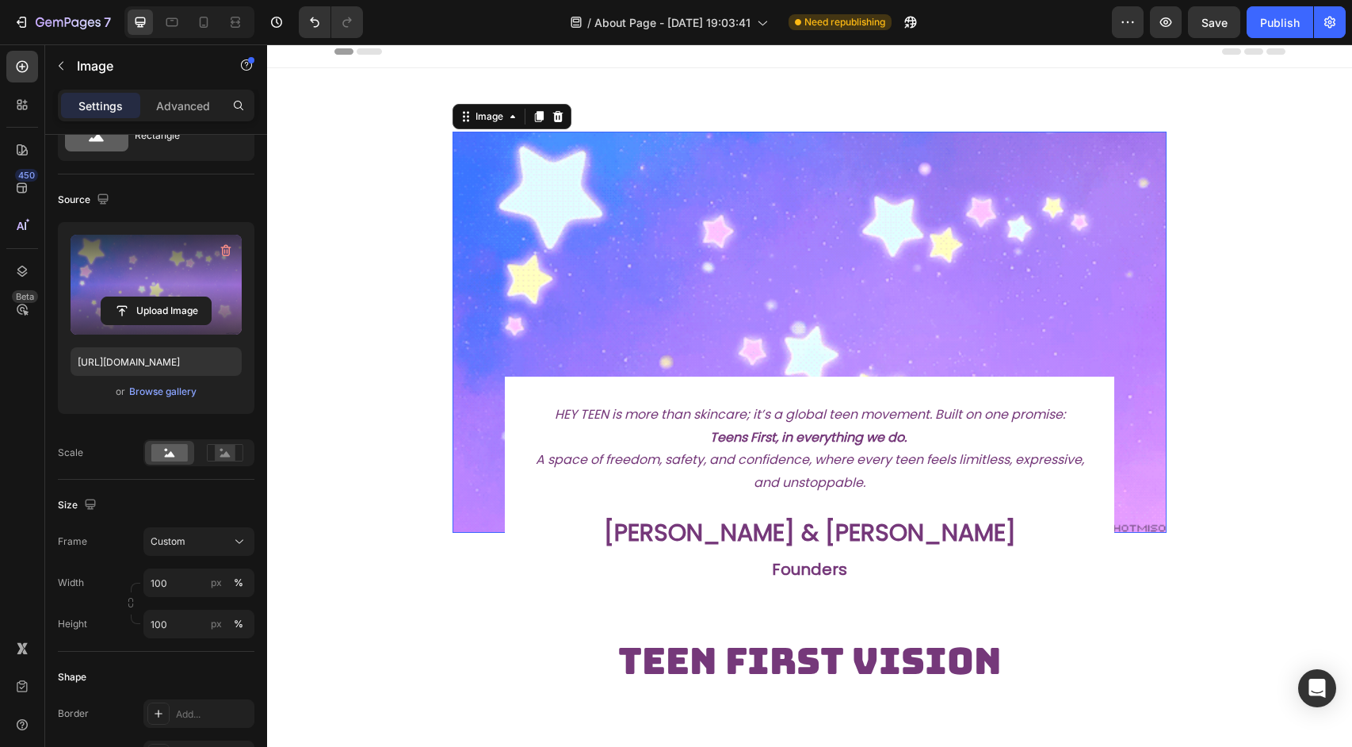
scroll to position [0, 0]
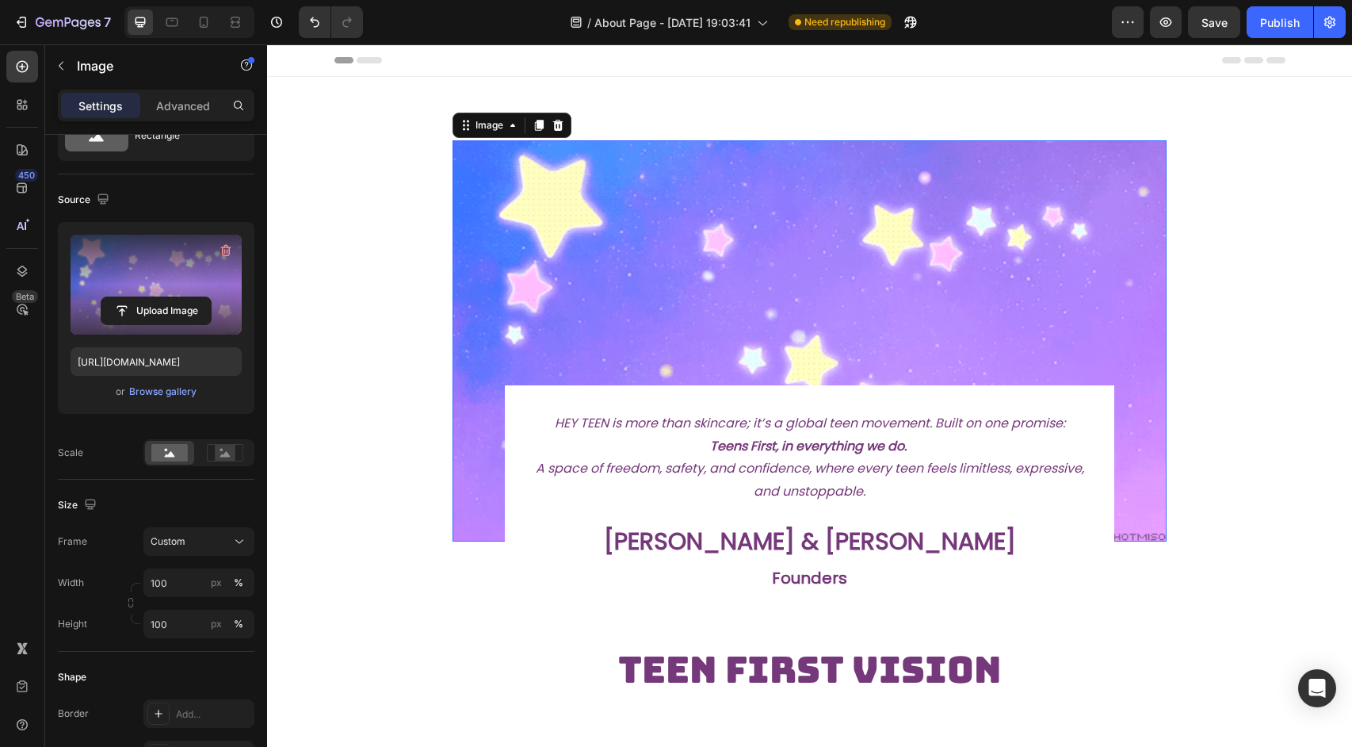
click at [552, 258] on img at bounding box center [810, 340] width 715 height 401
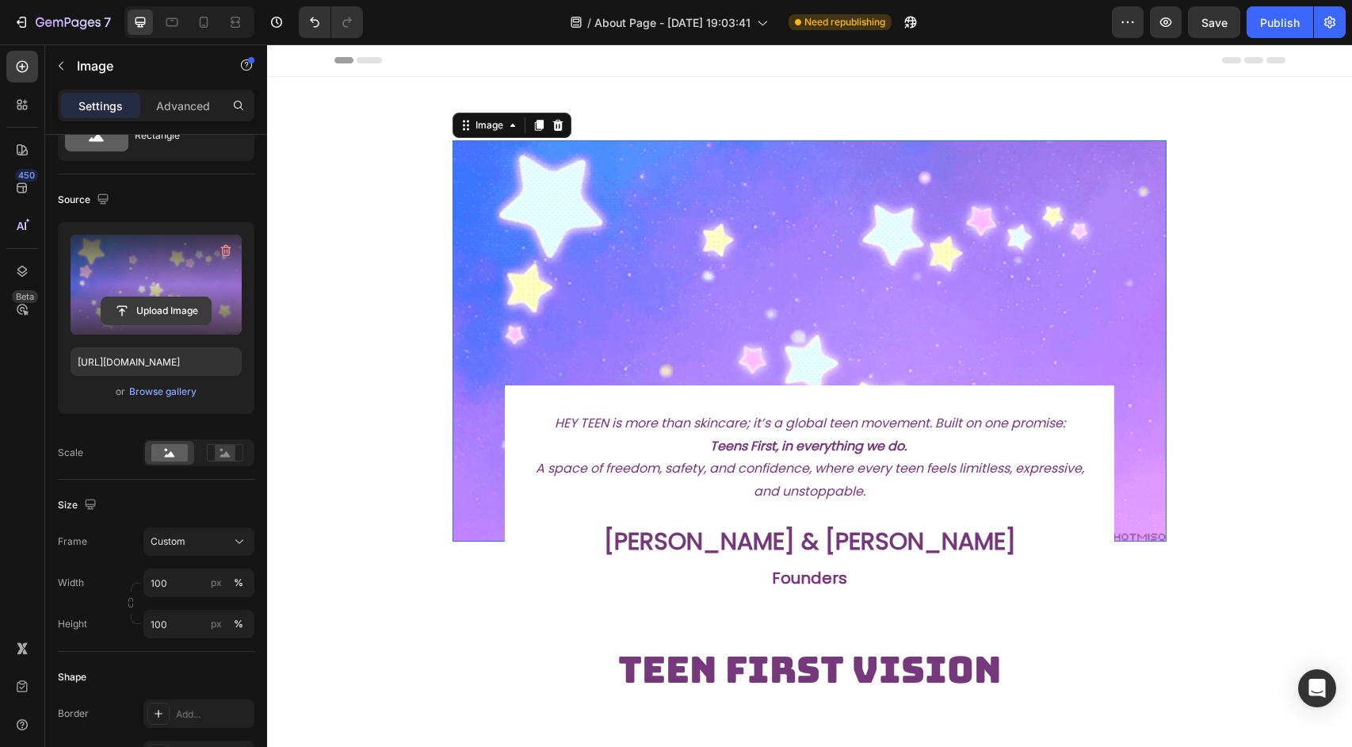
click at [136, 317] on input "file" at bounding box center [155, 310] width 109 height 27
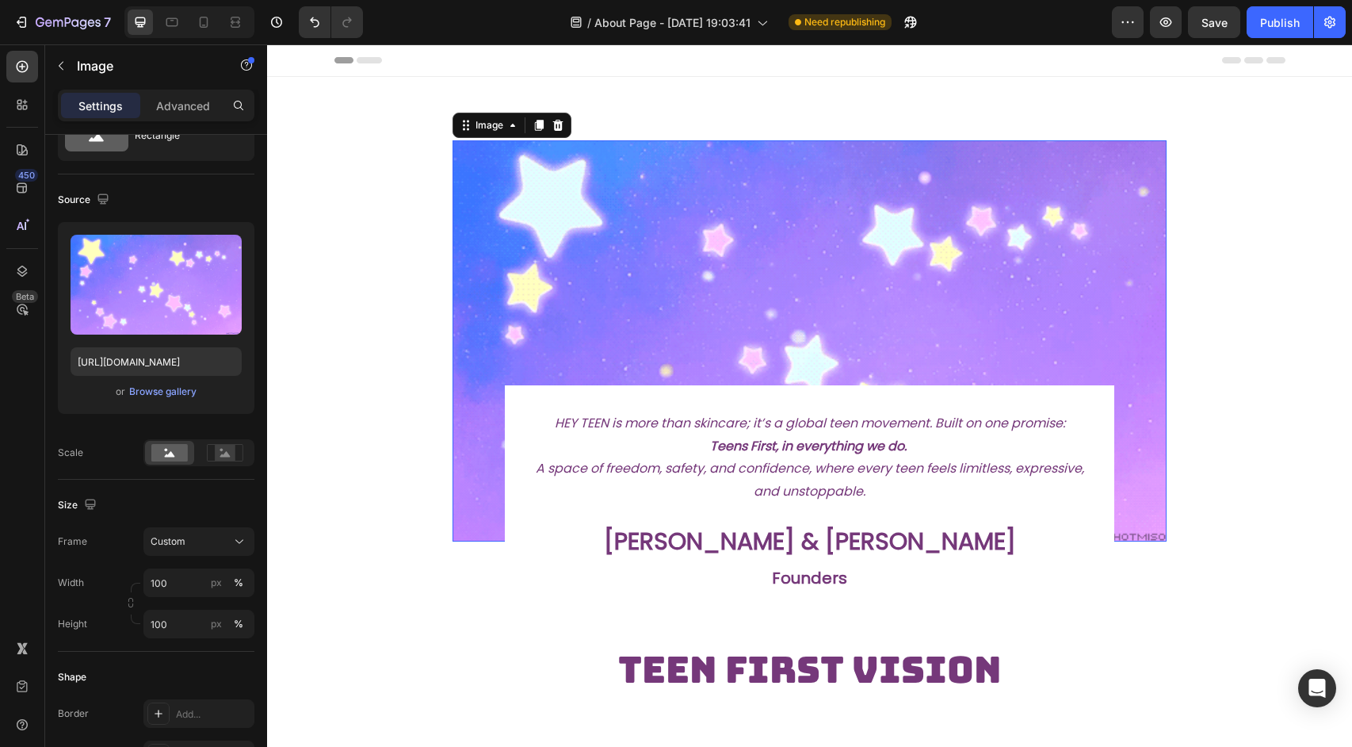
click at [1136, 235] on img at bounding box center [810, 340] width 715 height 401
click at [188, 543] on div "Custom" at bounding box center [190, 541] width 78 height 14
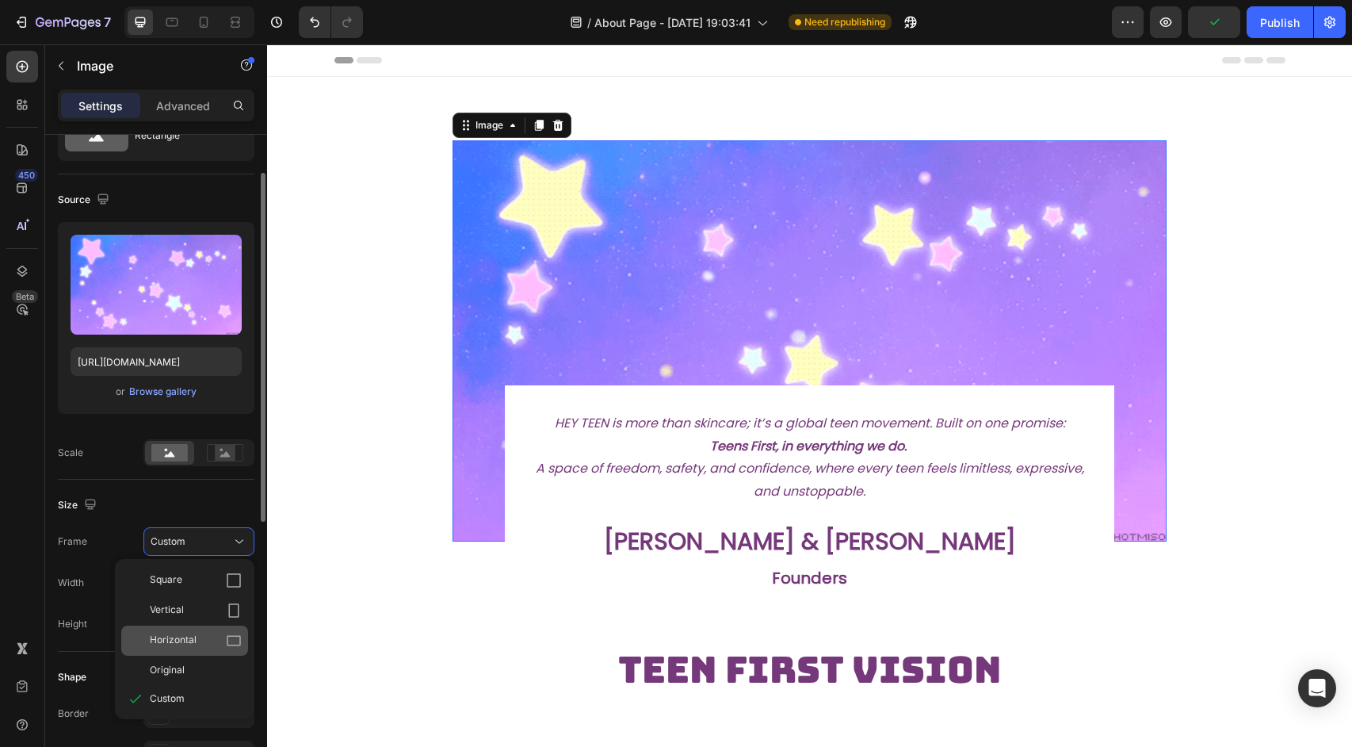
click at [170, 634] on span "Horizontal" at bounding box center [173, 641] width 47 height 16
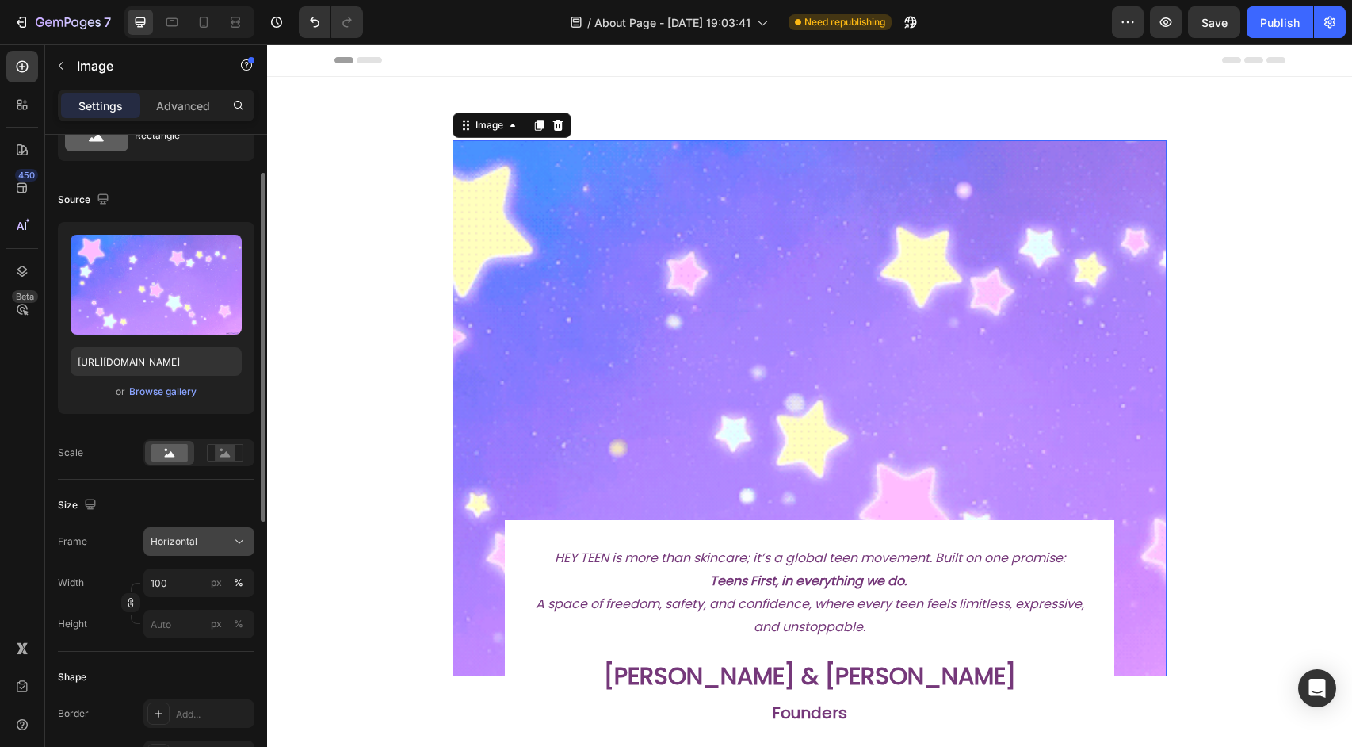
click at [202, 549] on div "Horizontal" at bounding box center [199, 541] width 97 height 16
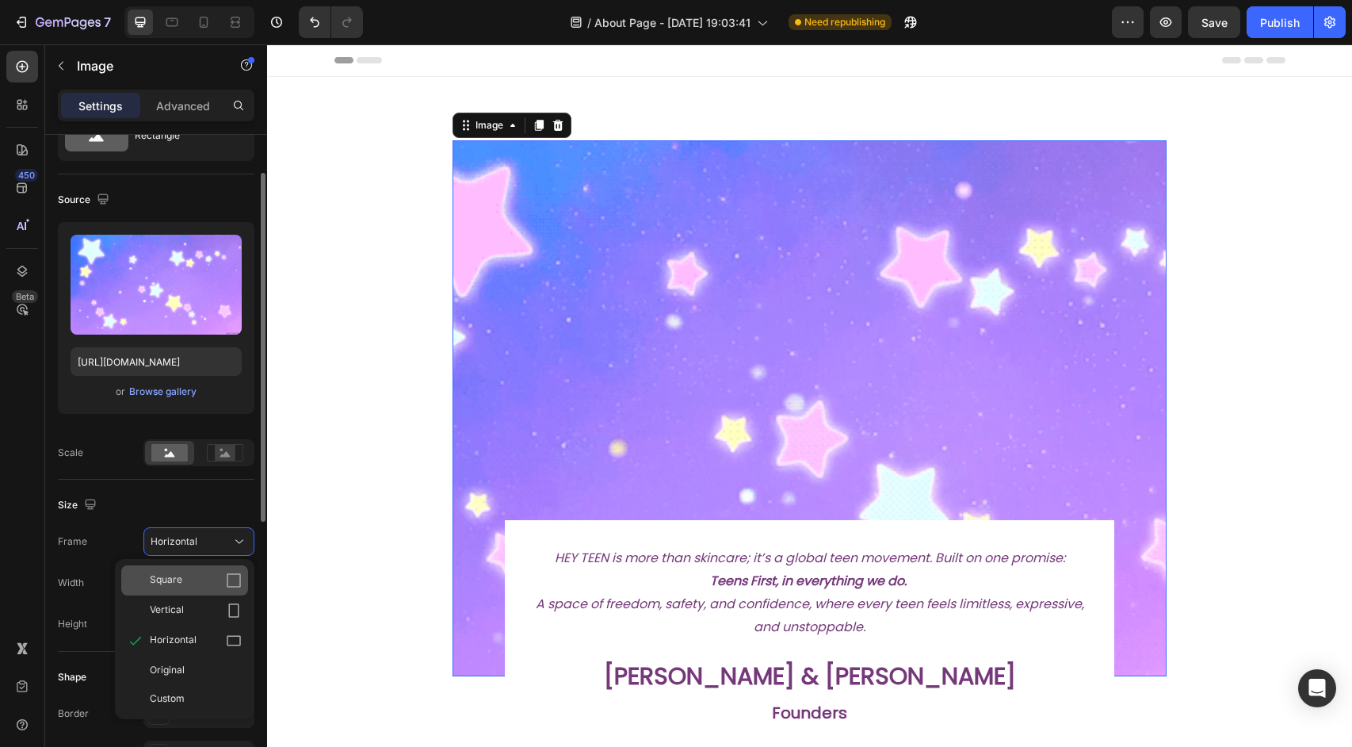
click at [191, 587] on div "Square" at bounding box center [196, 580] width 92 height 16
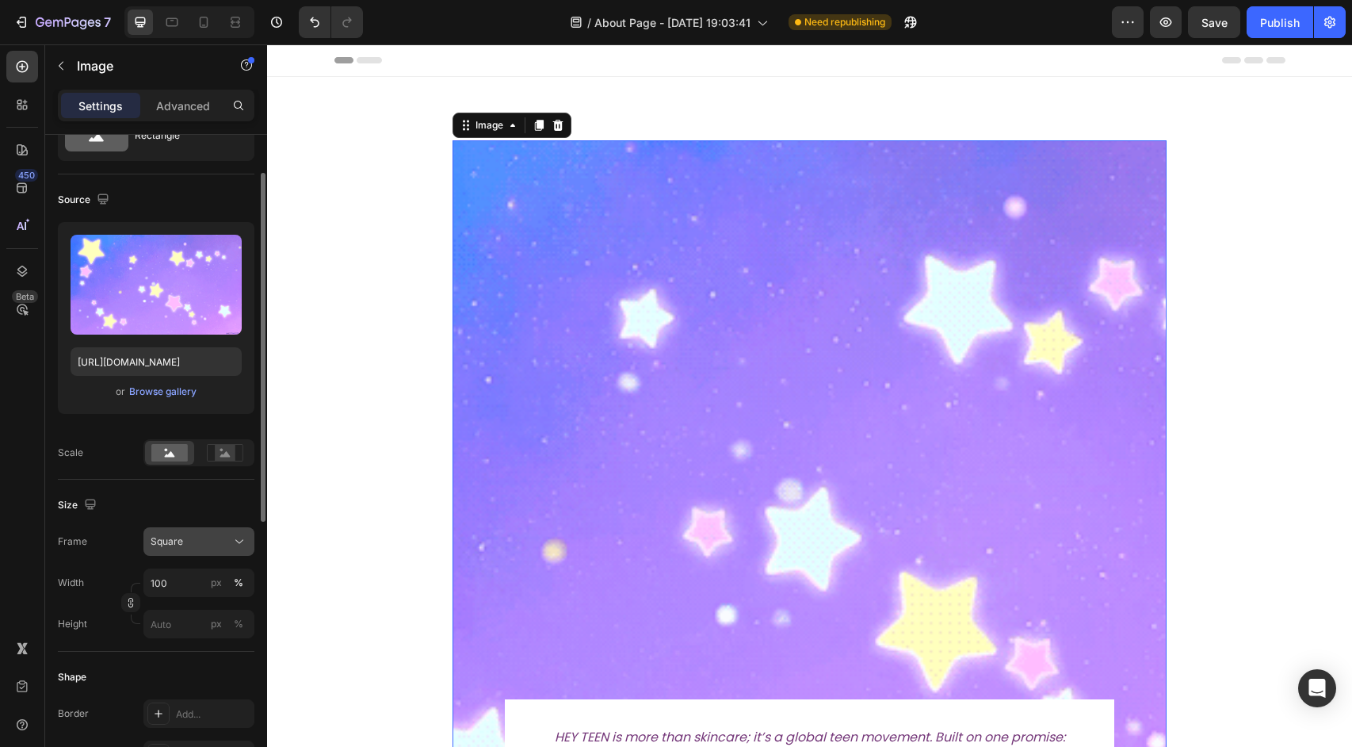
click at [193, 545] on div "Square" at bounding box center [190, 541] width 78 height 14
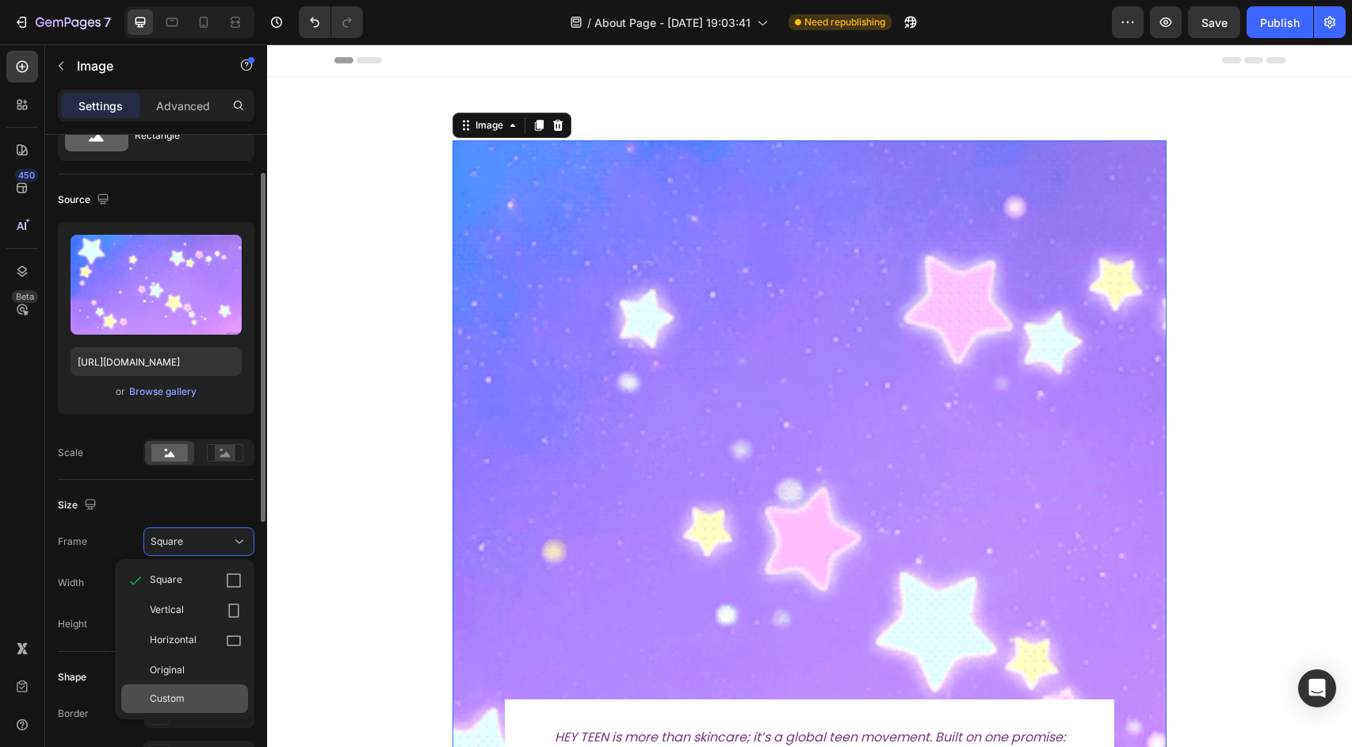
click at [175, 688] on div "Custom" at bounding box center [184, 698] width 127 height 29
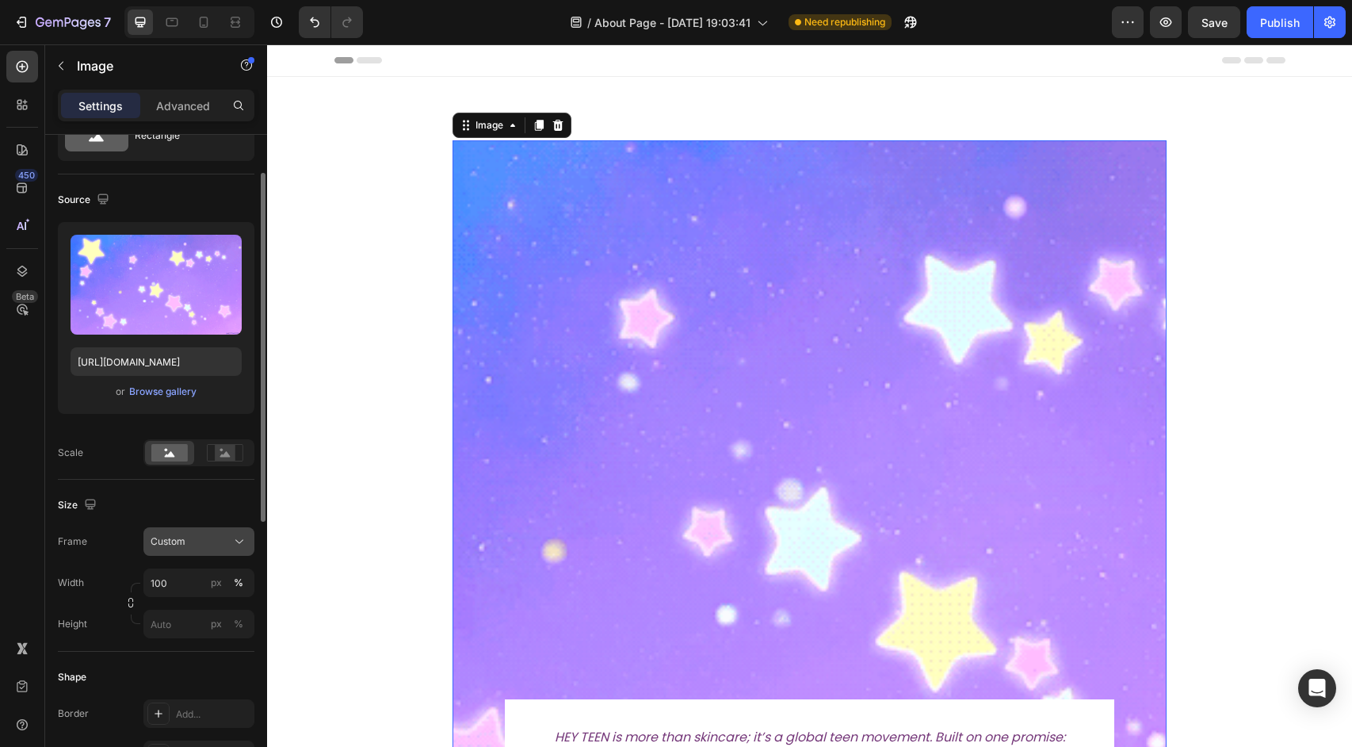
click at [240, 531] on button "Custom" at bounding box center [198, 541] width 111 height 29
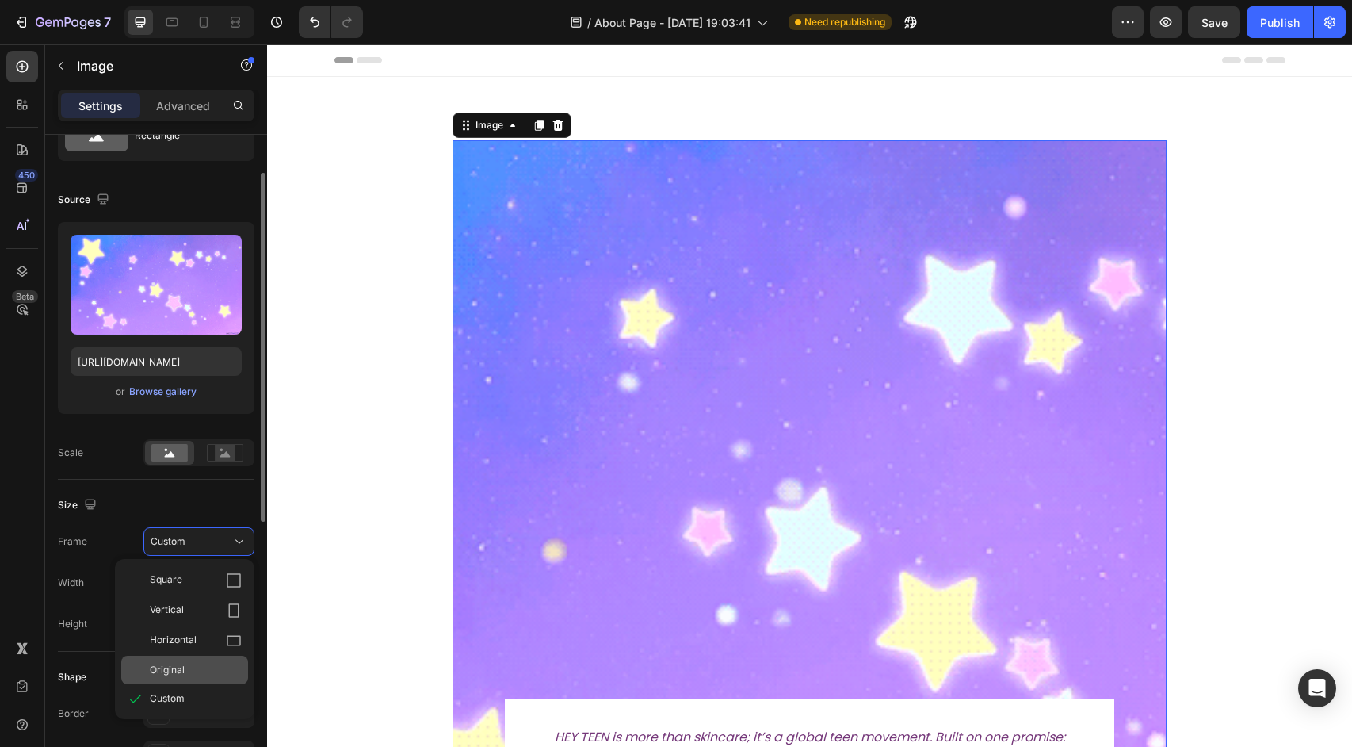
click at [184, 663] on div "Original" at bounding box center [196, 670] width 92 height 14
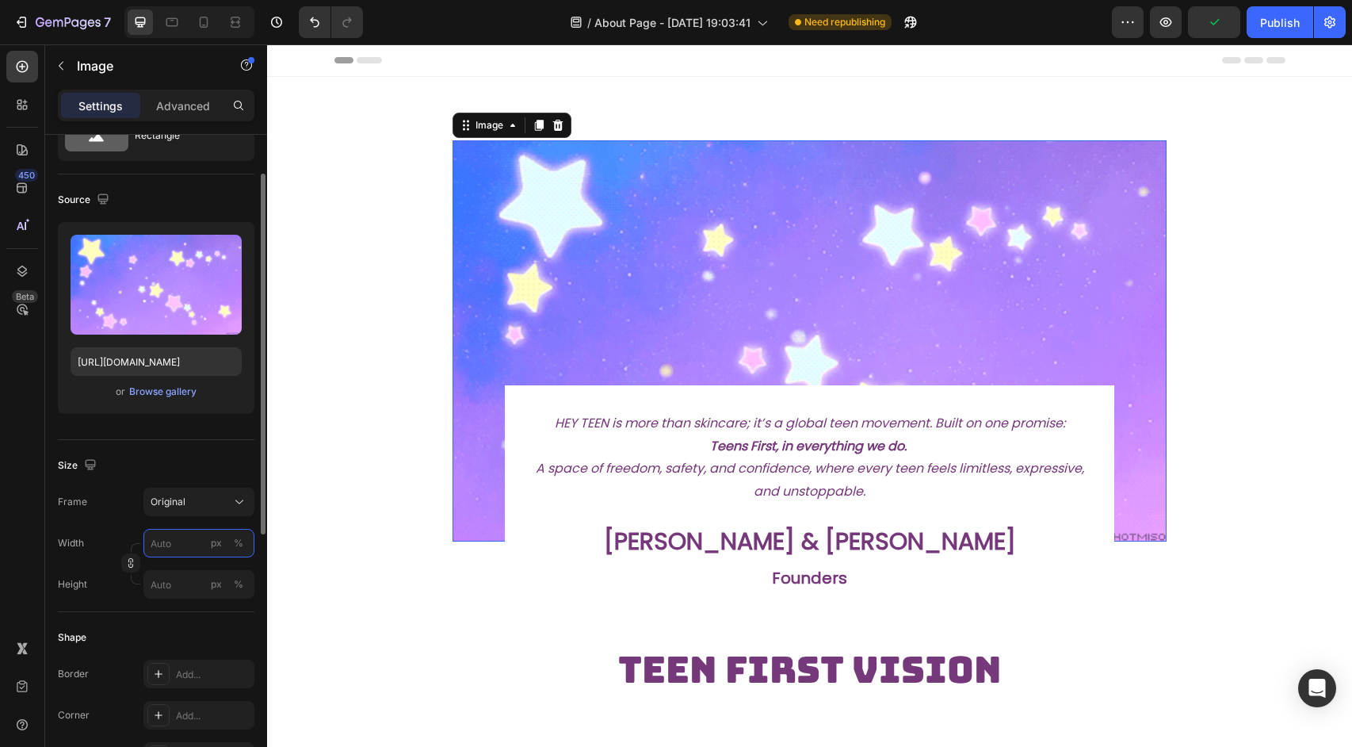
click at [166, 539] on input "px %" at bounding box center [198, 543] width 111 height 29
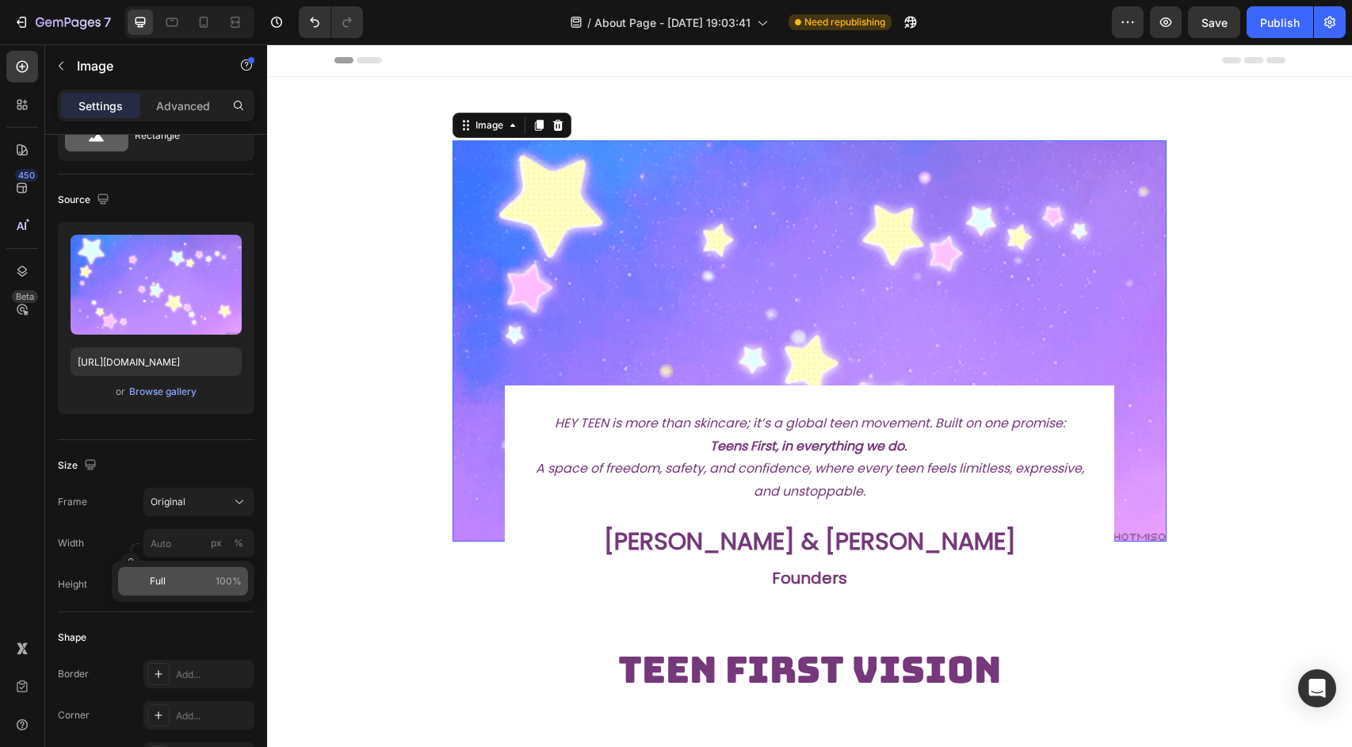
click at [171, 571] on div "Full 100%" at bounding box center [183, 581] width 130 height 29
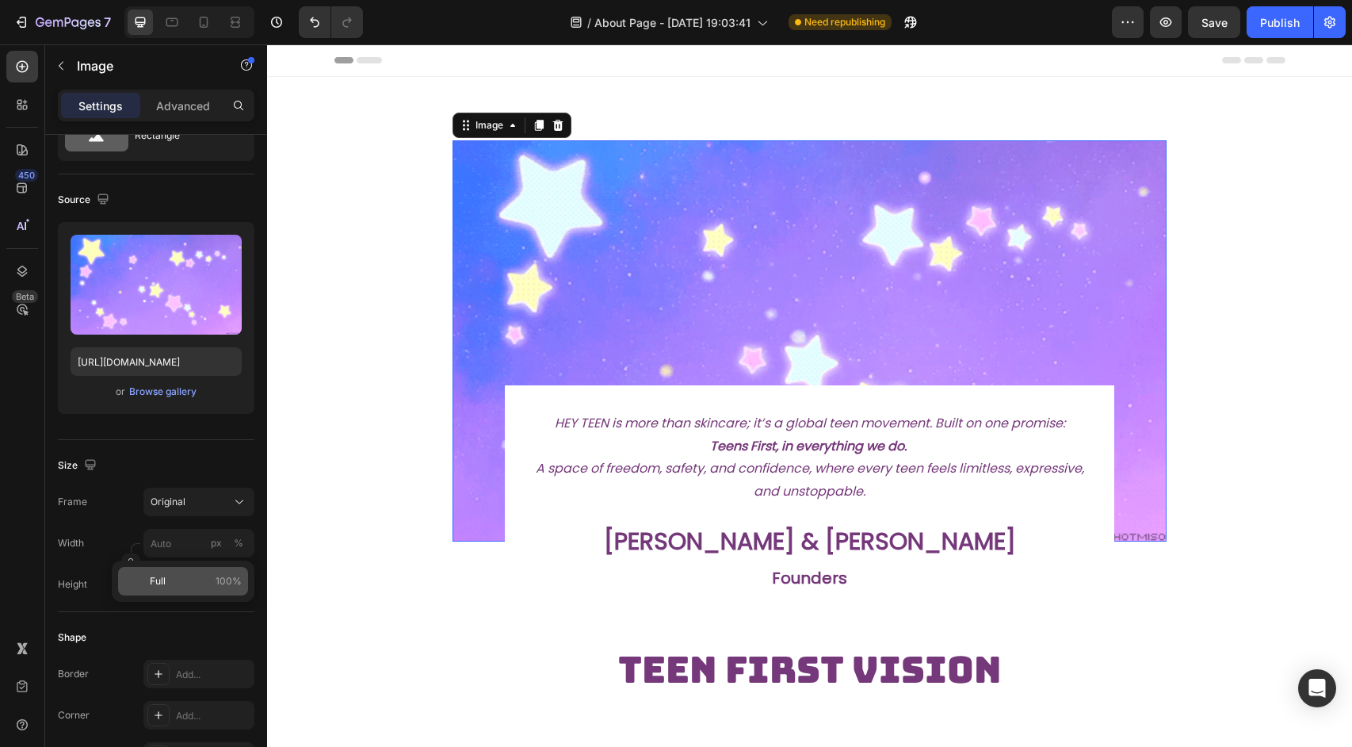
type input "100"
click at [174, 594] on input "px %" at bounding box center [198, 584] width 111 height 29
click at [174, 617] on p "Full 100%" at bounding box center [196, 622] width 92 height 14
type input "100"
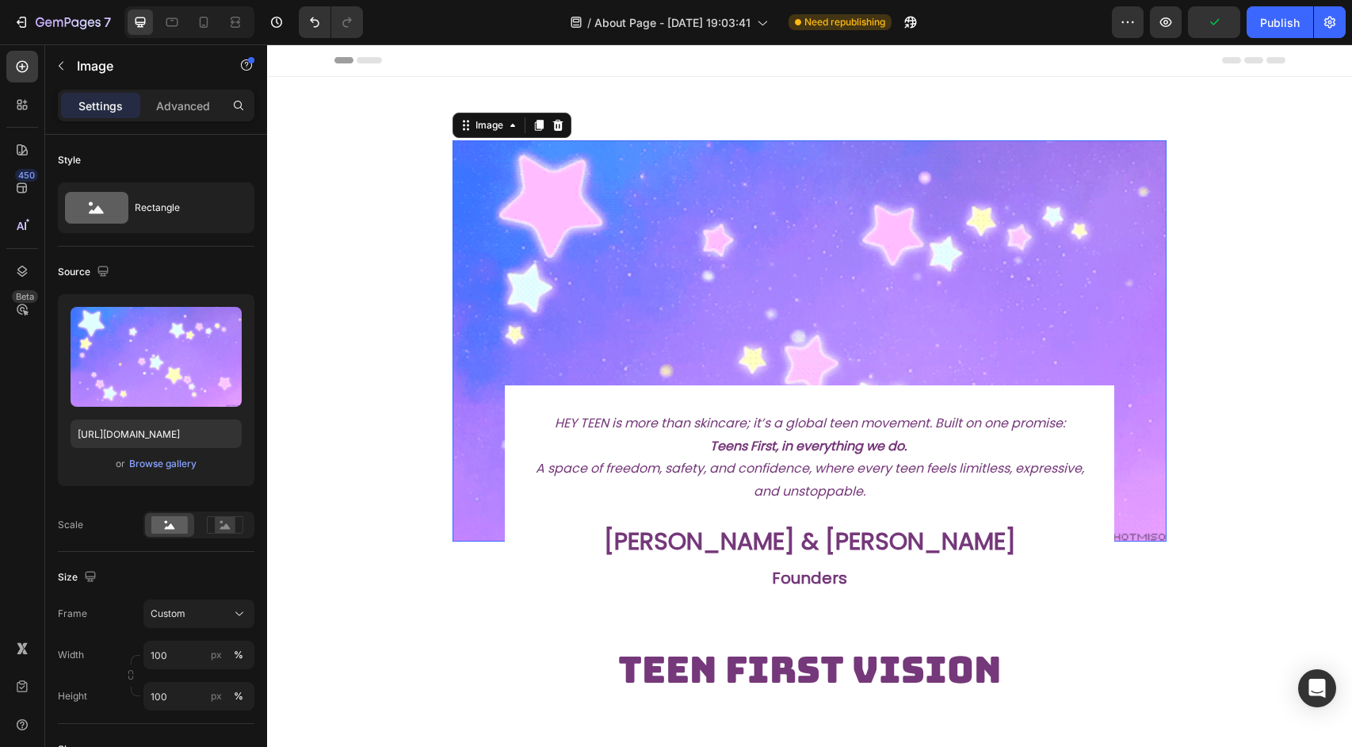
click at [678, 253] on img at bounding box center [810, 340] width 715 height 401
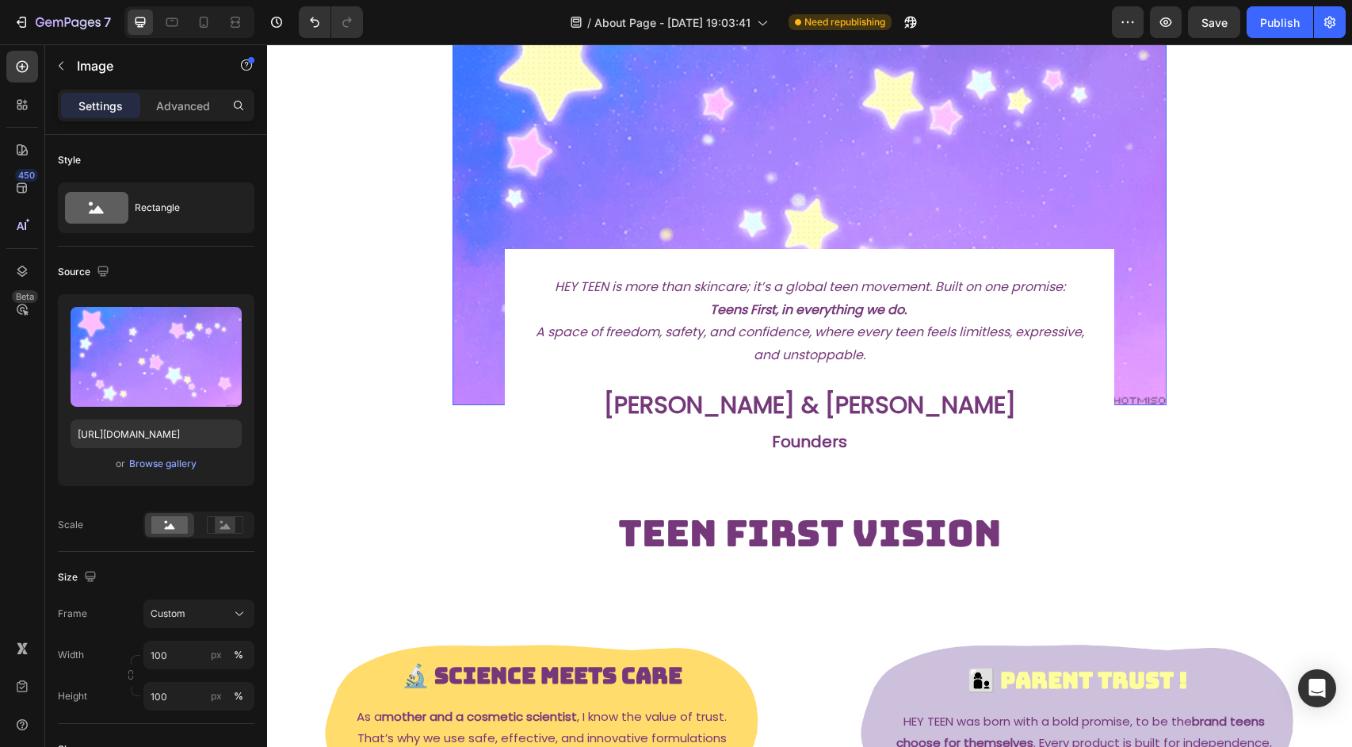
click at [912, 174] on img at bounding box center [810, 204] width 715 height 401
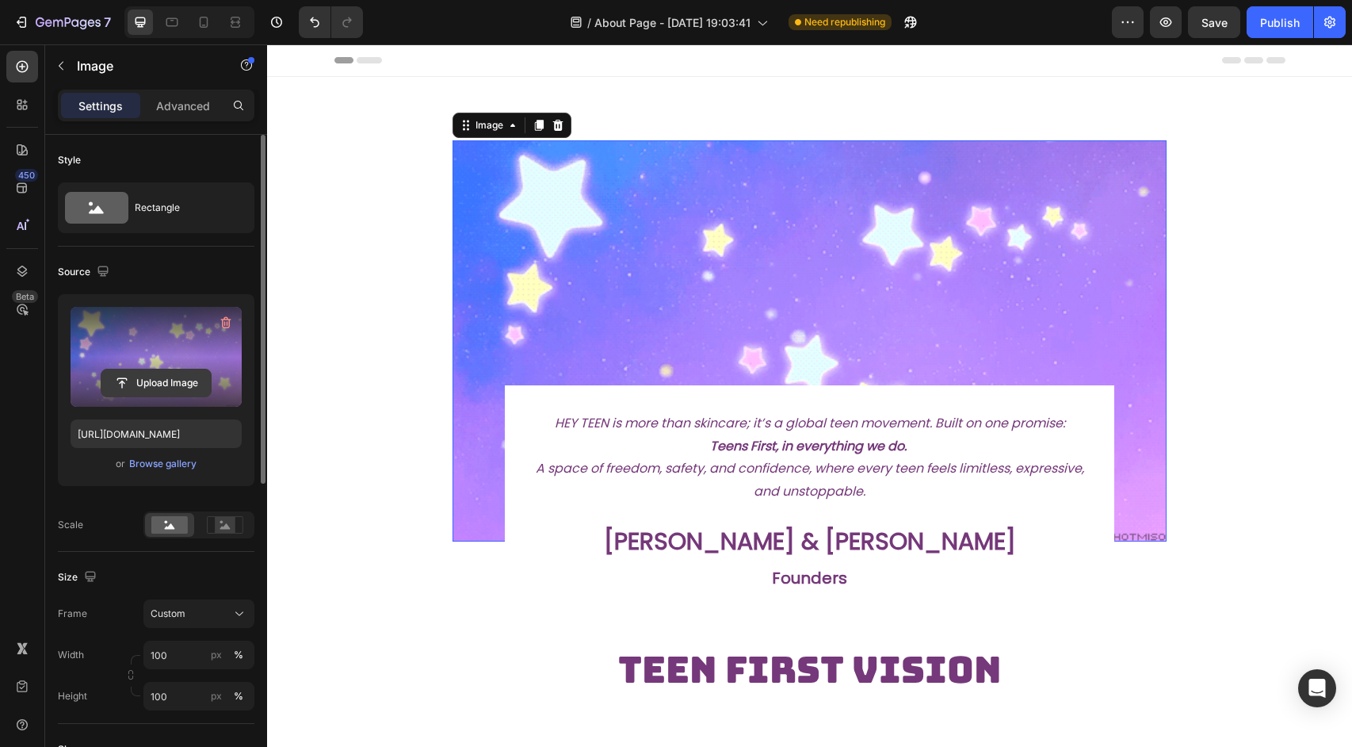
click at [157, 384] on input "file" at bounding box center [155, 382] width 109 height 27
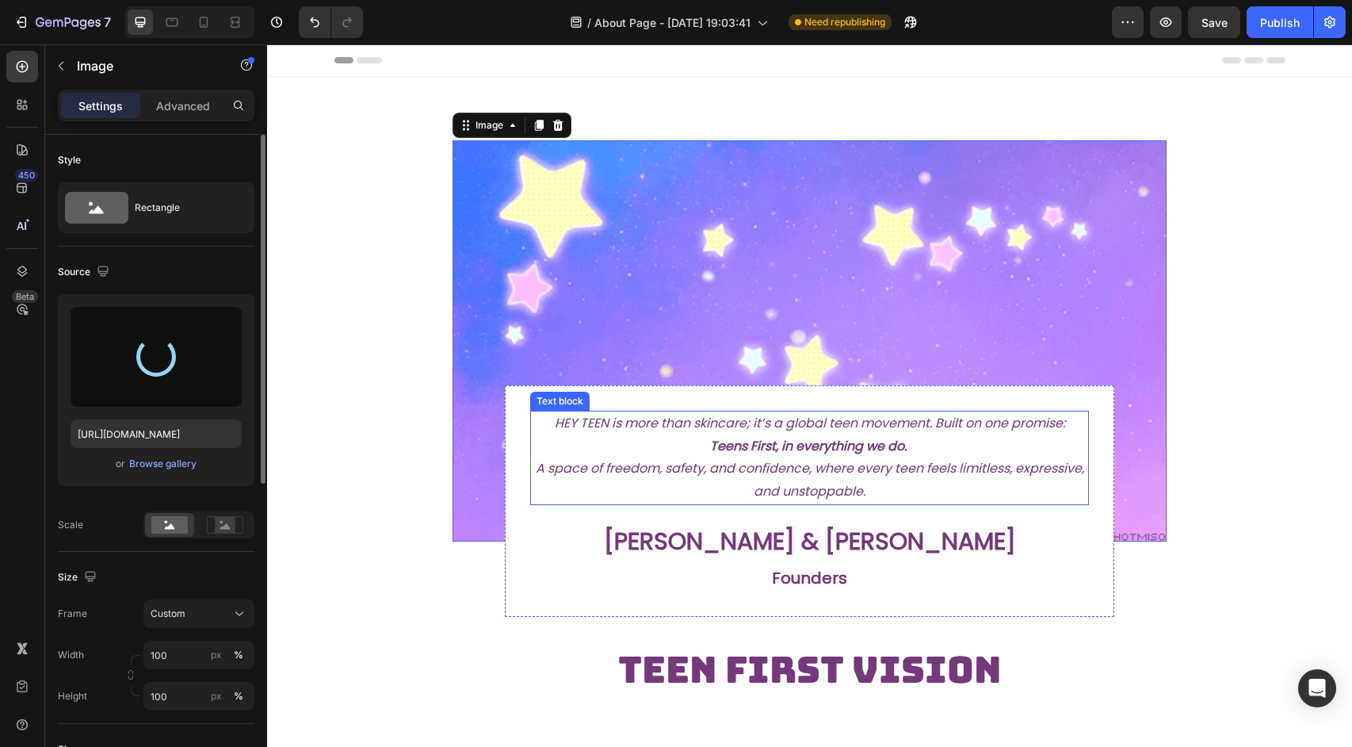
type input "[URL][DOMAIN_NAME]"
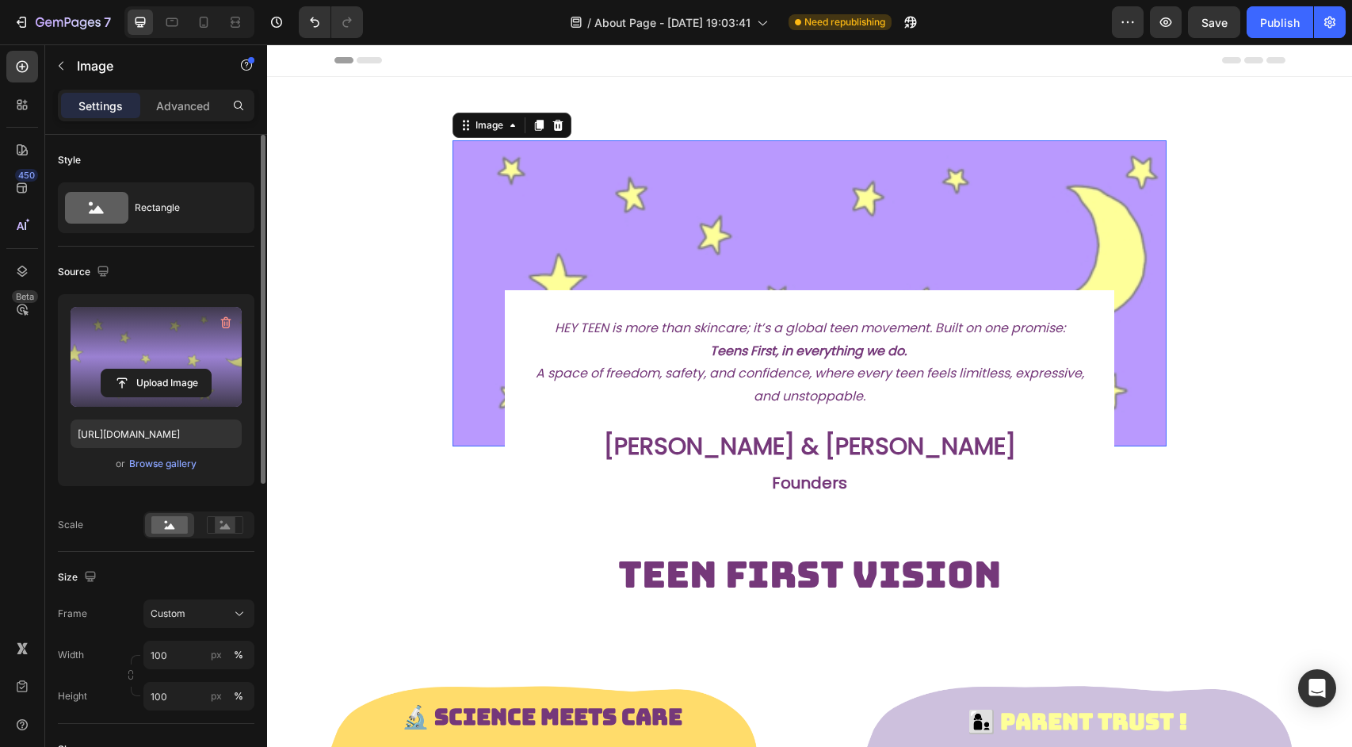
click at [1212, 321] on section "Image 0 HEY TEEN is more than skincare; it’s a global teen movement. Built on o…" at bounding box center [809, 357] width 893 height 561
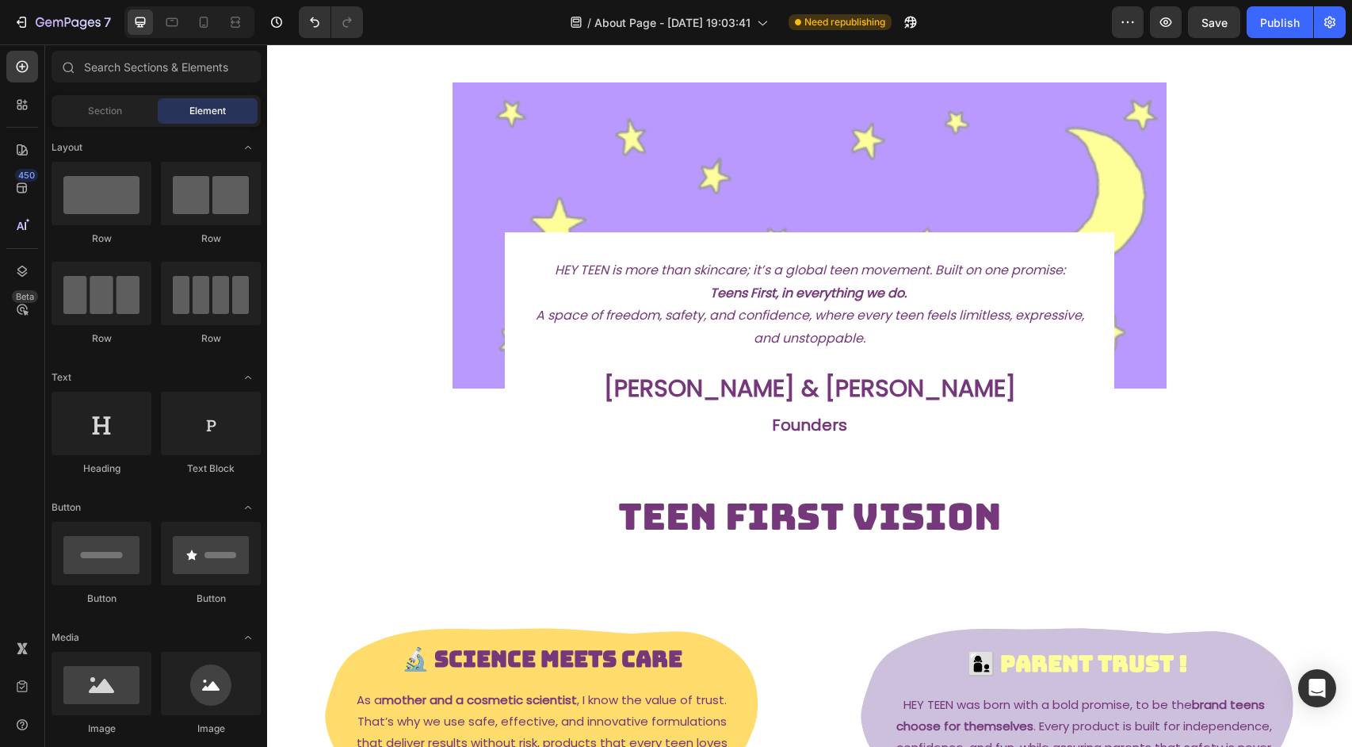
scroll to position [49, 0]
